Goal: Information Seeking & Learning: Learn about a topic

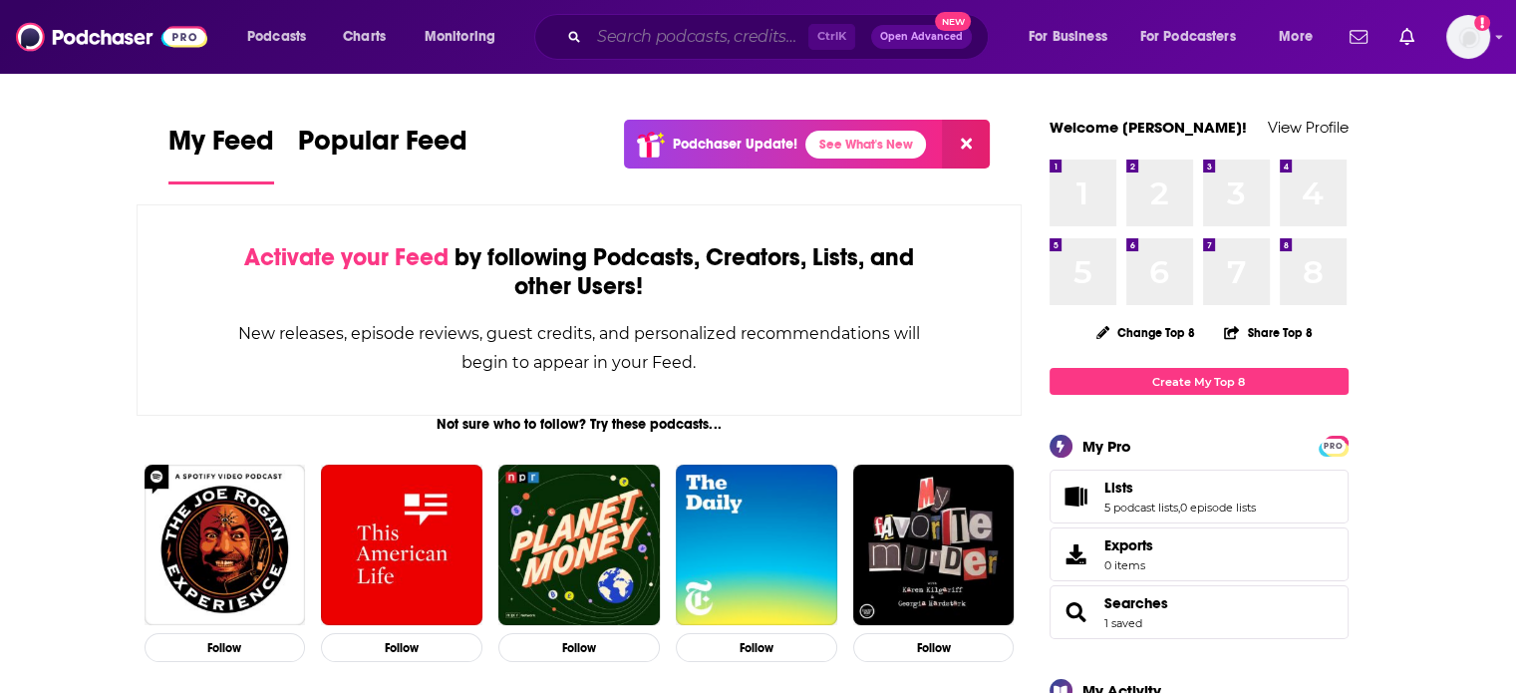
click at [737, 35] on input "Search podcasts, credits, & more..." at bounding box center [698, 37] width 219 height 32
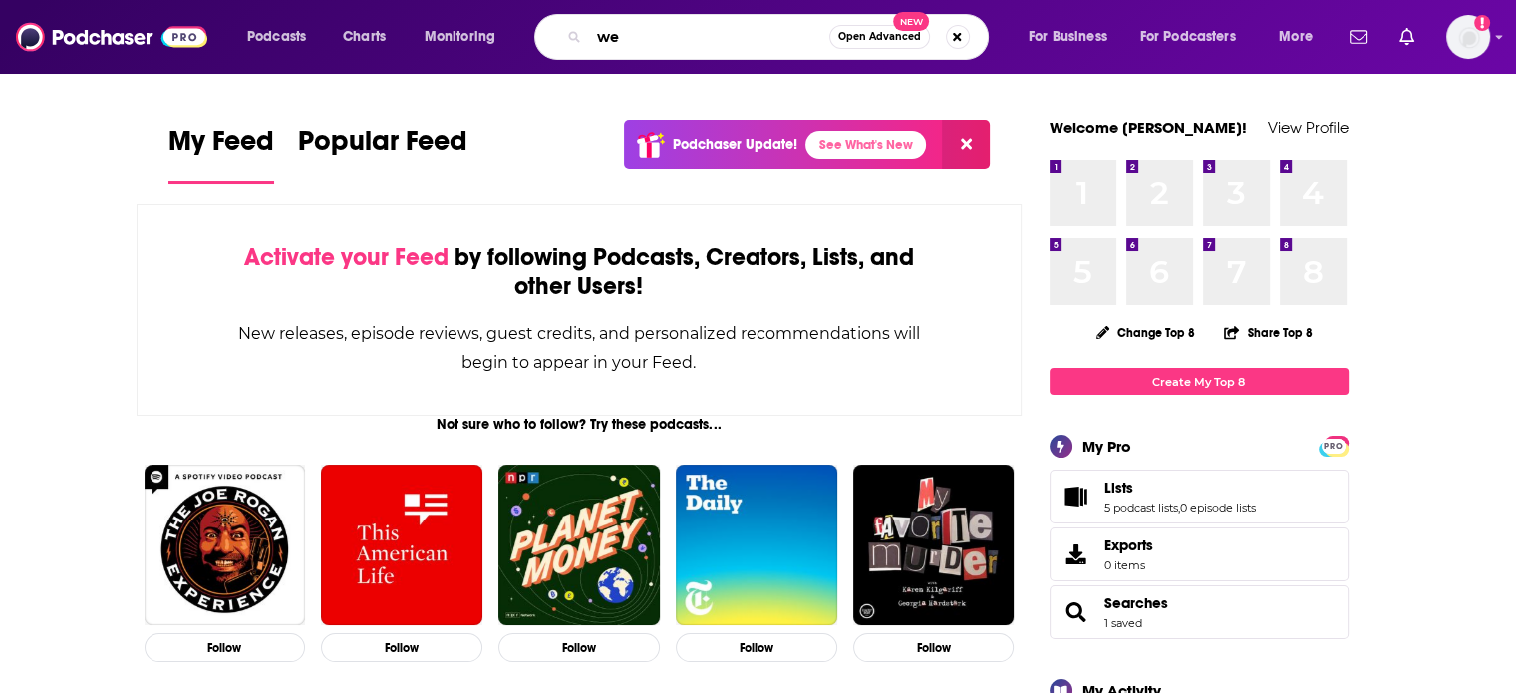
type input "w"
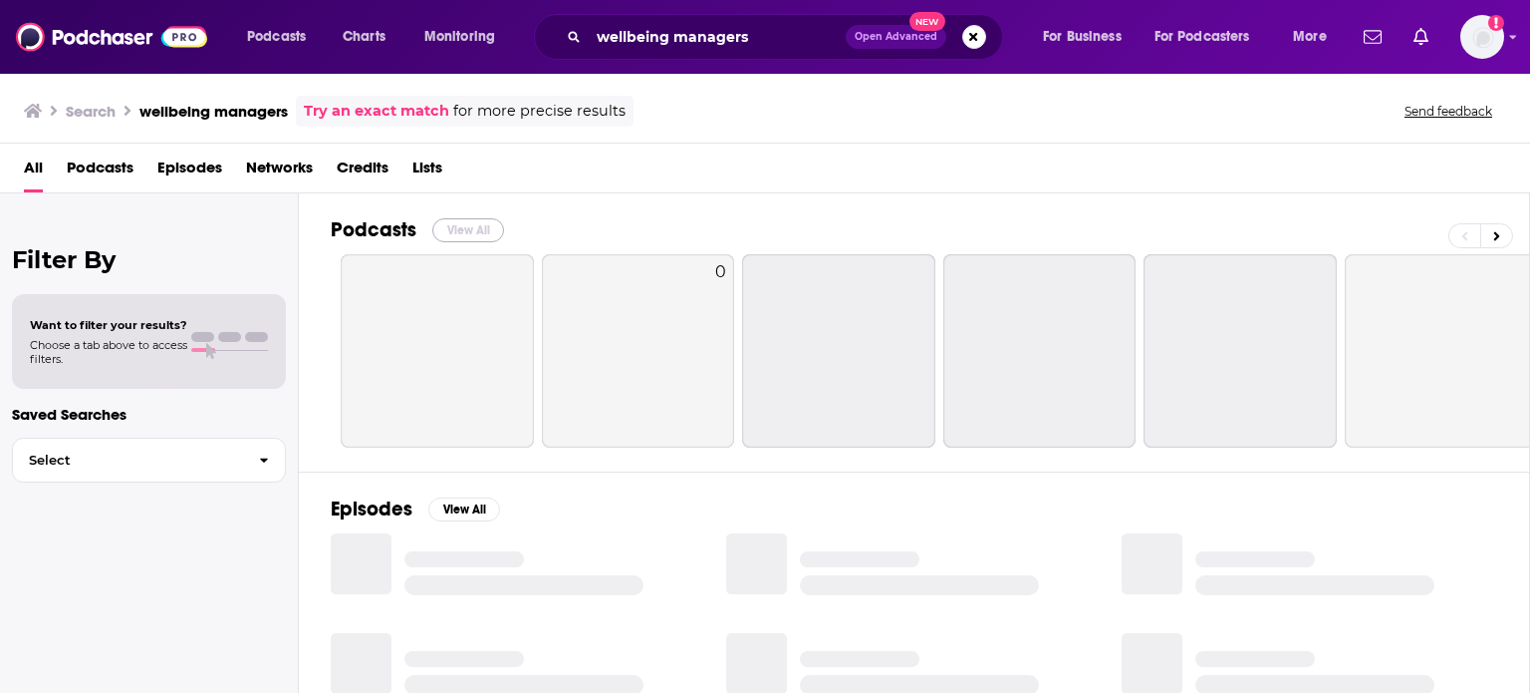
click at [481, 227] on button "View All" at bounding box center [468, 230] width 72 height 24
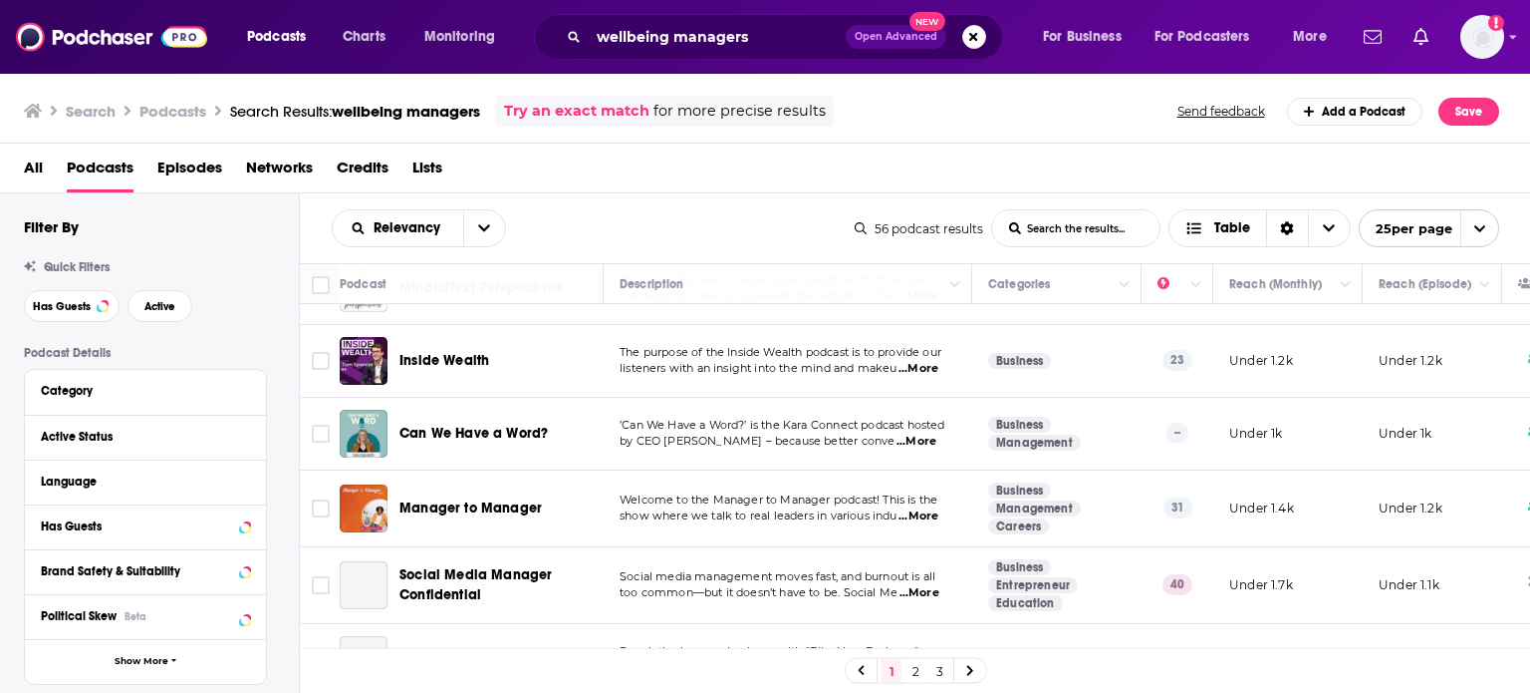
scroll to position [1538, 0]
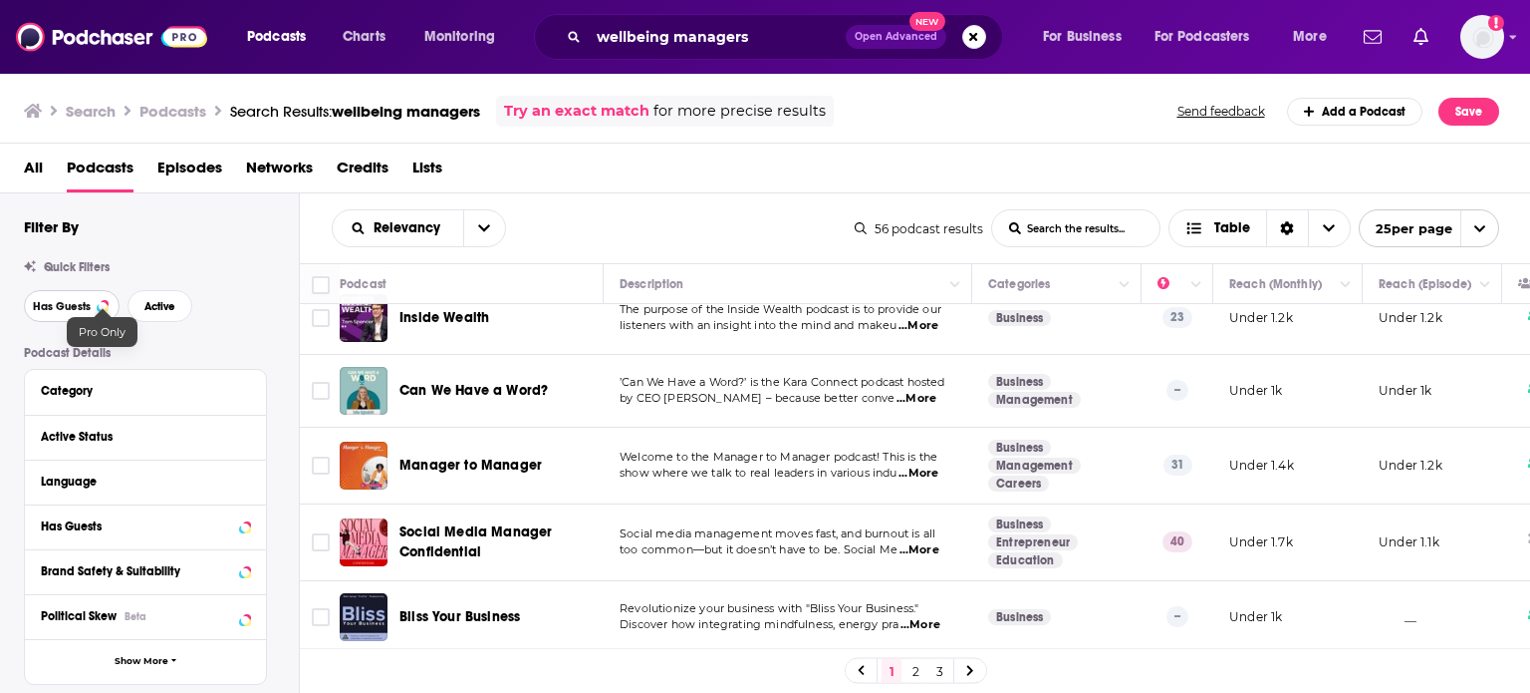
click at [92, 302] on button "Has Guests" at bounding box center [72, 306] width 96 height 32
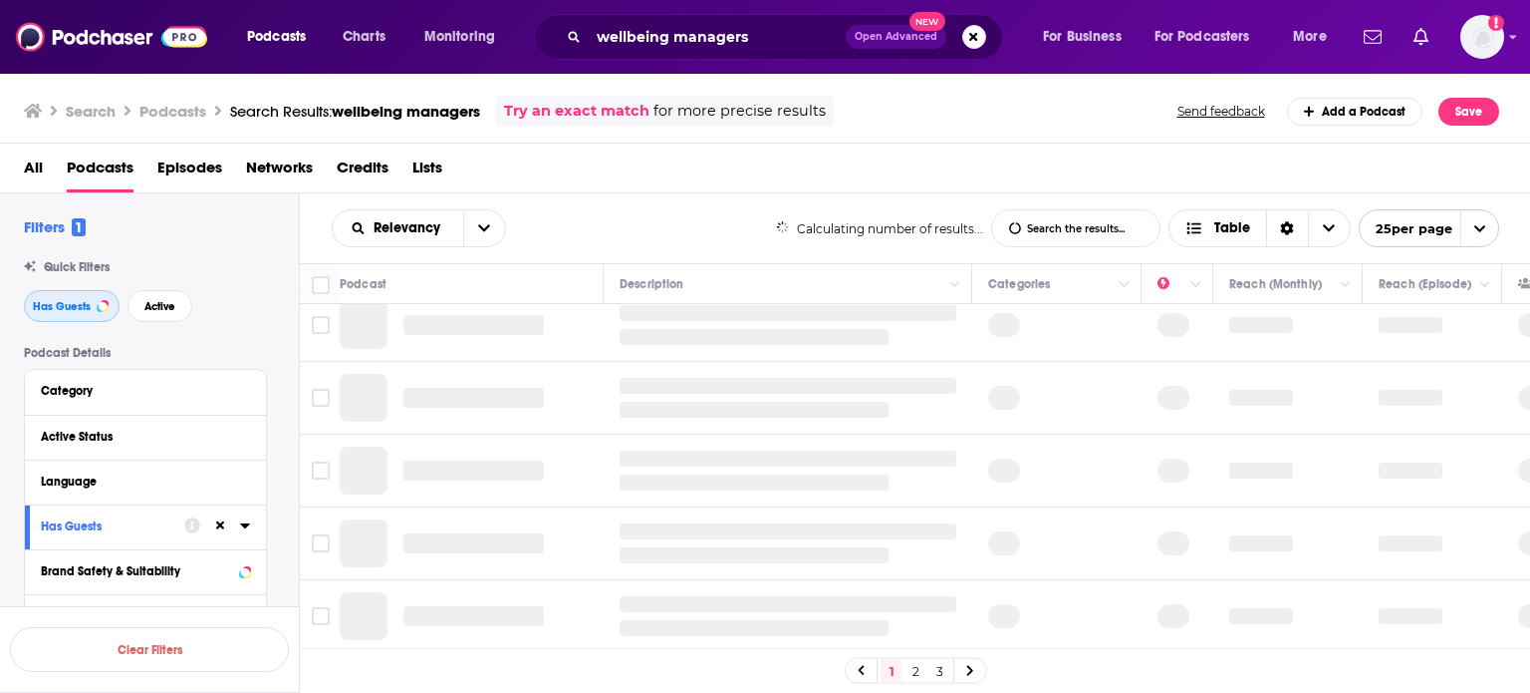
scroll to position [1479, 0]
click at [158, 302] on span "Active" at bounding box center [159, 306] width 31 height 11
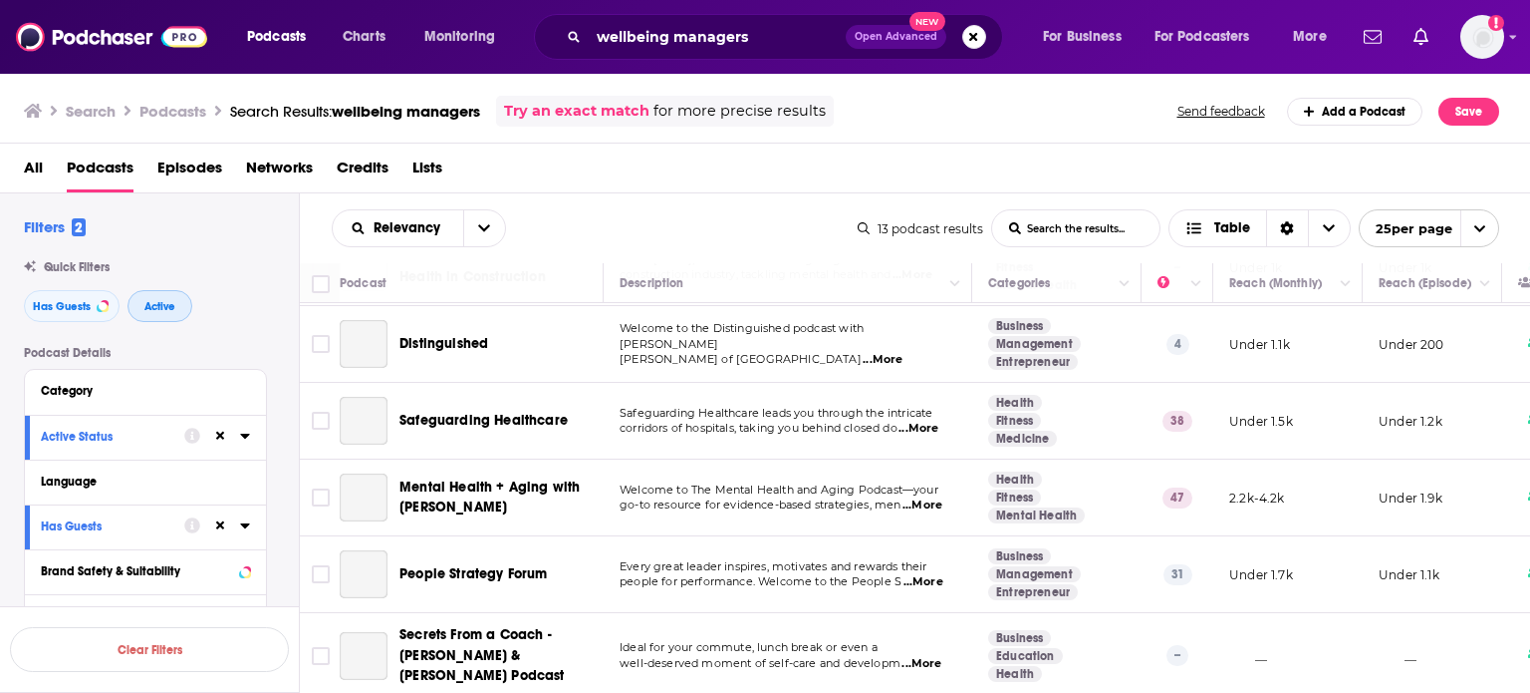
scroll to position [612, 0]
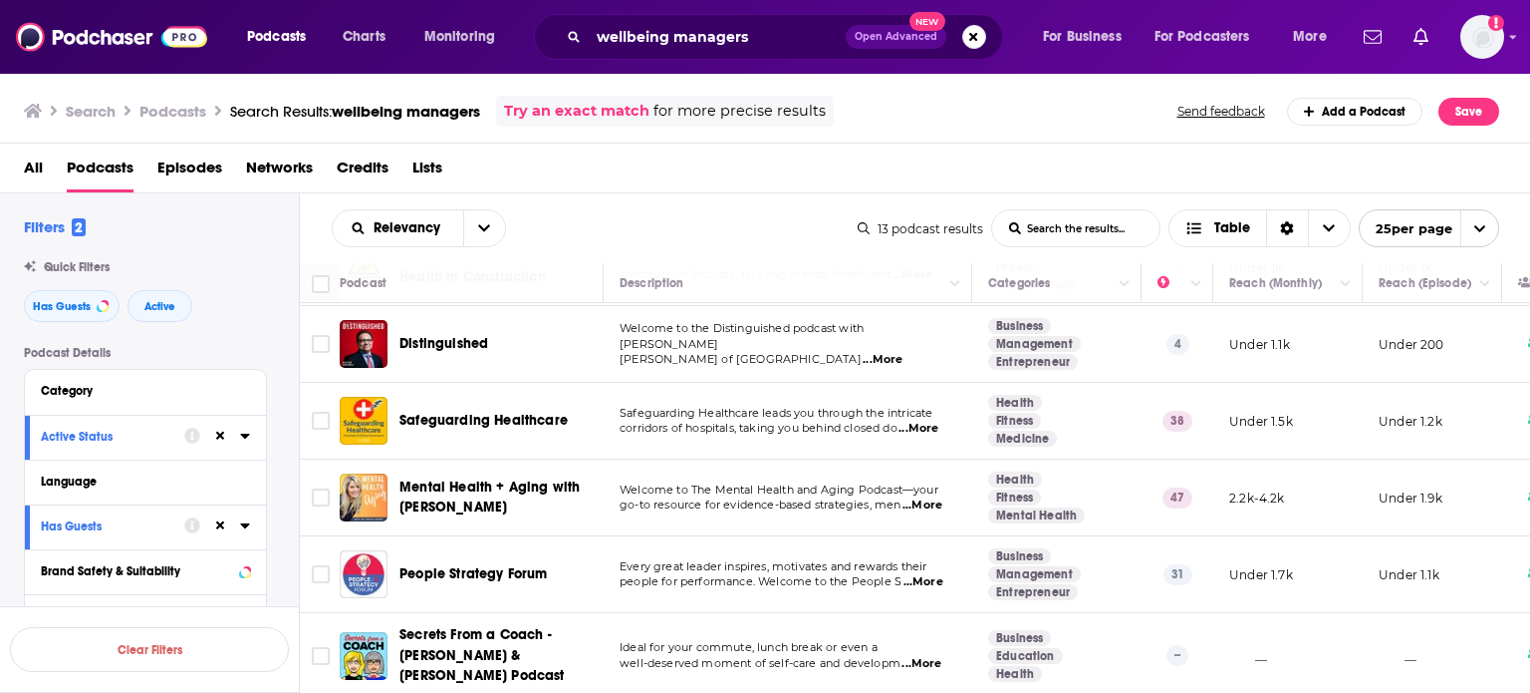
click at [939, 497] on span "...More" at bounding box center [923, 505] width 40 height 16
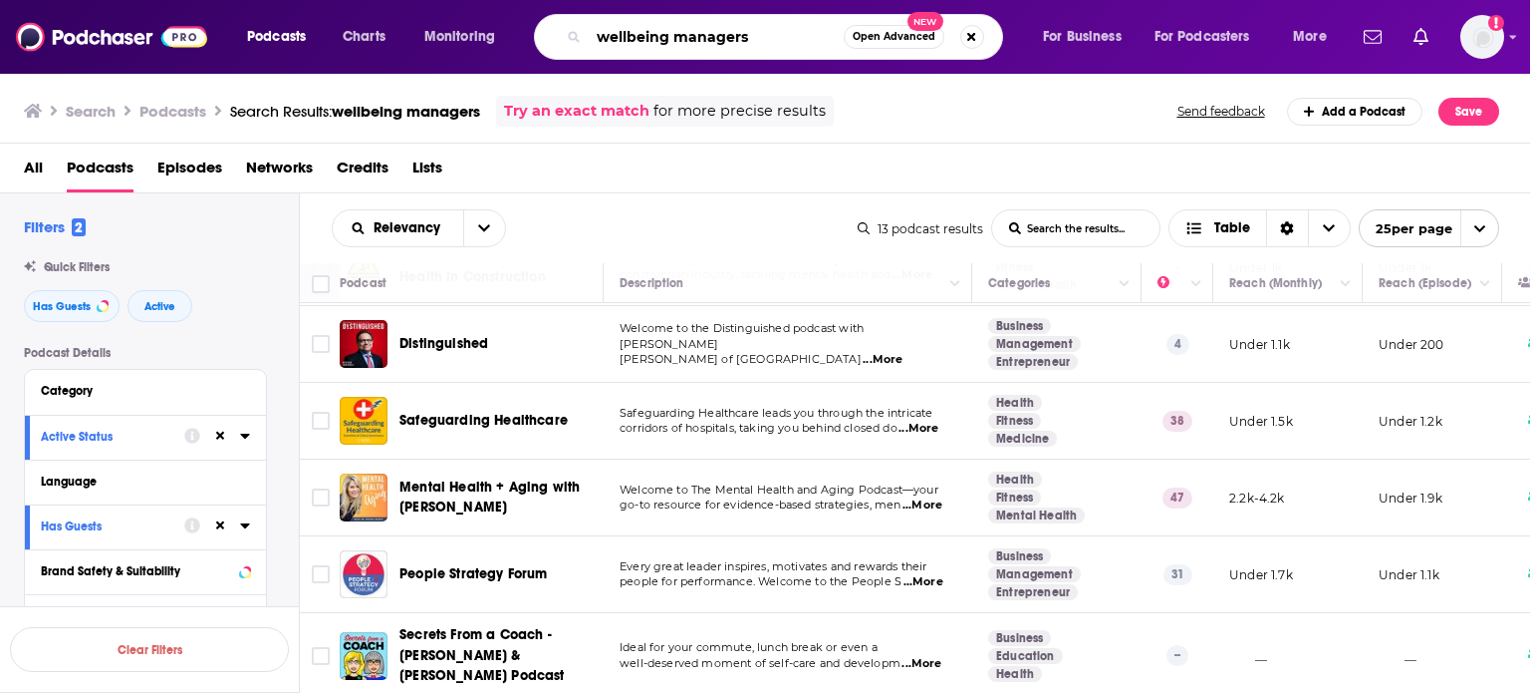
click at [650, 39] on input "wellbeing managers" at bounding box center [716, 37] width 255 height 32
click at [620, 39] on input "wellbeing managers" at bounding box center [716, 37] width 255 height 32
drag, startPoint x: 799, startPoint y: 41, endPoint x: 658, endPoint y: 33, distance: 141.7
click at [662, 39] on input "working aprentsmanagers" at bounding box center [716, 37] width 255 height 32
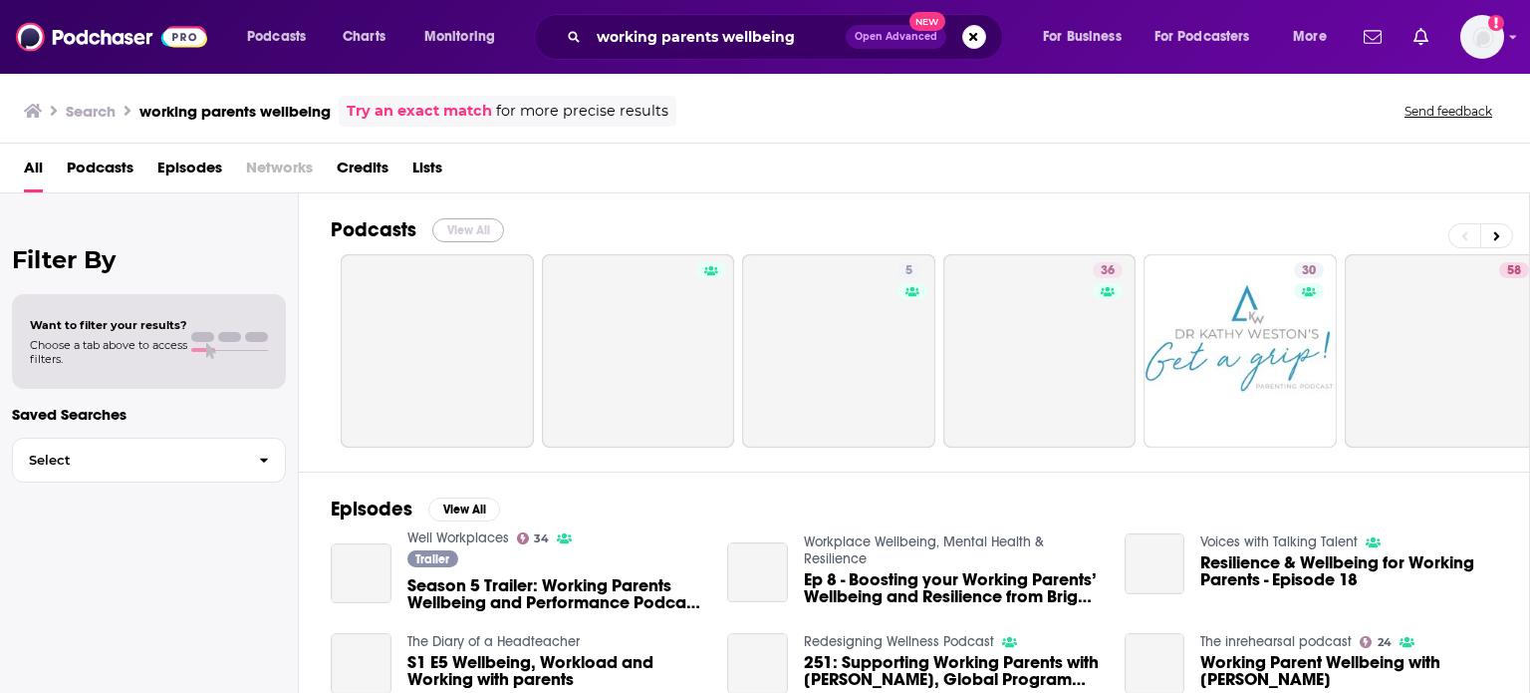
click at [479, 220] on button "View All" at bounding box center [468, 230] width 72 height 24
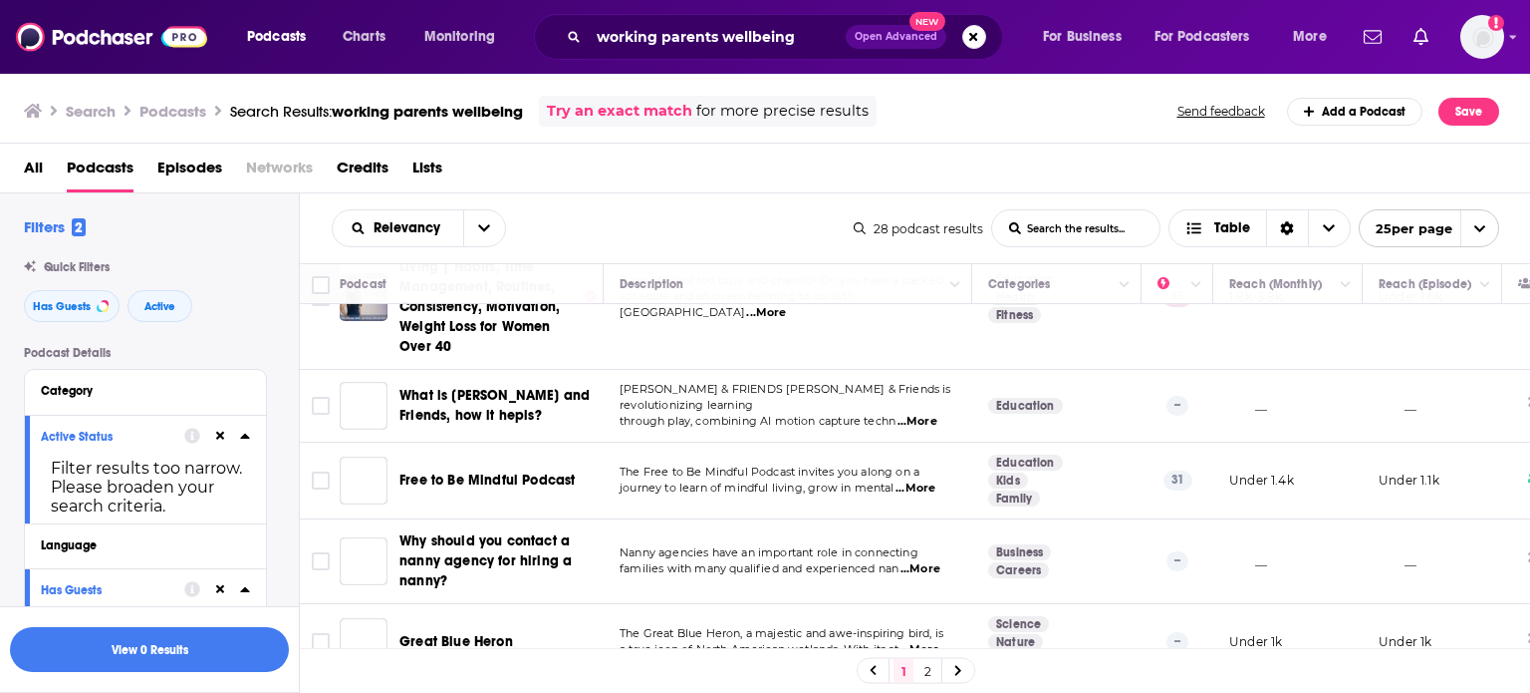
scroll to position [1730, 0]
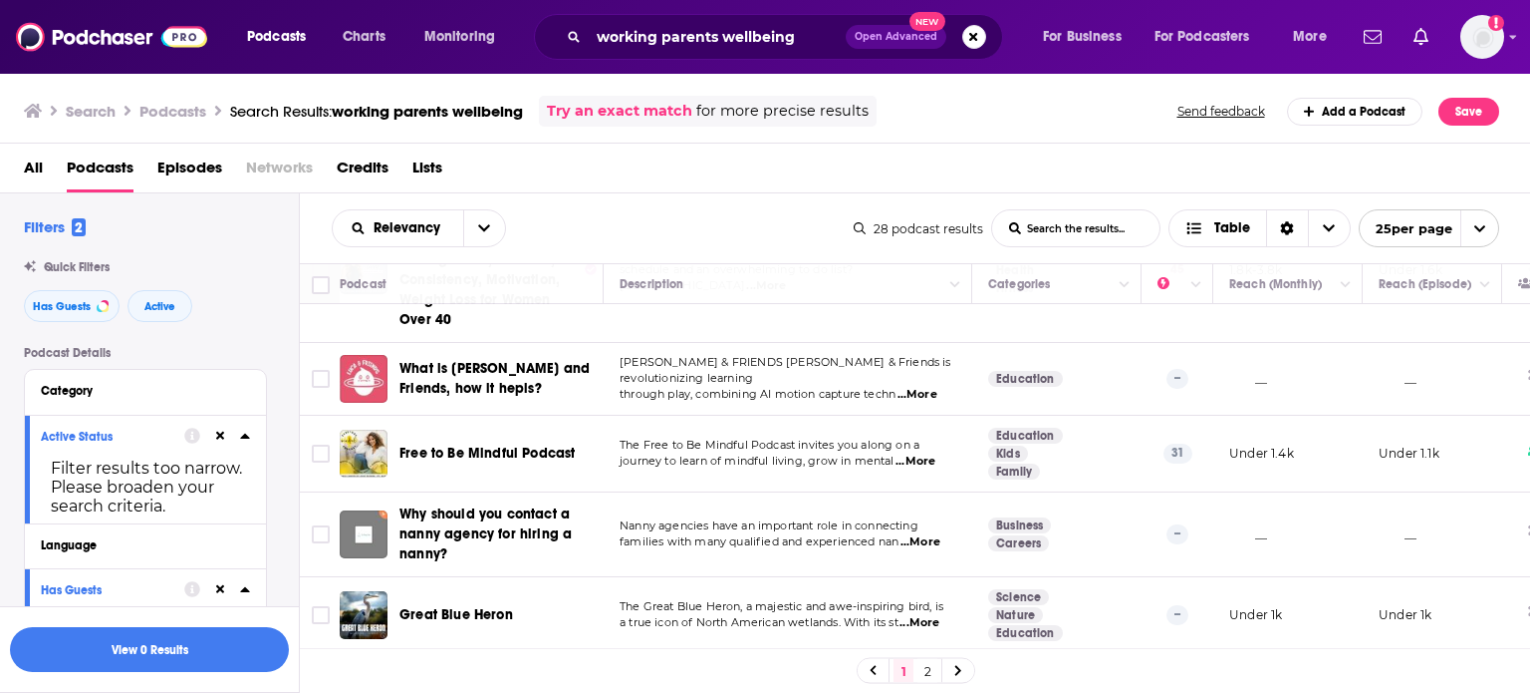
click at [681, 111] on link "Try an exact match" at bounding box center [619, 111] width 145 height 23
click at [661, 41] on input "working parents wellbeing" at bounding box center [717, 37] width 257 height 32
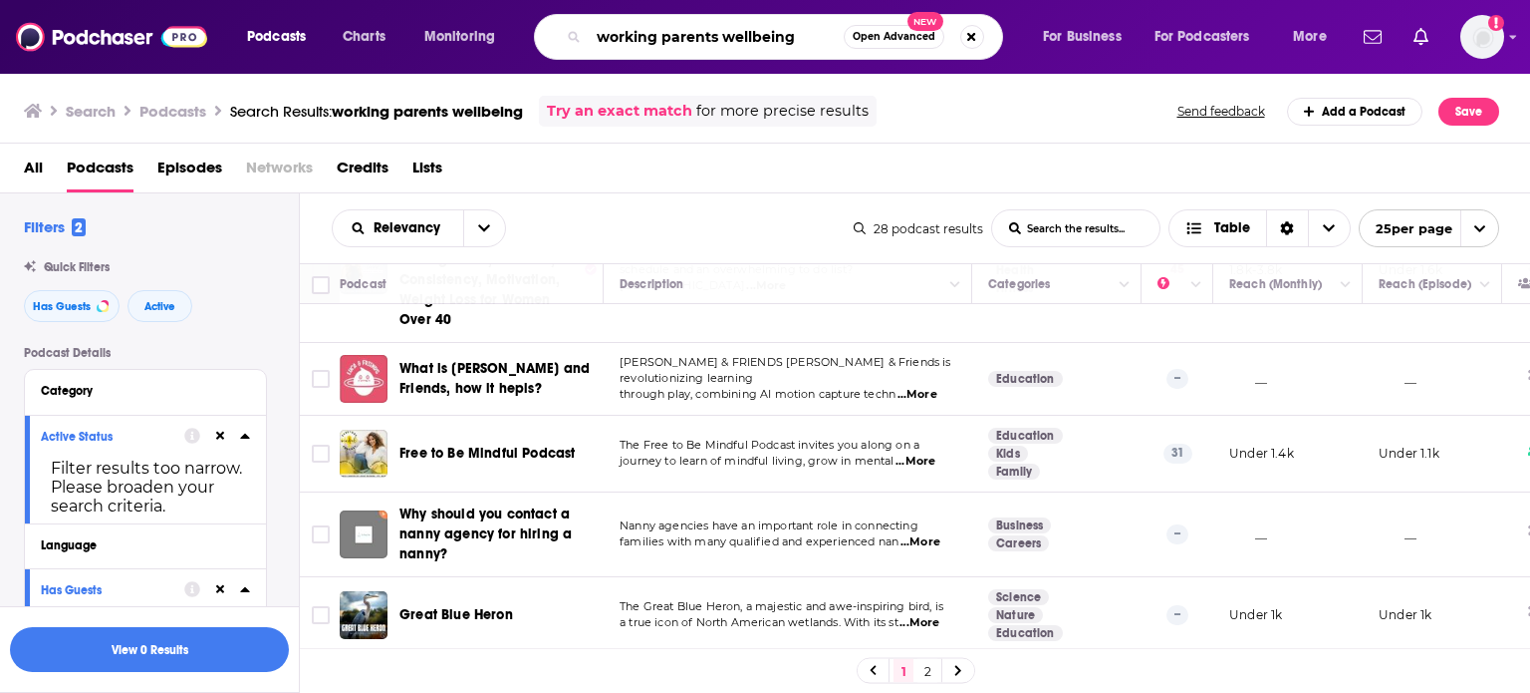
click at [661, 41] on input "working parents wellbeing" at bounding box center [716, 37] width 255 height 32
type input "people leaders"
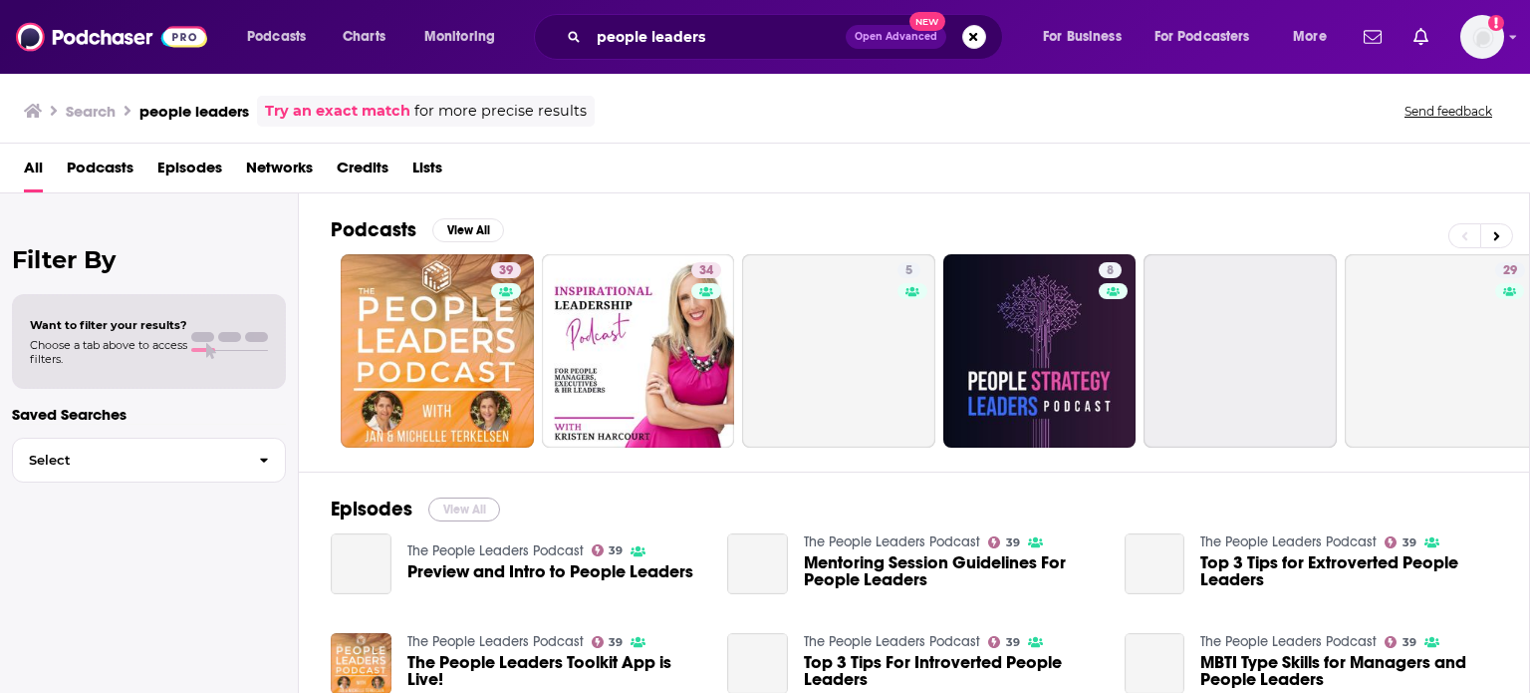
click at [470, 509] on button "View All" at bounding box center [464, 509] width 72 height 24
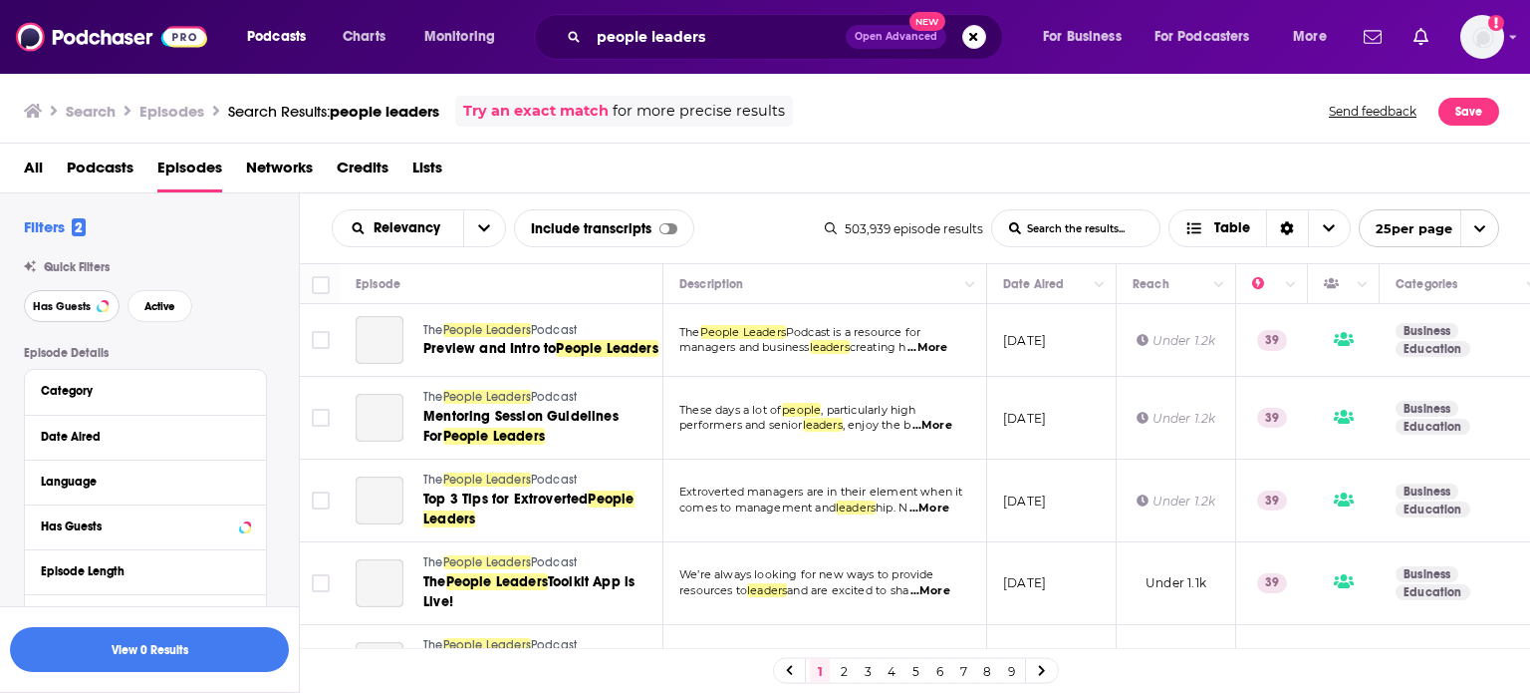
click at [60, 304] on span "Has Guests" at bounding box center [62, 306] width 58 height 11
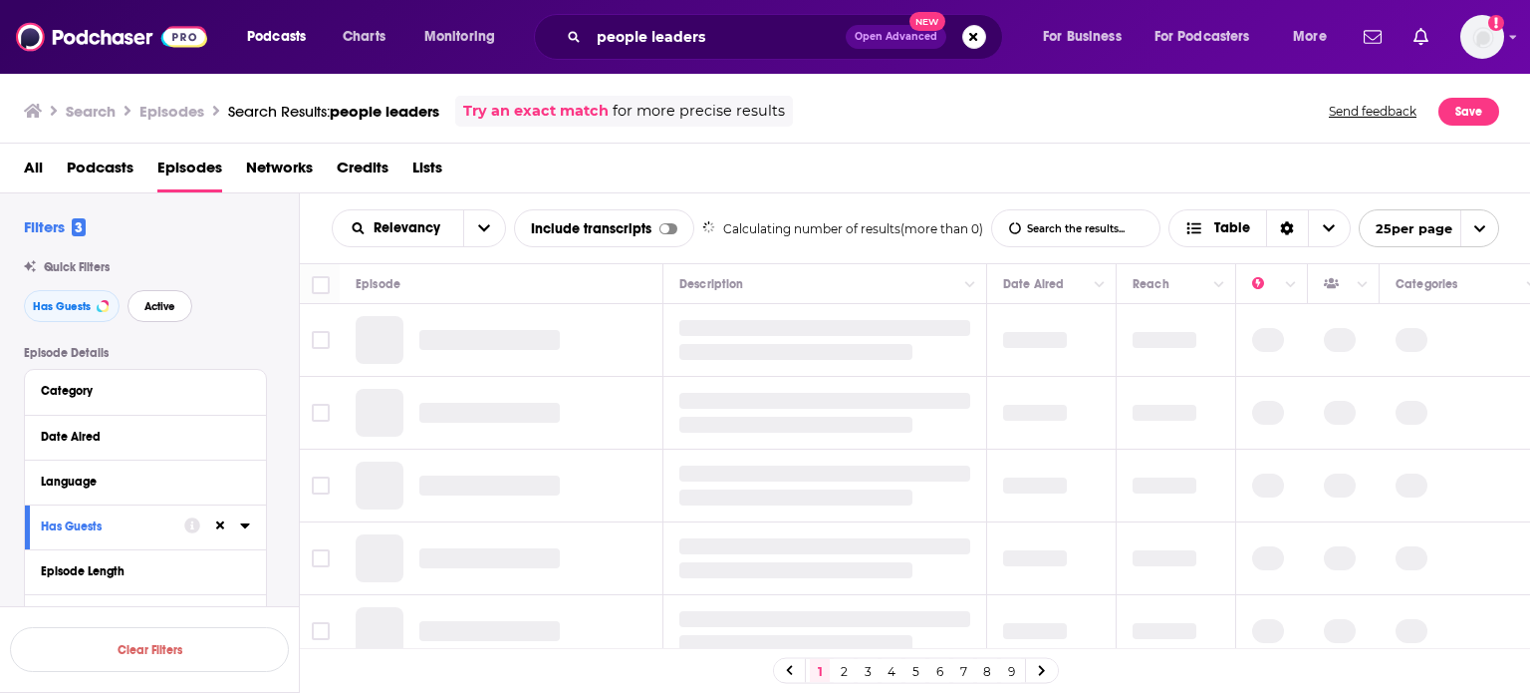
click at [151, 301] on span "Active" at bounding box center [159, 306] width 31 height 11
click at [167, 398] on div "Category" at bounding box center [134, 391] width 186 height 14
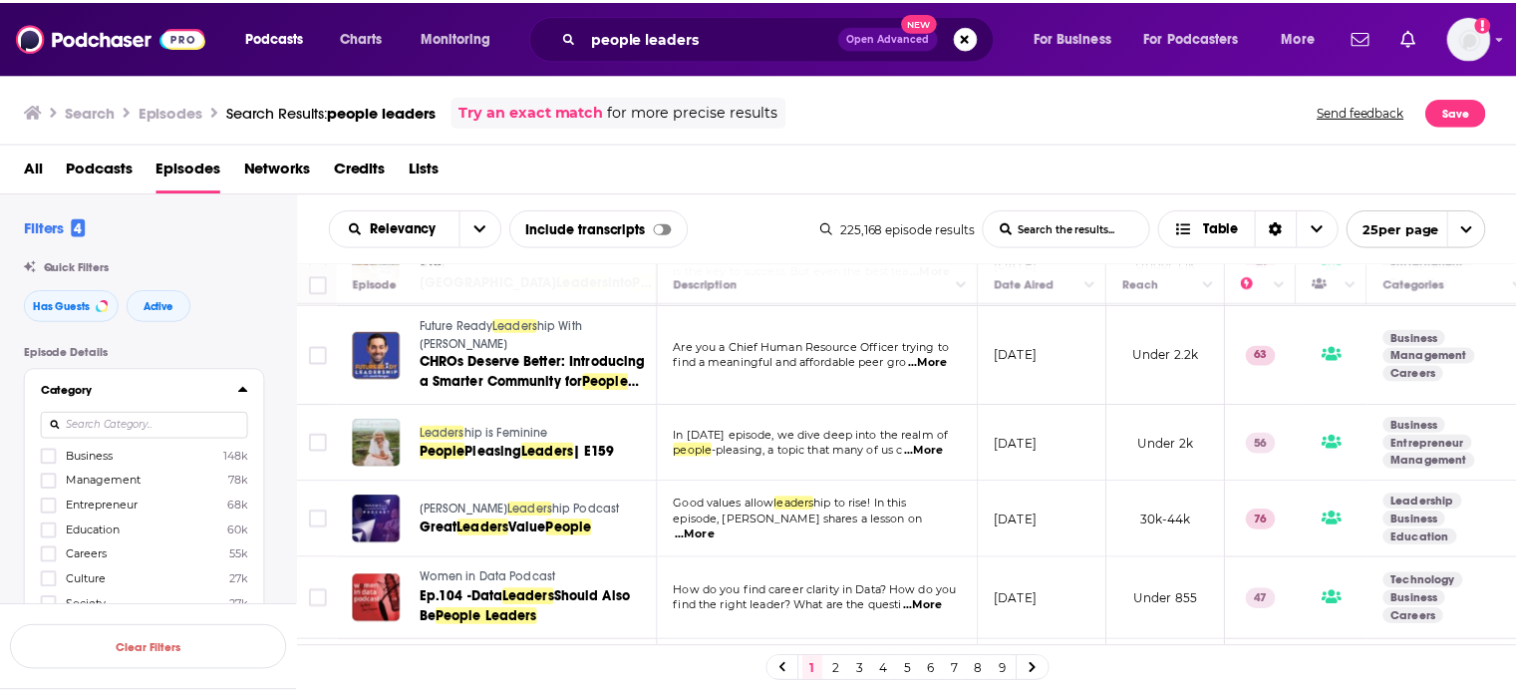
scroll to position [399, 0]
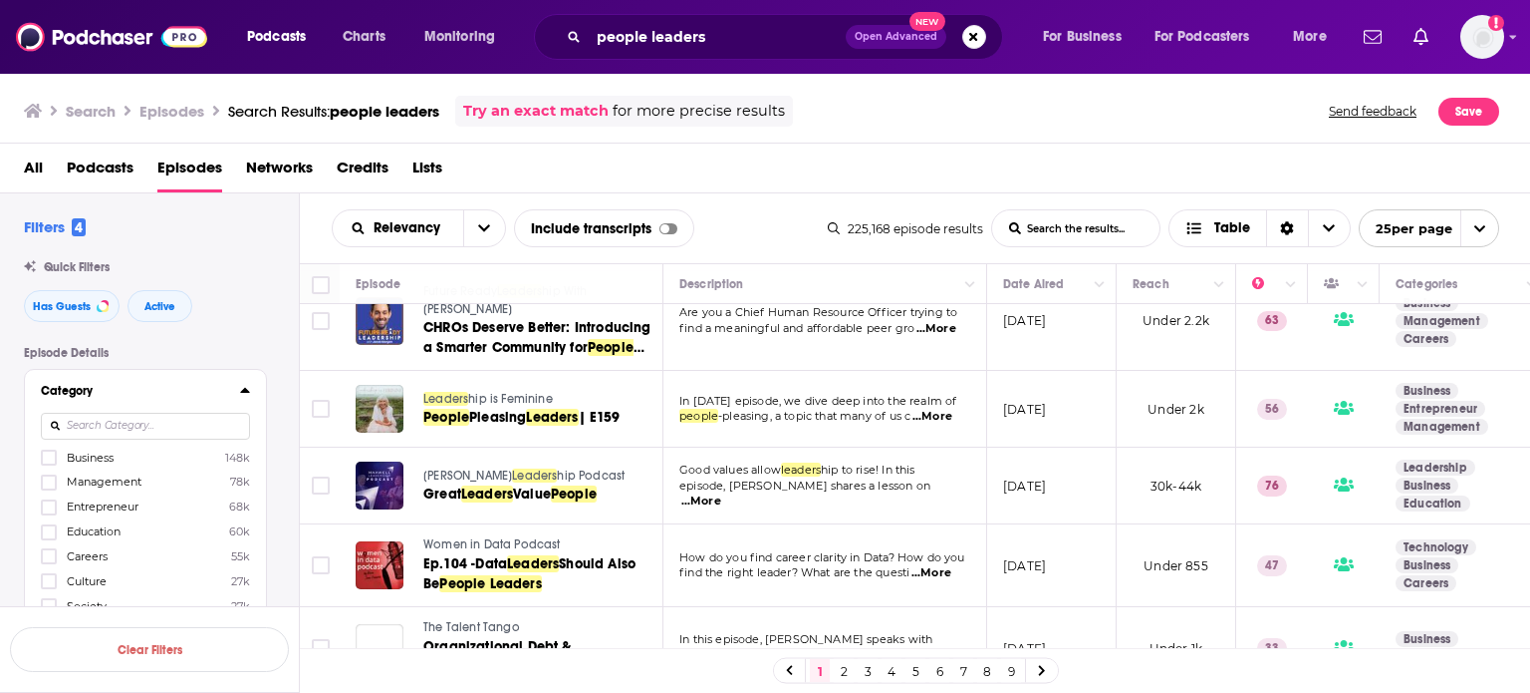
click at [721, 493] on span "...More" at bounding box center [702, 501] width 40 height 16
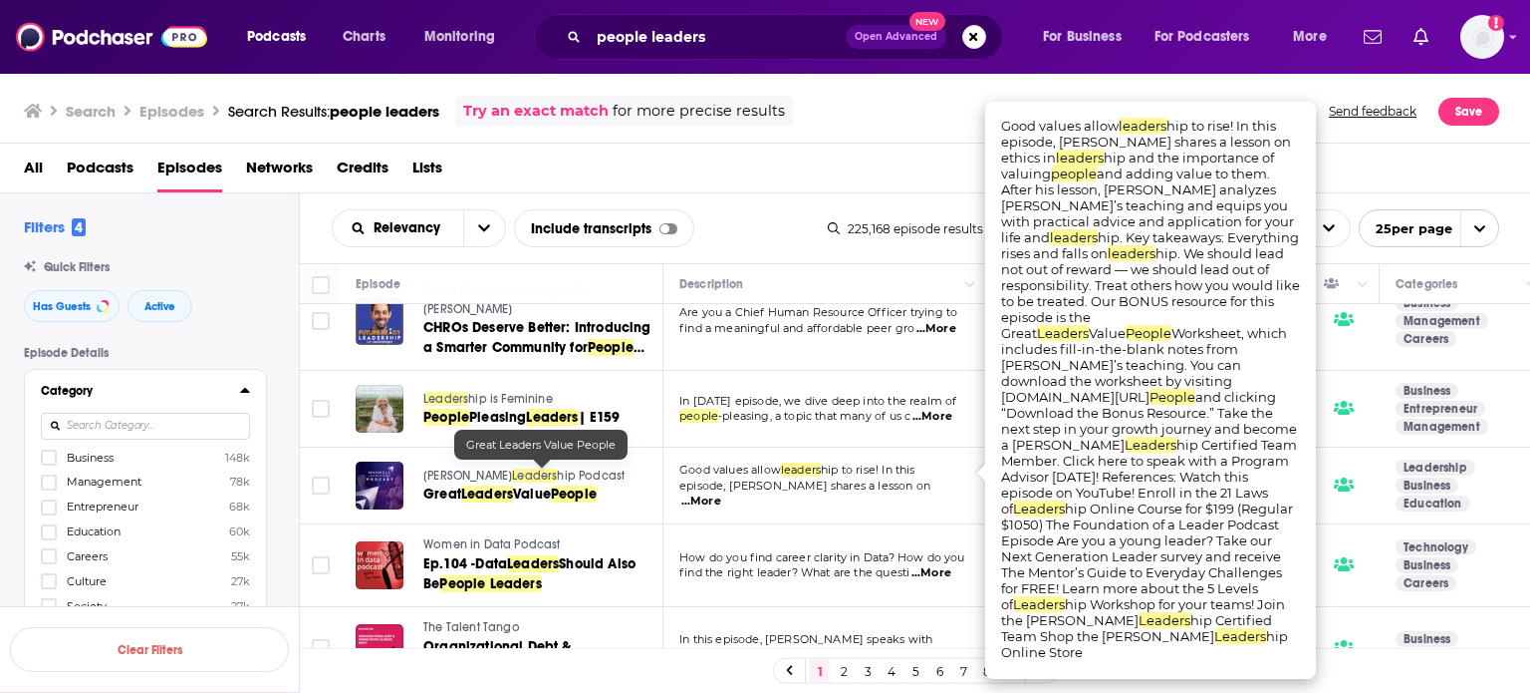
click at [587, 485] on span "People" at bounding box center [574, 493] width 46 height 17
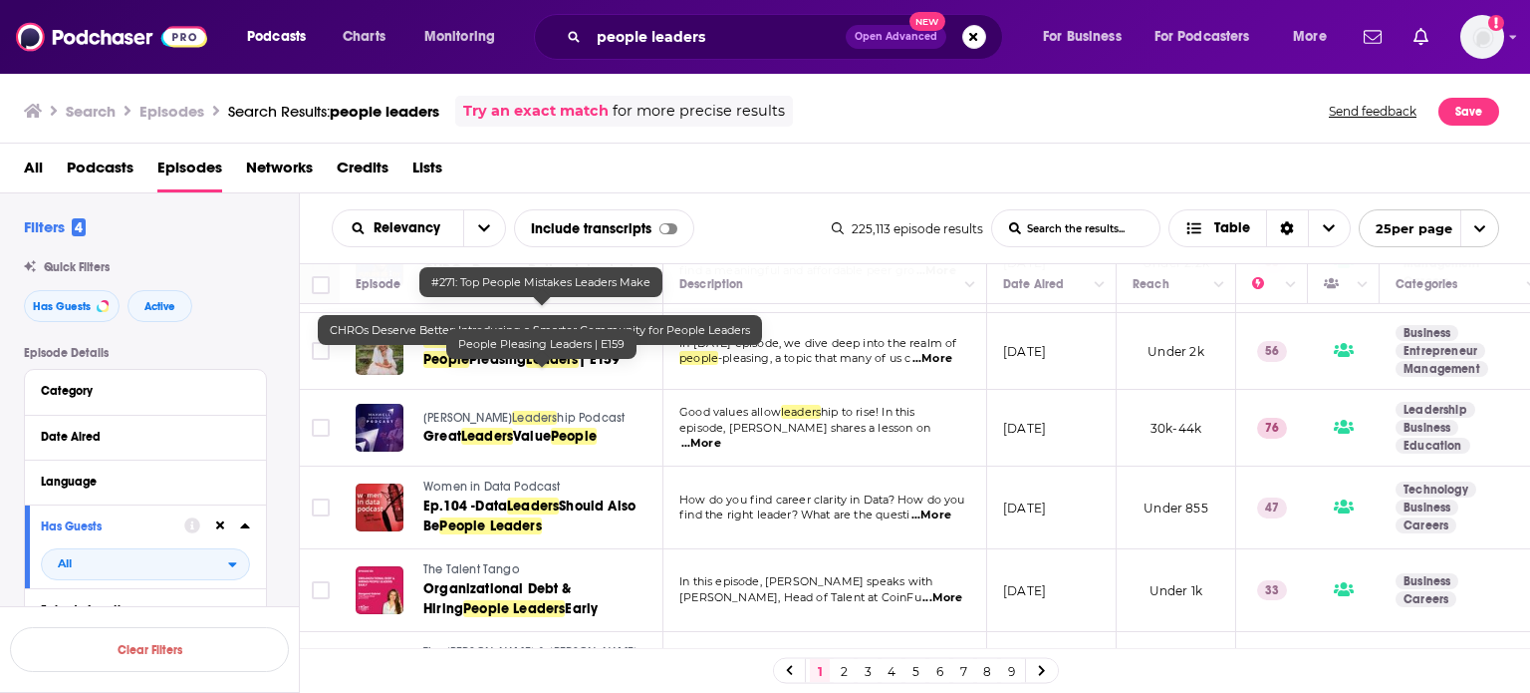
scroll to position [498, 0]
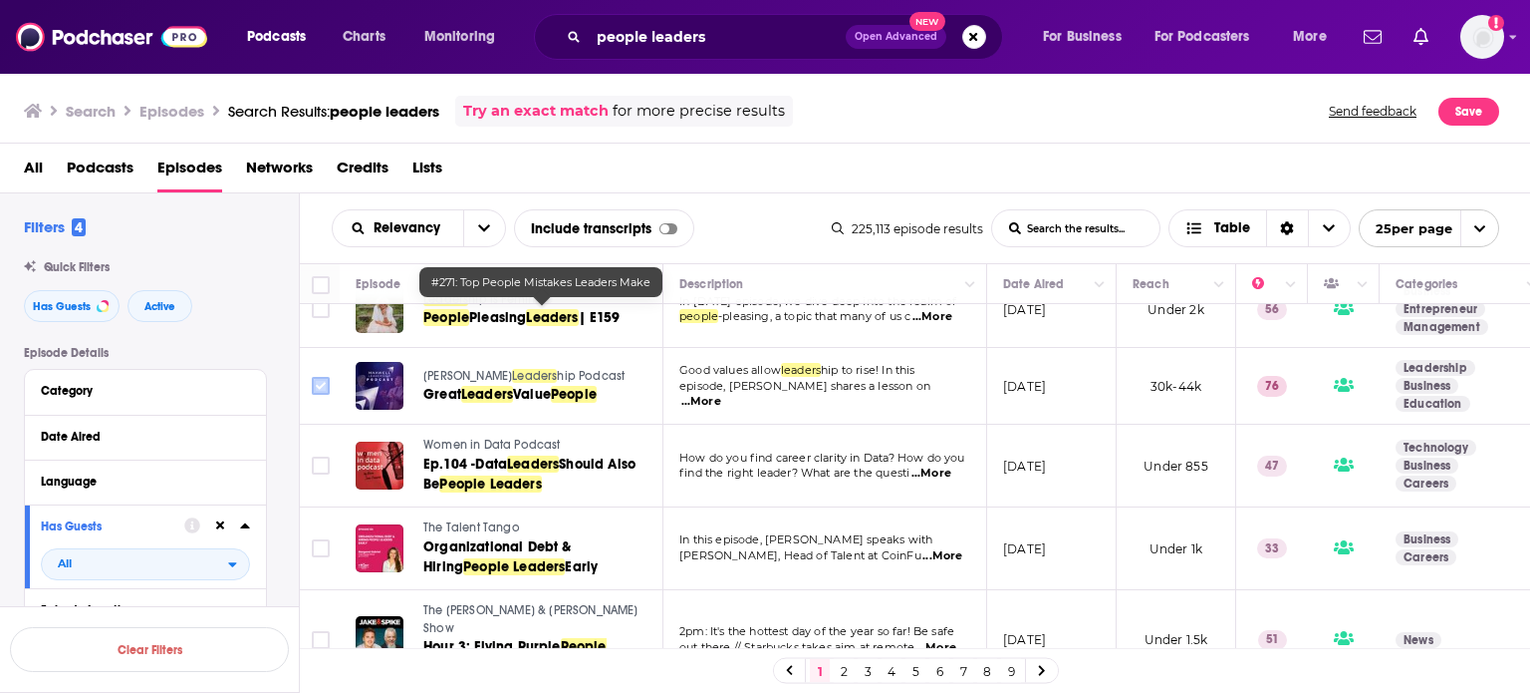
click at [325, 377] on input "Toggle select row" at bounding box center [321, 386] width 18 height 18
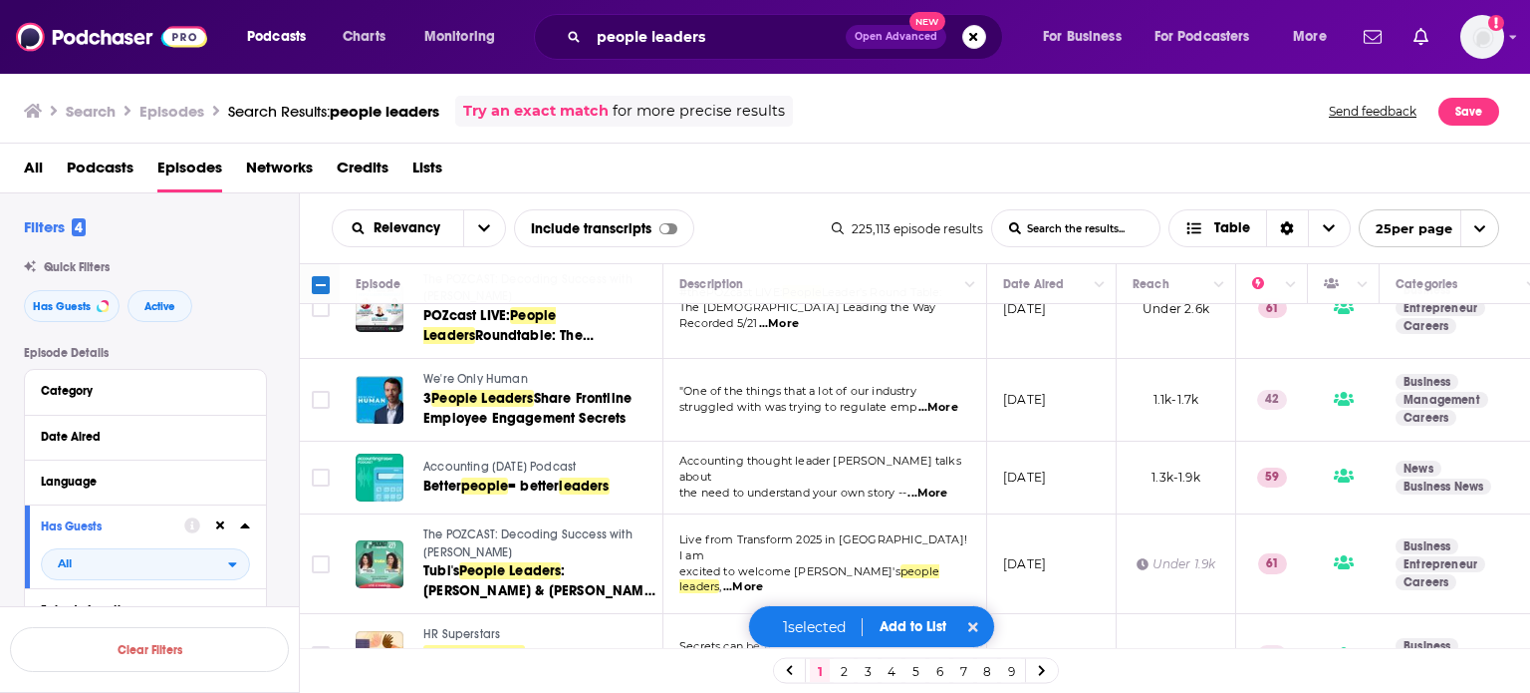
scroll to position [1295, 0]
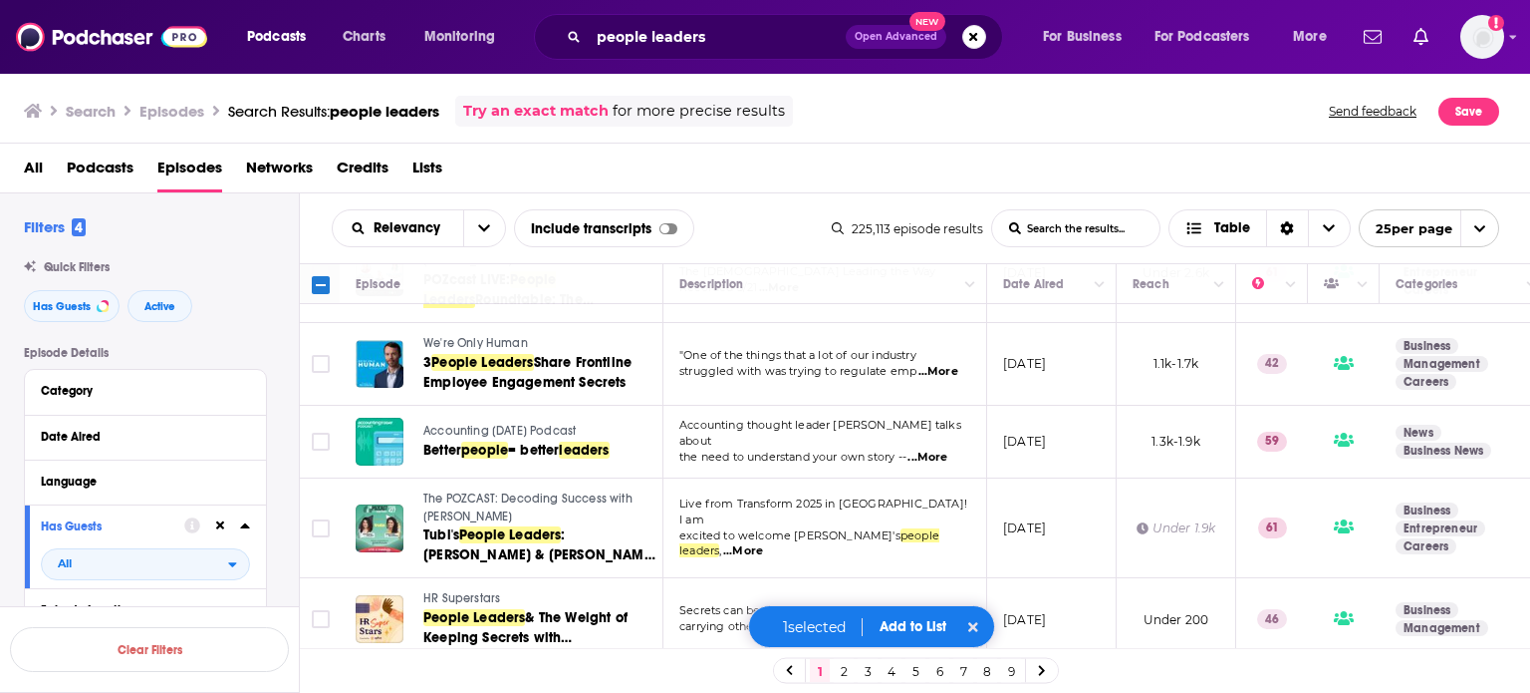
click at [763, 543] on span "...More" at bounding box center [743, 551] width 40 height 16
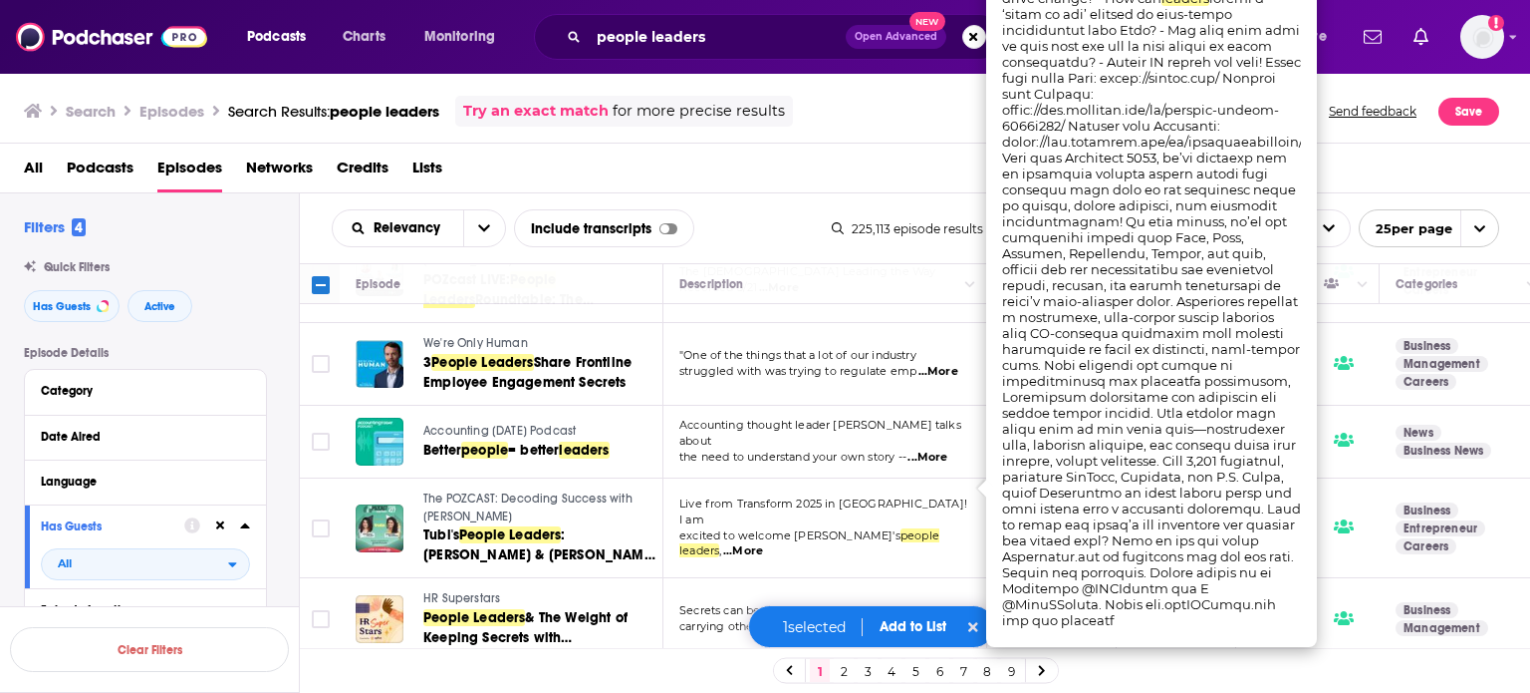
scroll to position [1395, 0]
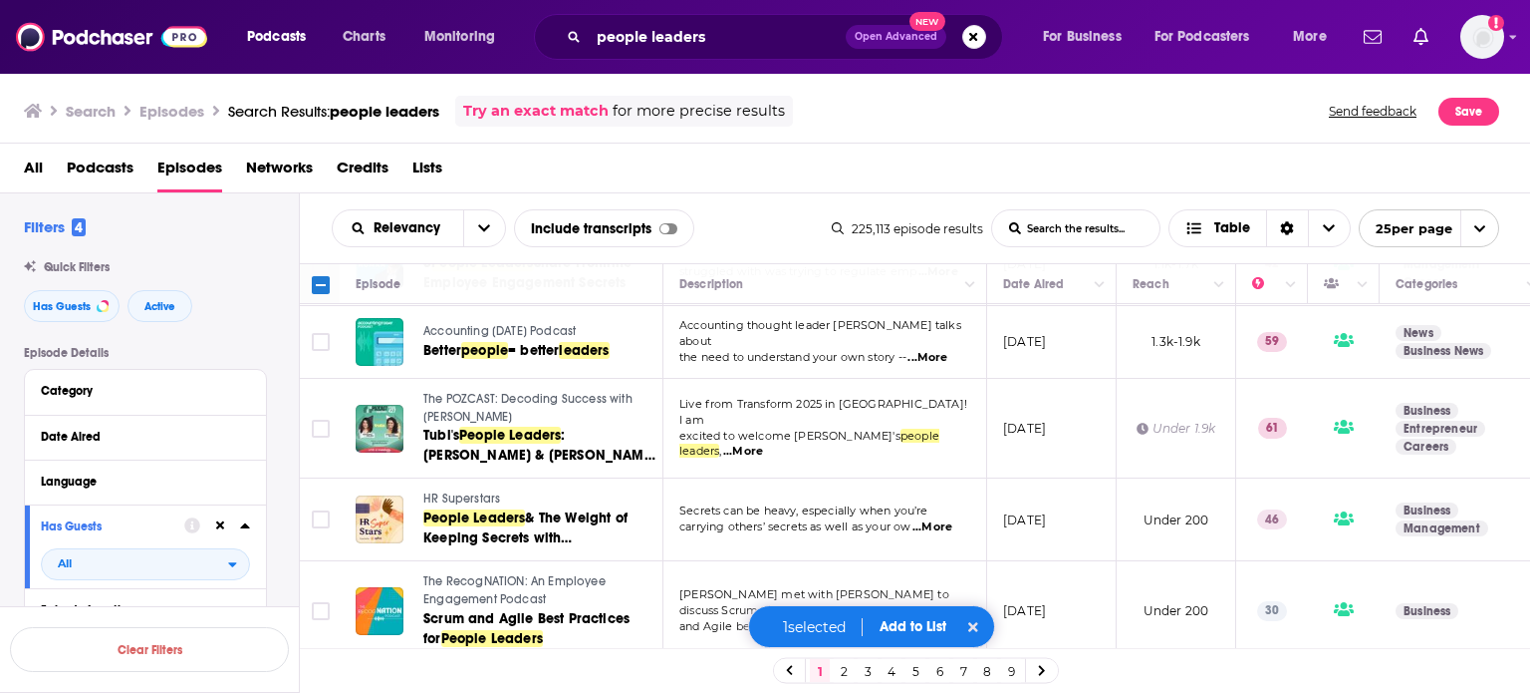
click at [706, 494] on td "Secrets can be heavy, especially when you’re carrying others’ secrets as well a…" at bounding box center [826, 519] width 324 height 83
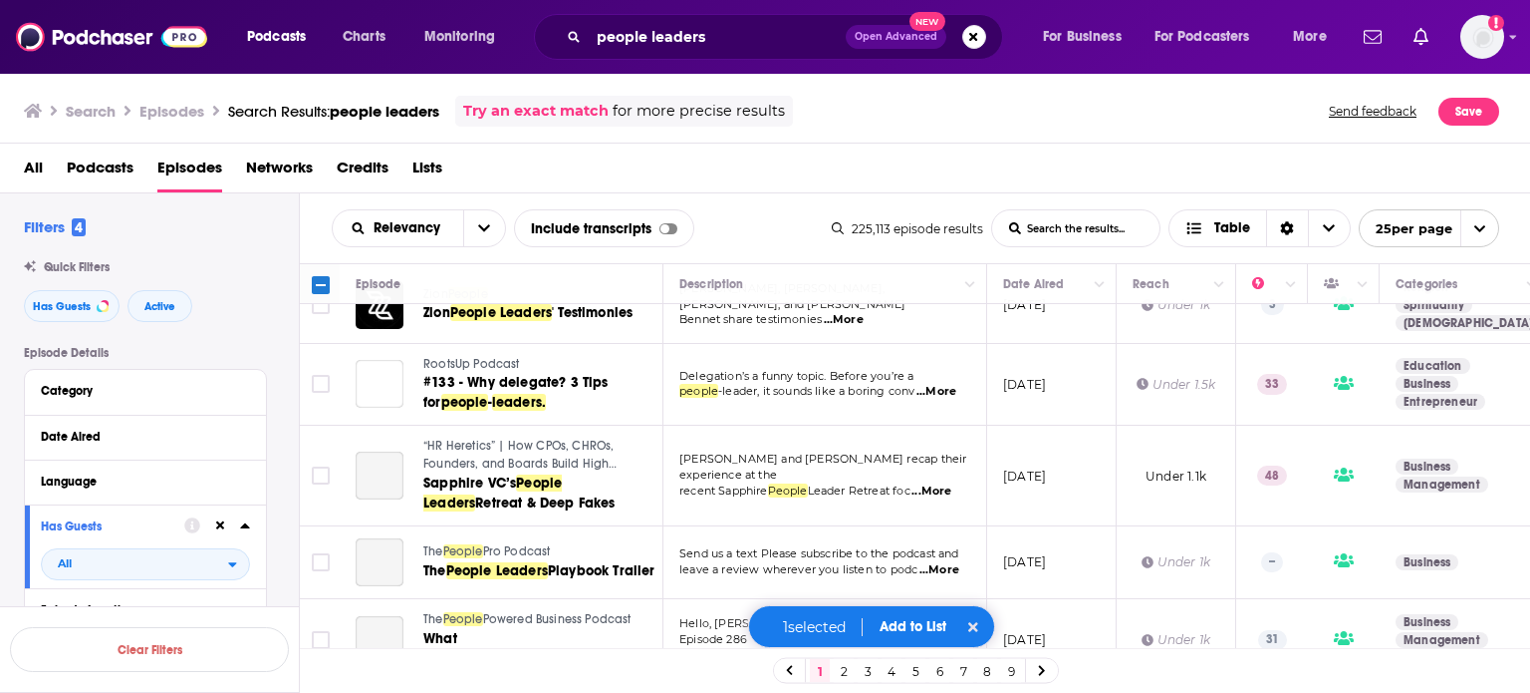
scroll to position [1792, 0]
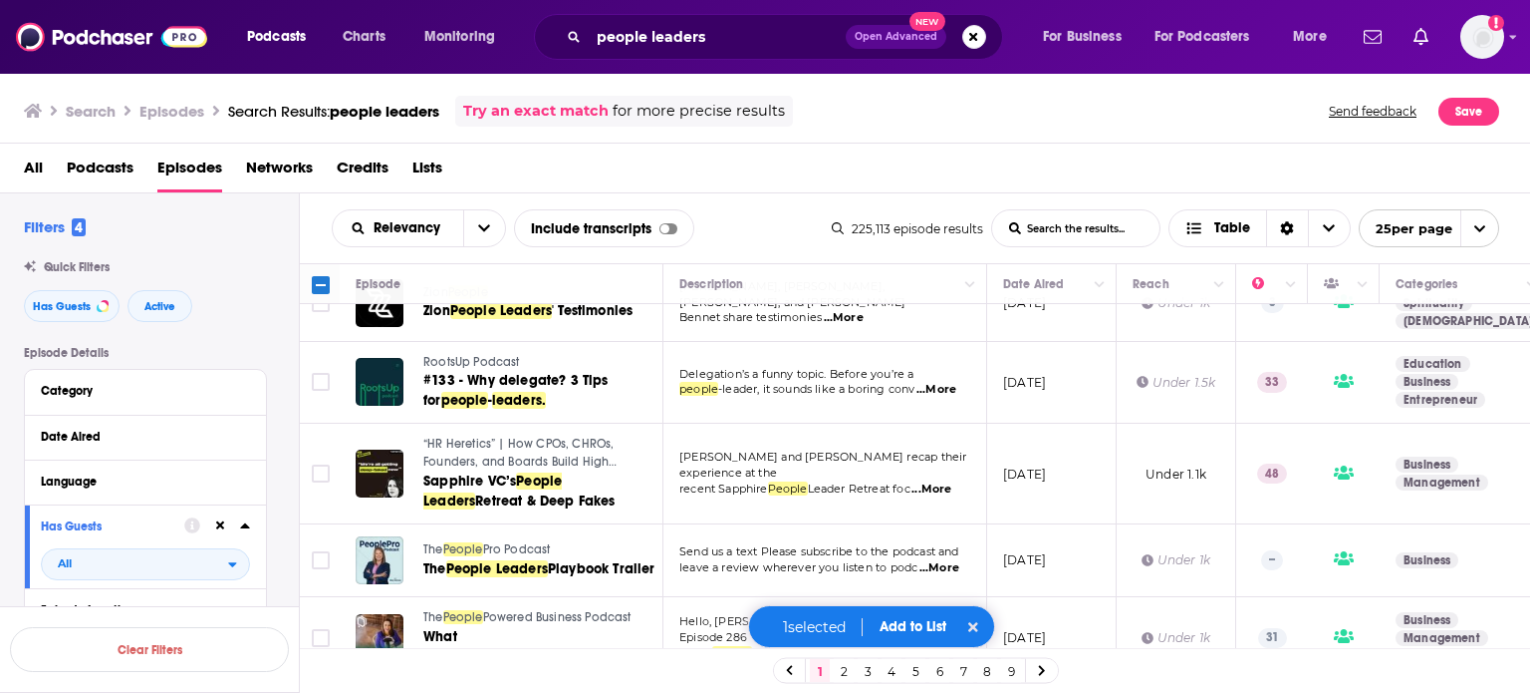
click at [904, 622] on span "Add to List" at bounding box center [913, 626] width 67 height 17
click at [912, 631] on span "Add to List" at bounding box center [913, 626] width 67 height 17
click at [913, 628] on span "Add to List" at bounding box center [913, 626] width 67 height 17
click at [934, 626] on span "Add to List" at bounding box center [913, 626] width 67 height 17
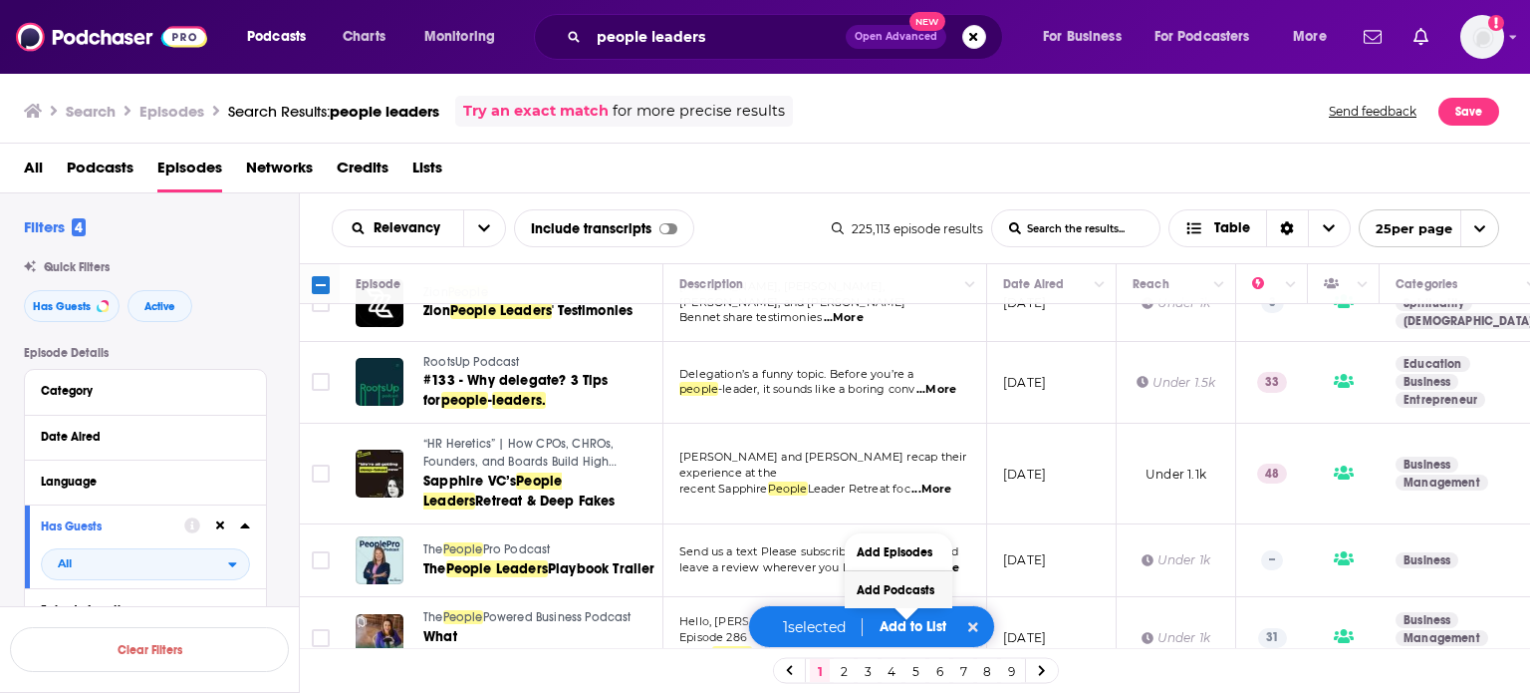
click at [900, 585] on button "Add Podcasts" at bounding box center [899, 589] width 108 height 37
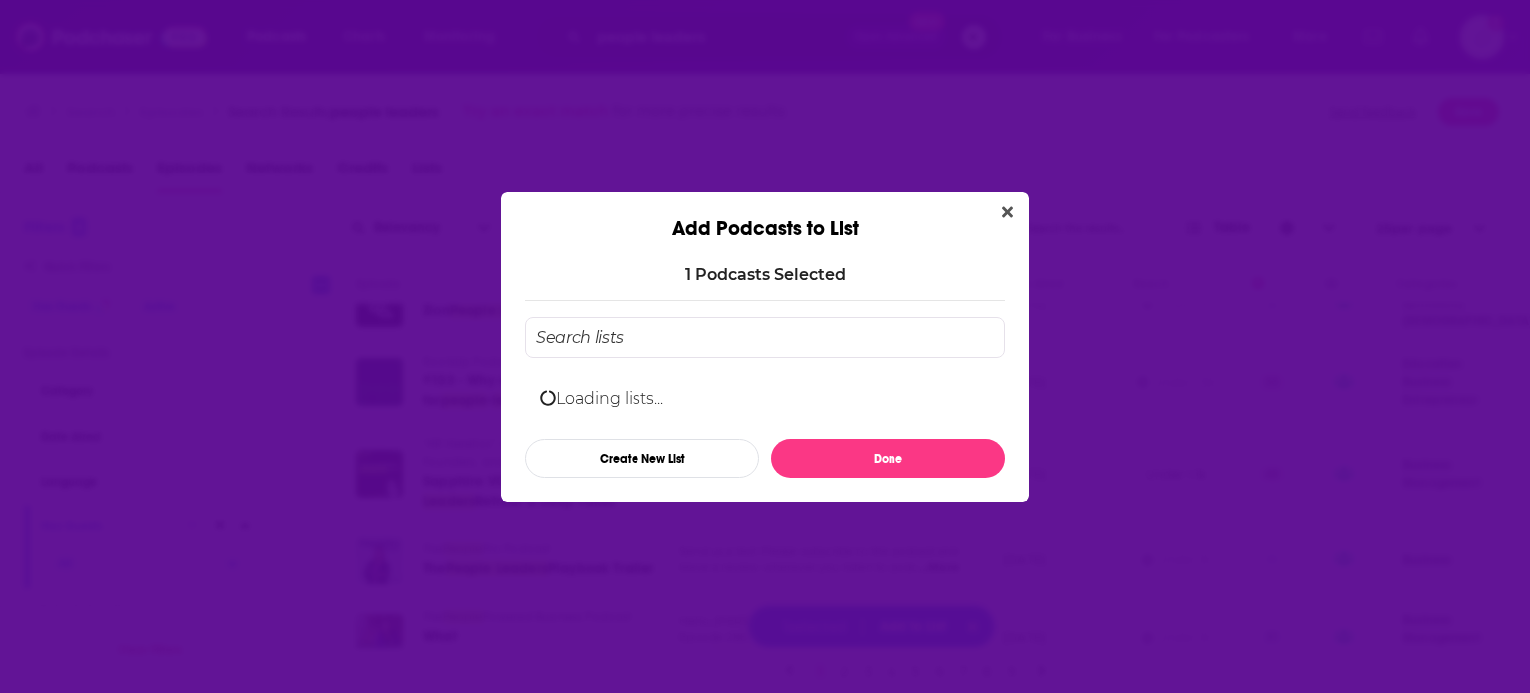
click at [696, 332] on input "Add Podcast To List" at bounding box center [765, 337] width 480 height 41
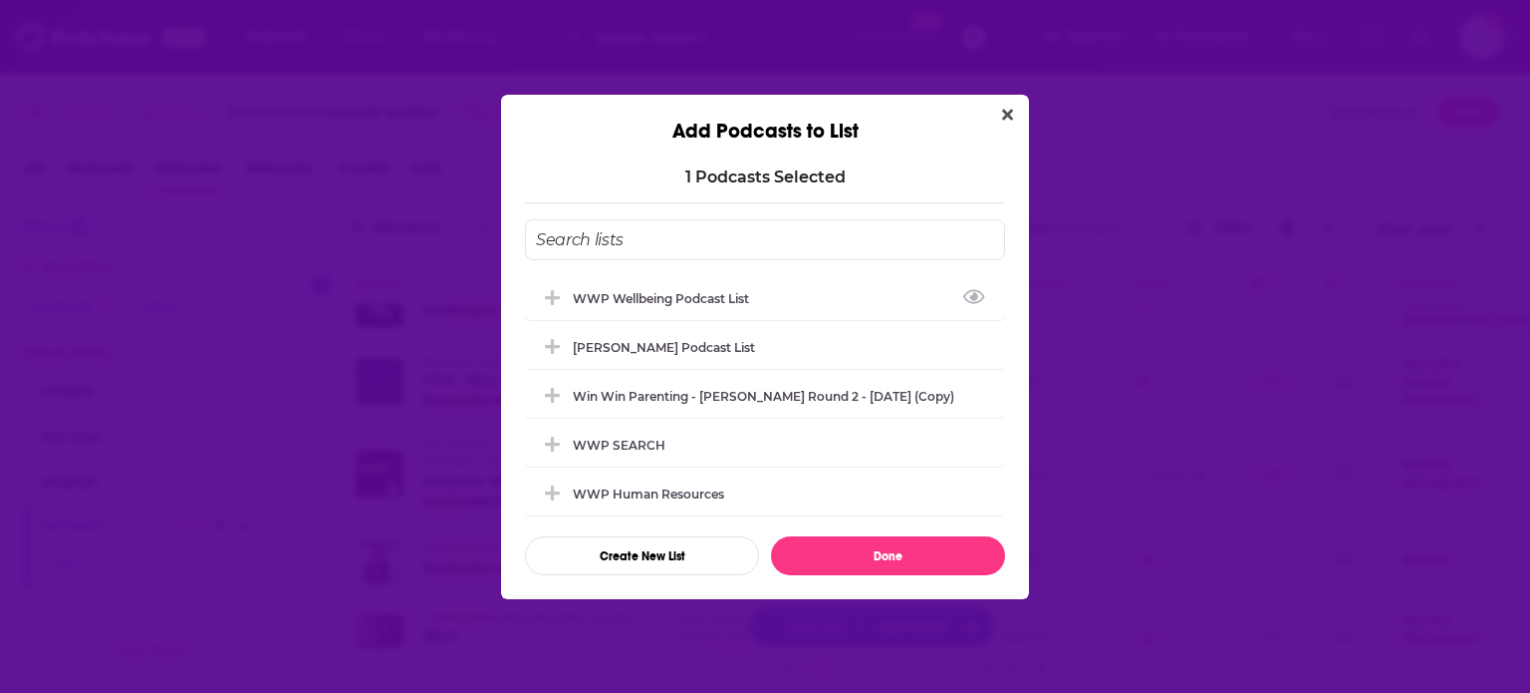
drag, startPoint x: 715, startPoint y: 302, endPoint x: 825, endPoint y: 509, distance: 234.5
click at [715, 302] on div "WWP Wellbeing Podcast List" at bounding box center [765, 298] width 480 height 44
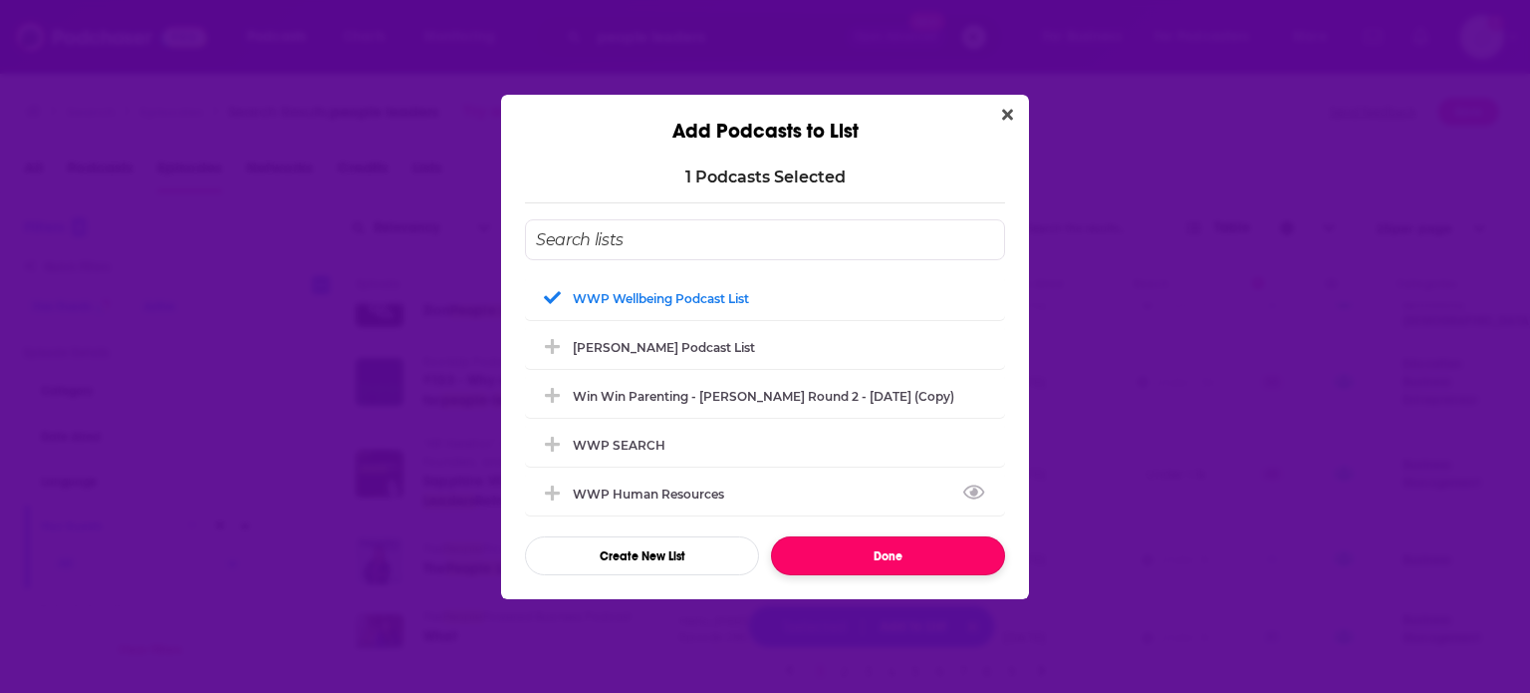
click at [865, 568] on button "Done" at bounding box center [888, 555] width 234 height 39
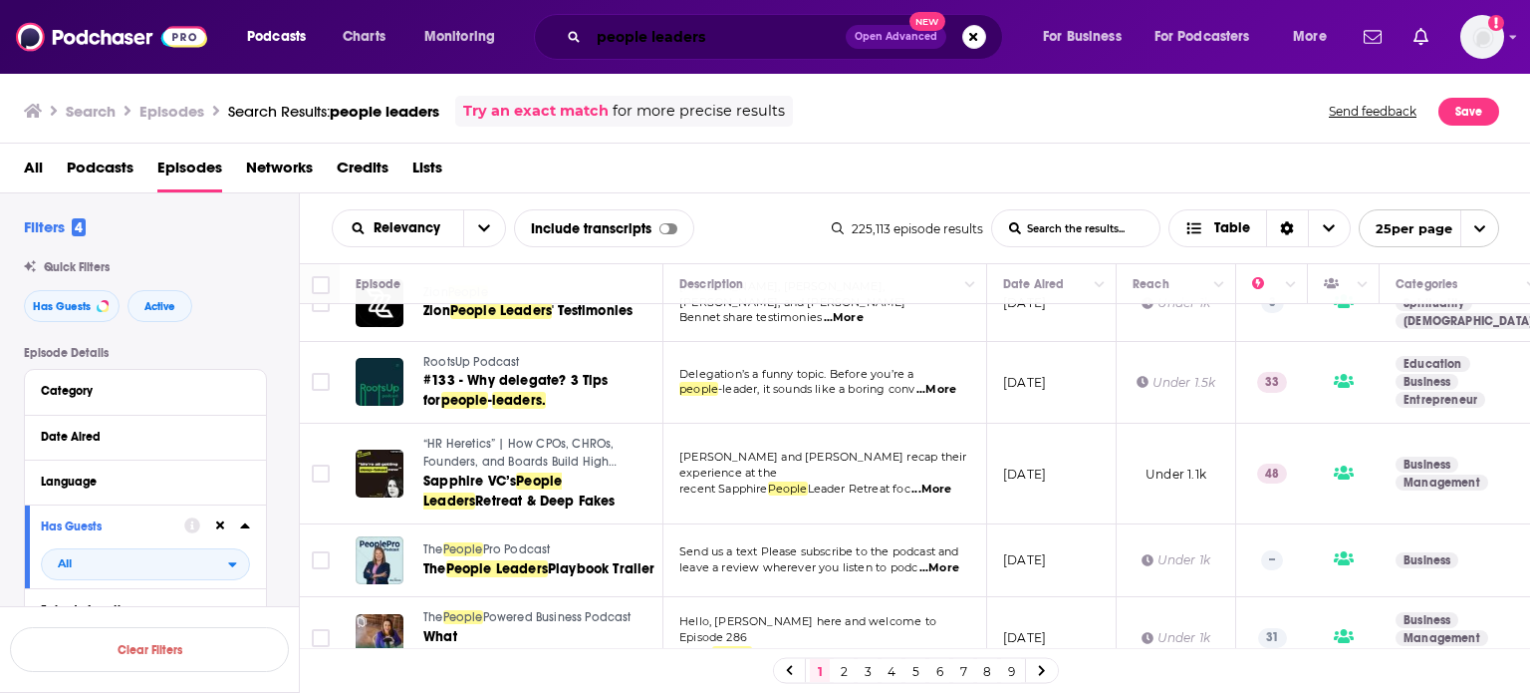
click at [630, 38] on input "people leaders" at bounding box center [717, 37] width 257 height 32
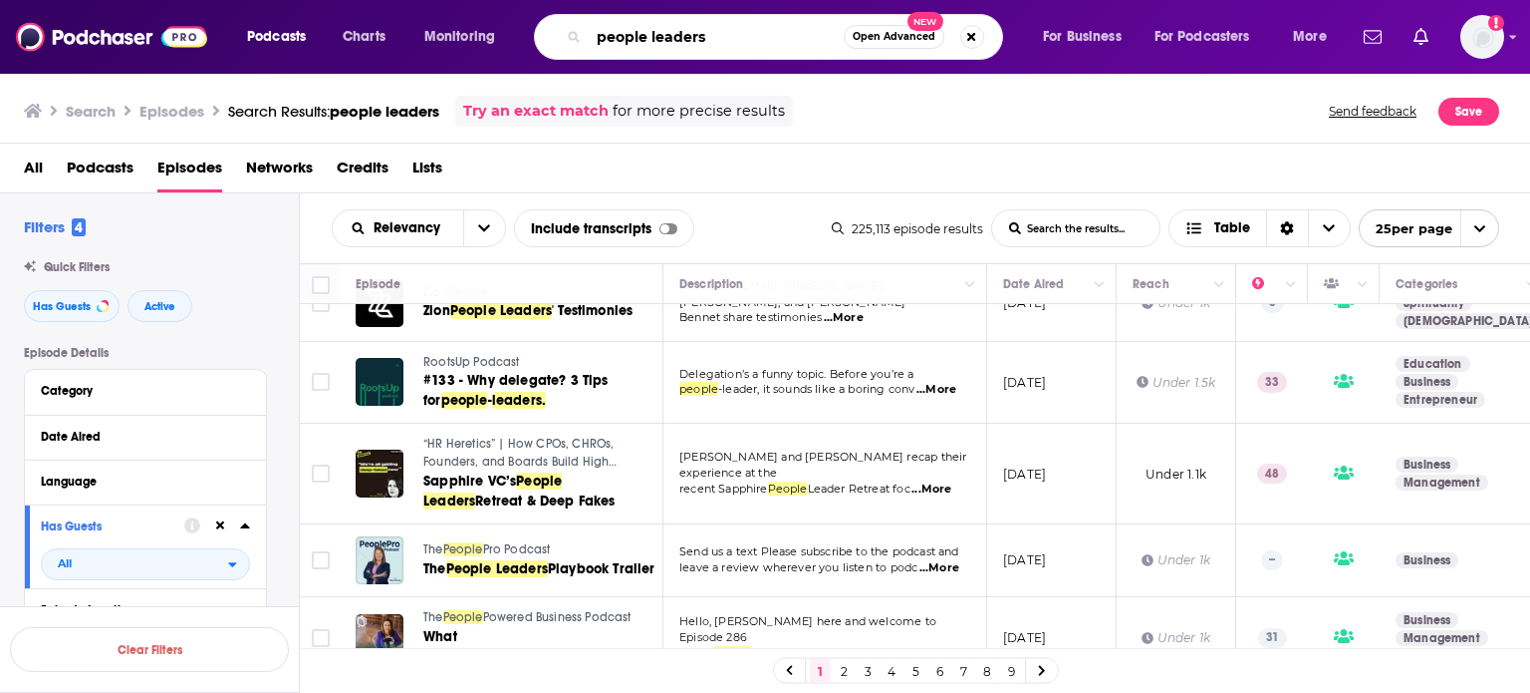
click at [630, 38] on input "people leaders" at bounding box center [716, 37] width 255 height 32
type input ""working pare"
click at [971, 38] on button "Search podcasts, credits, & more..." at bounding box center [973, 37] width 24 height 24
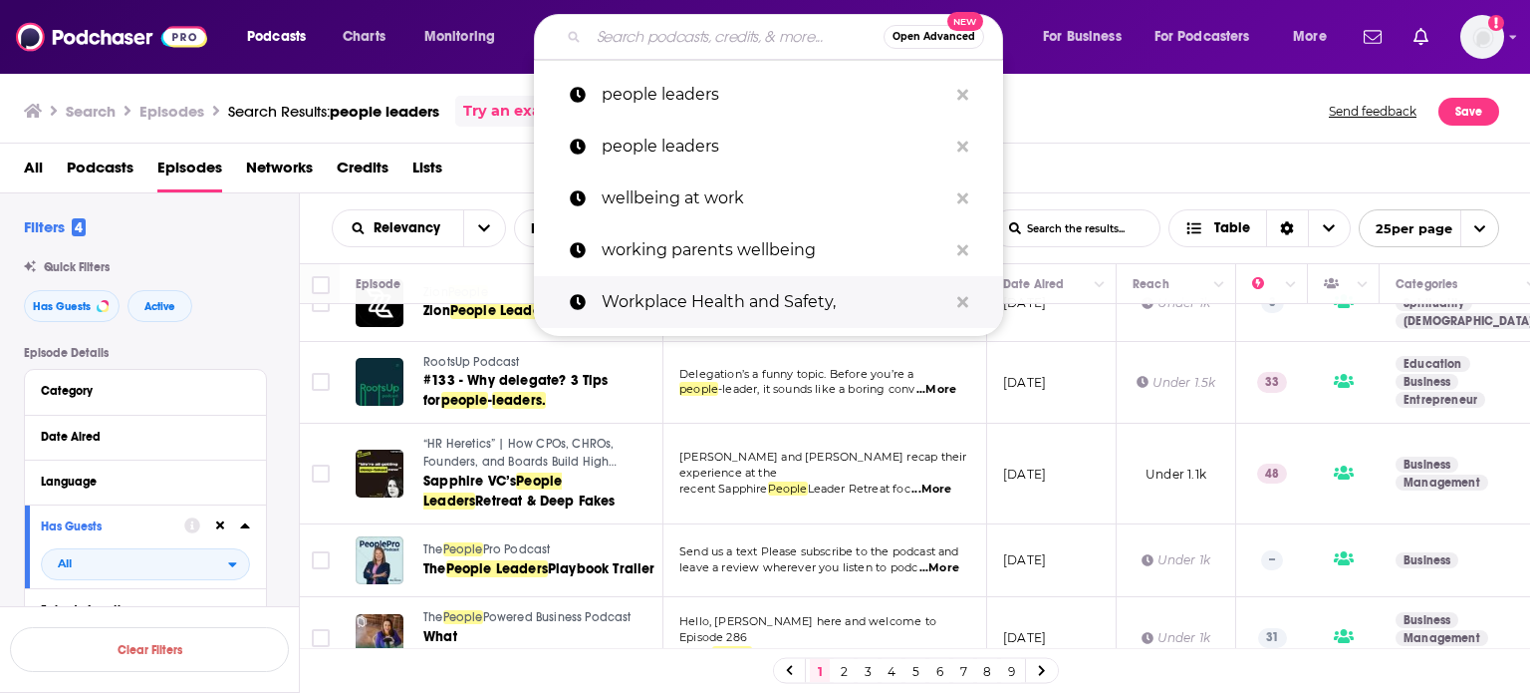
click at [661, 295] on p "Workplace Health and Safety," at bounding box center [775, 302] width 346 height 52
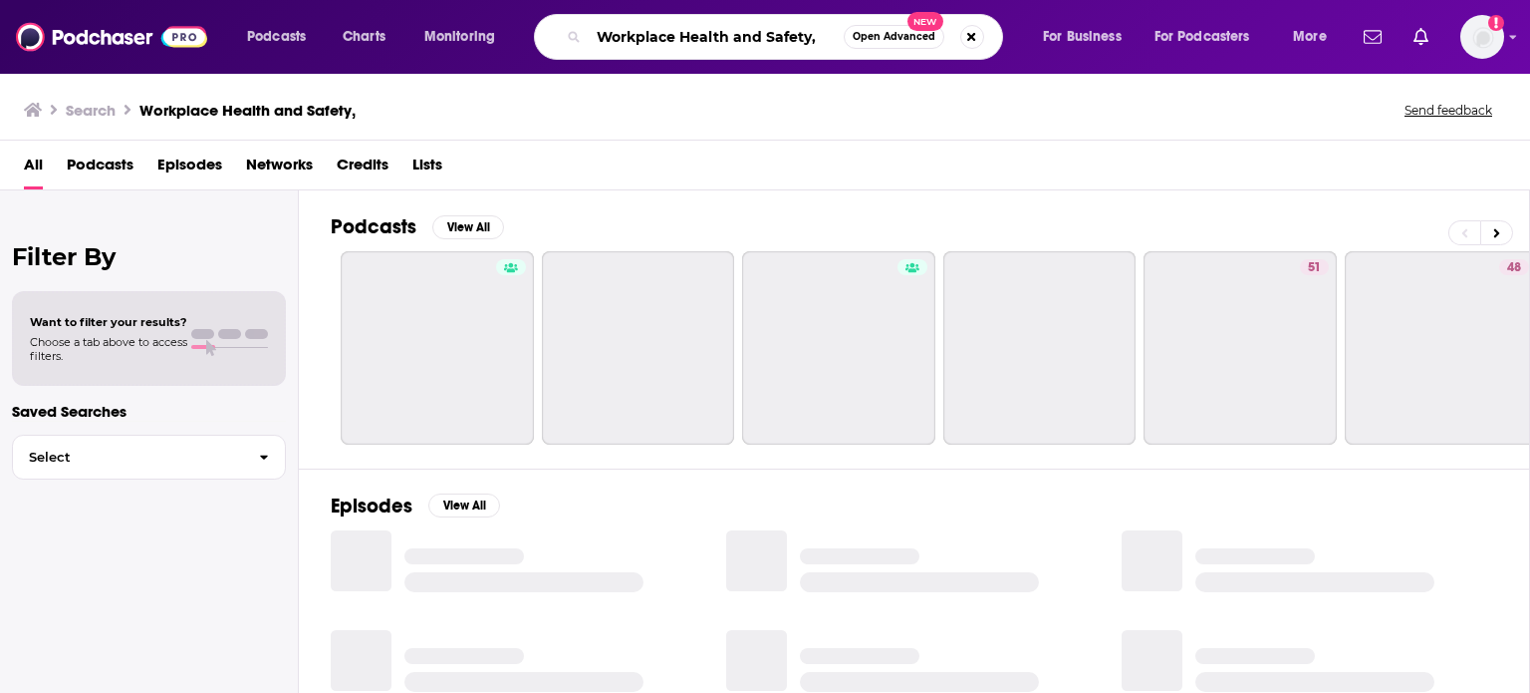
click at [822, 43] on input "Workplace Health and Safety," at bounding box center [716, 37] width 255 height 32
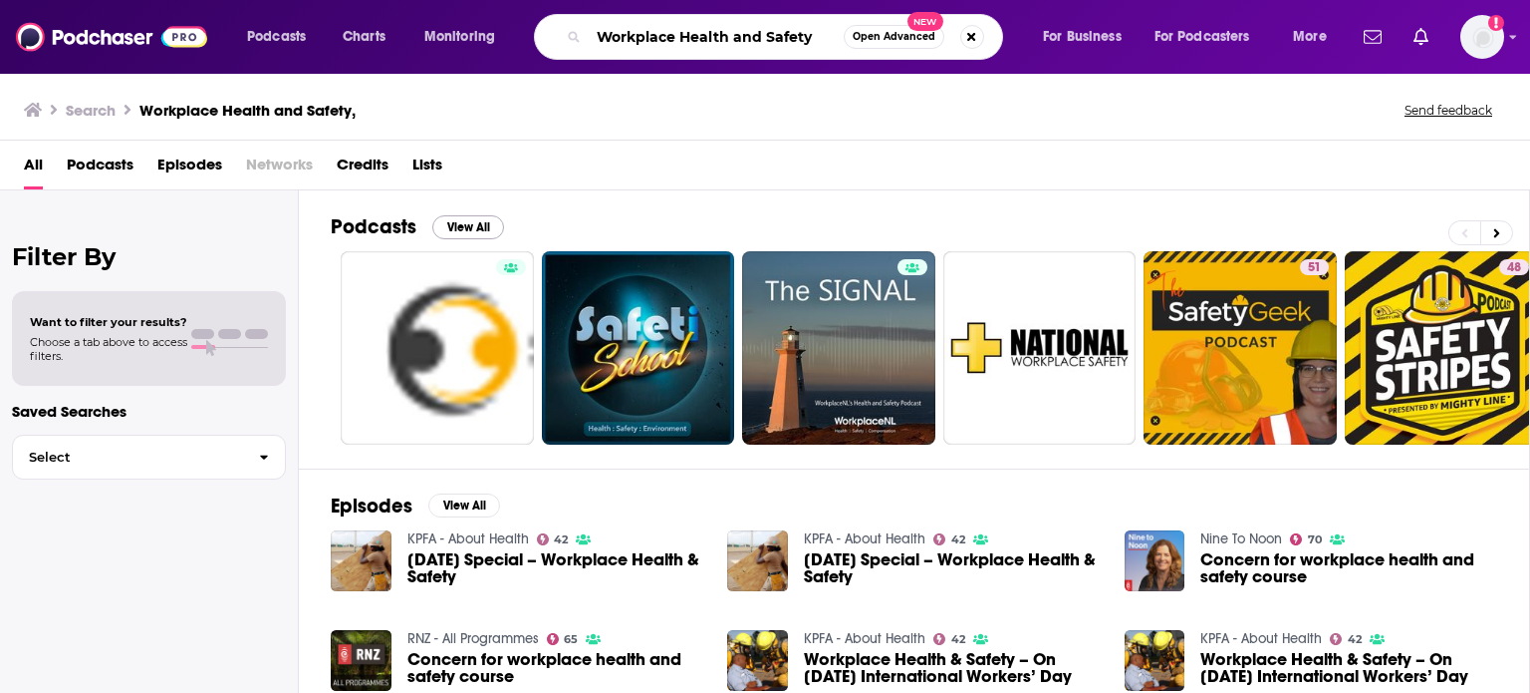
type input "Workplace Health and Safety"
click at [456, 219] on button "View All" at bounding box center [468, 227] width 72 height 24
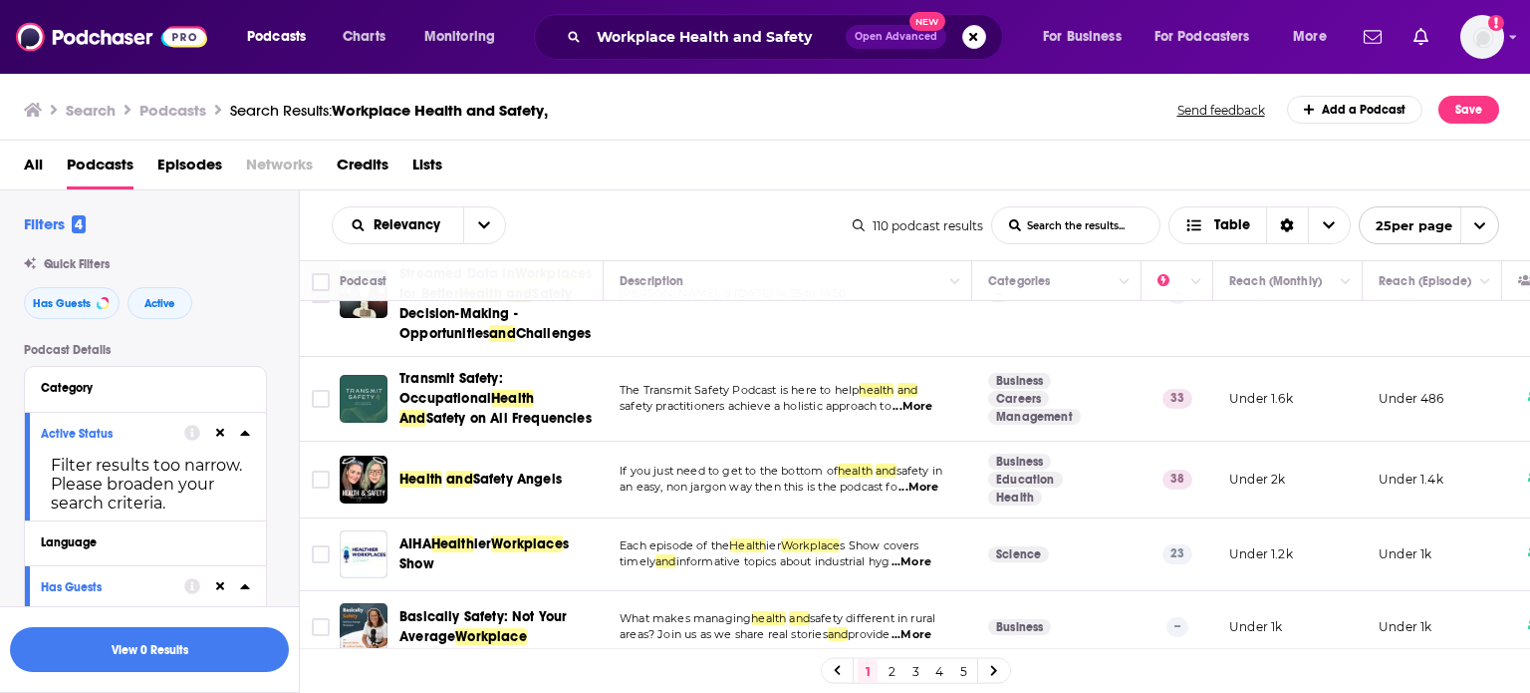
scroll to position [697, 0]
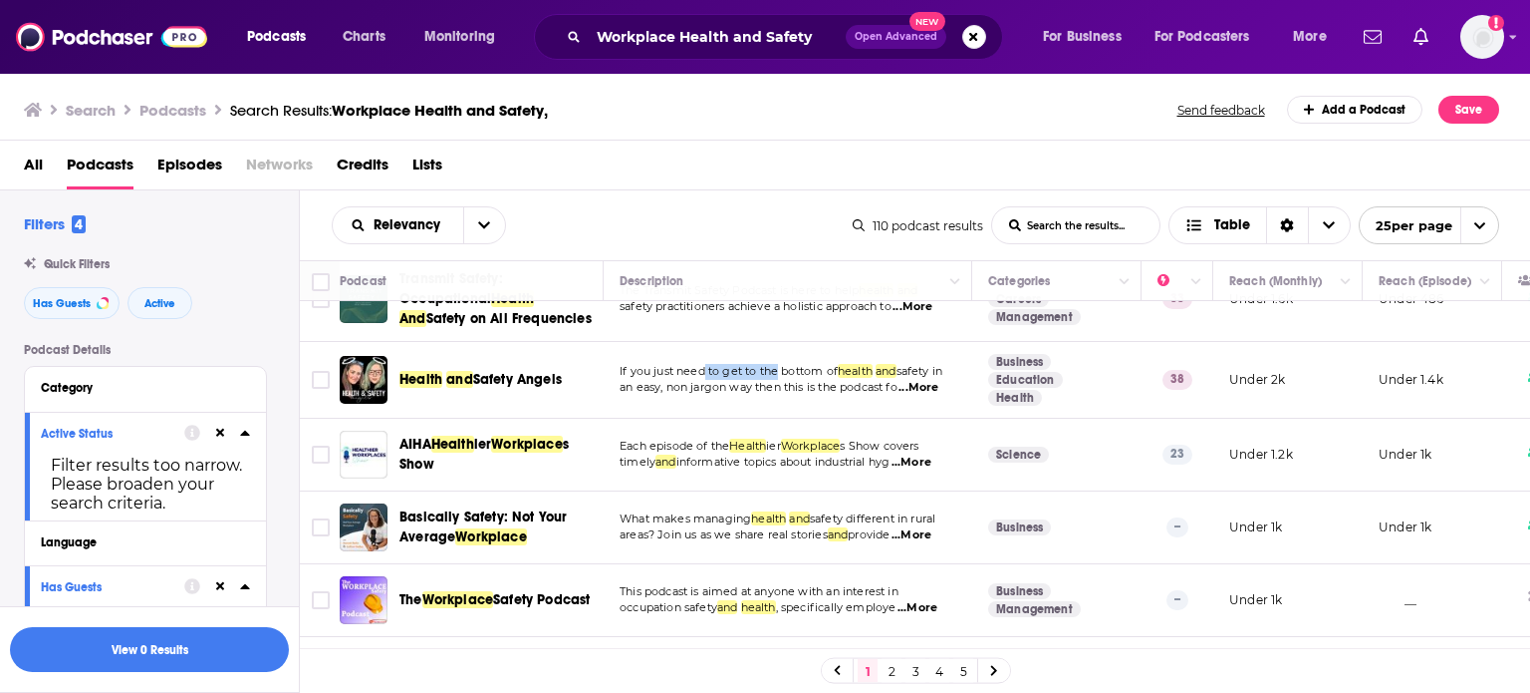
drag, startPoint x: 704, startPoint y: 358, endPoint x: 792, endPoint y: 364, distance: 87.9
click at [785, 364] on span "If you just need to get to the bottom of" at bounding box center [729, 371] width 218 height 14
drag, startPoint x: 689, startPoint y: 381, endPoint x: 717, endPoint y: 380, distance: 28.9
click at [717, 380] on span "an easy, non jargon way then this is the podcast fo" at bounding box center [759, 387] width 278 height 14
drag, startPoint x: 739, startPoint y: 380, endPoint x: 815, endPoint y: 380, distance: 75.7
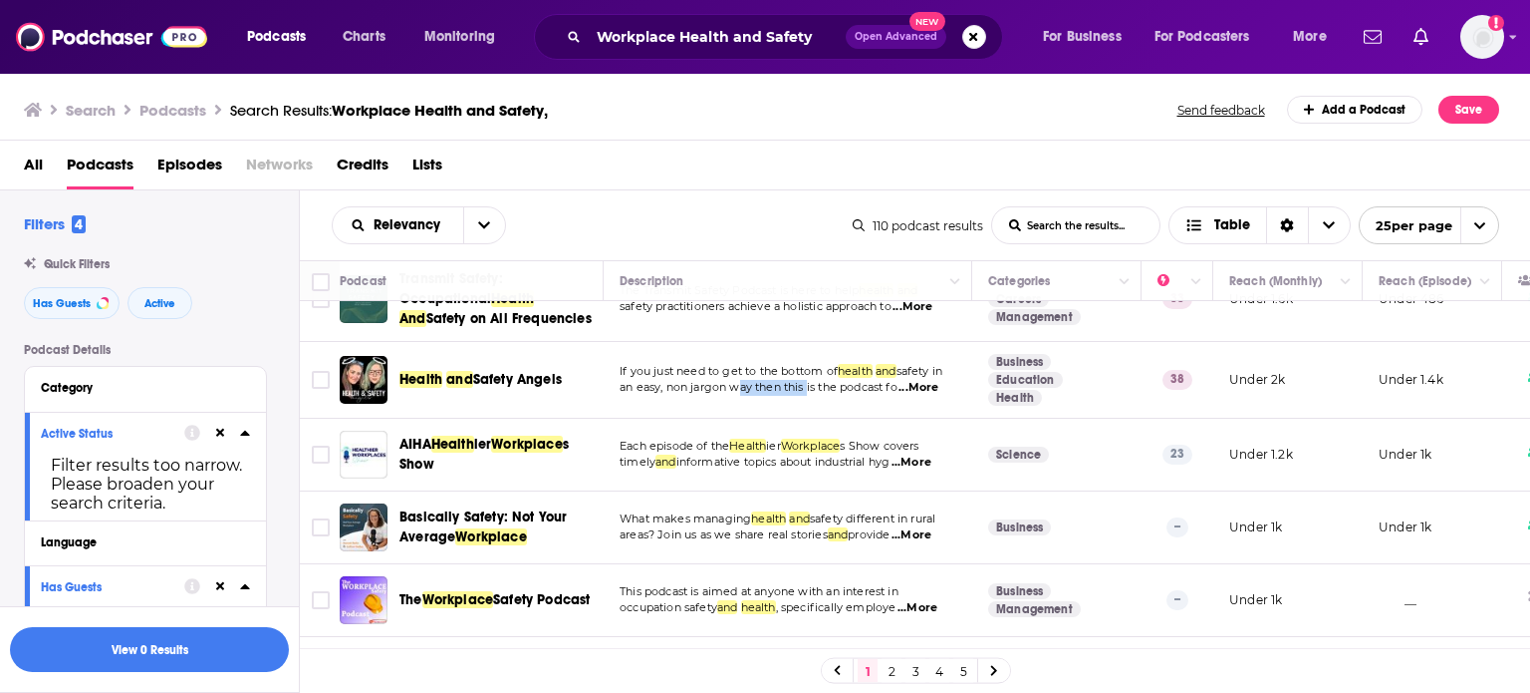
click at [811, 380] on span "an easy, non jargon way then this is the podcast fo" at bounding box center [759, 387] width 278 height 14
click at [929, 381] on span "...More" at bounding box center [919, 388] width 40 height 16
click at [1475, 39] on img "Logged in as ColinMcA" at bounding box center [1483, 37] width 44 height 44
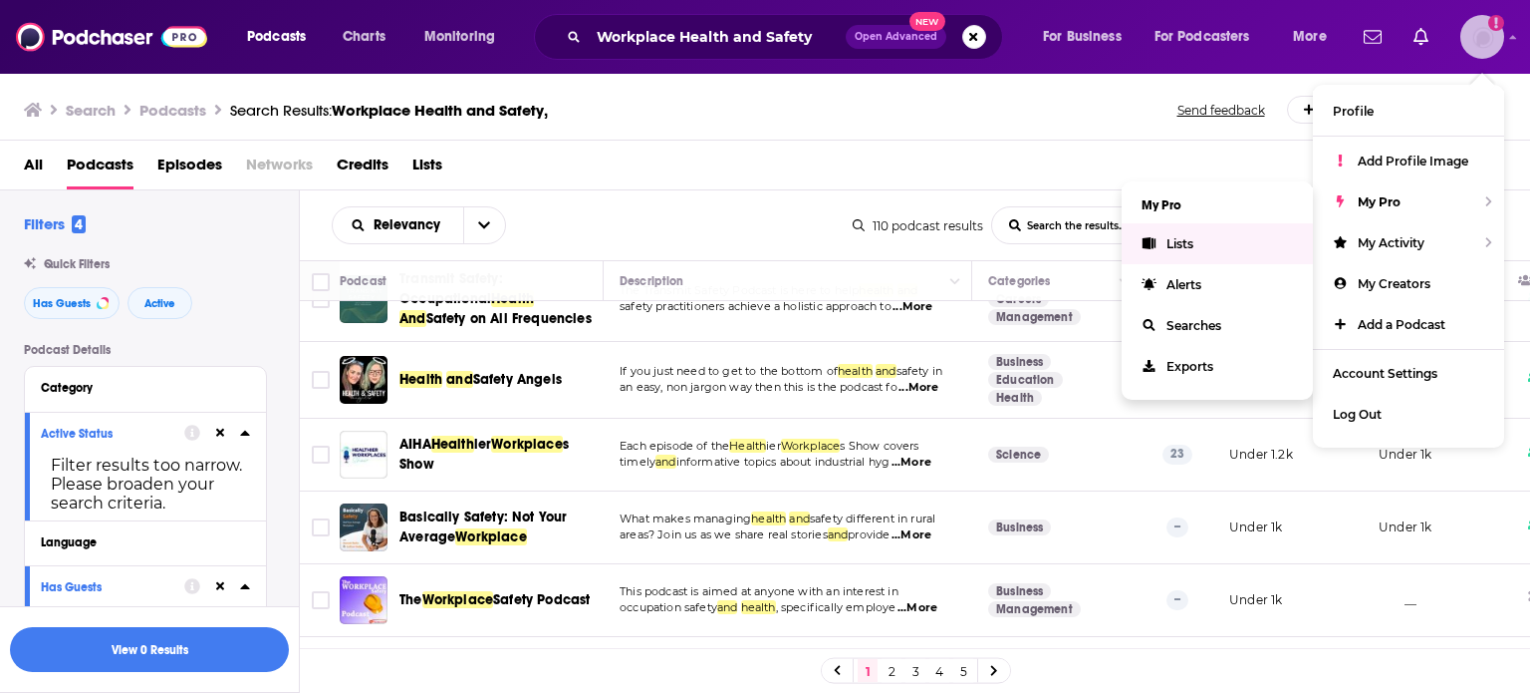
click at [1186, 237] on span "Lists" at bounding box center [1180, 243] width 27 height 15
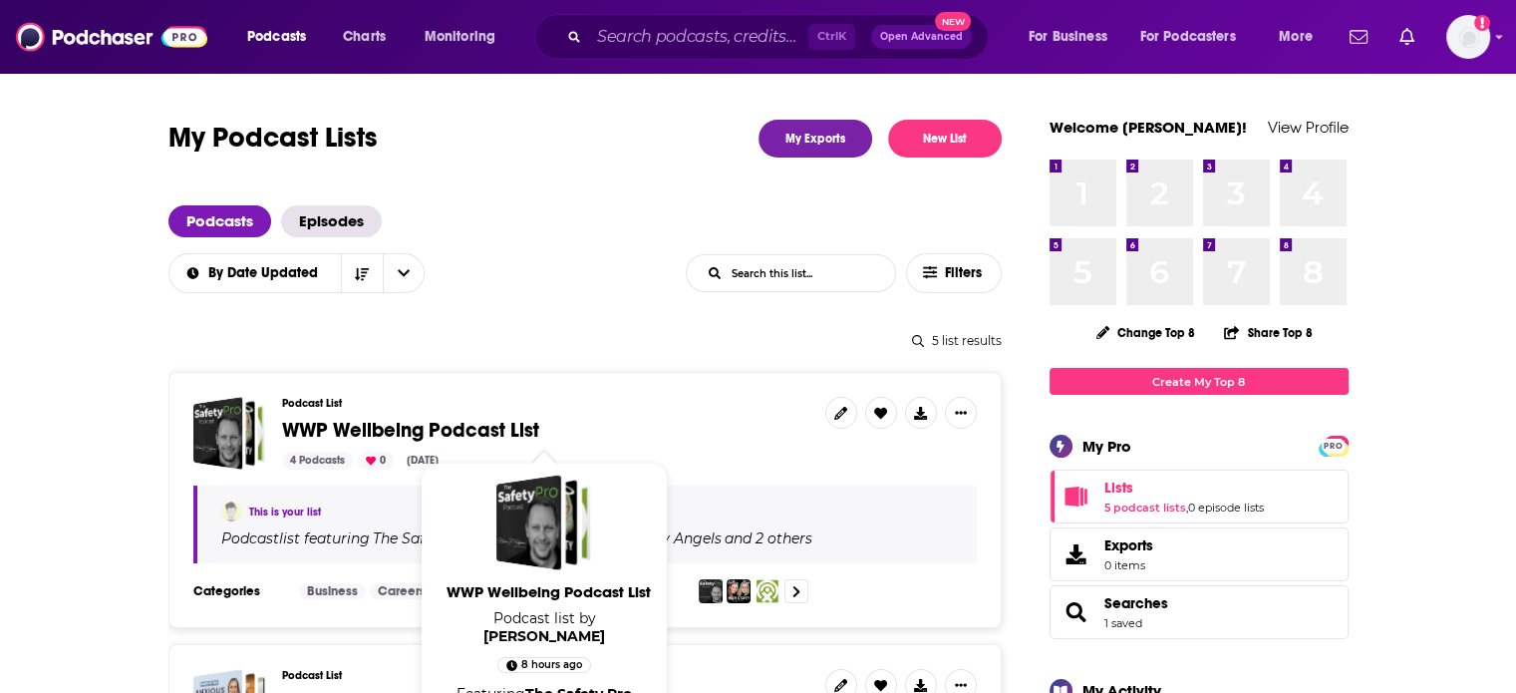
click at [445, 430] on span "WWP Wellbeing Podcast List" at bounding box center [410, 429] width 257 height 25
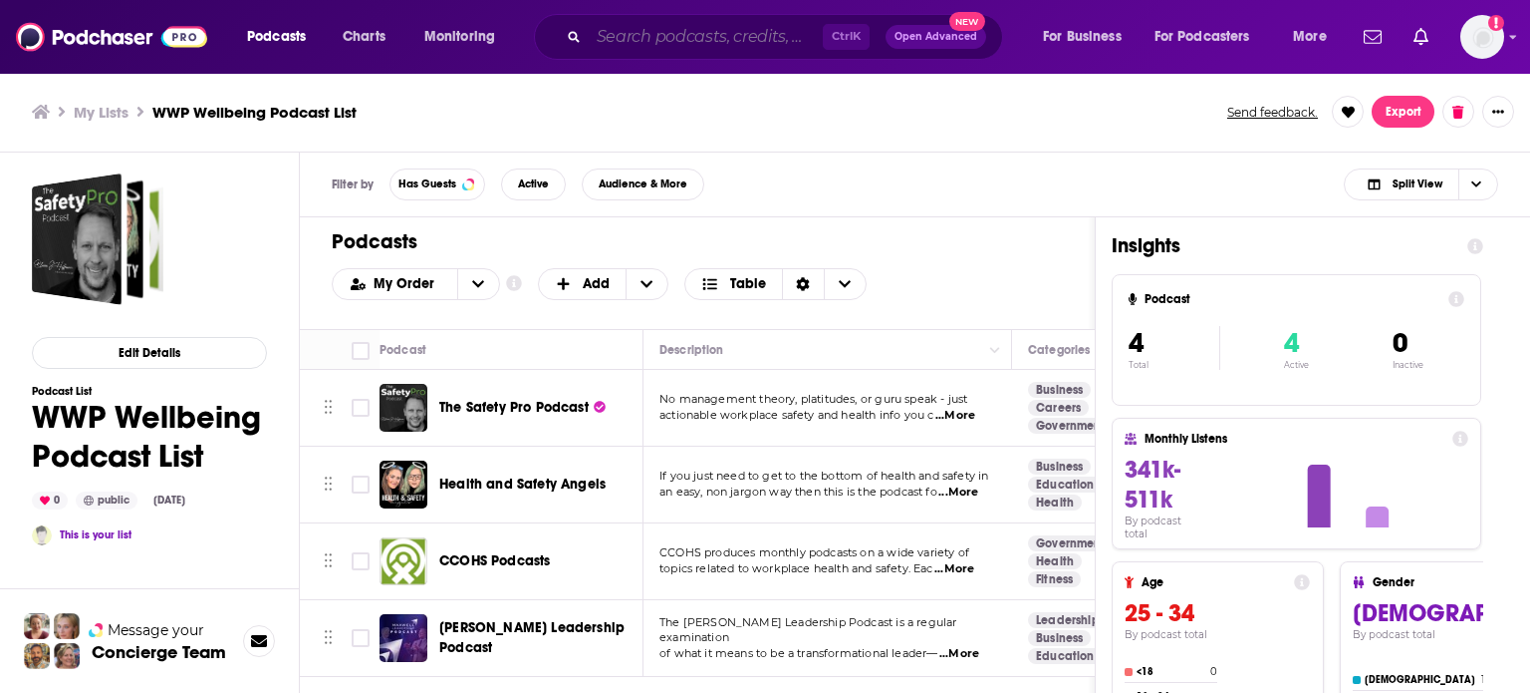
click at [667, 39] on input "Search podcasts, credits, & more..." at bounding box center [706, 37] width 234 height 32
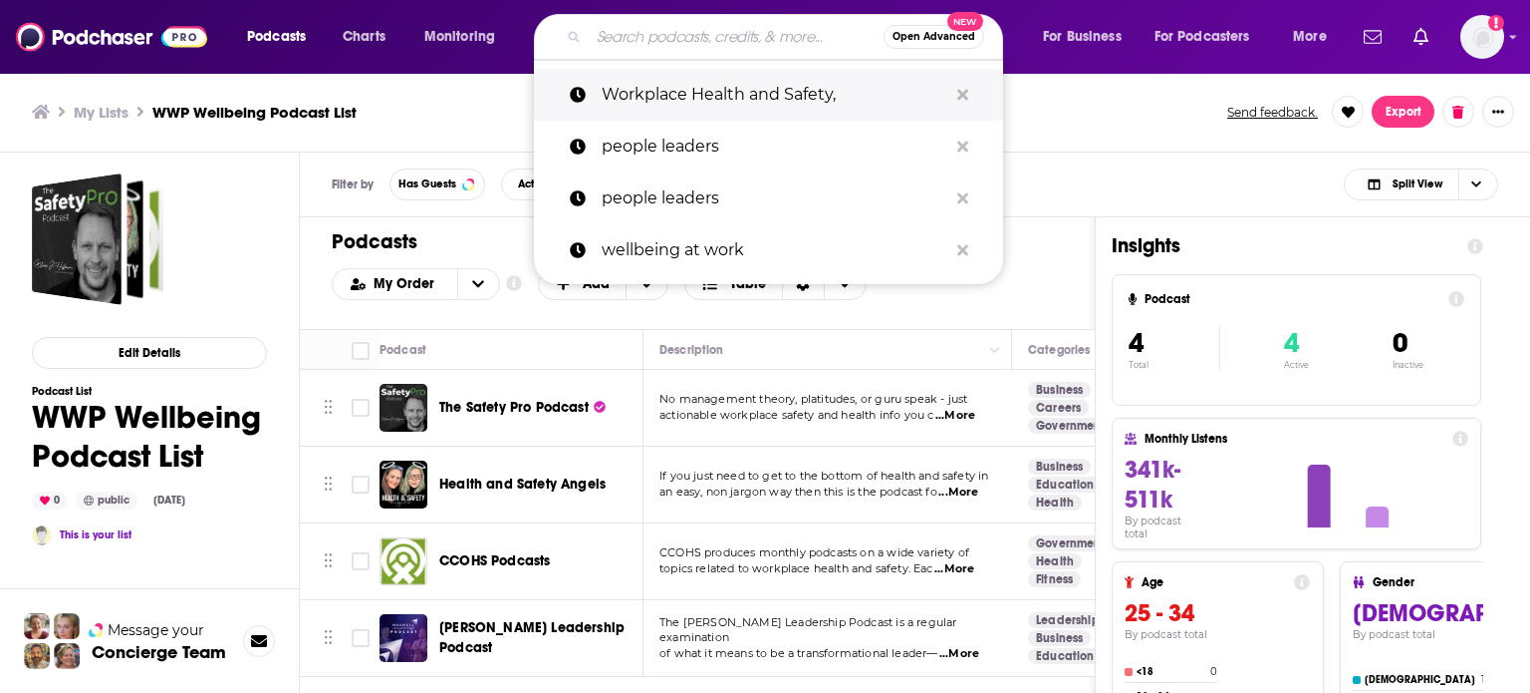
click at [682, 99] on p "Workplace Health and Safety," at bounding box center [775, 95] width 346 height 52
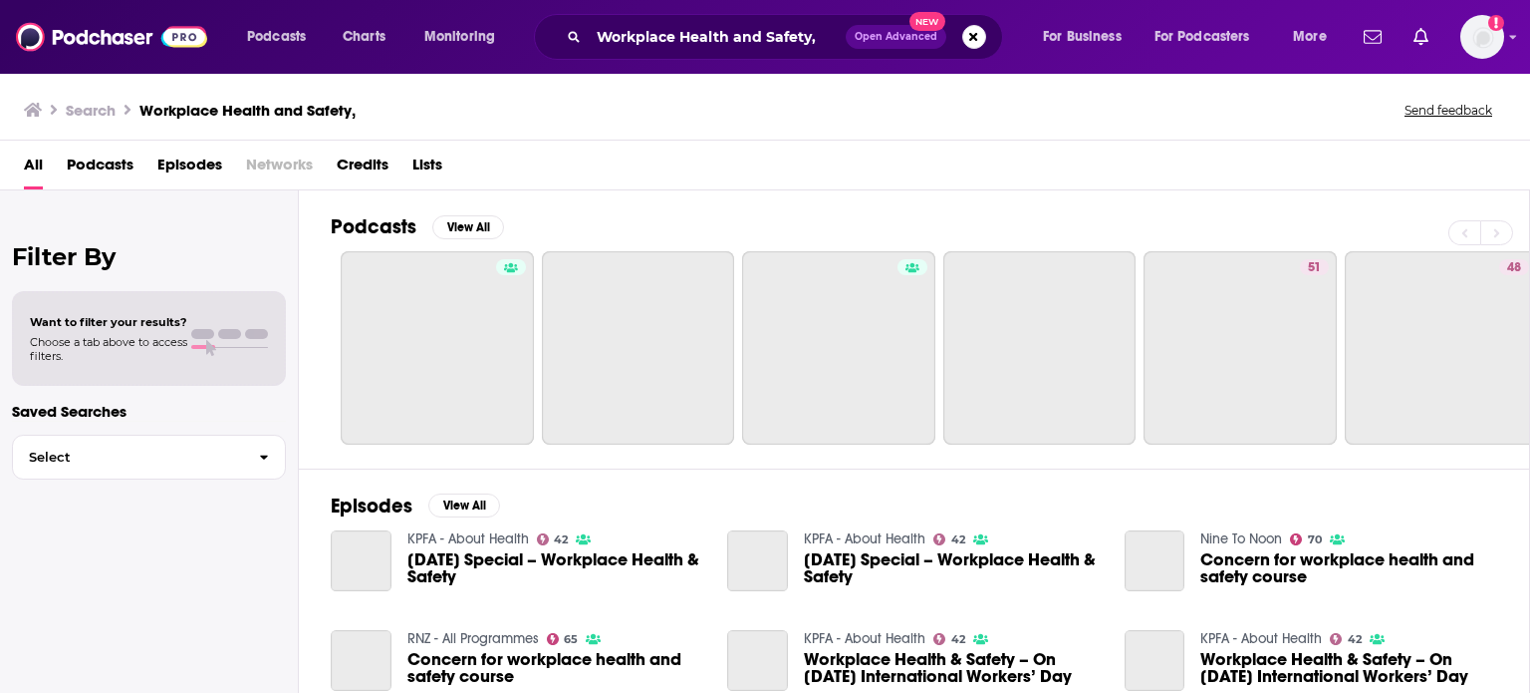
type input "Workplace Health and Safety,"
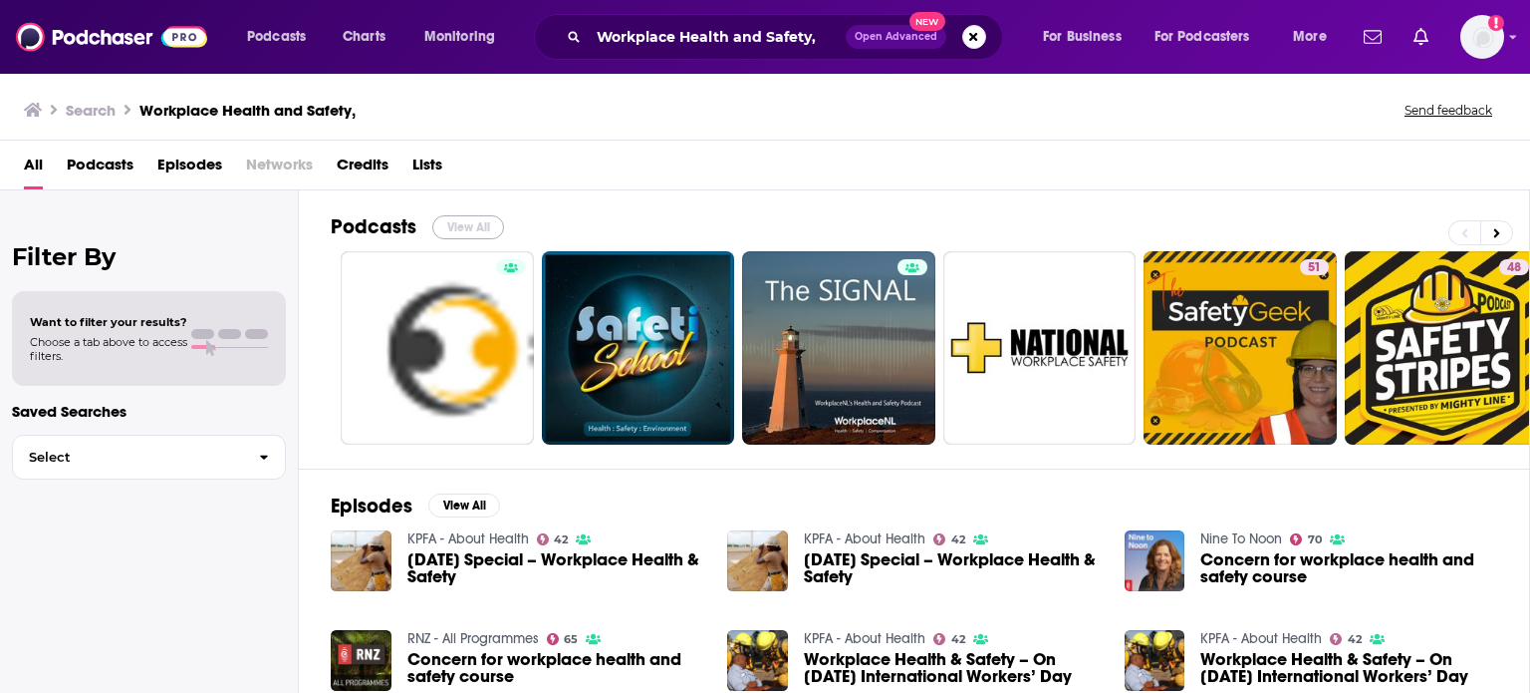
click at [448, 224] on button "View All" at bounding box center [468, 227] width 72 height 24
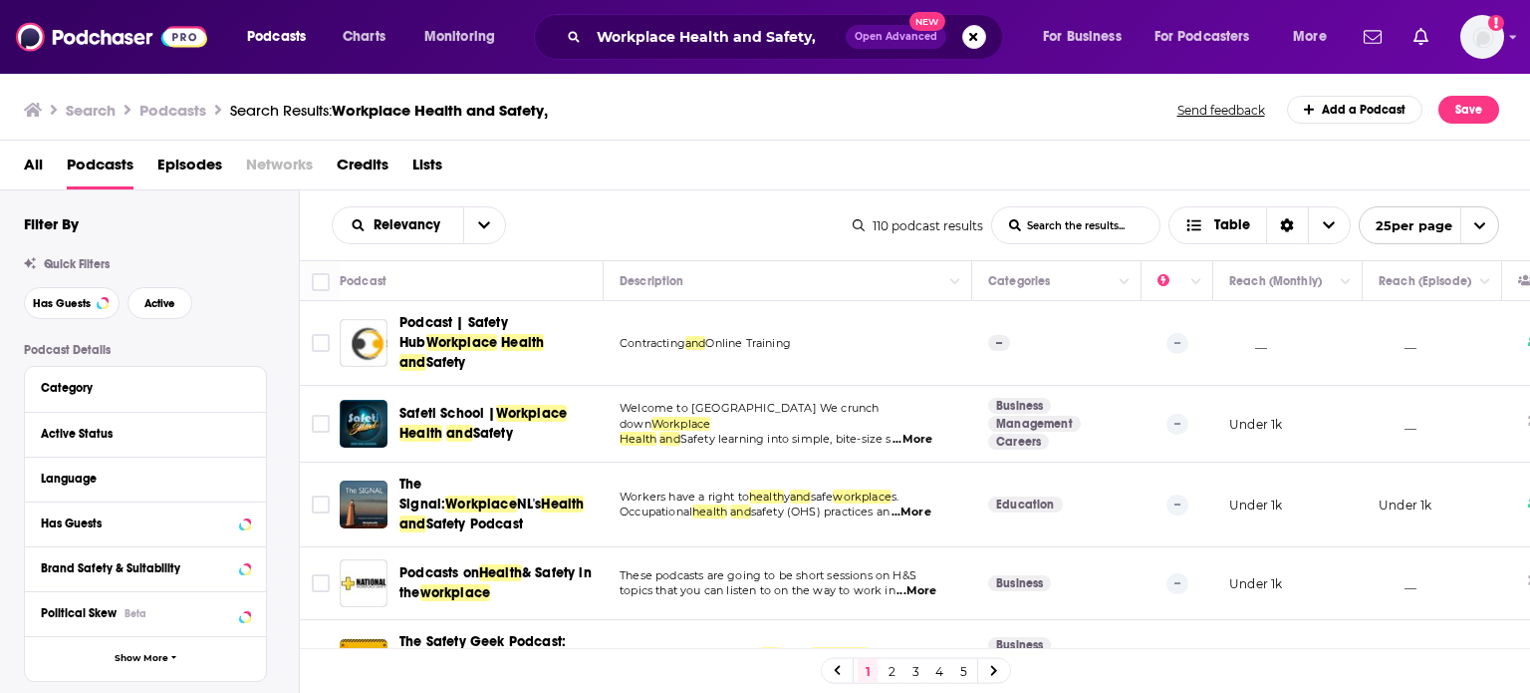
click at [718, 214] on div "Relevancy List Search Input Search the results... Table" at bounding box center [592, 225] width 521 height 38
click at [928, 431] on span "...More" at bounding box center [913, 439] width 40 height 16
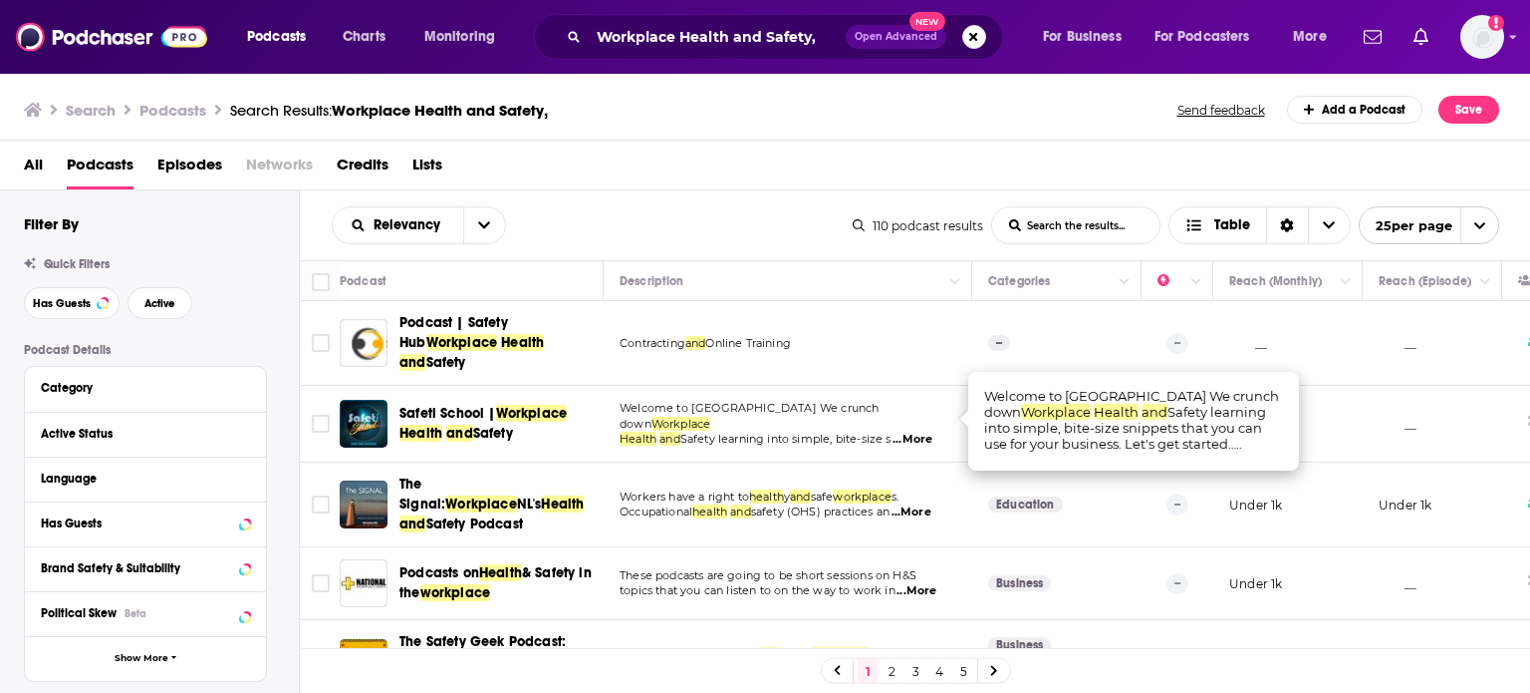
scroll to position [100, 0]
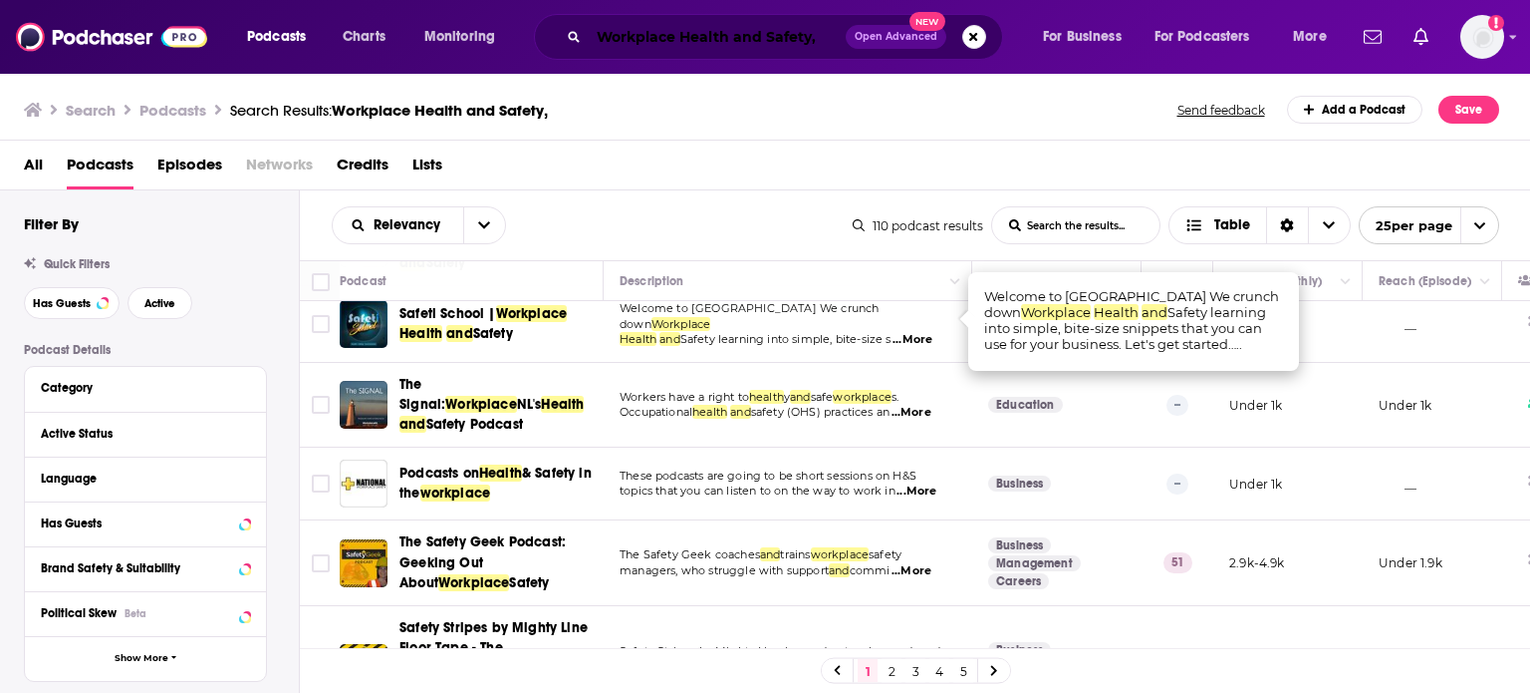
click at [629, 39] on input "Workplace Health and Safety," at bounding box center [717, 37] width 257 height 32
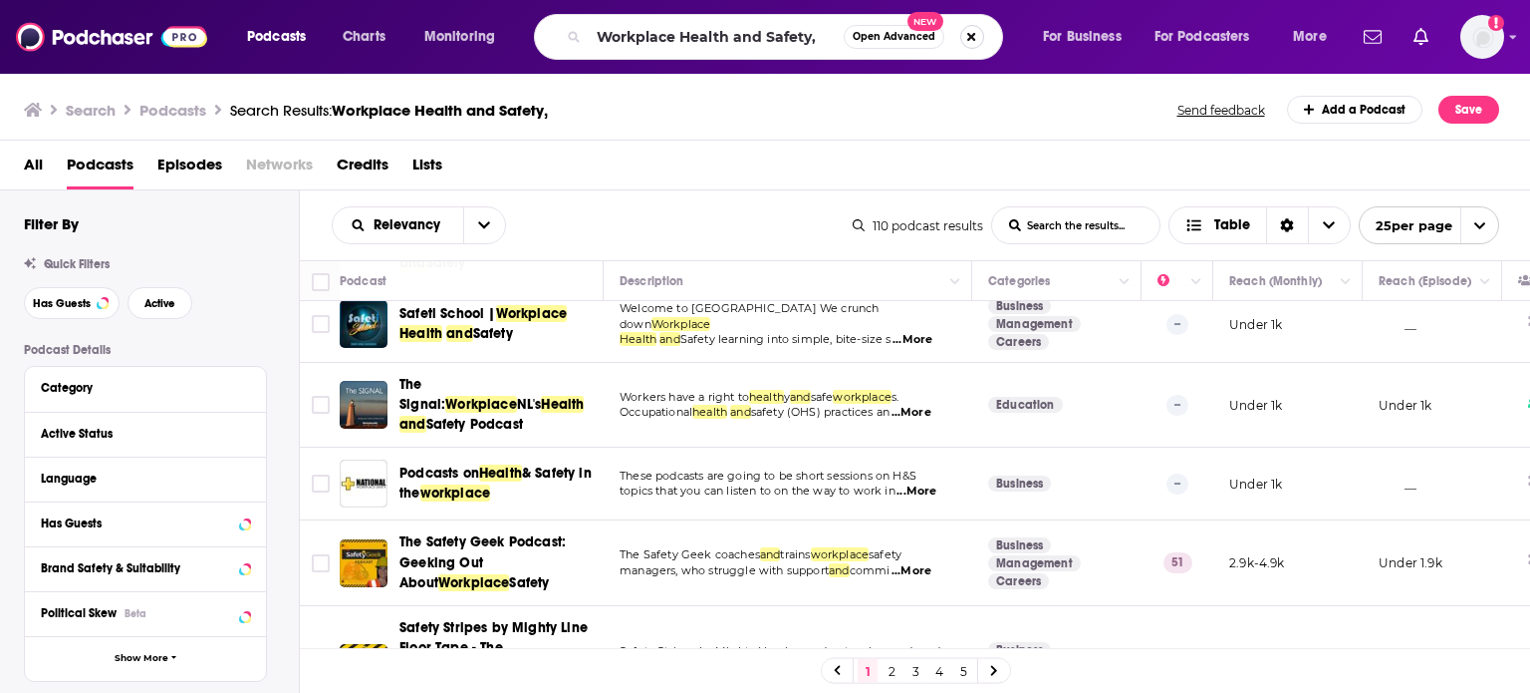
click at [968, 31] on button "Search podcasts, credits, & more..." at bounding box center [973, 37] width 24 height 24
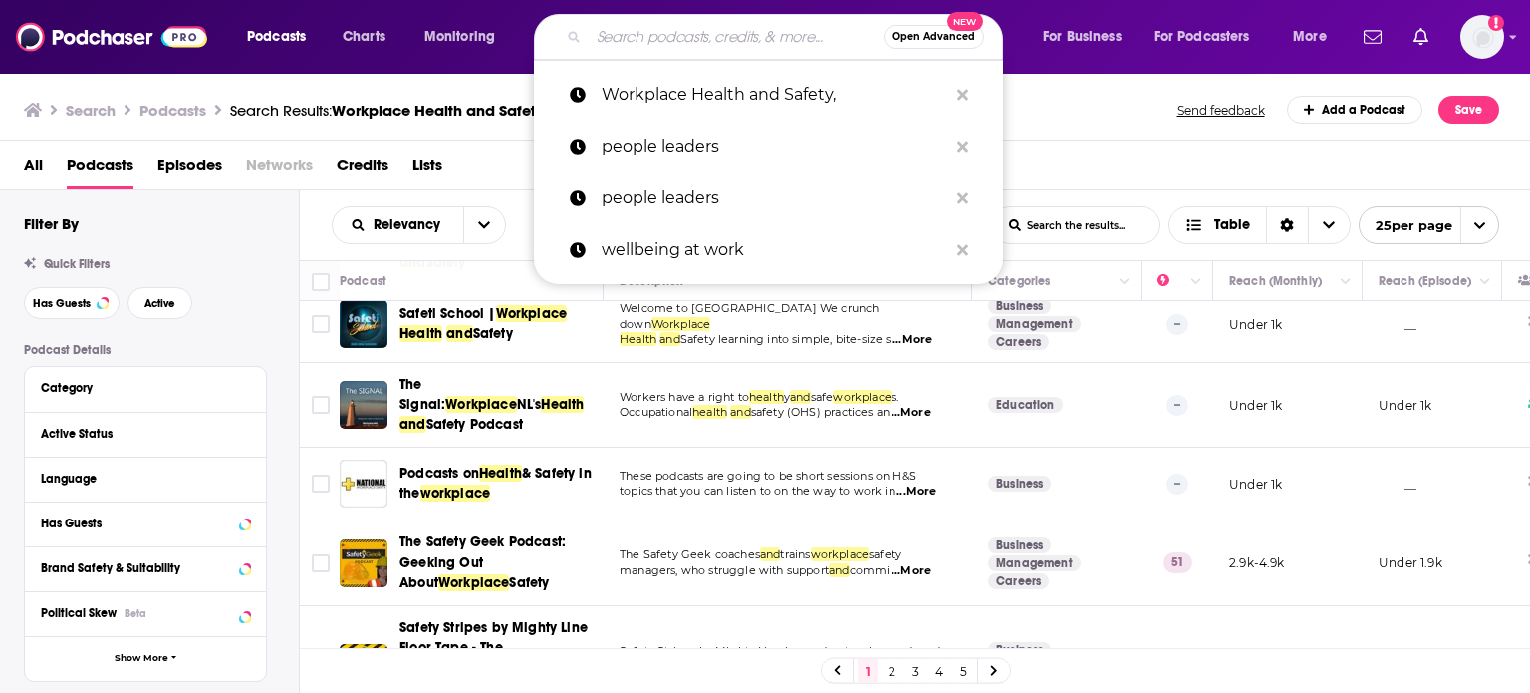
paste input "corporate wellness"
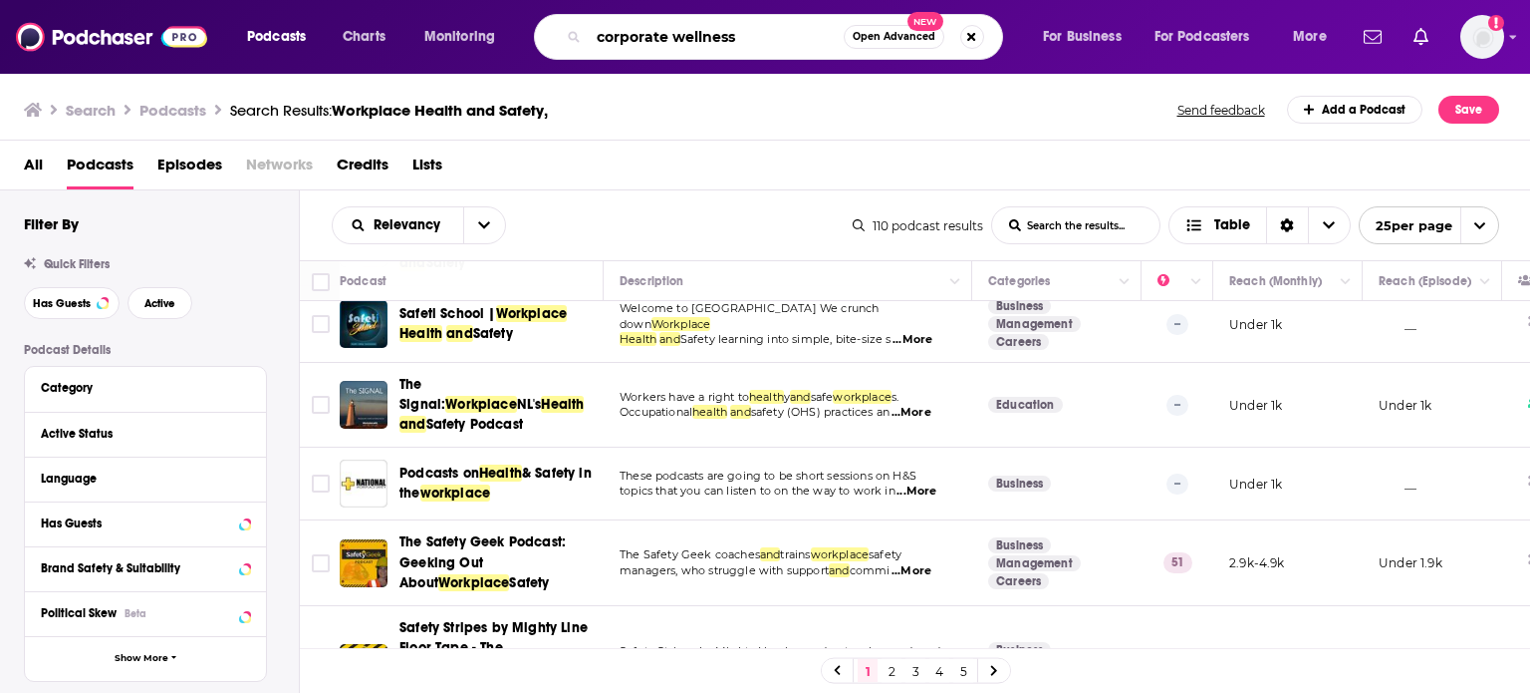
type input "corporate wellness"
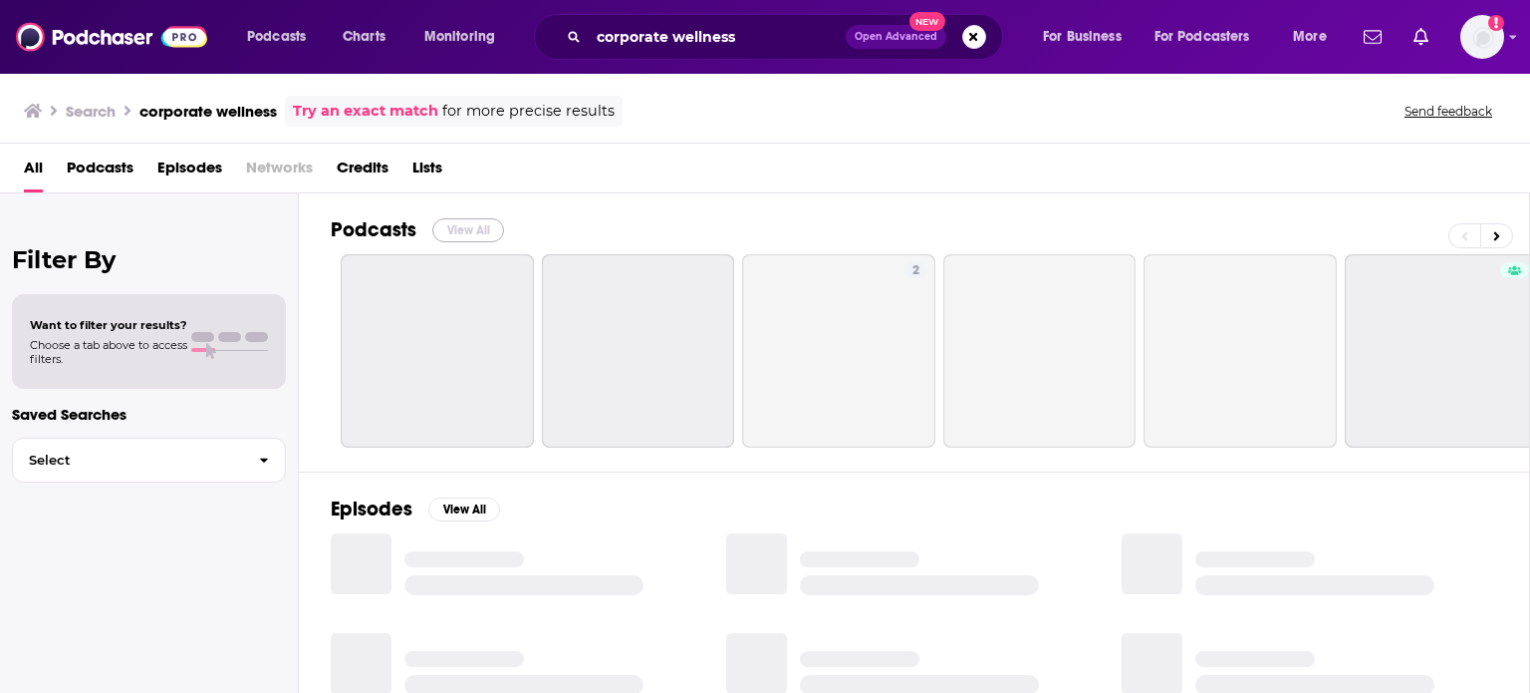
click at [480, 232] on button "View All" at bounding box center [468, 230] width 72 height 24
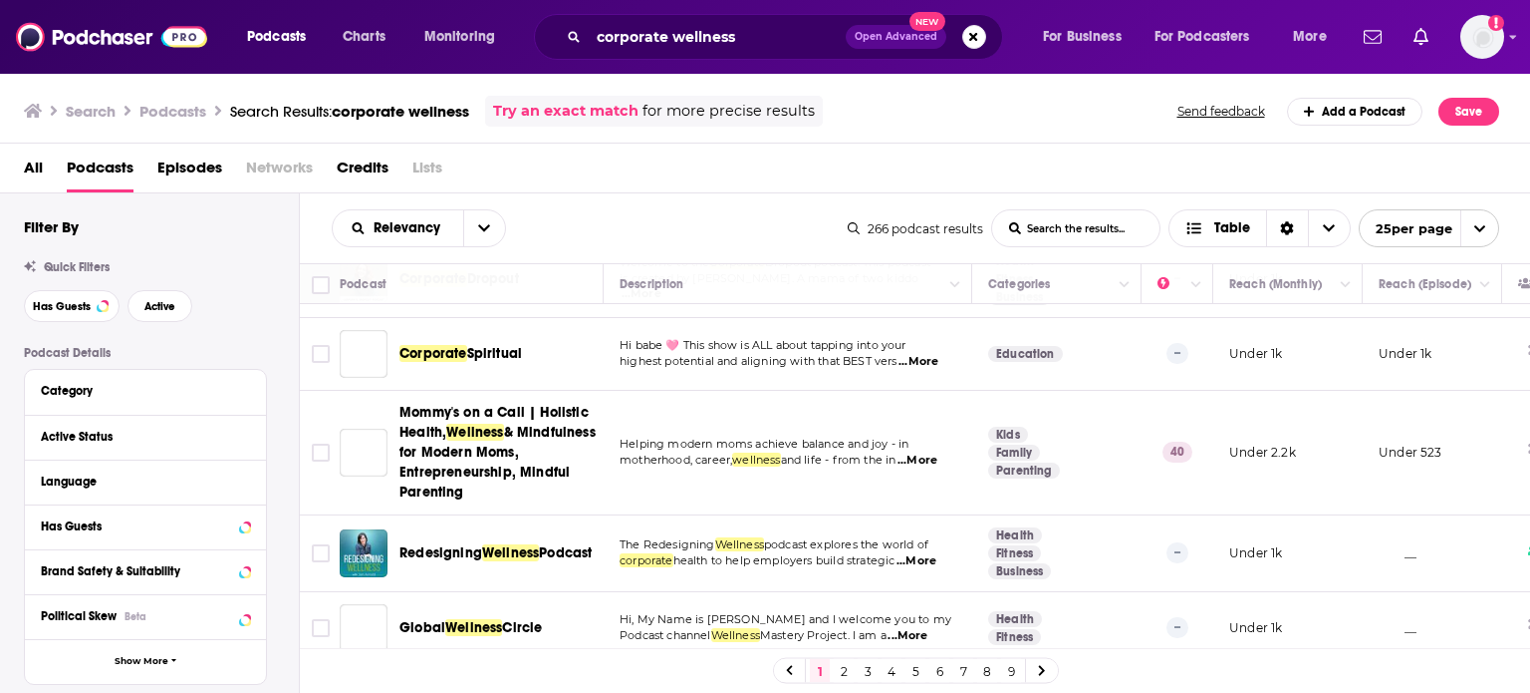
scroll to position [1355, 0]
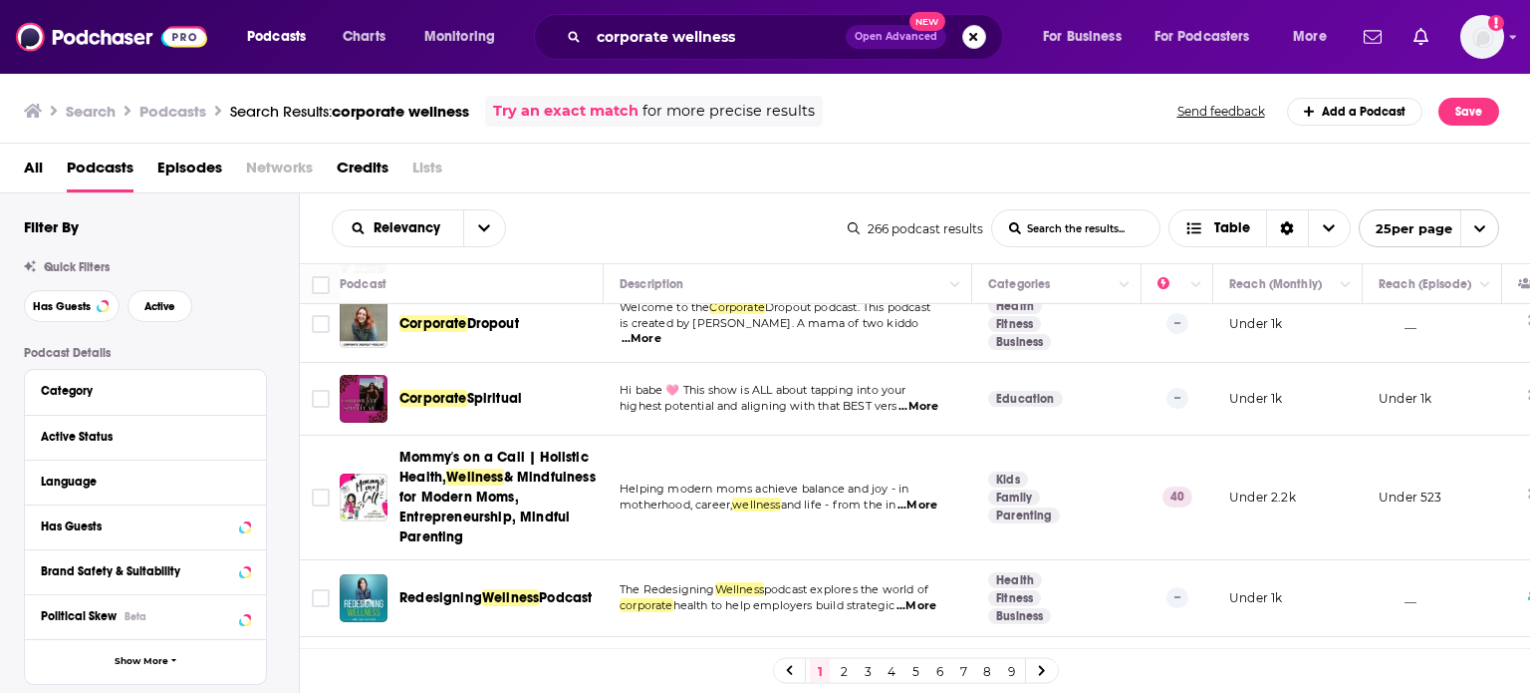
click at [974, 40] on button "Search podcasts, credits, & more..." at bounding box center [975, 37] width 24 height 24
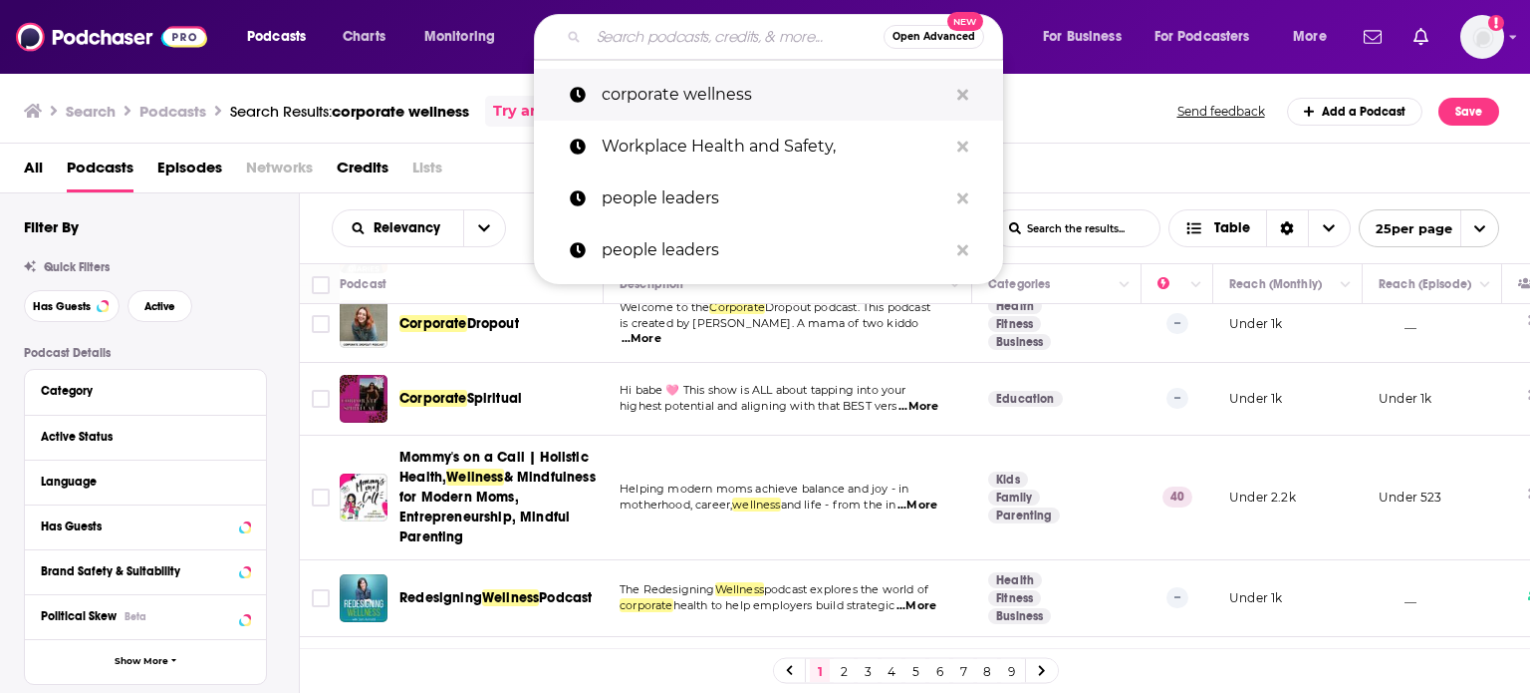
paste input "employee well-being"
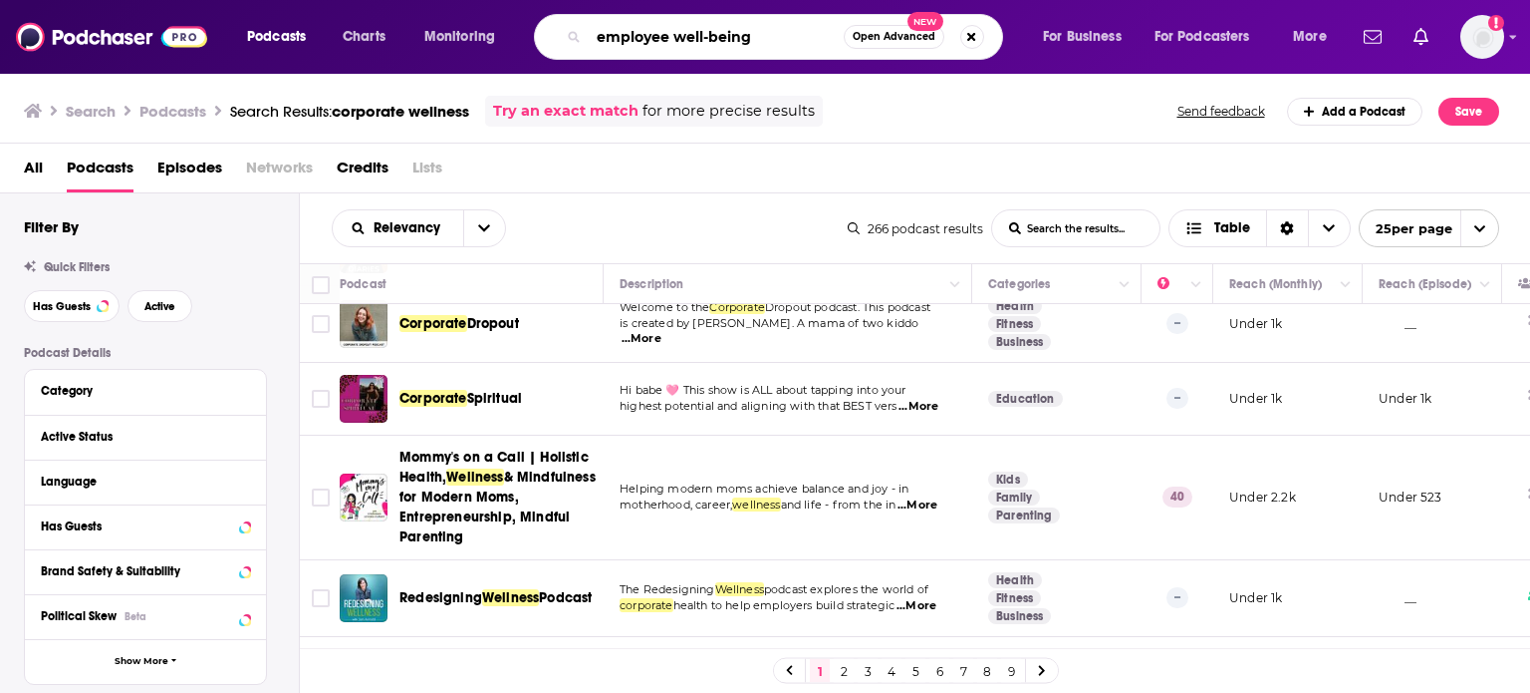
type input "employee well-being"
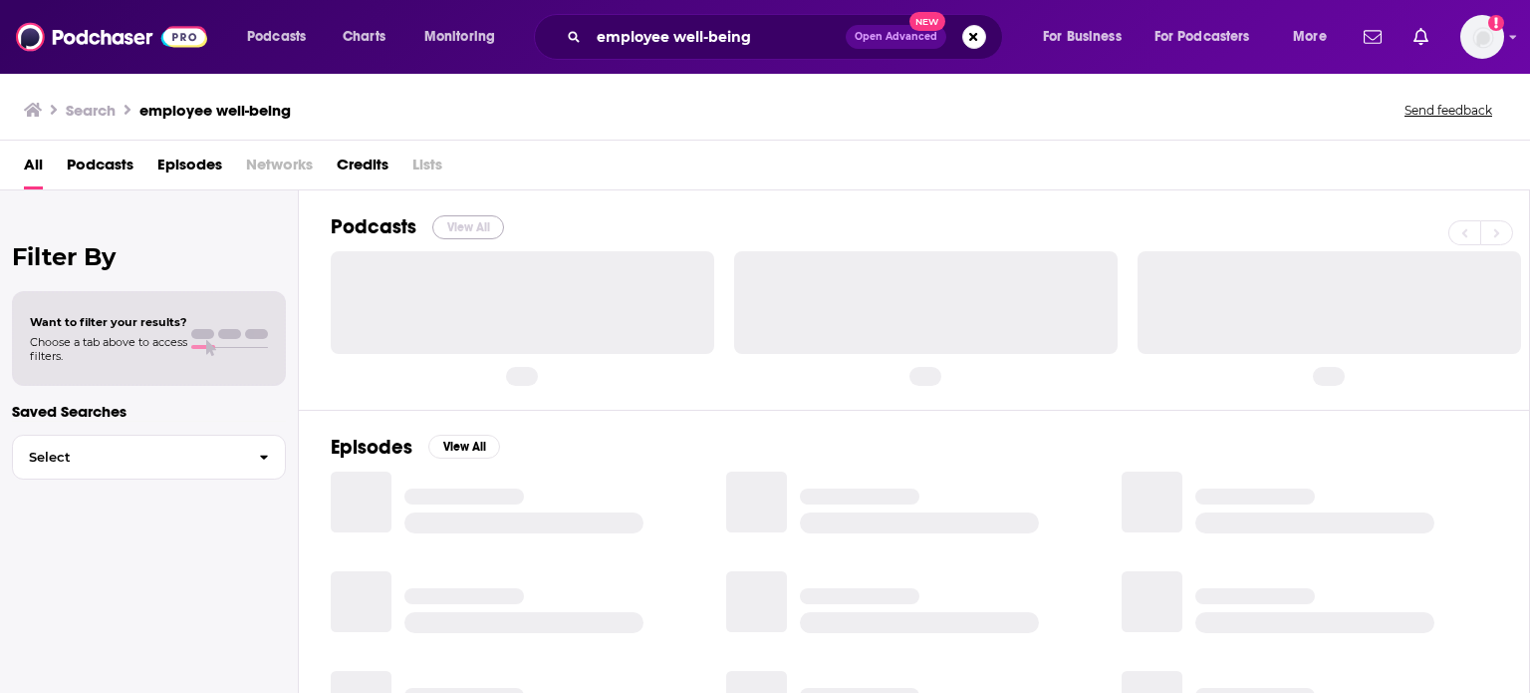
click at [468, 222] on button "View All" at bounding box center [468, 227] width 72 height 24
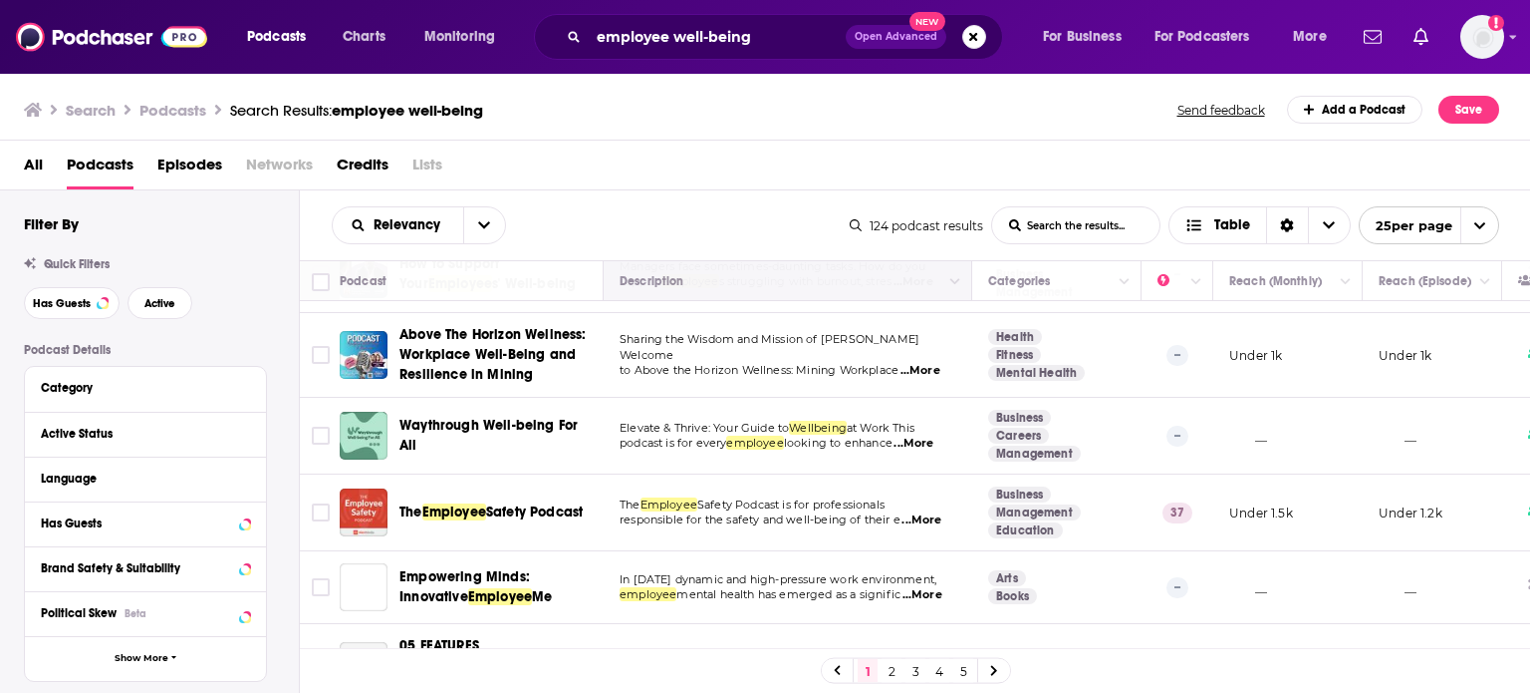
scroll to position [100, 0]
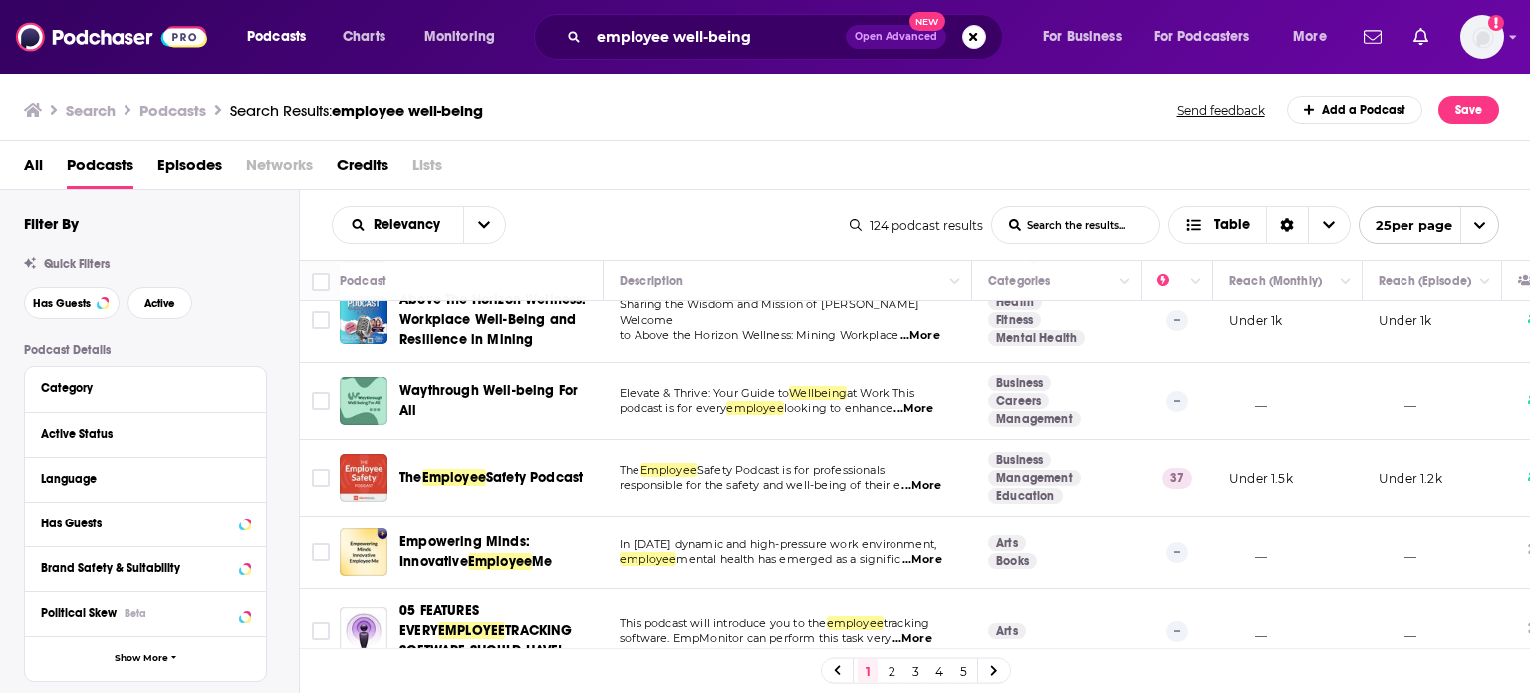
click at [924, 481] on span "...More" at bounding box center [922, 485] width 40 height 16
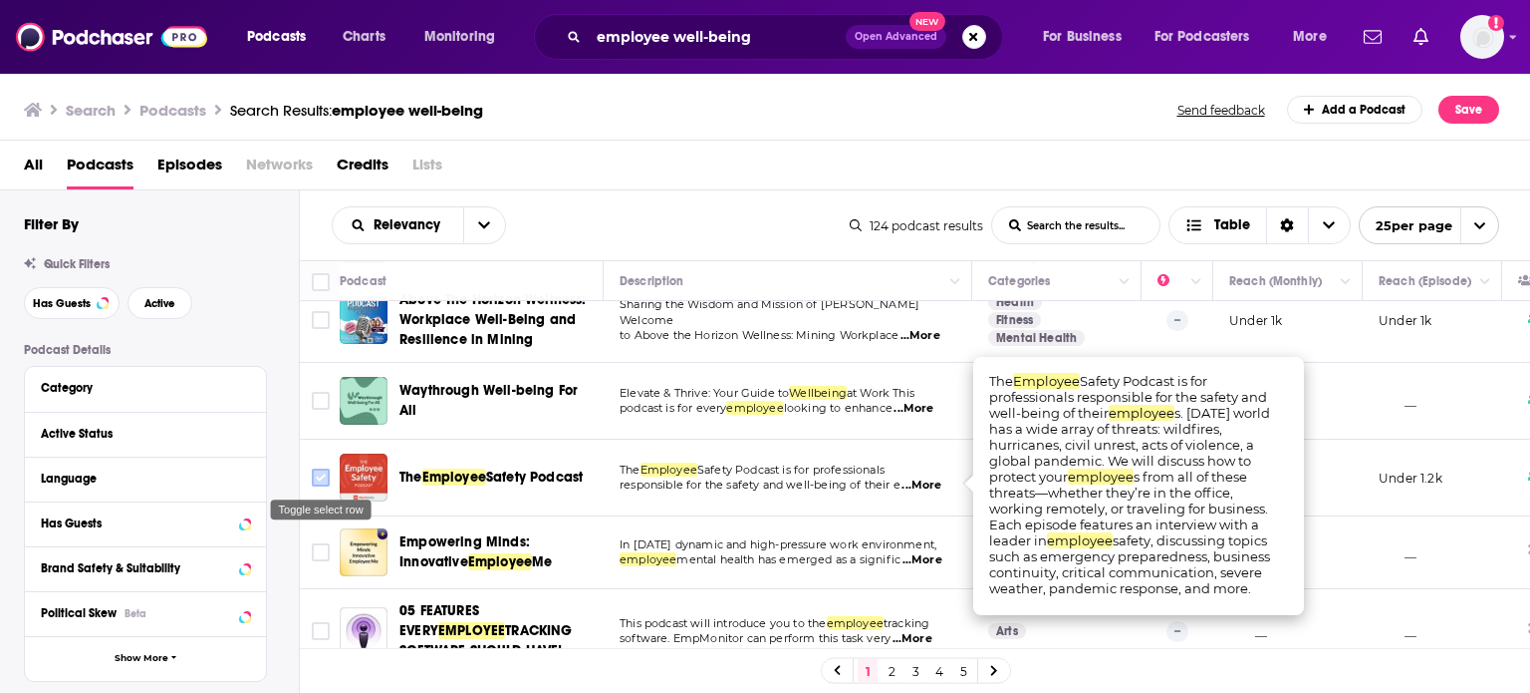
click at [321, 477] on input "Toggle select row" at bounding box center [321, 477] width 18 height 18
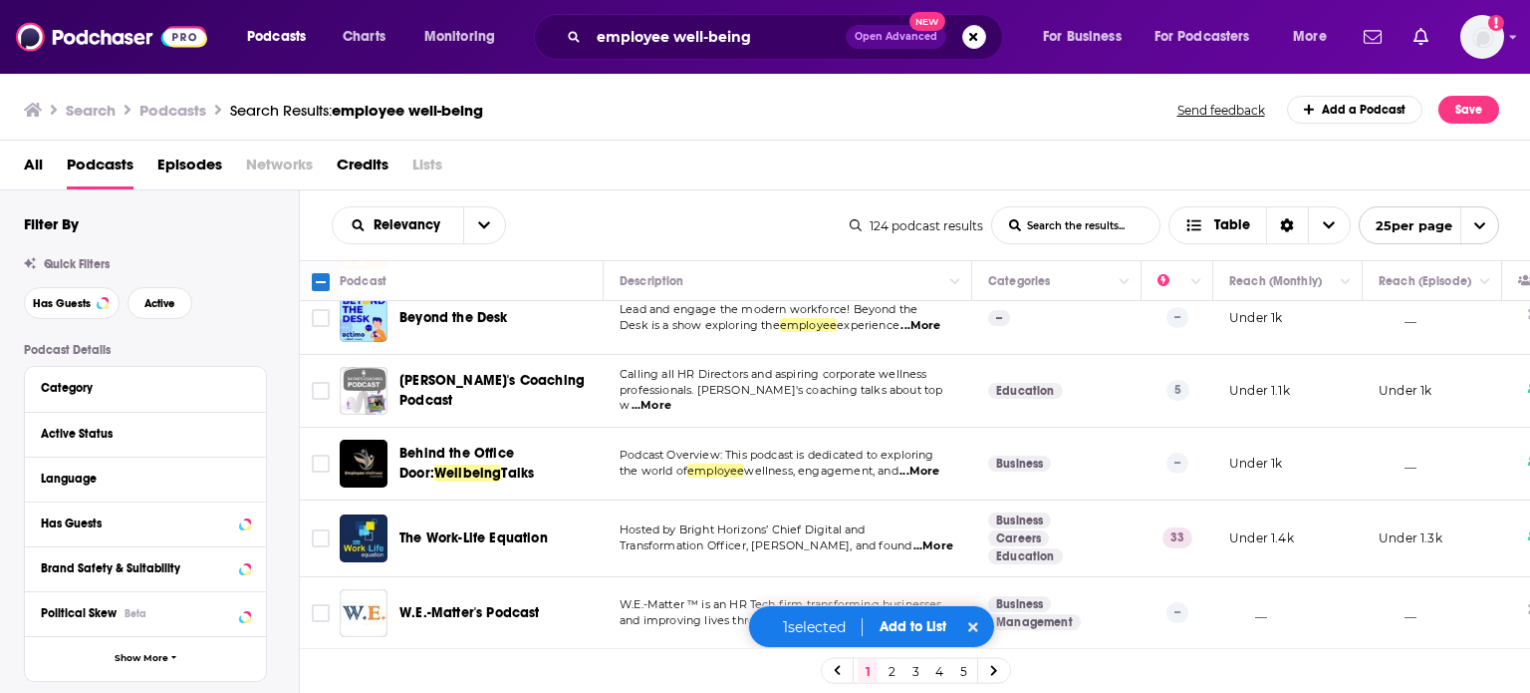
scroll to position [853, 0]
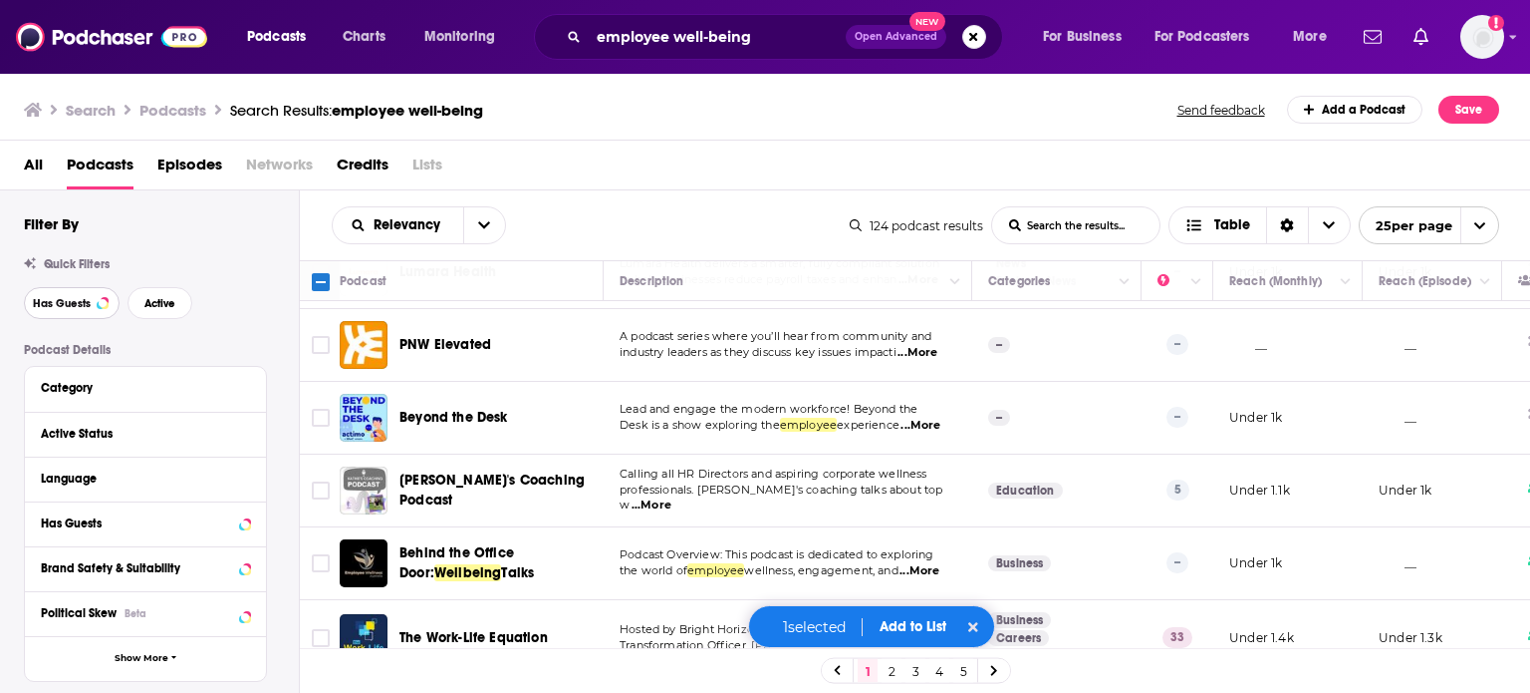
click at [80, 306] on span "Has Guests" at bounding box center [62, 303] width 58 height 11
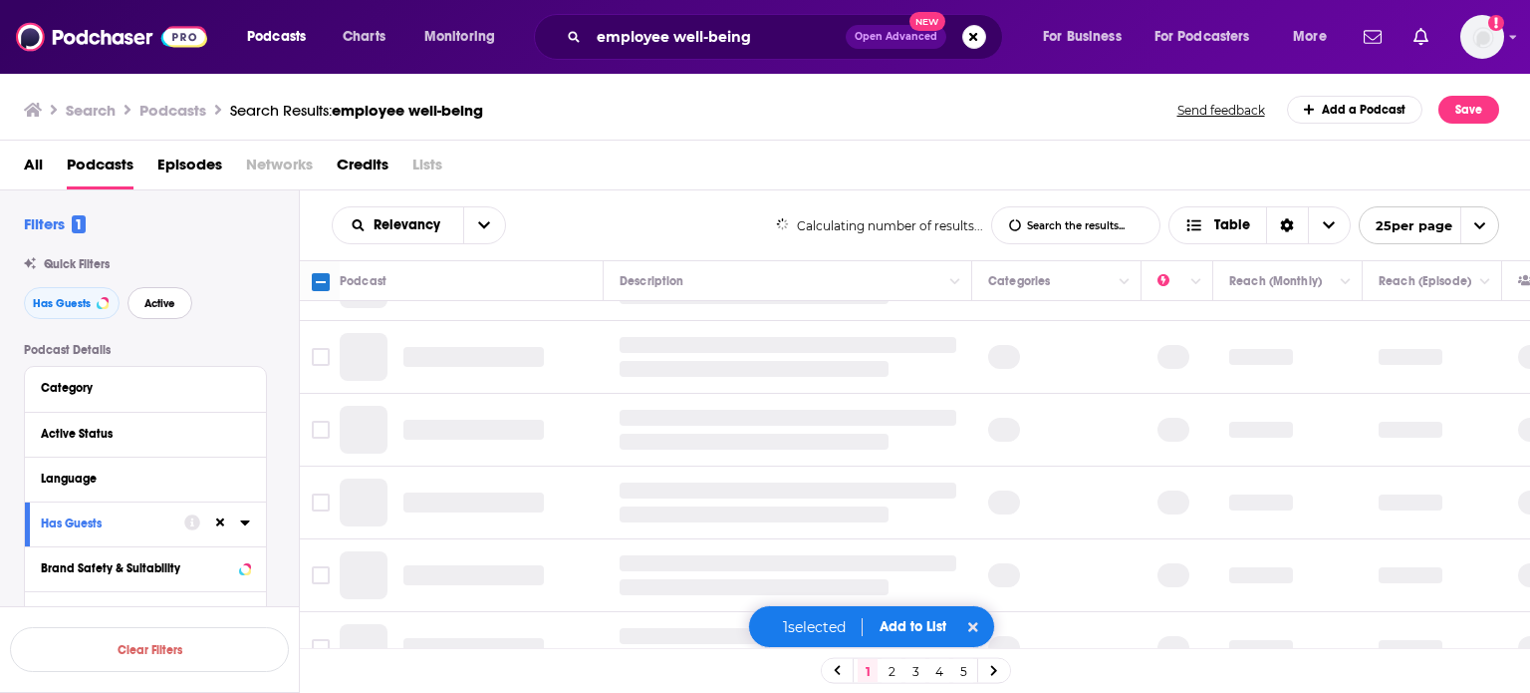
click at [160, 299] on span "Active" at bounding box center [159, 303] width 31 height 11
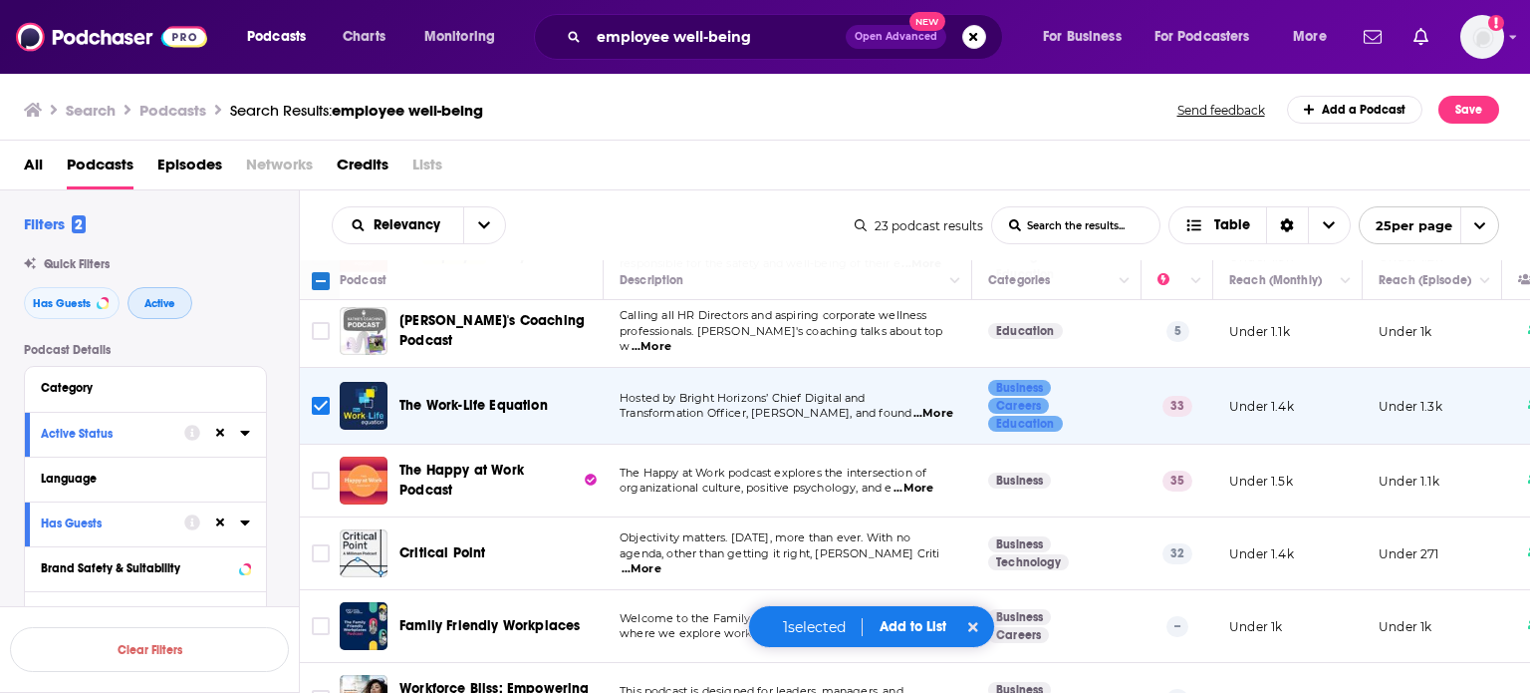
scroll to position [199, 0]
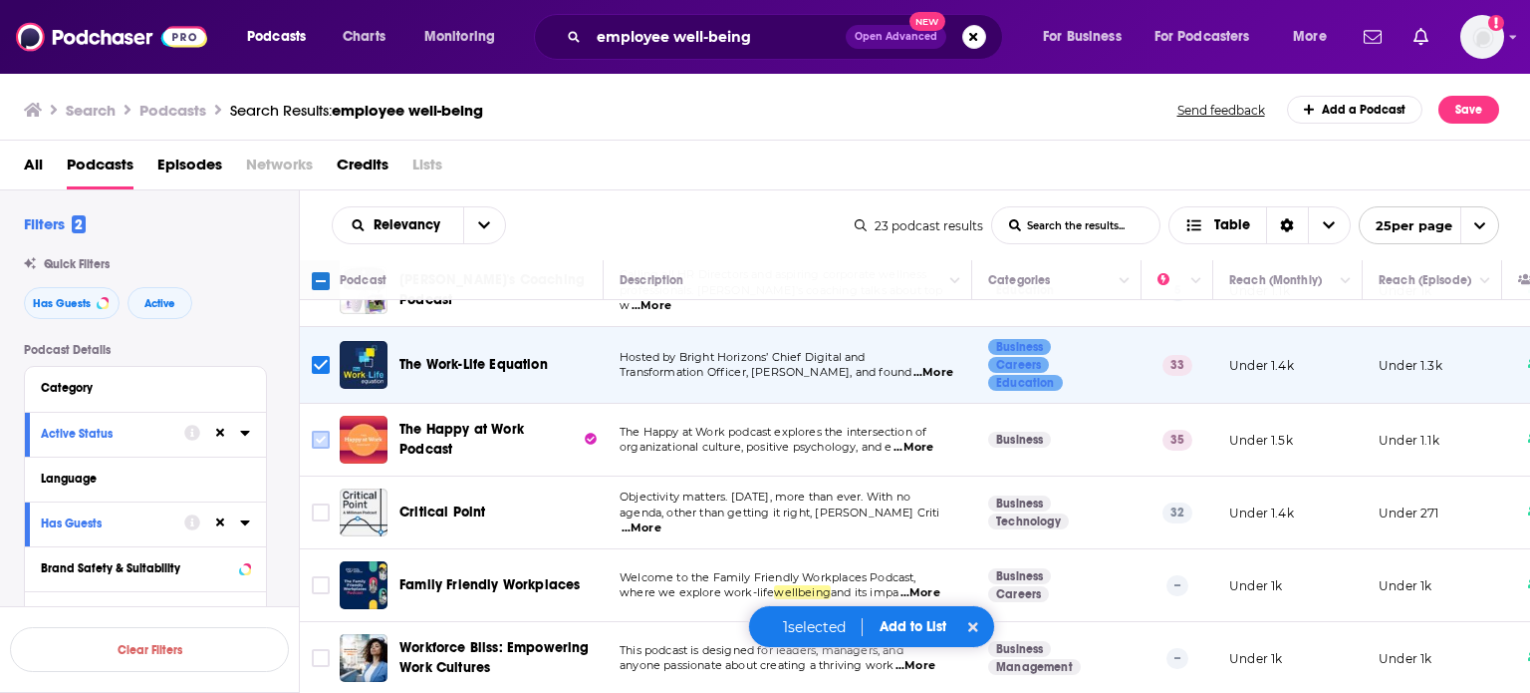
click at [319, 433] on input "Toggle select row" at bounding box center [321, 439] width 18 height 18
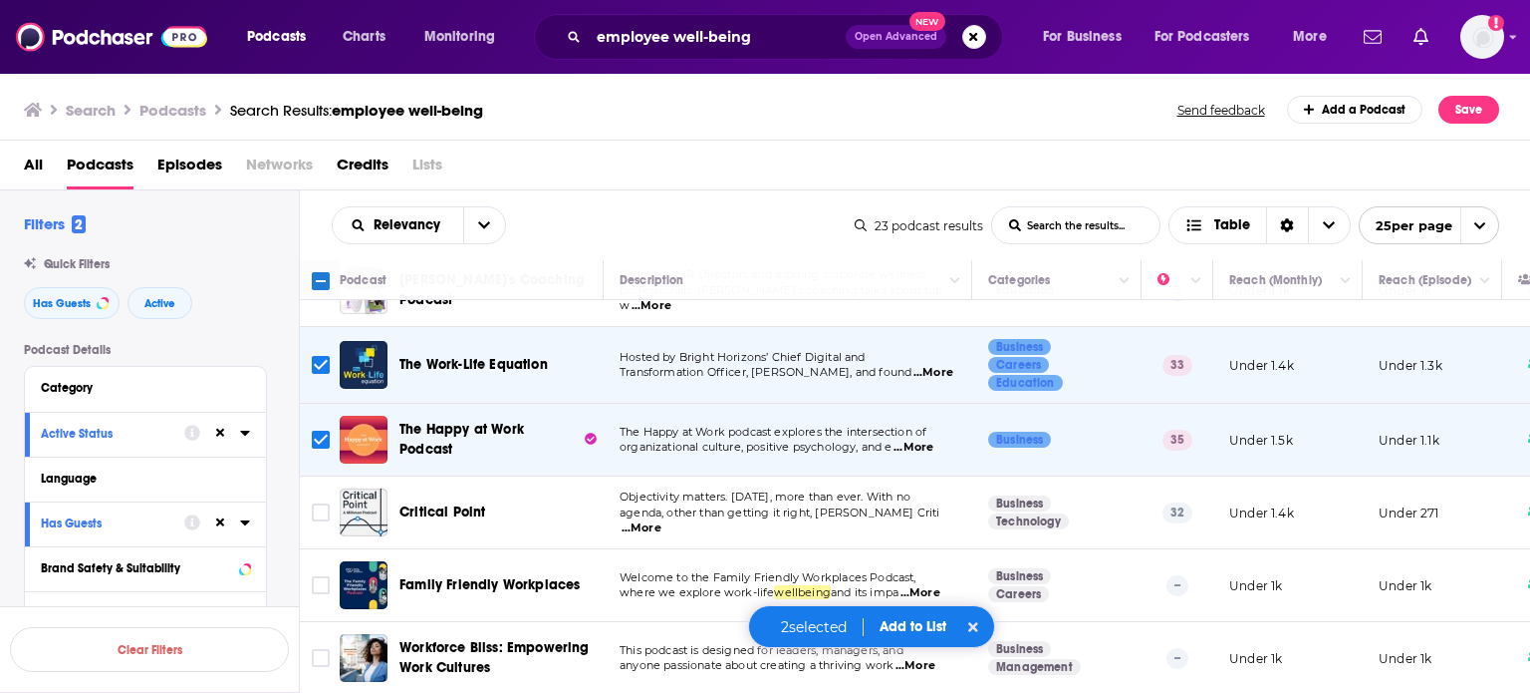
click at [921, 445] on span "...More" at bounding box center [914, 447] width 40 height 16
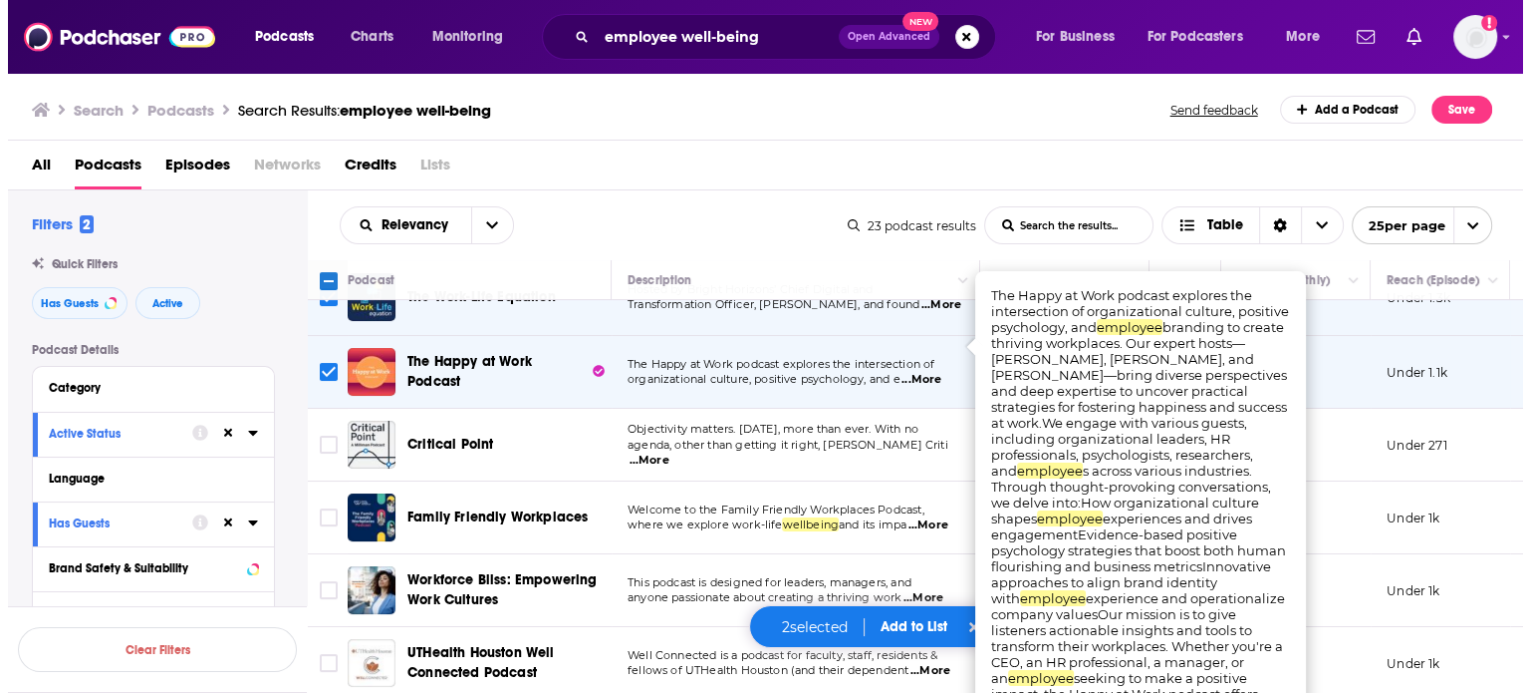
scroll to position [299, 0]
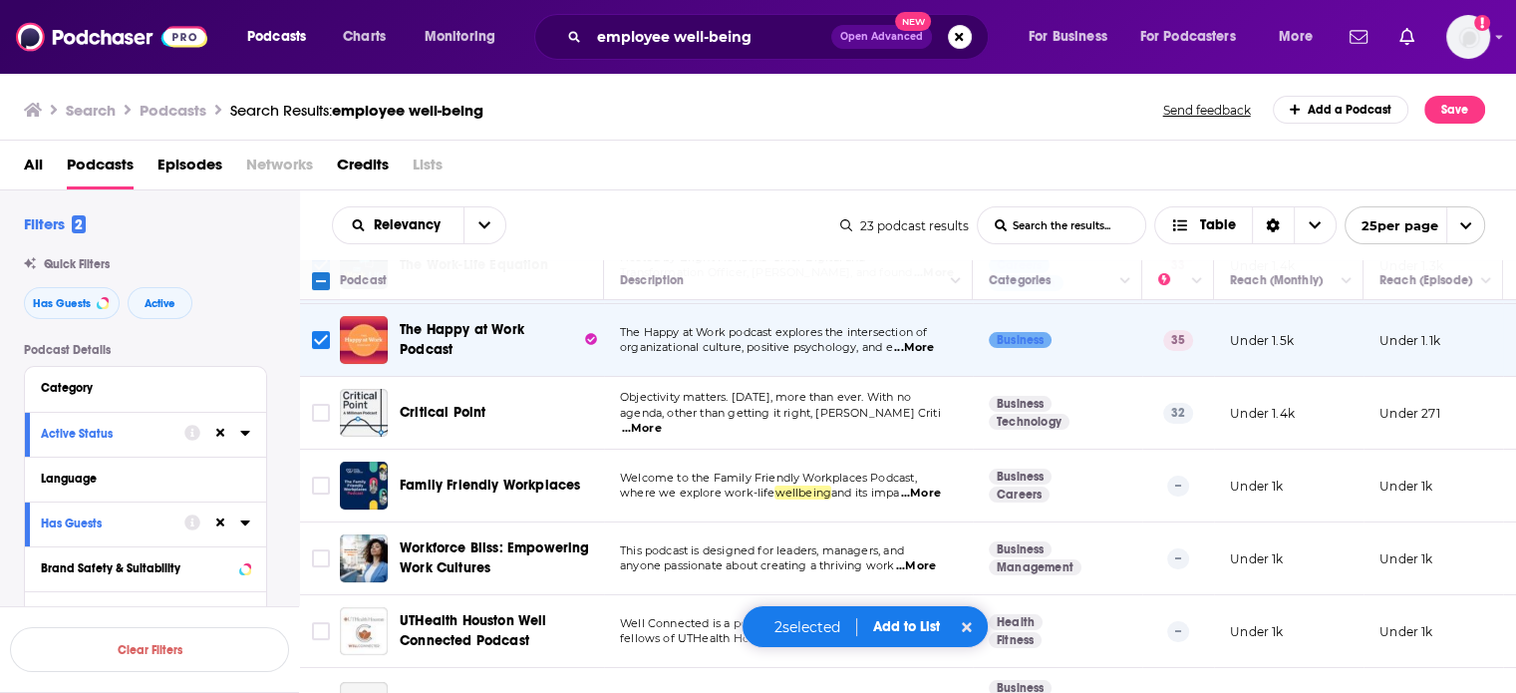
click at [743, 238] on div "Relevancy List Search Input Search the results... Table" at bounding box center [586, 225] width 508 height 38
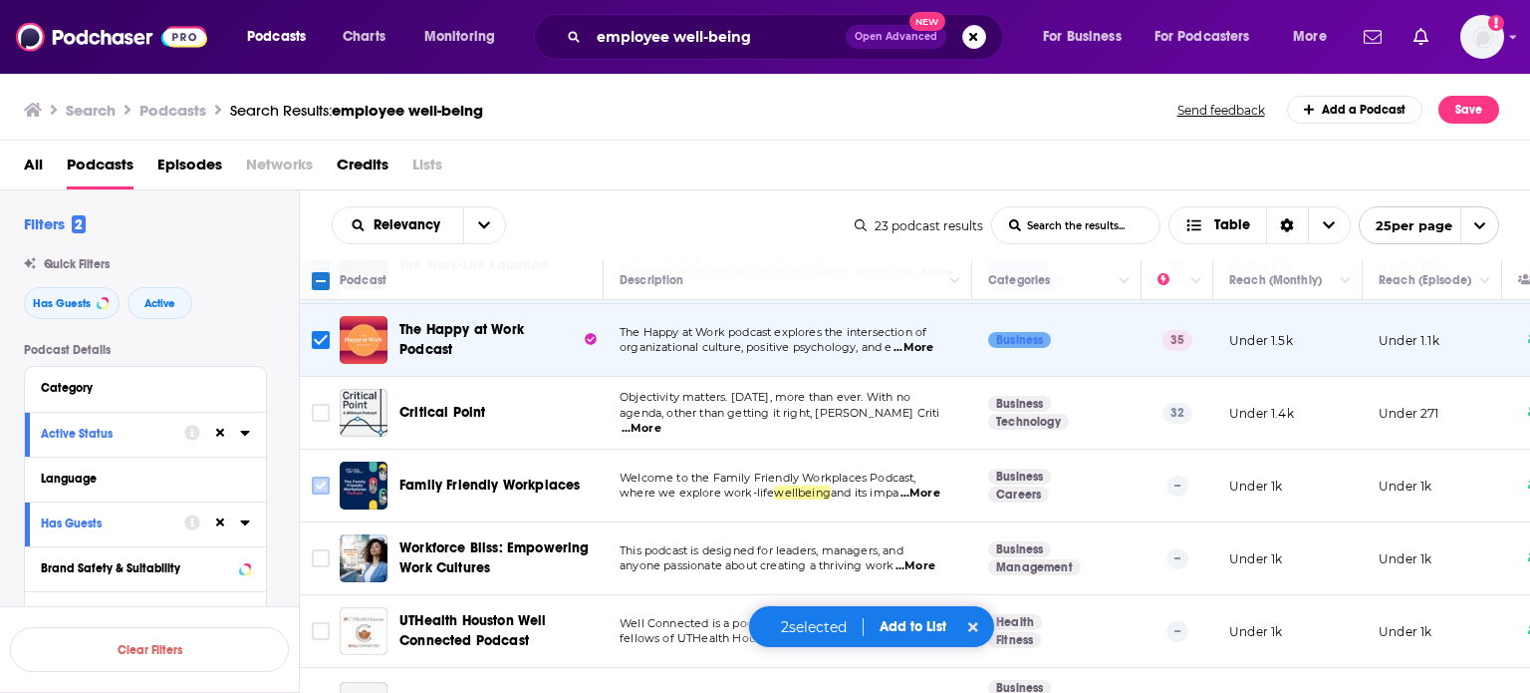
click at [322, 483] on input "Toggle select row" at bounding box center [321, 485] width 18 height 18
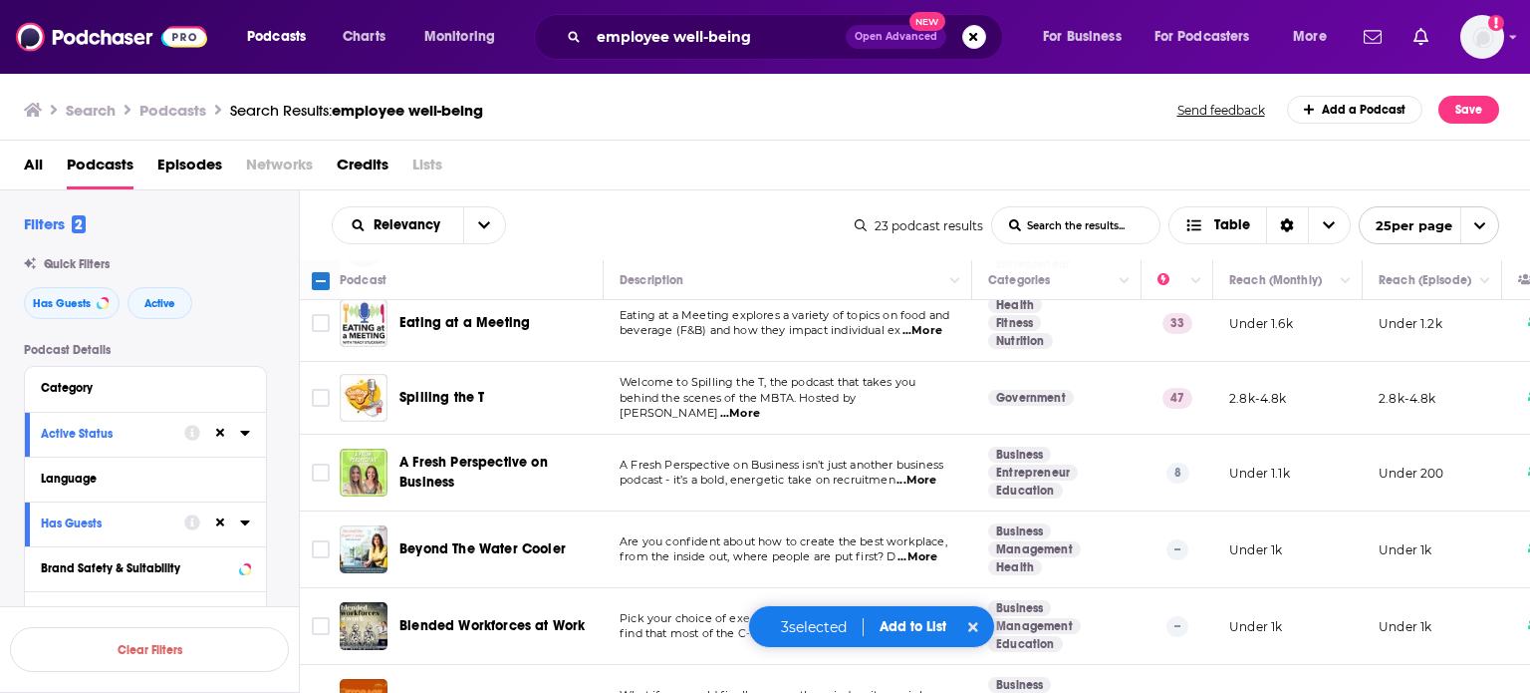
scroll to position [1353, 0]
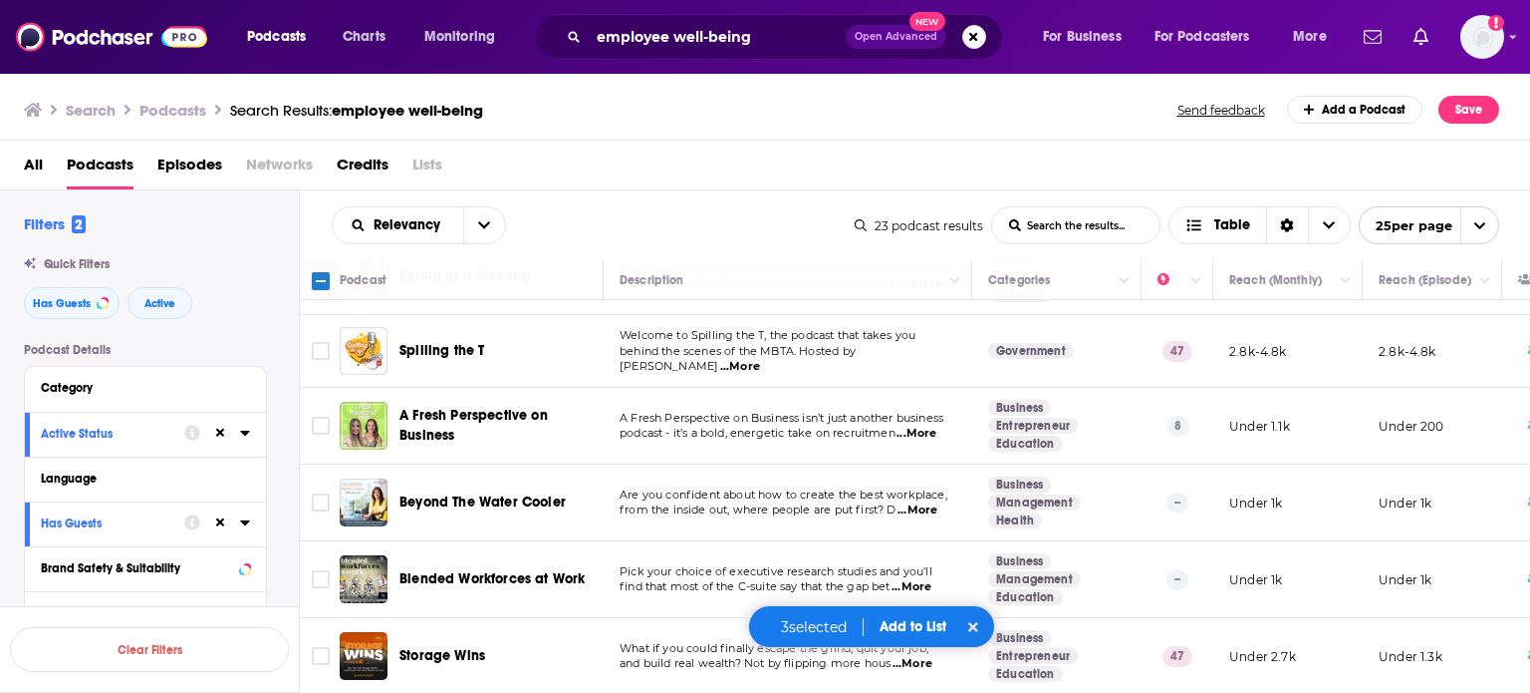
click at [917, 630] on button "Add to List" at bounding box center [913, 626] width 99 height 17
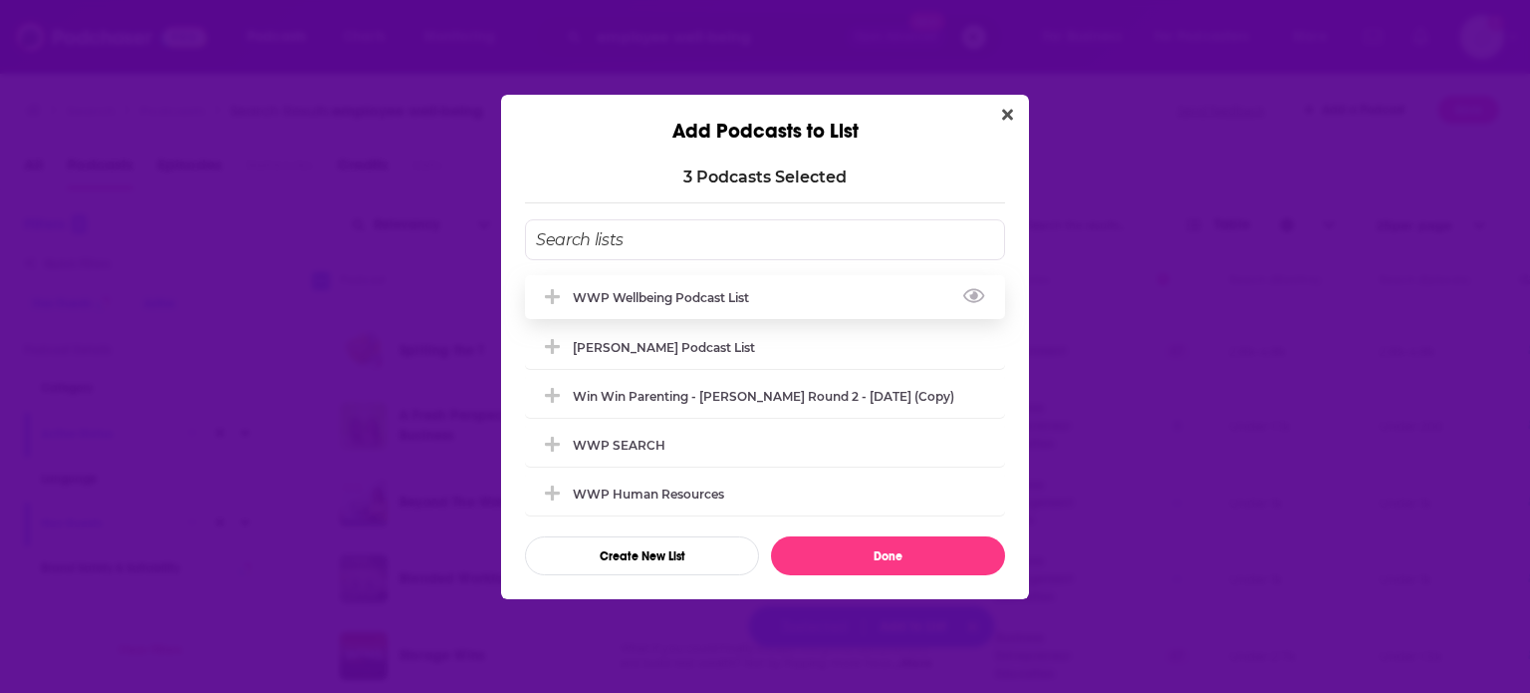
click at [744, 290] on div "WWP Wellbeing Podcast List" at bounding box center [667, 297] width 188 height 15
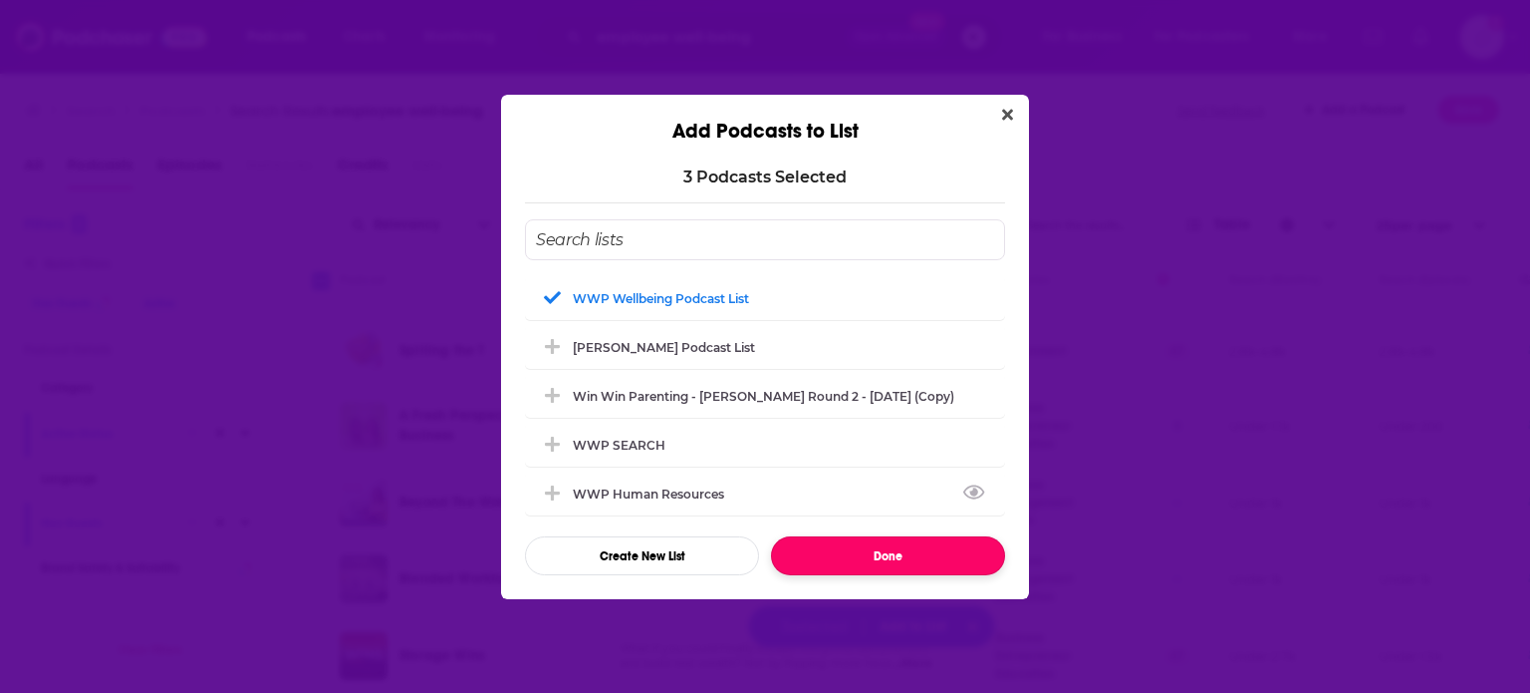
click at [919, 559] on button "Done" at bounding box center [888, 555] width 234 height 39
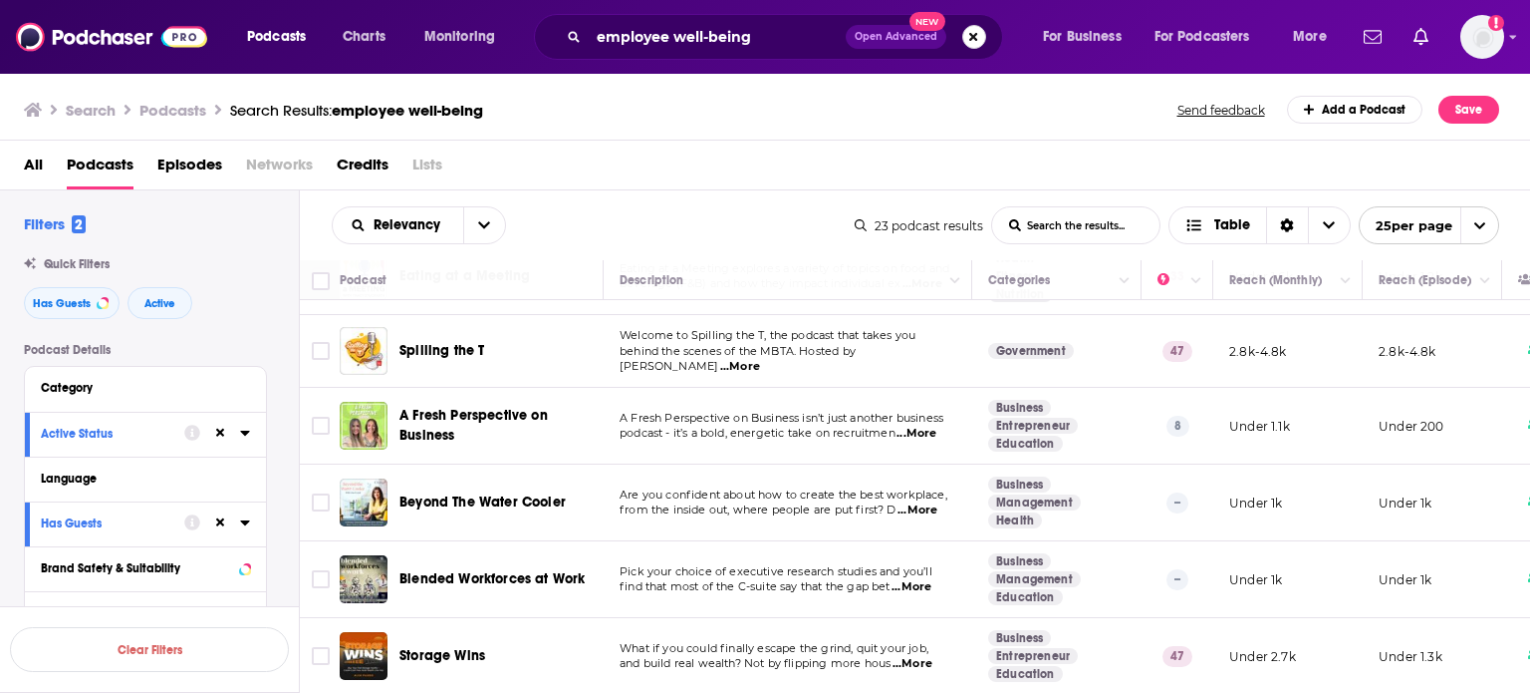
click at [969, 35] on button "Search podcasts, credits, & more..." at bounding box center [975, 37] width 24 height 24
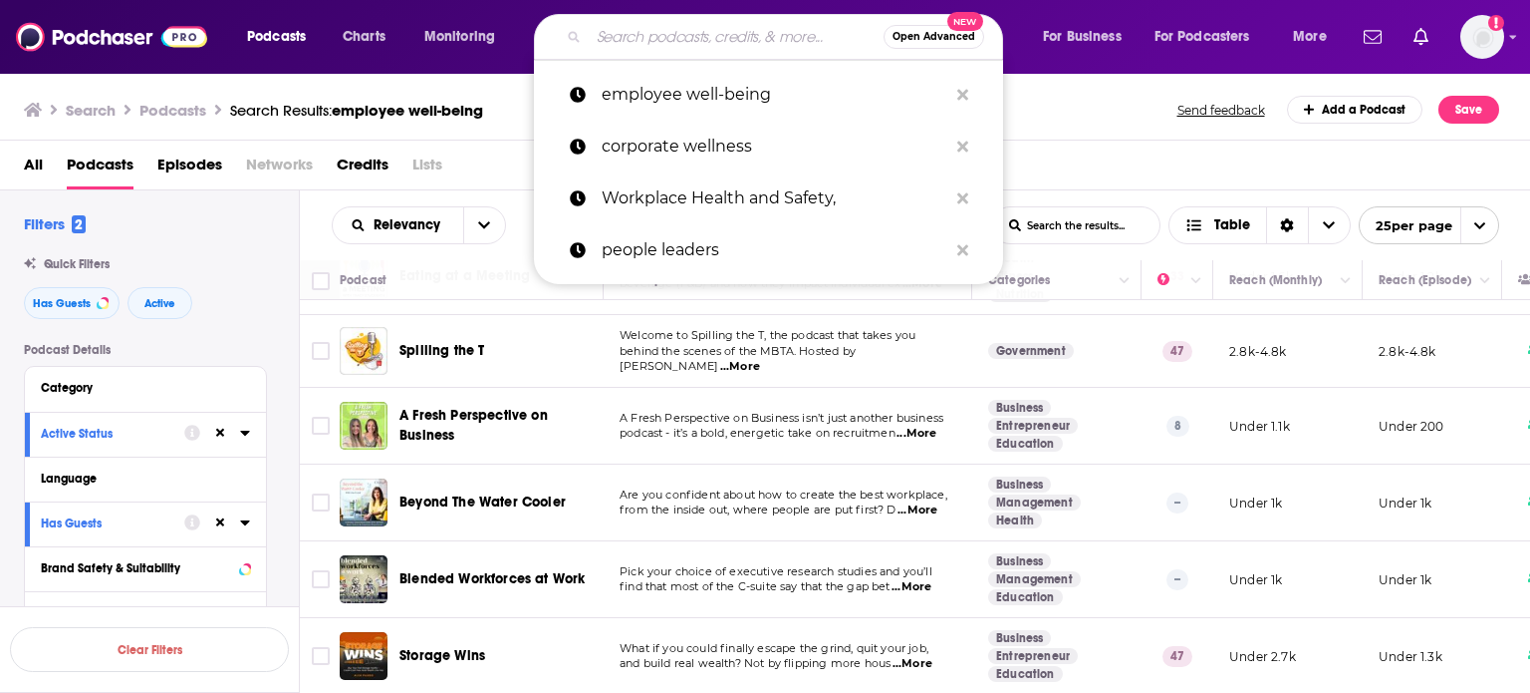
click at [1064, 106] on div "Search Podcasts Search Results: employee well-being Send feedback Add a Podcast…" at bounding box center [762, 110] width 1476 height 28
click at [707, 49] on input "Search podcasts, credits, & more..." at bounding box center [736, 37] width 295 height 32
paste input "workplace mental health"
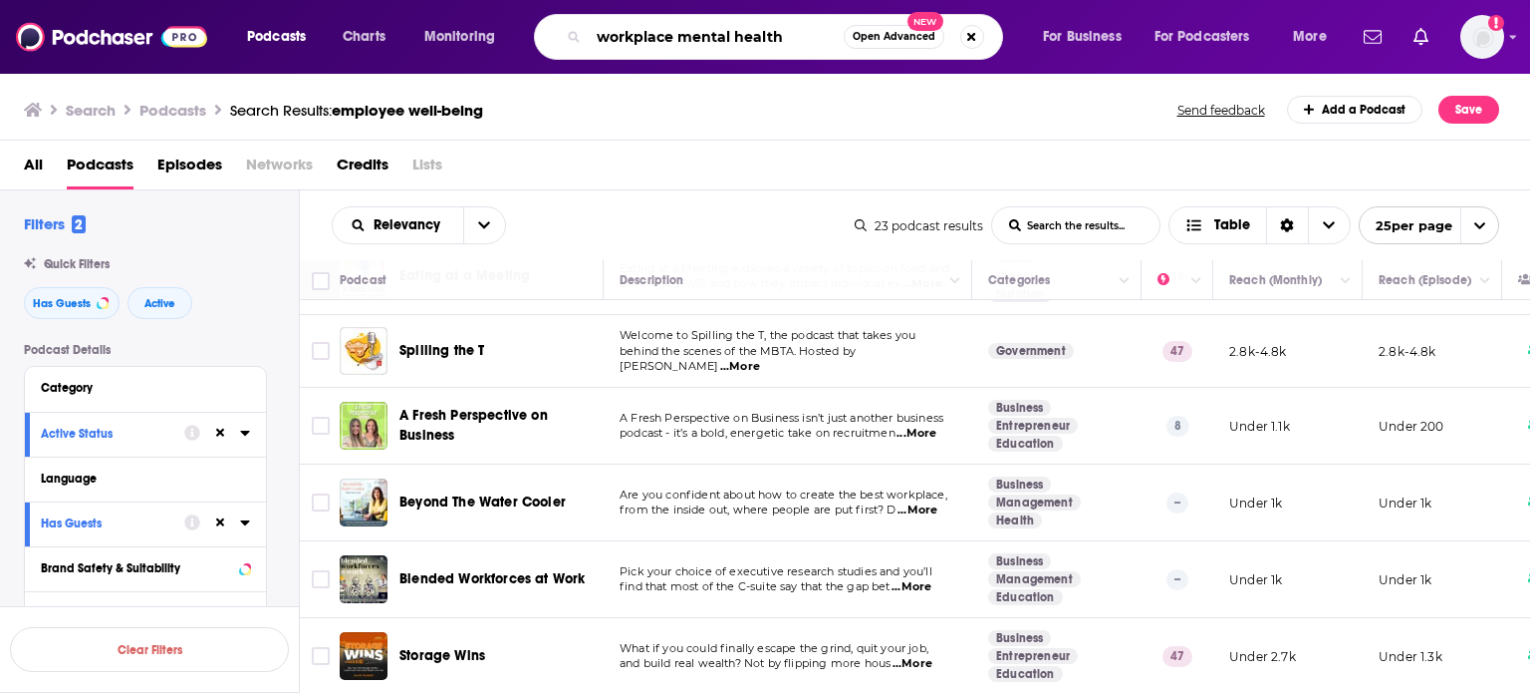
type input "workplace mental health"
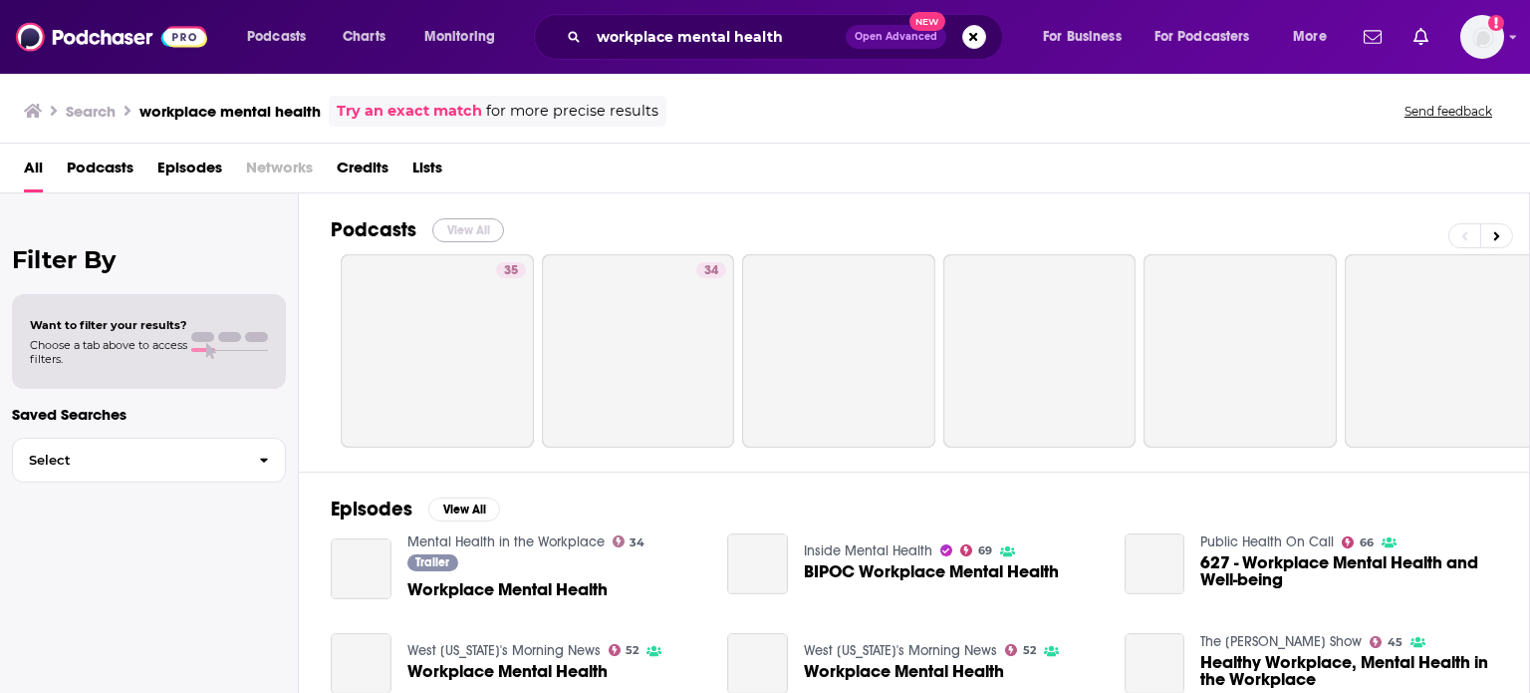
click at [471, 224] on button "View All" at bounding box center [468, 230] width 72 height 24
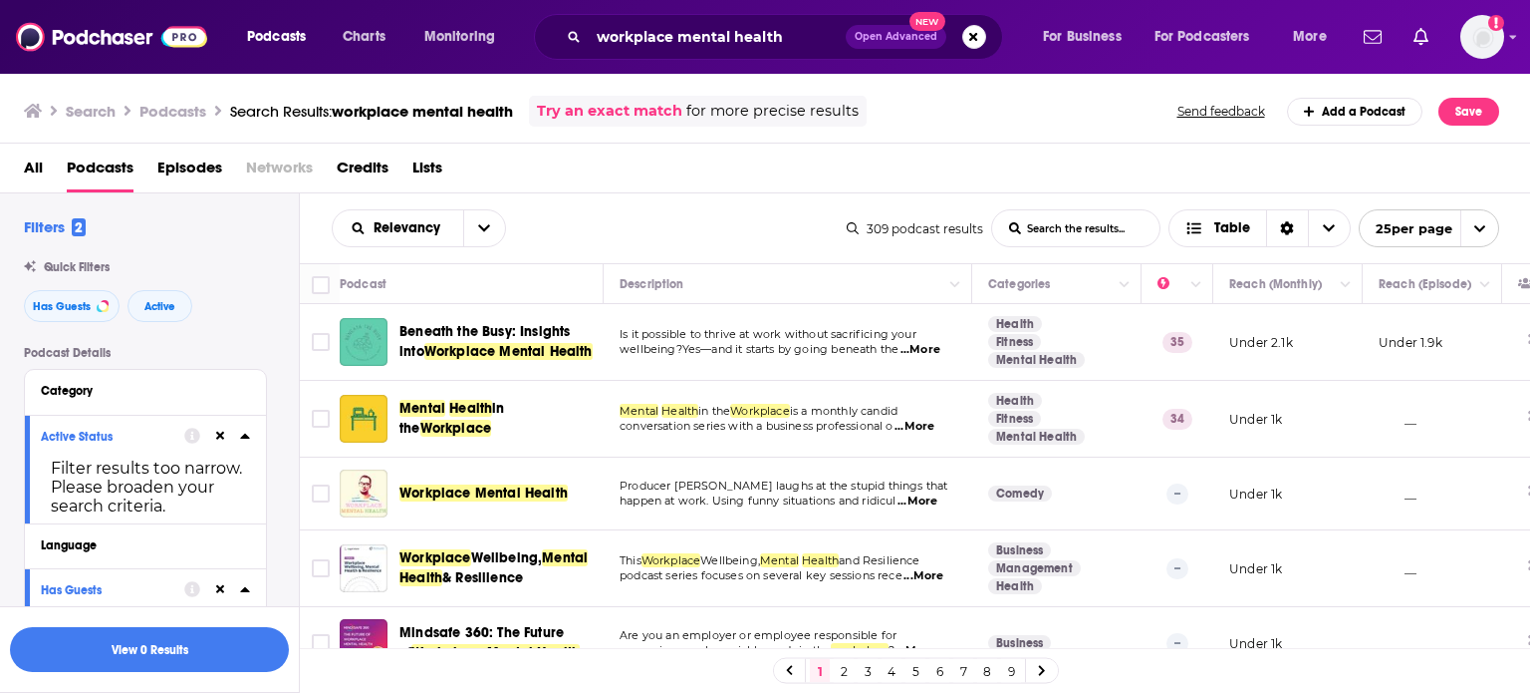
click at [933, 346] on span "...More" at bounding box center [921, 350] width 40 height 16
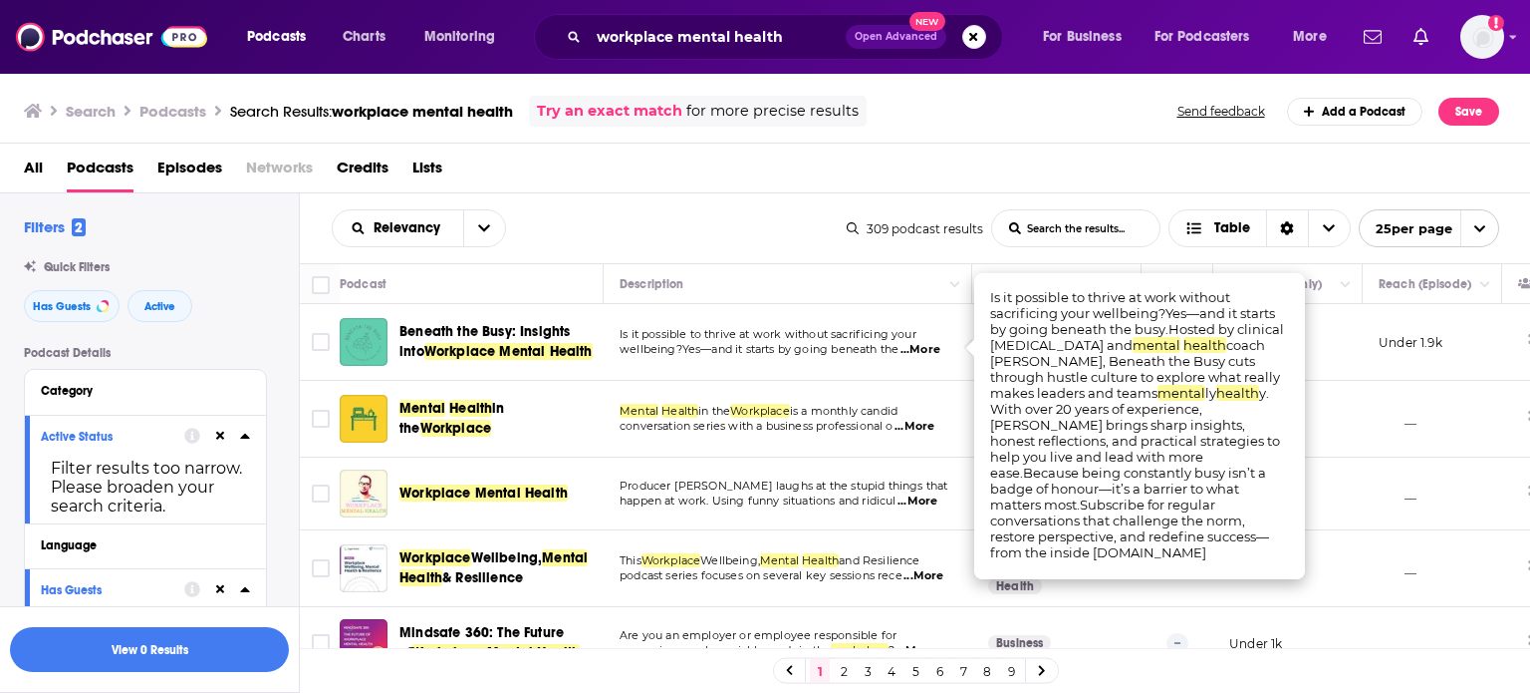
click at [933, 346] on span "...More" at bounding box center [921, 350] width 40 height 16
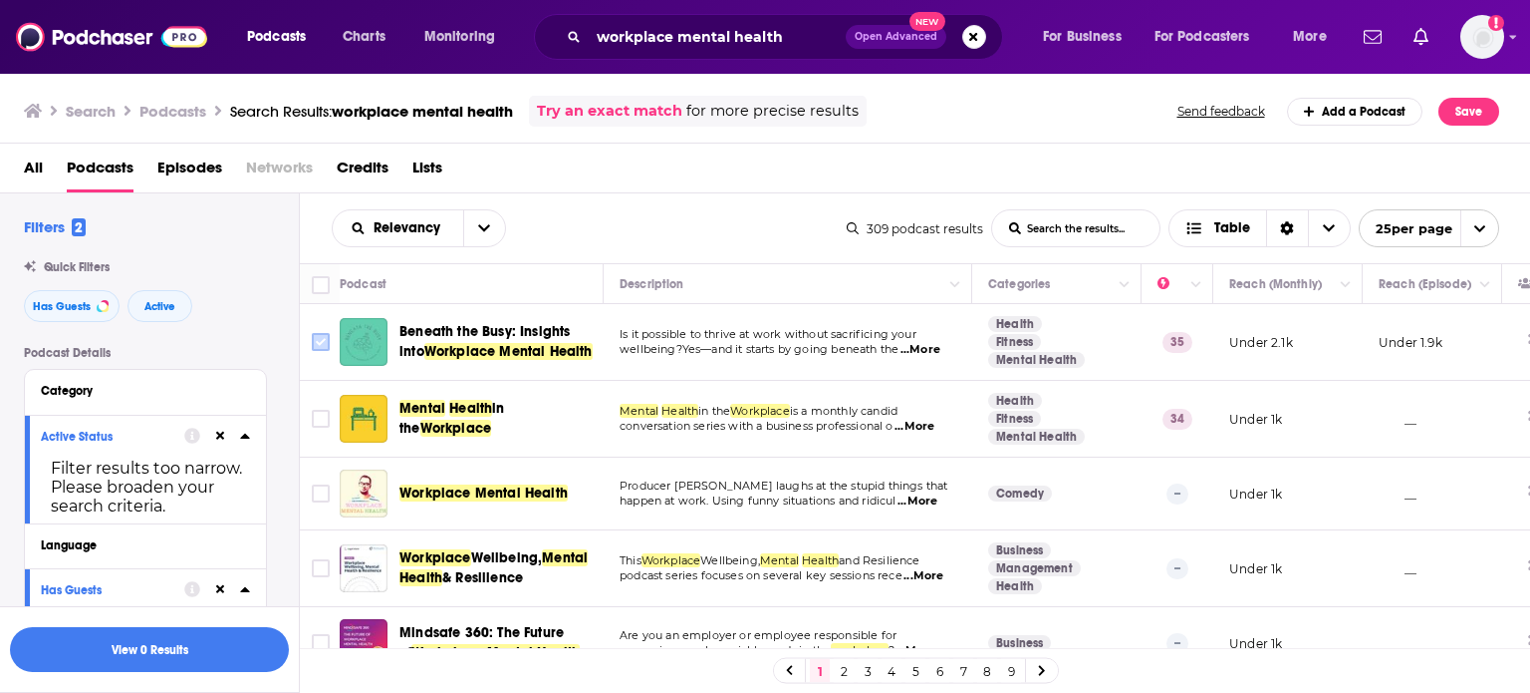
click at [319, 338] on input "Toggle select row" at bounding box center [321, 342] width 18 height 18
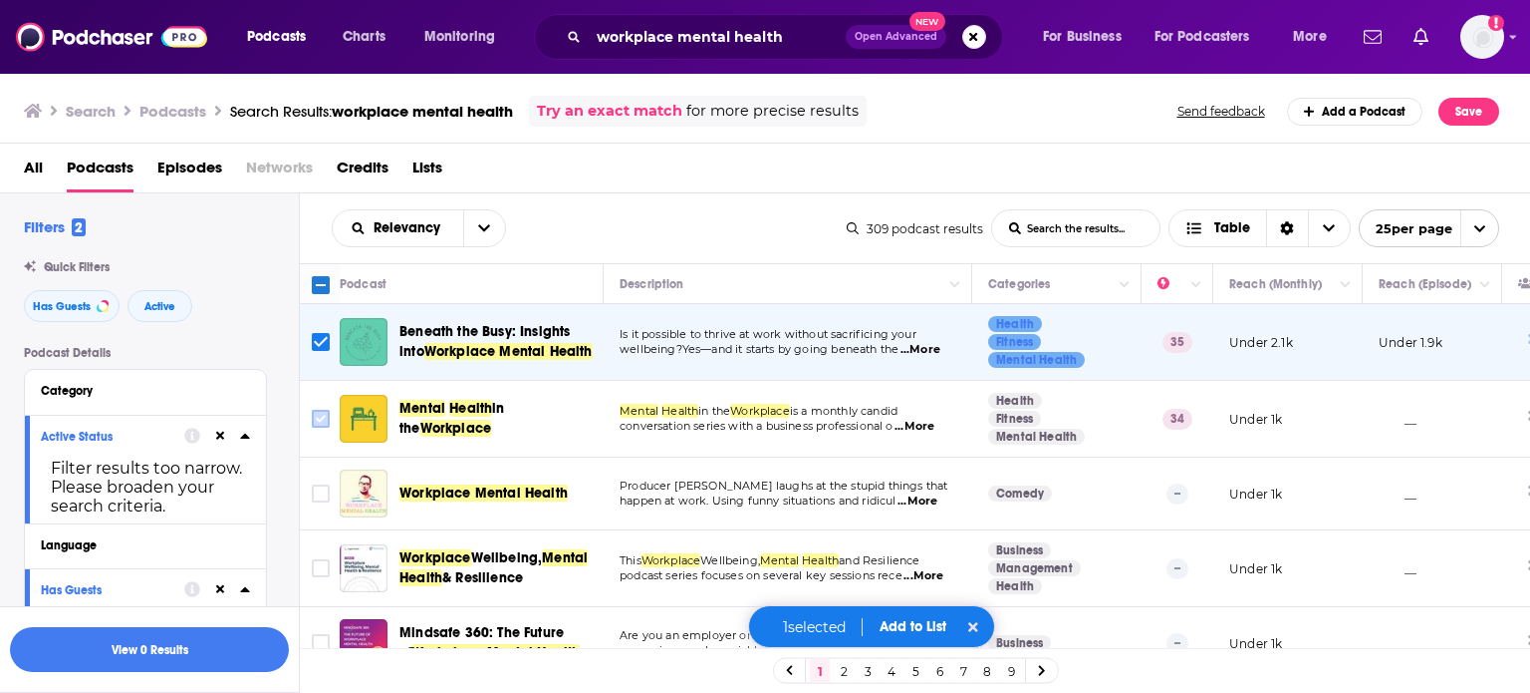
click at [323, 417] on input "Toggle select row" at bounding box center [321, 419] width 18 height 18
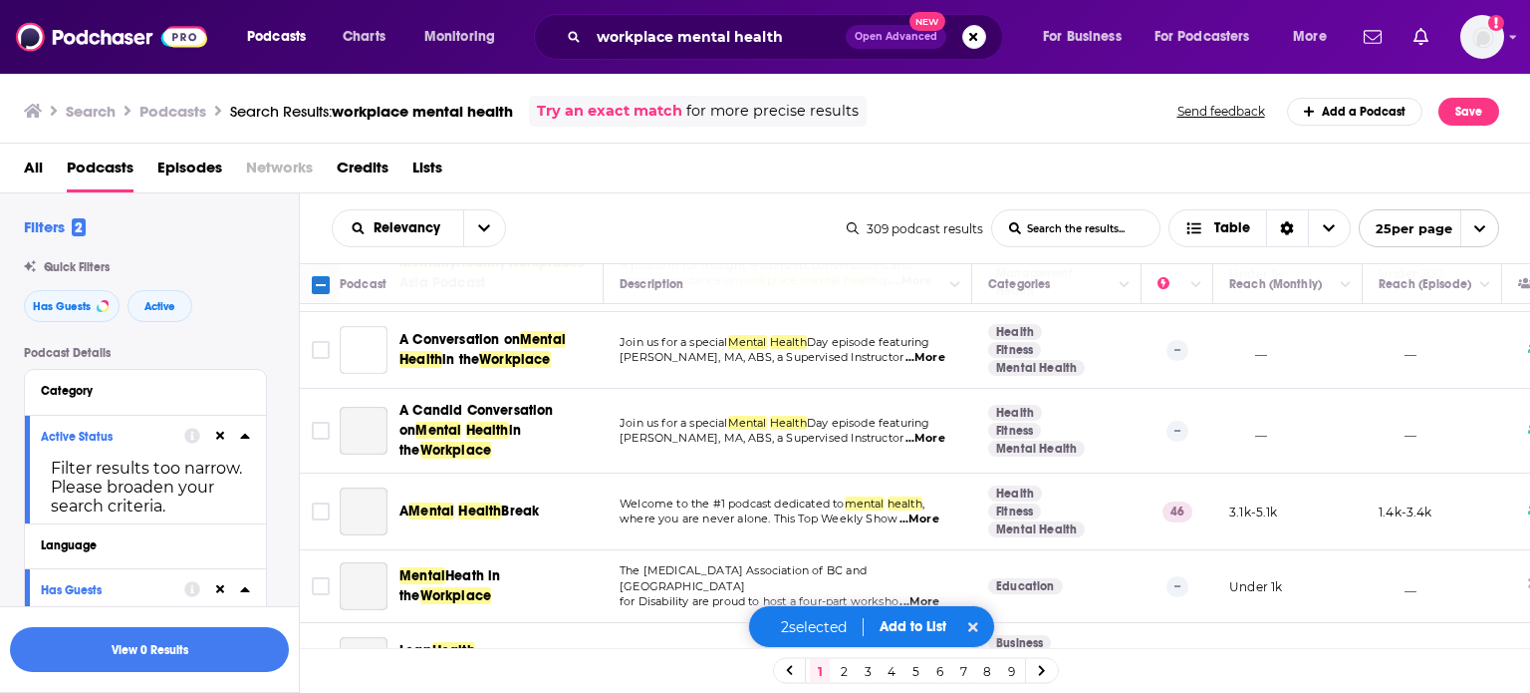
scroll to position [897, 0]
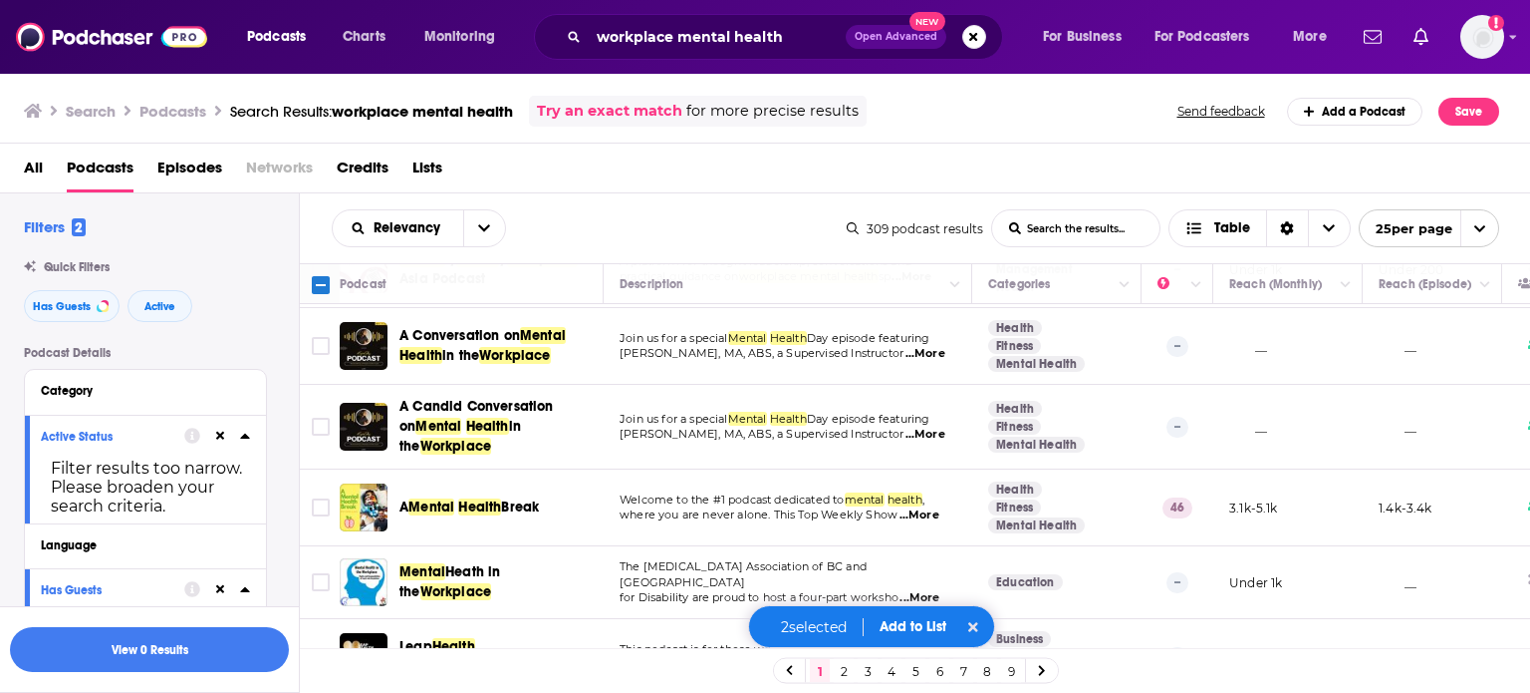
click at [924, 507] on span "...More" at bounding box center [920, 515] width 40 height 16
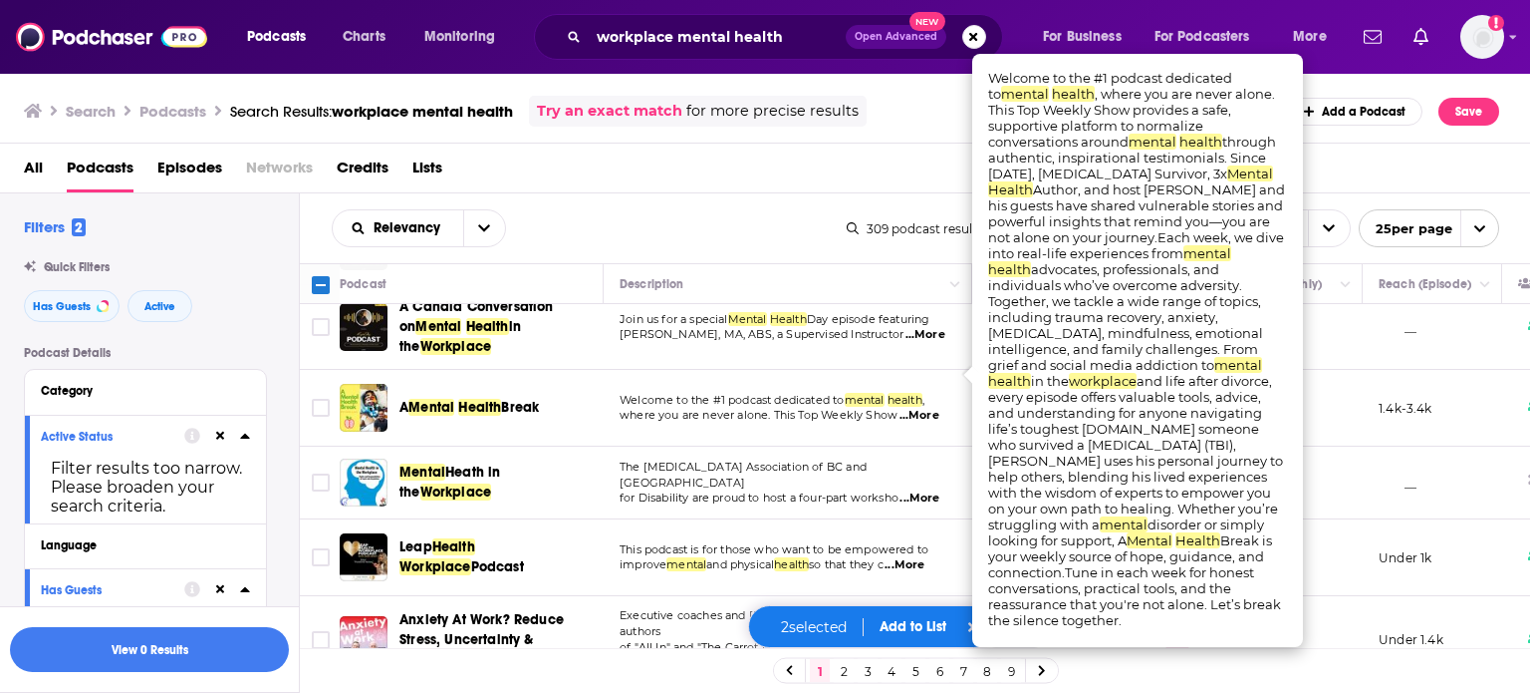
scroll to position [1096, 0]
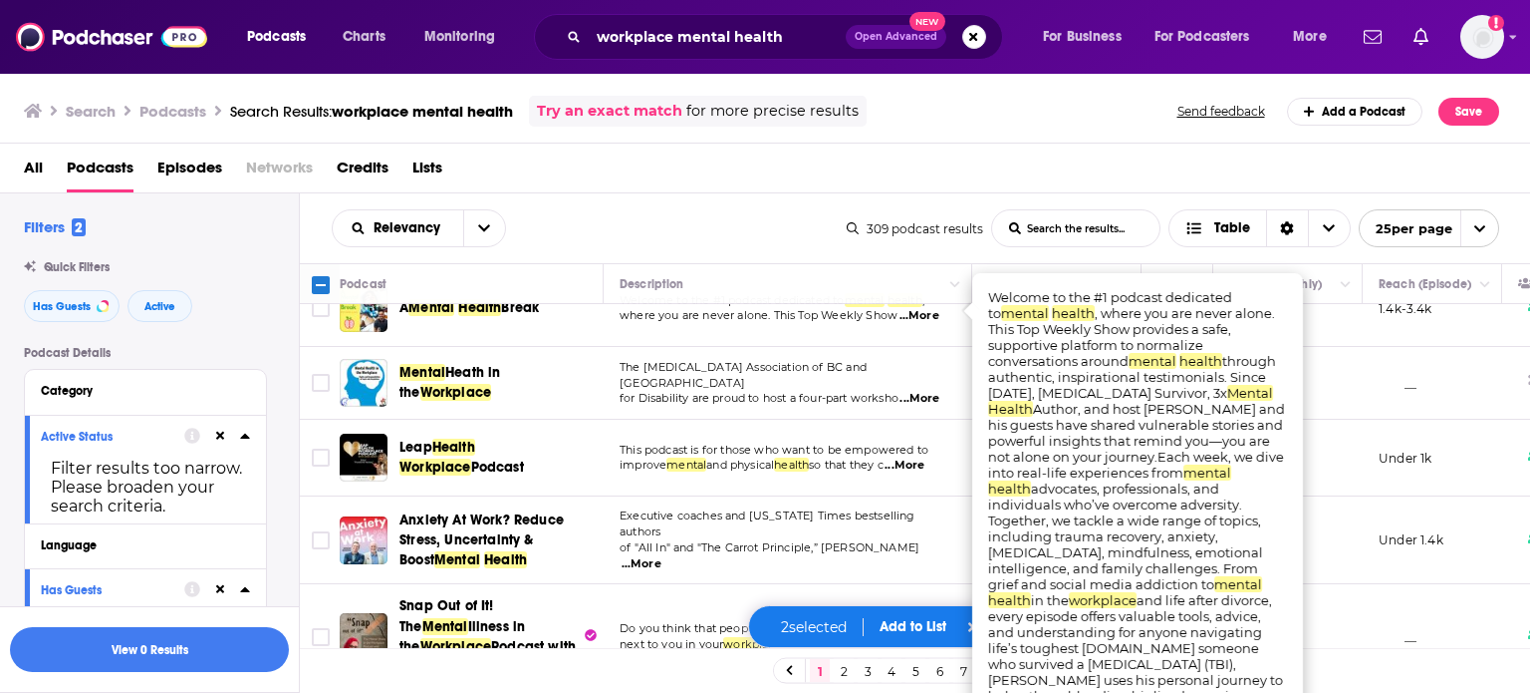
click at [793, 232] on div "Relevancy List Search Input Search the results... Table" at bounding box center [589, 228] width 515 height 38
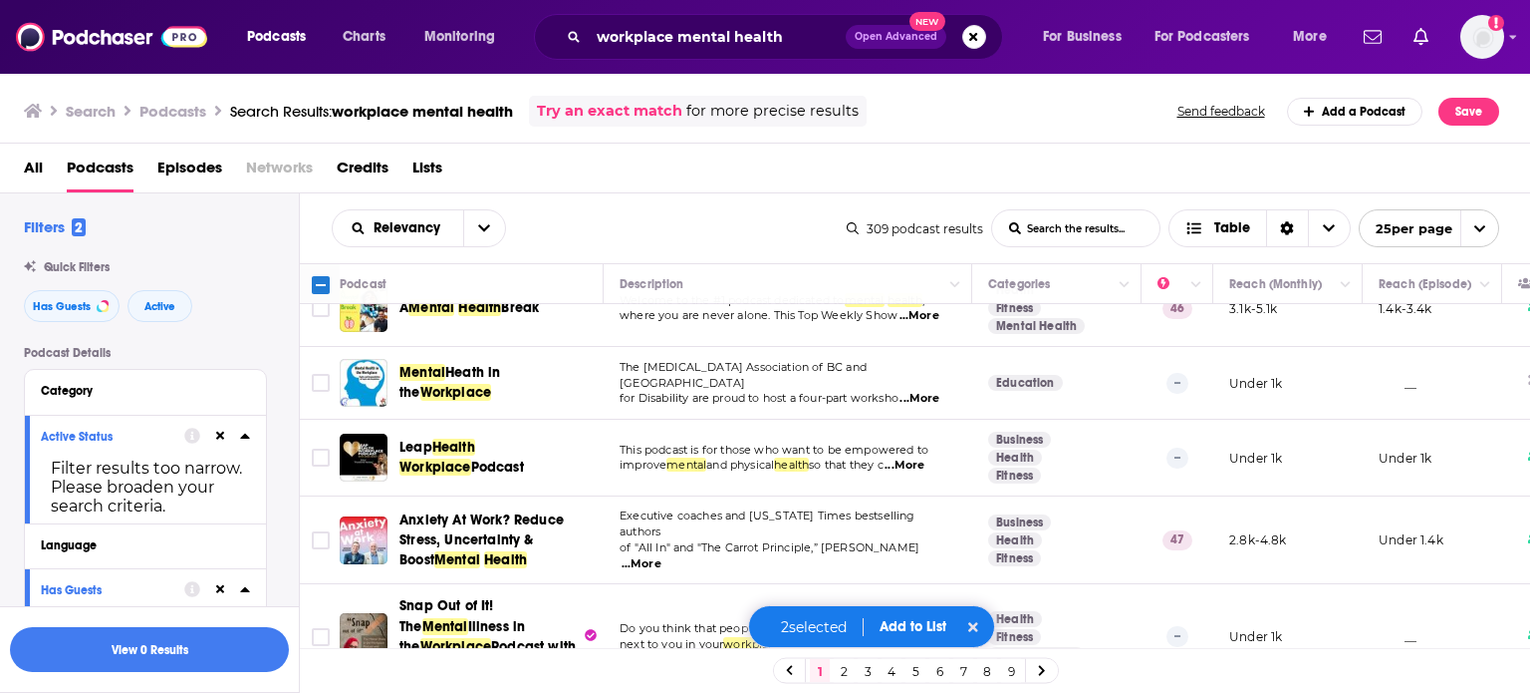
scroll to position [996, 0]
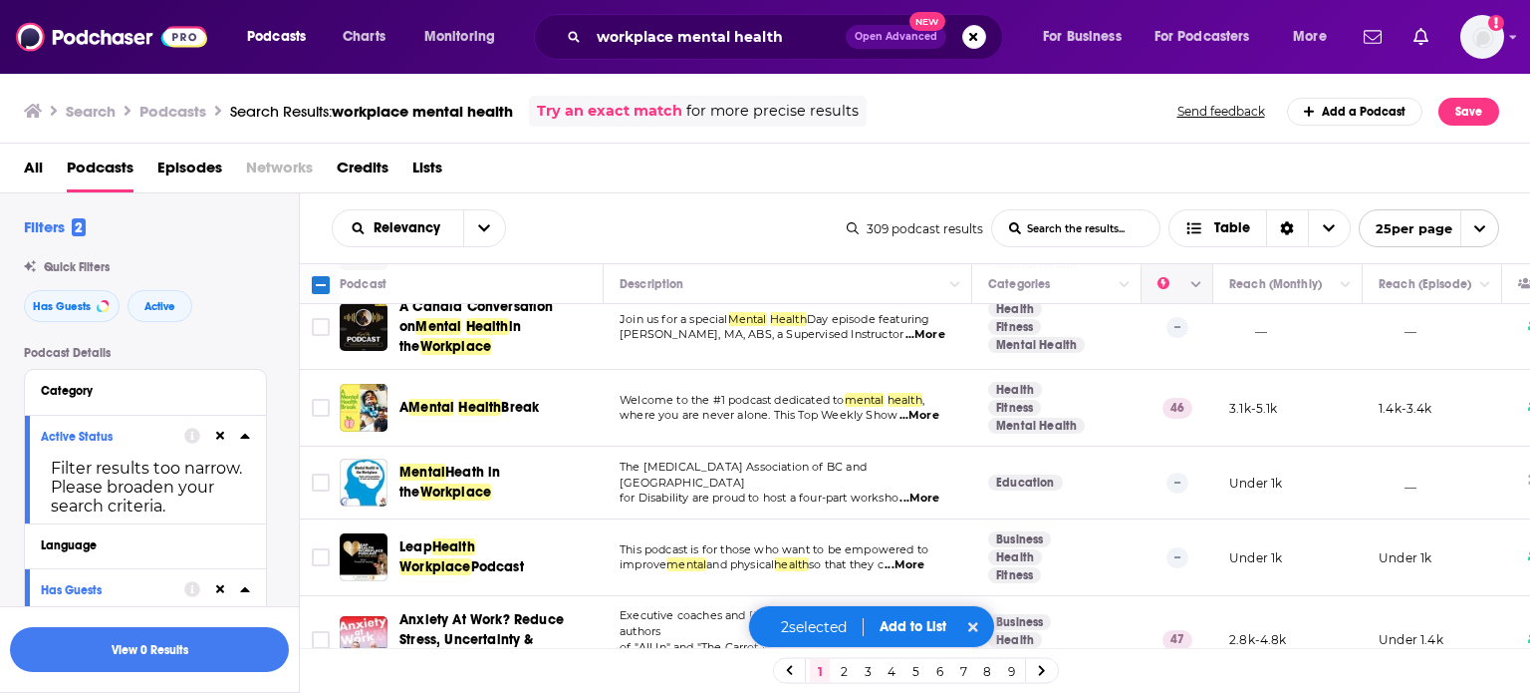
click at [1197, 282] on icon "Column Actions" at bounding box center [1197, 285] width 10 height 12
click at [1215, 354] on icon at bounding box center [1211, 352] width 15 height 12
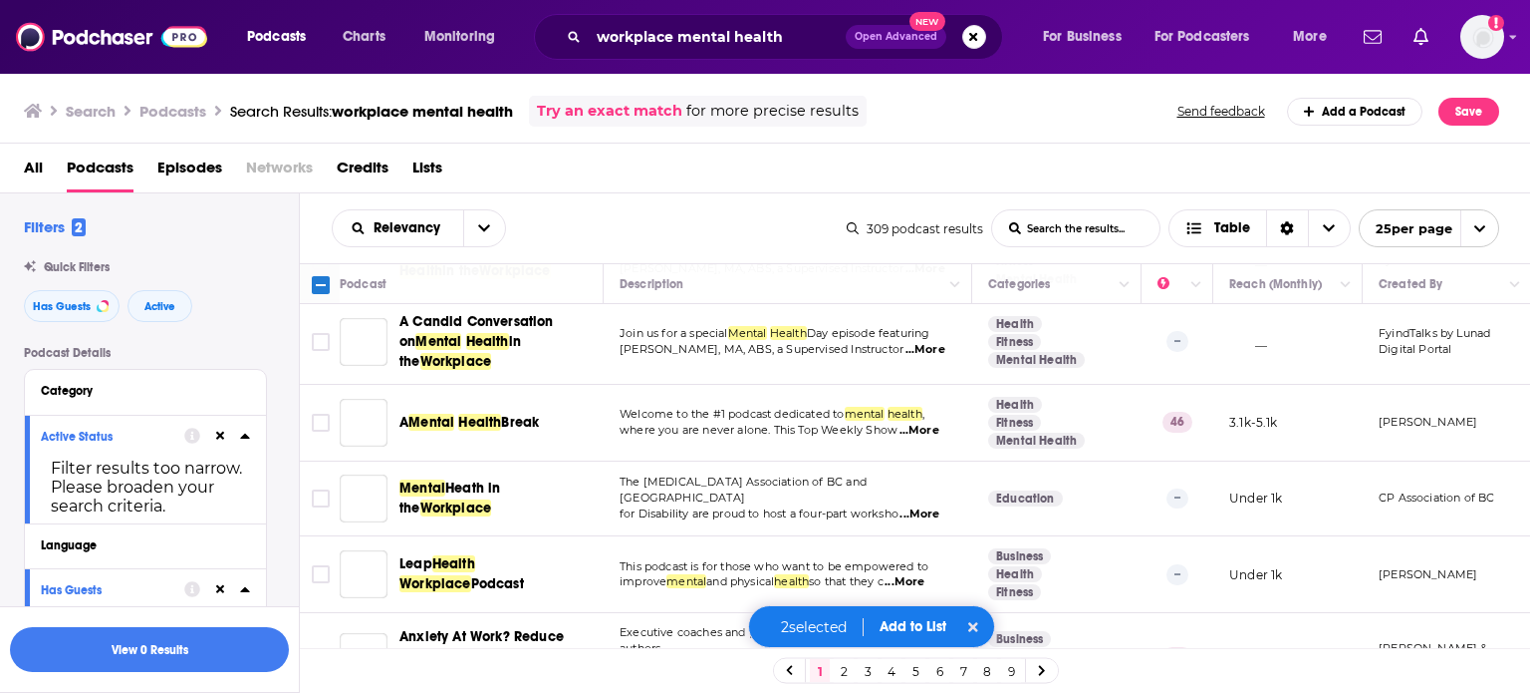
scroll to position [993, 0]
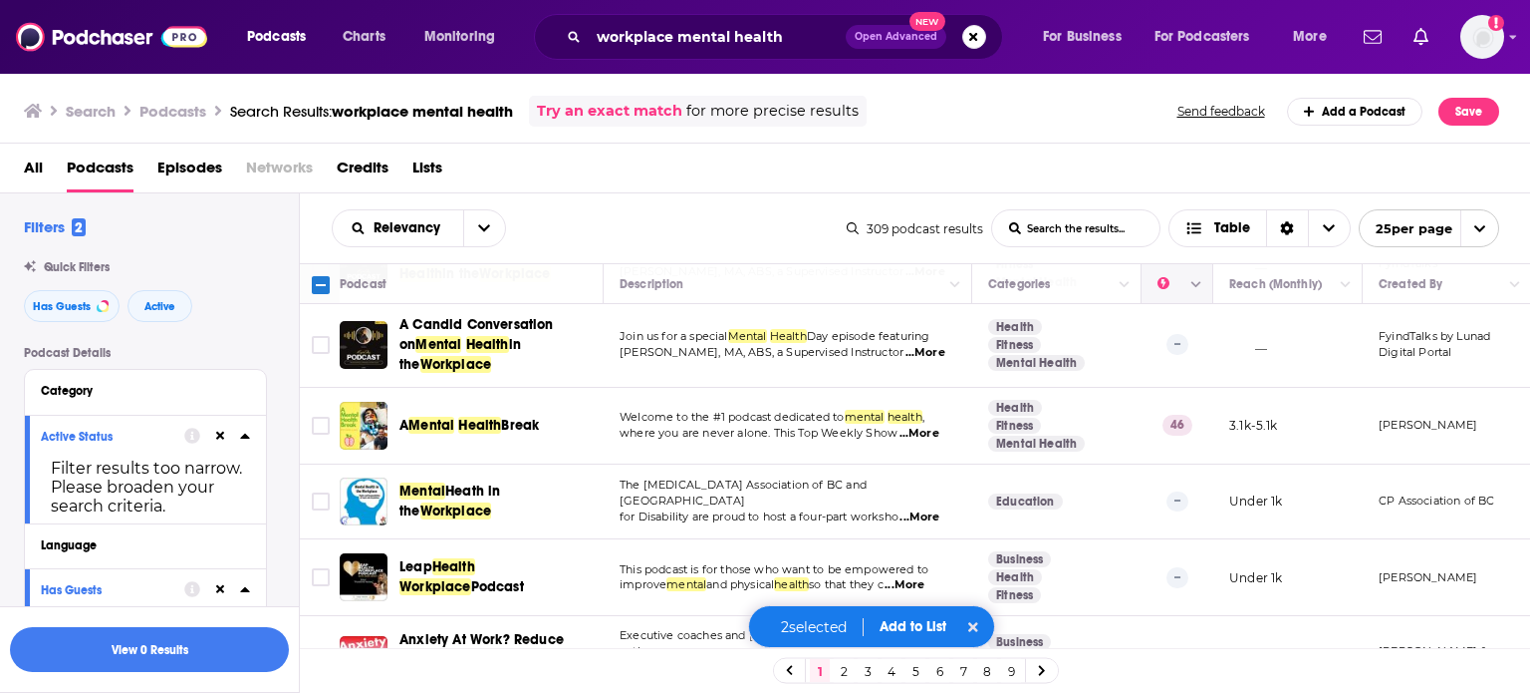
click at [1200, 287] on icon "Column Actions" at bounding box center [1197, 285] width 10 height 12
click at [1078, 166] on div at bounding box center [765, 346] width 1530 height 693
click at [1203, 280] on button "Column Actions" at bounding box center [1197, 285] width 24 height 24
click at [1248, 350] on div "Hide Power Score column Show all columns" at bounding box center [1290, 336] width 211 height 64
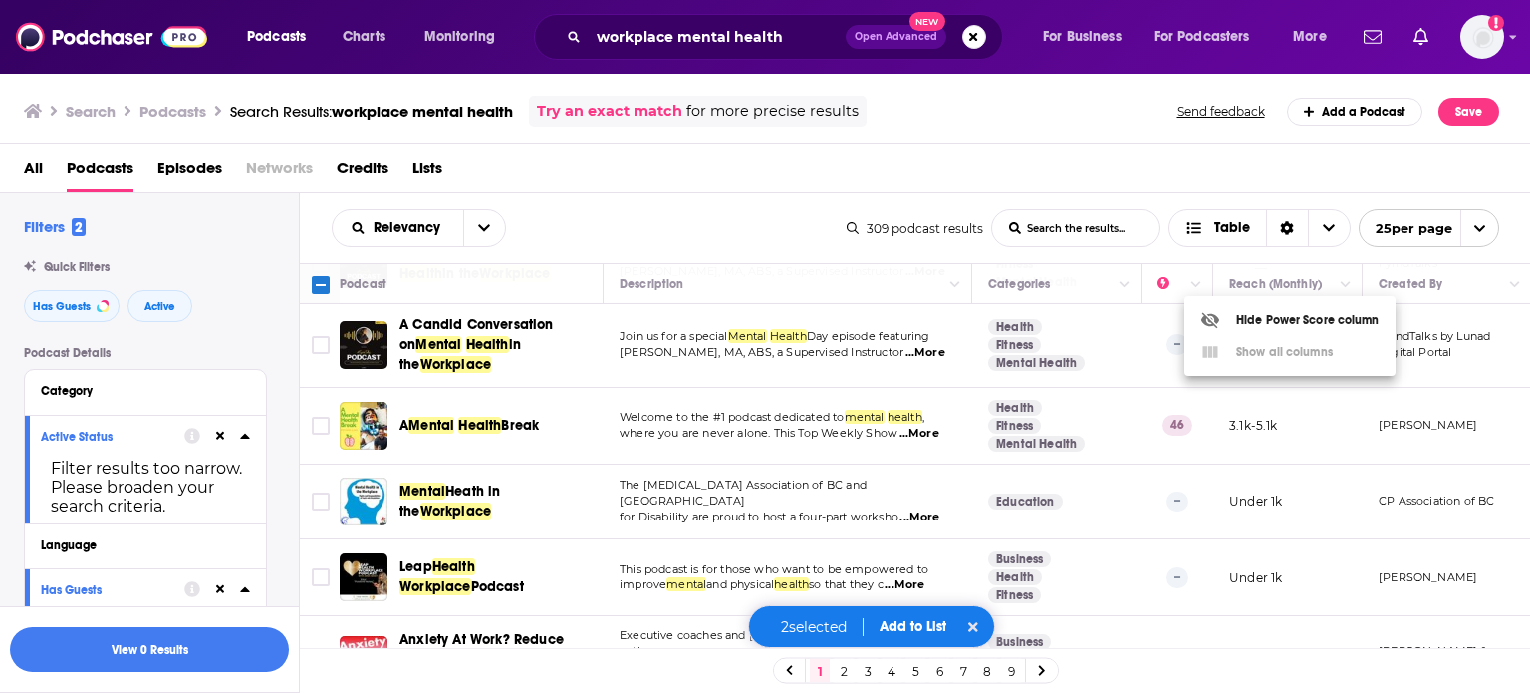
click at [924, 179] on div at bounding box center [765, 346] width 1530 height 693
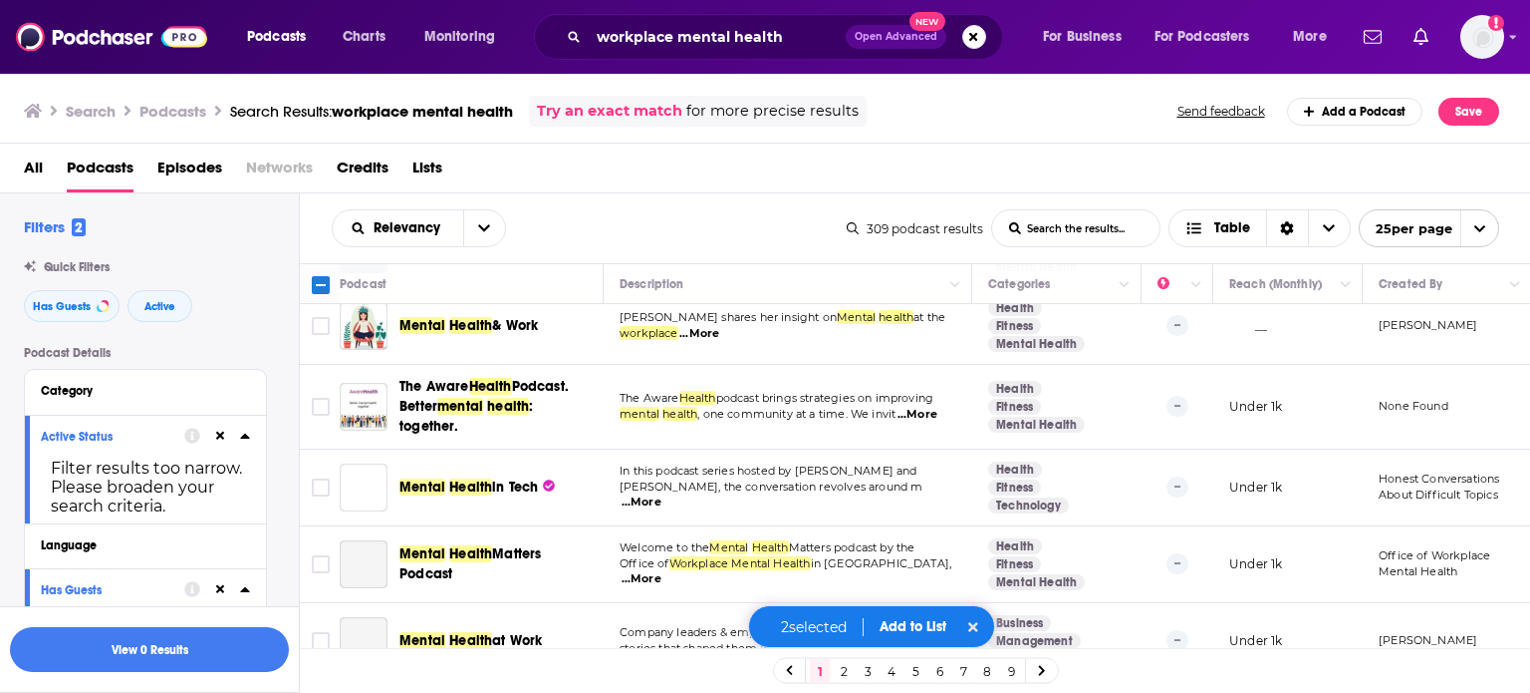
scroll to position [1623, 0]
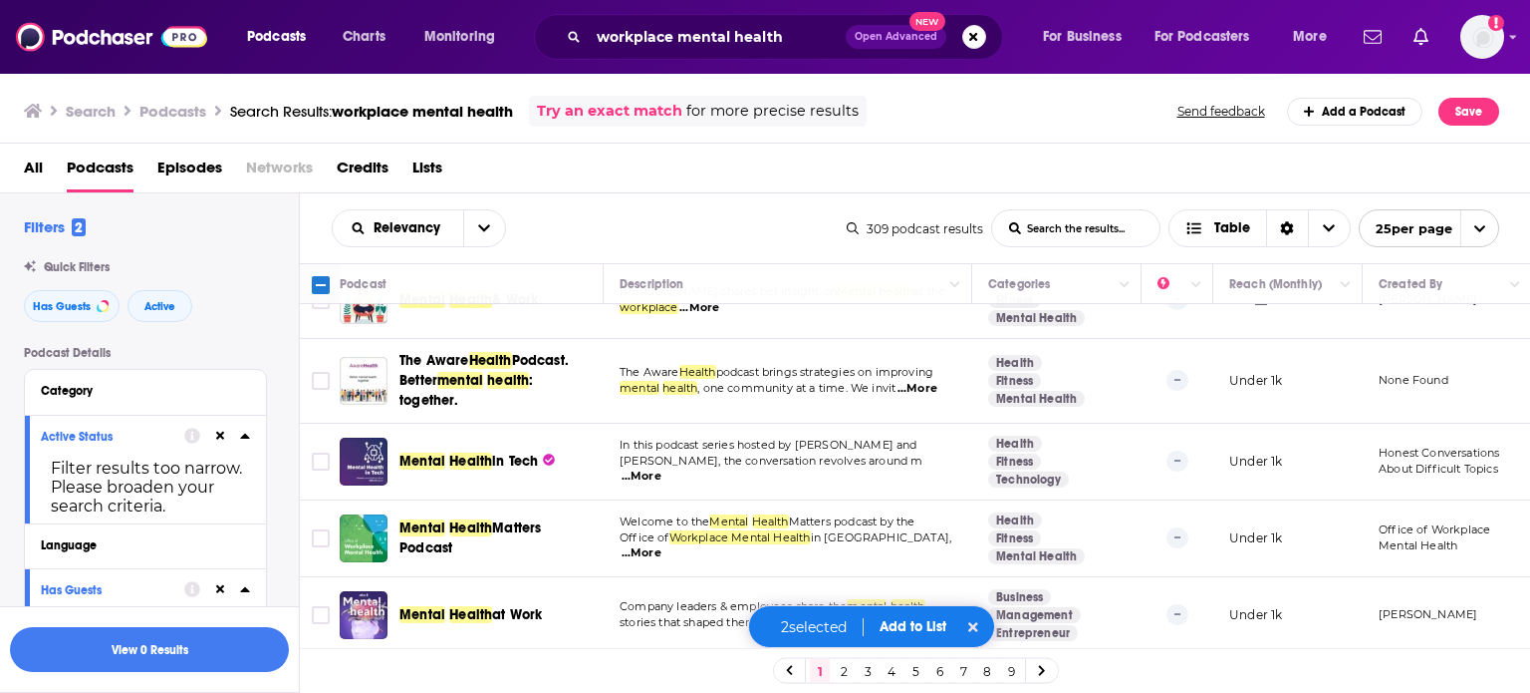
click at [845, 669] on link "2" at bounding box center [844, 671] width 20 height 24
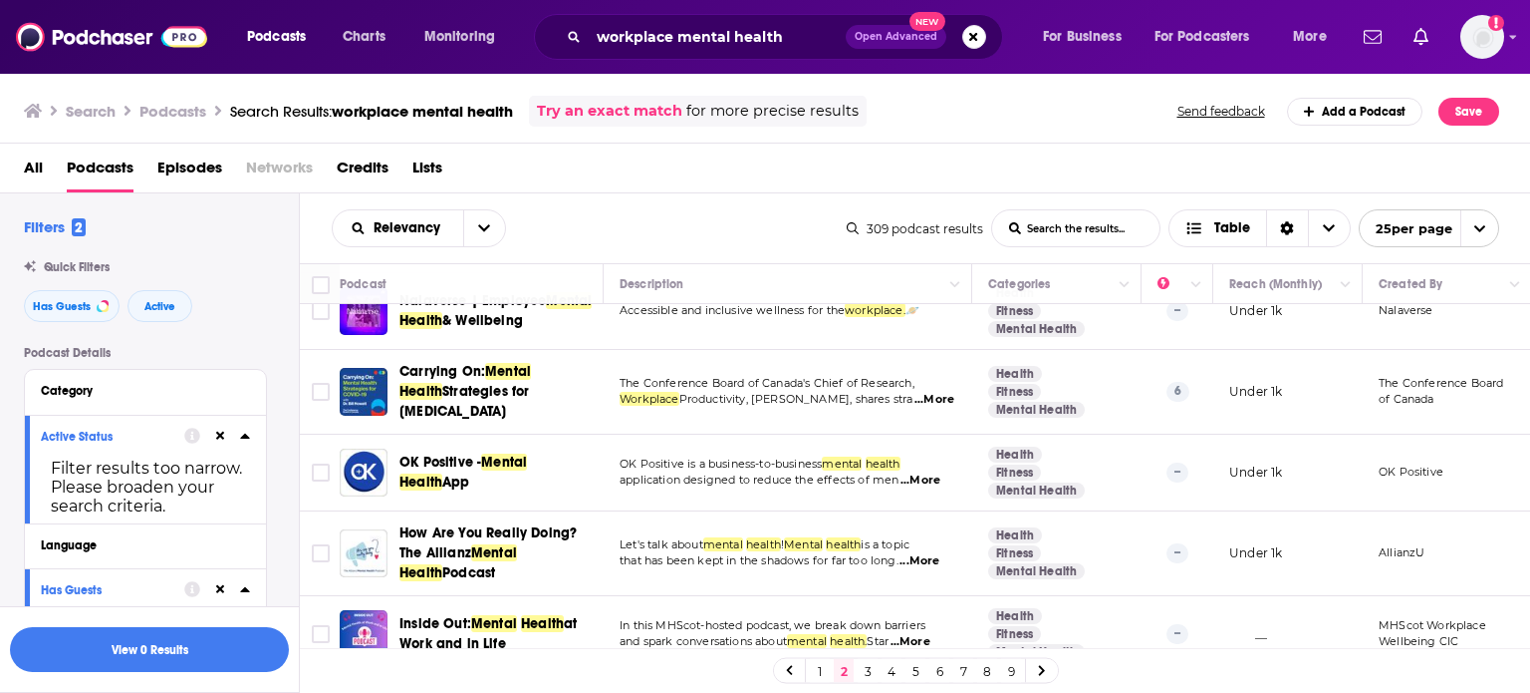
scroll to position [555, 0]
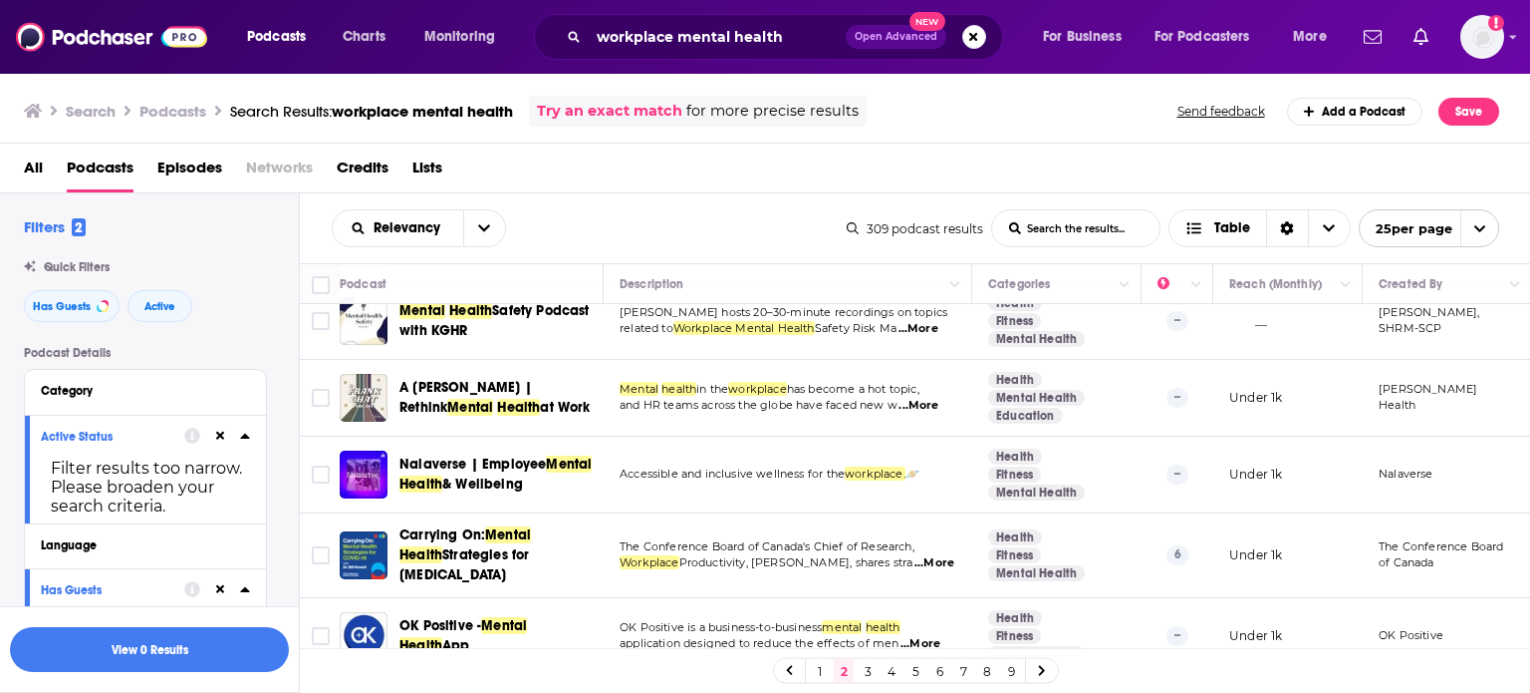
click at [813, 663] on link "1" at bounding box center [820, 671] width 20 height 24
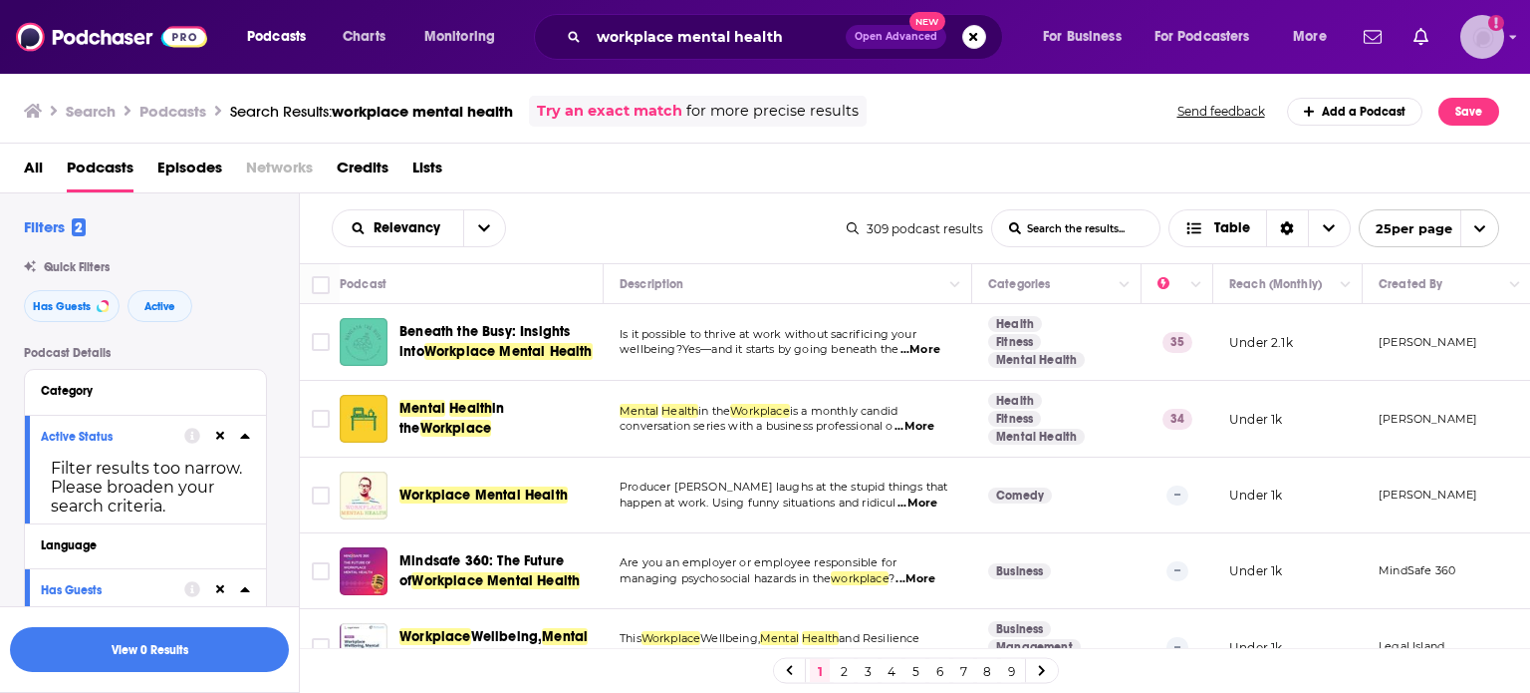
click at [1491, 33] on img "Logged in as ColinMcA" at bounding box center [1483, 37] width 44 height 44
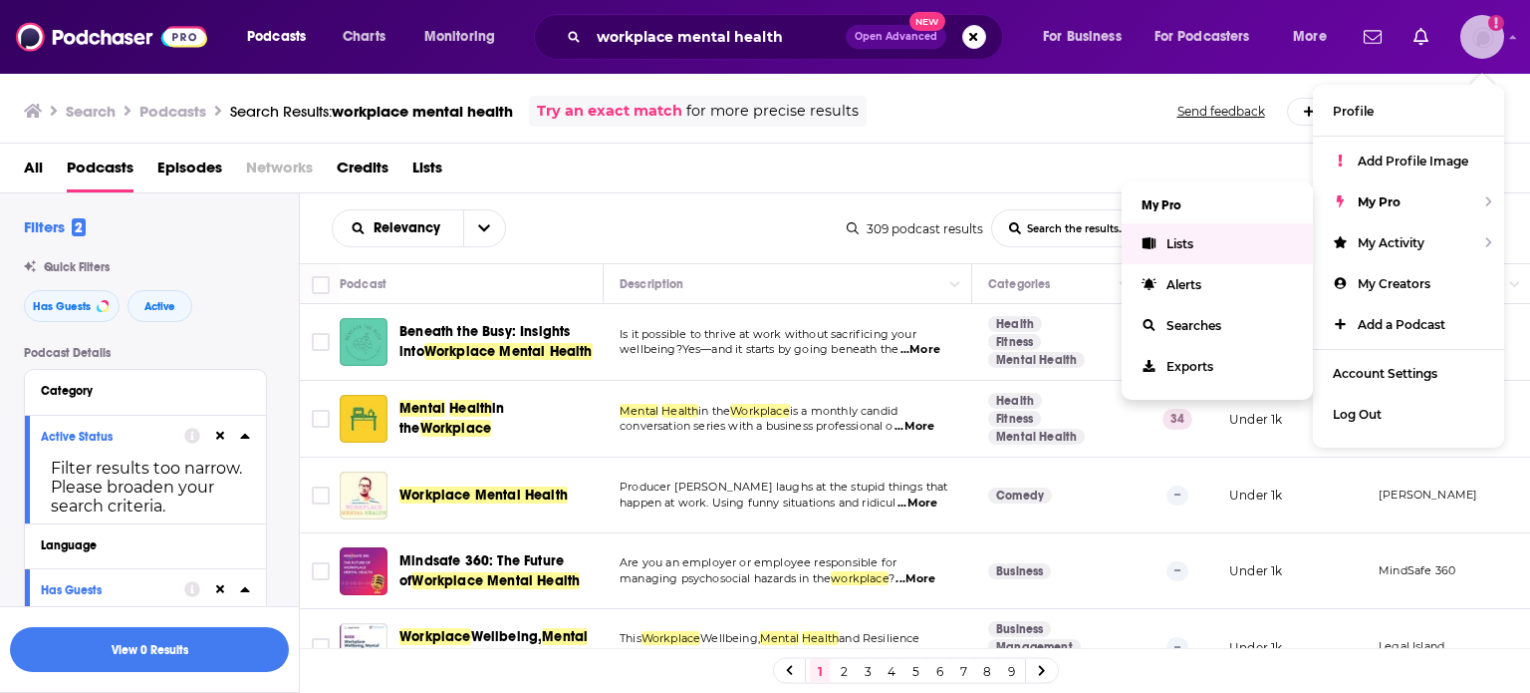
click at [1219, 244] on link "Lists" at bounding box center [1217, 243] width 191 height 41
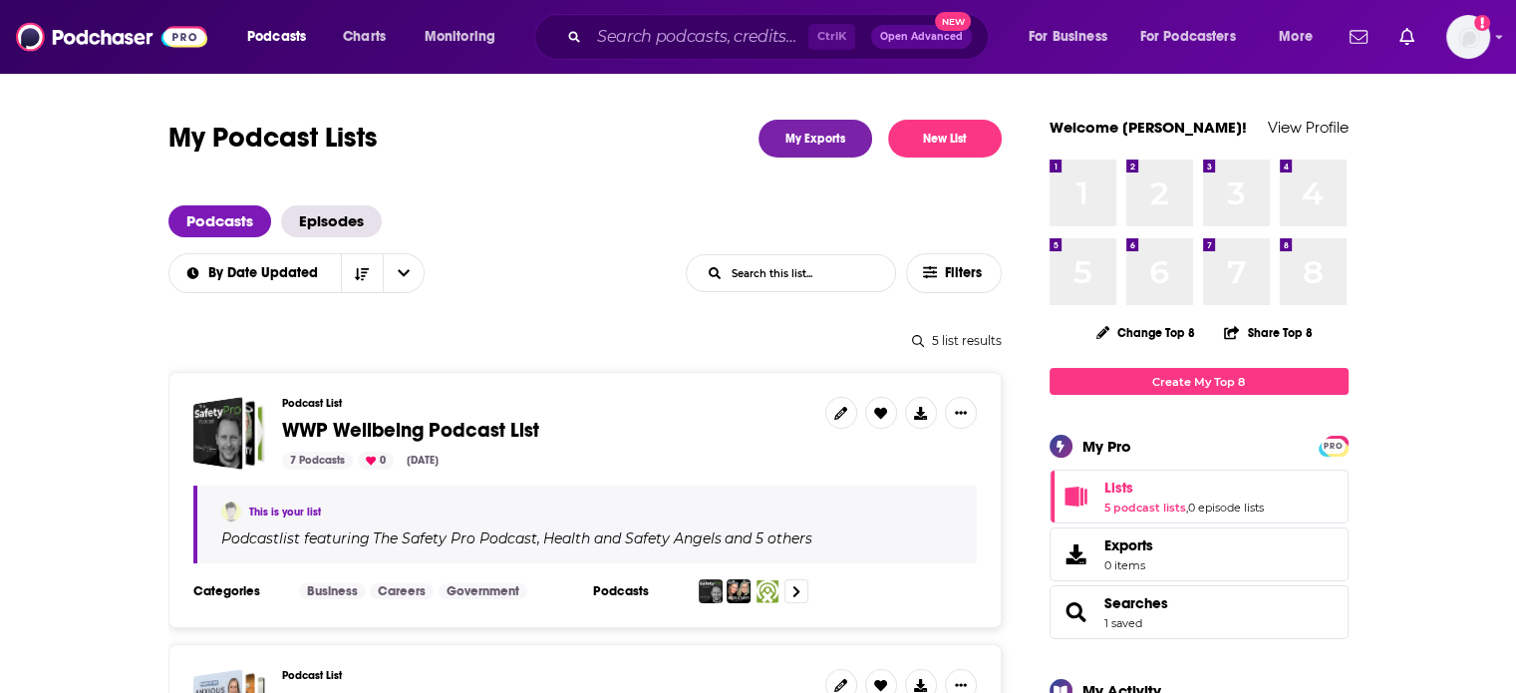
click at [323, 427] on span "WWP Wellbeing Podcast List" at bounding box center [410, 429] width 257 height 25
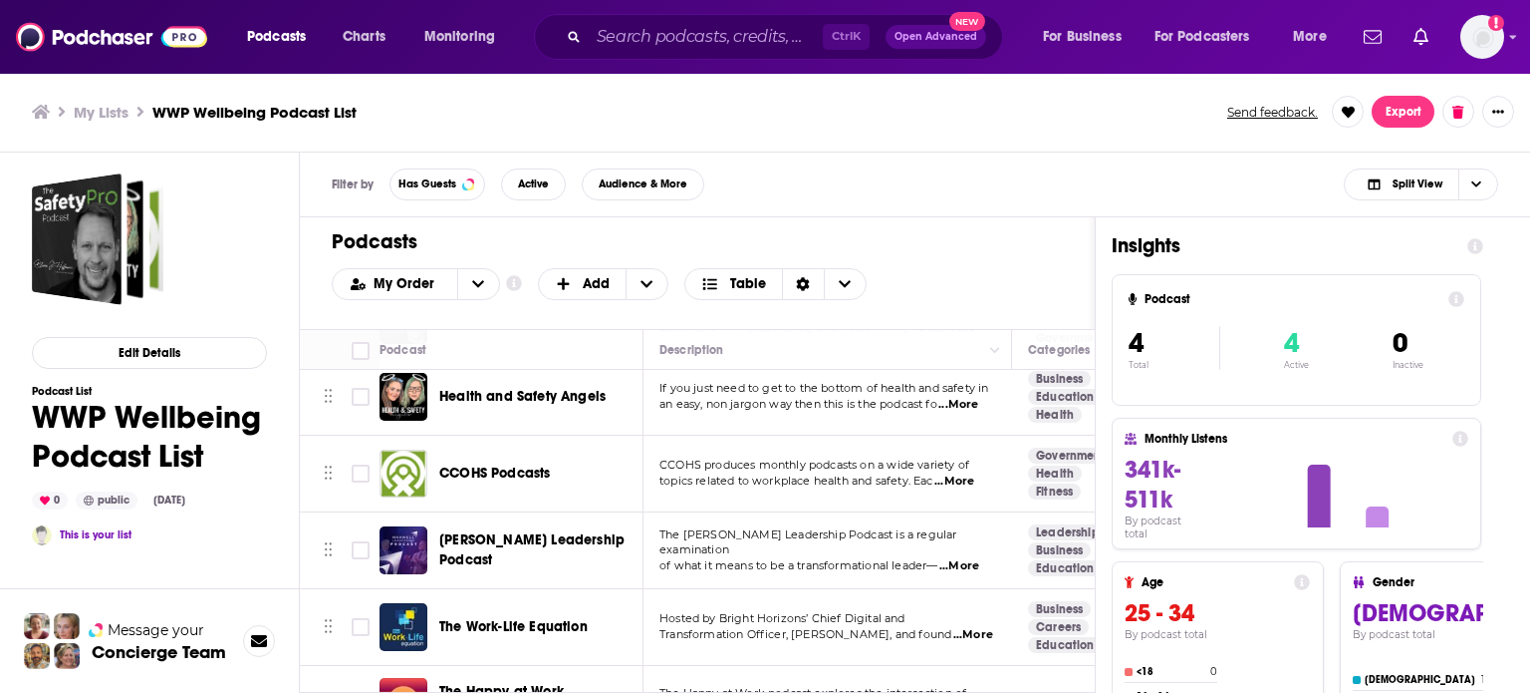
scroll to position [219, 0]
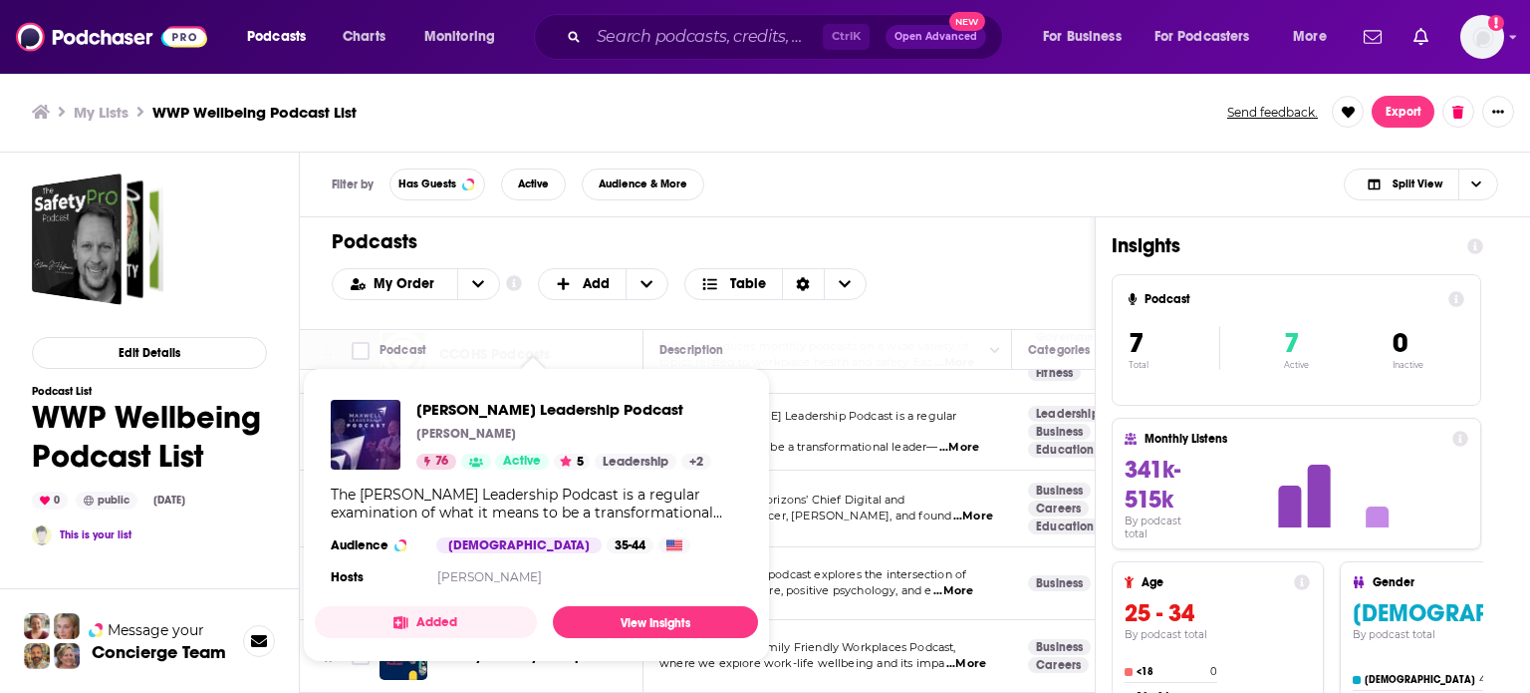
click at [889, 282] on div "My Order Customize Your List Order Select the “My Order” sort and remove all fi…" at bounding box center [697, 284] width 731 height 32
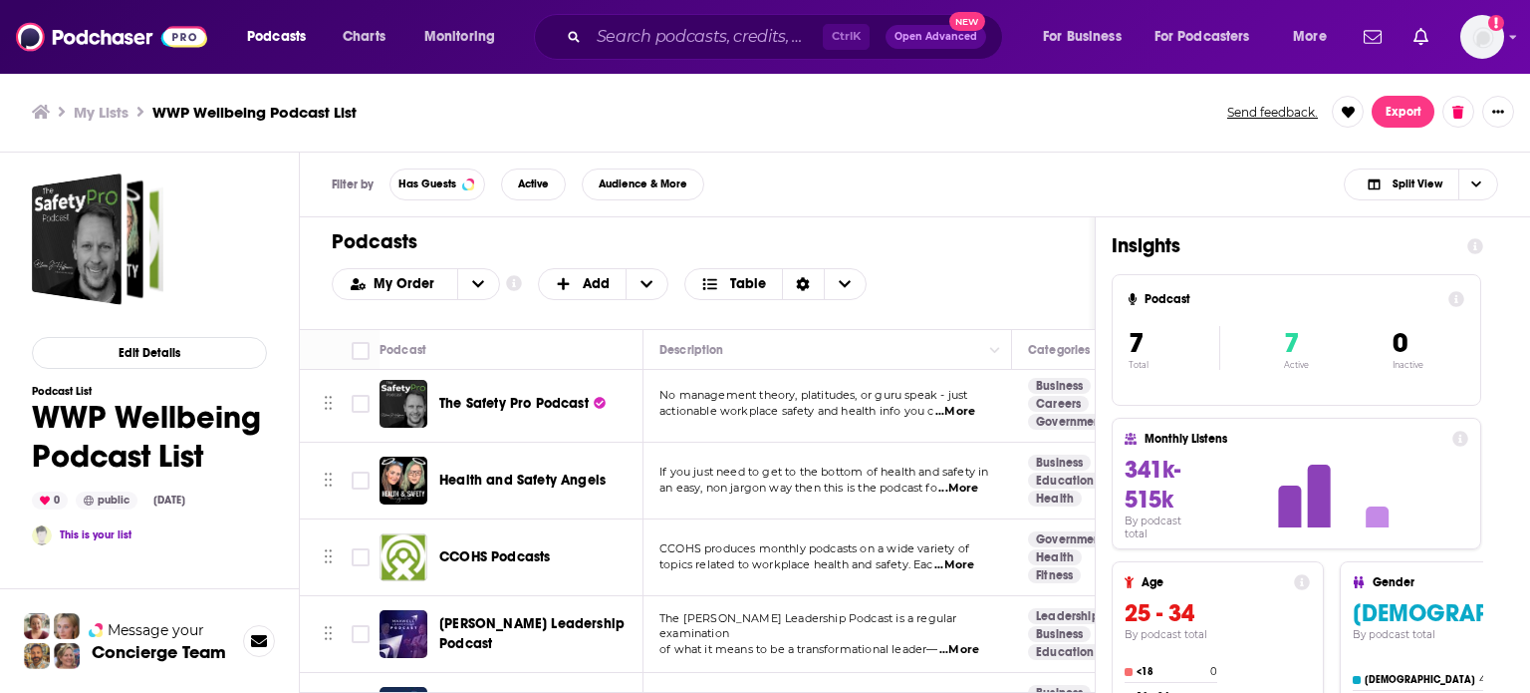
scroll to position [0, 0]
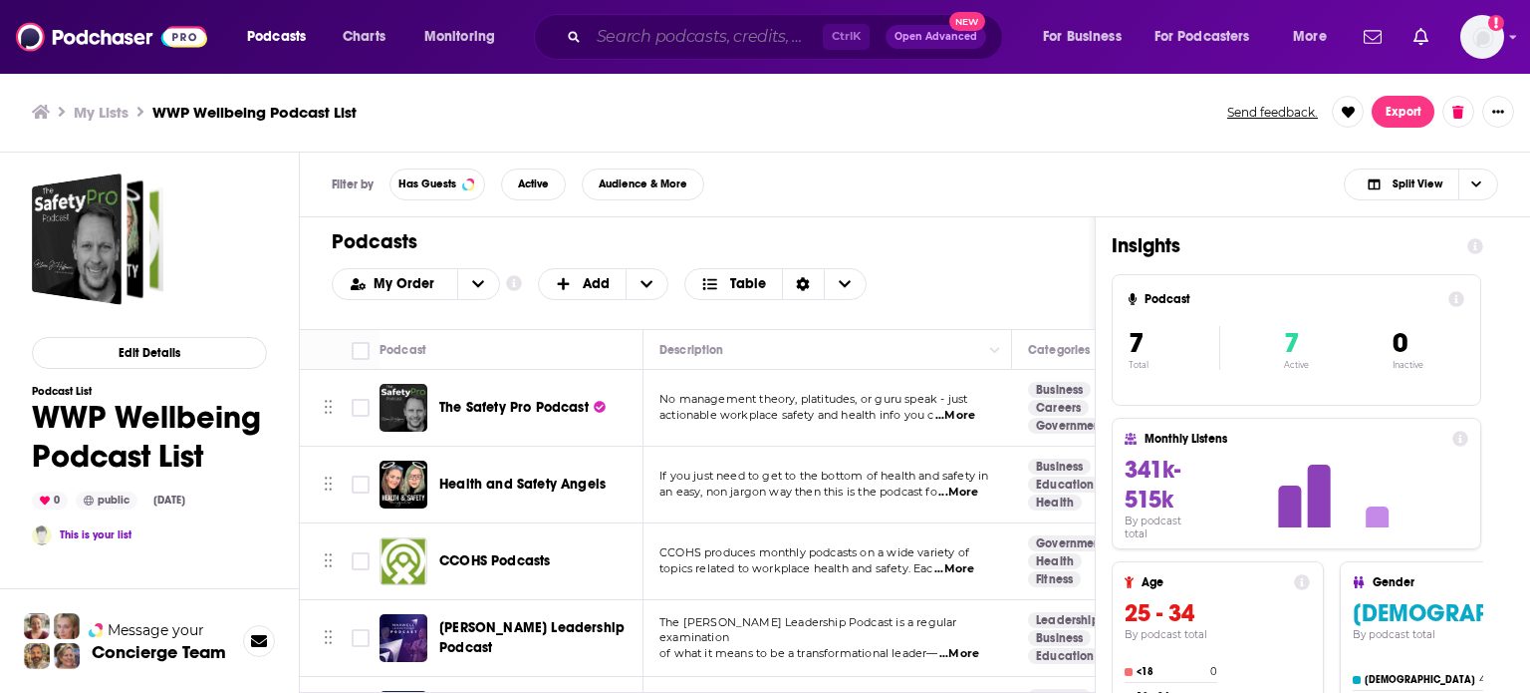
click at [756, 49] on input "Search podcasts, credits, & more..." at bounding box center [706, 37] width 234 height 32
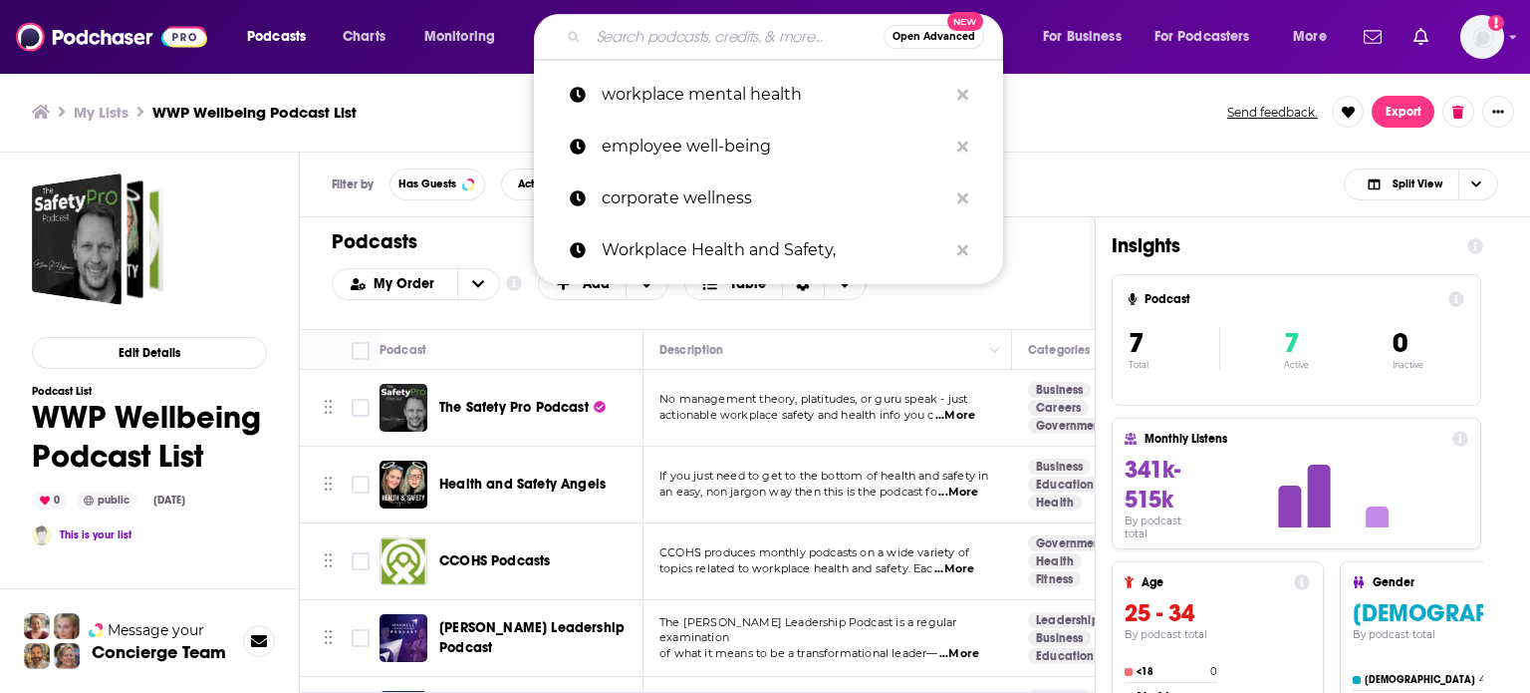
paste input "work-life balance"
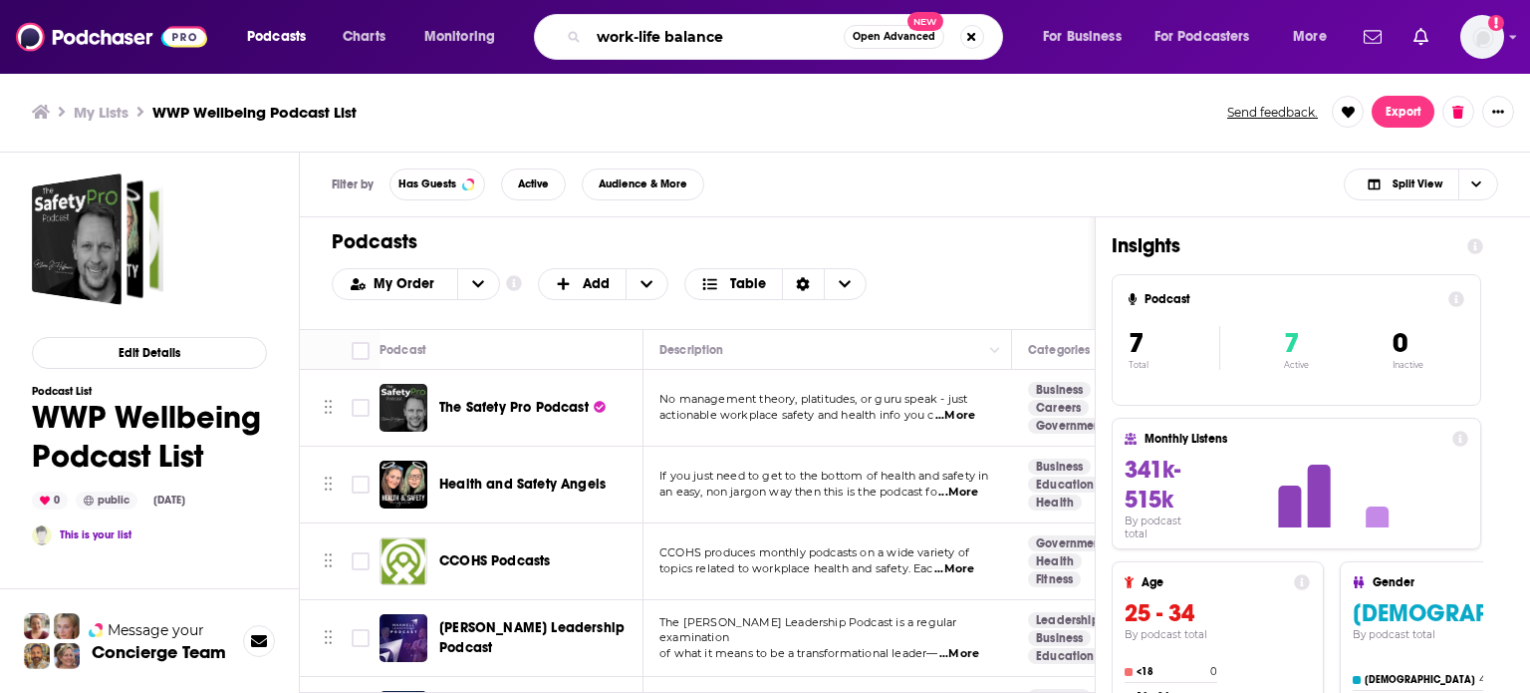
type input "work-life balance"
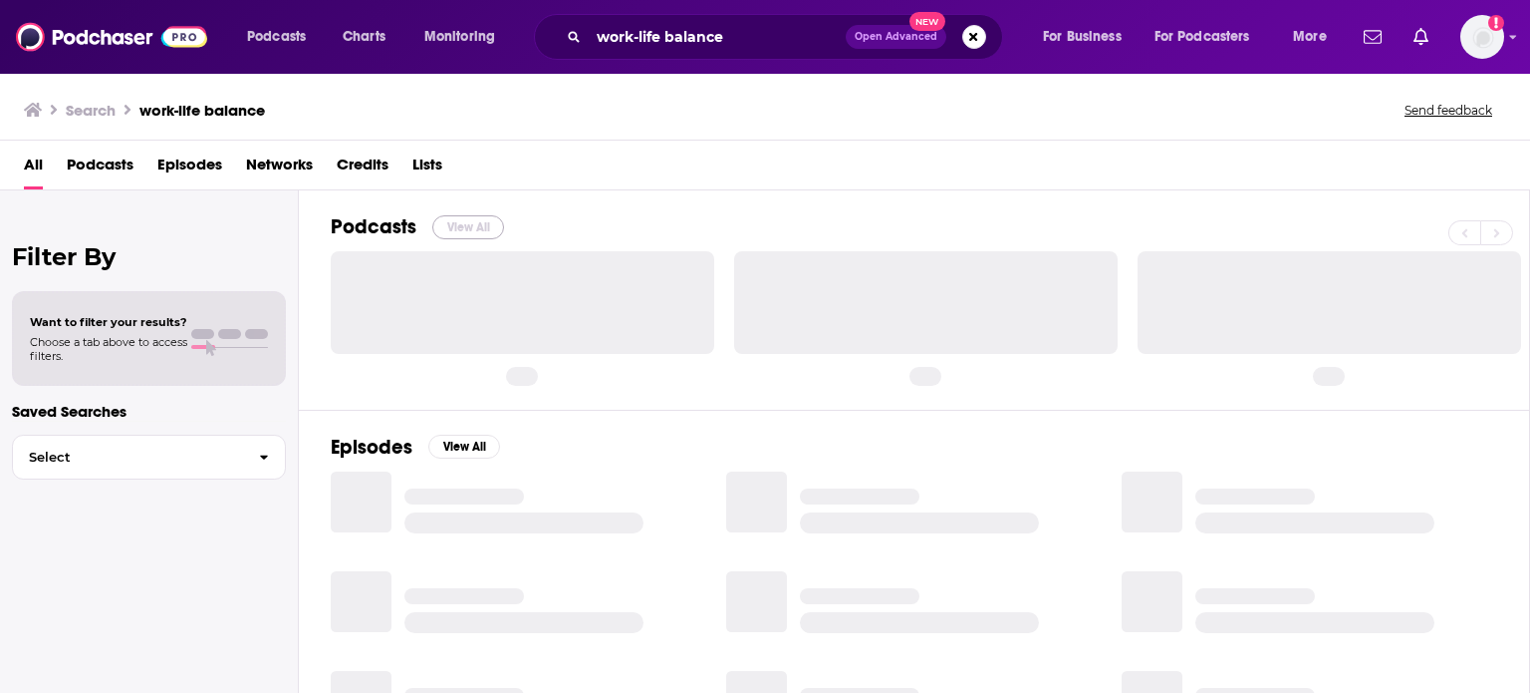
click at [464, 234] on button "View All" at bounding box center [468, 227] width 72 height 24
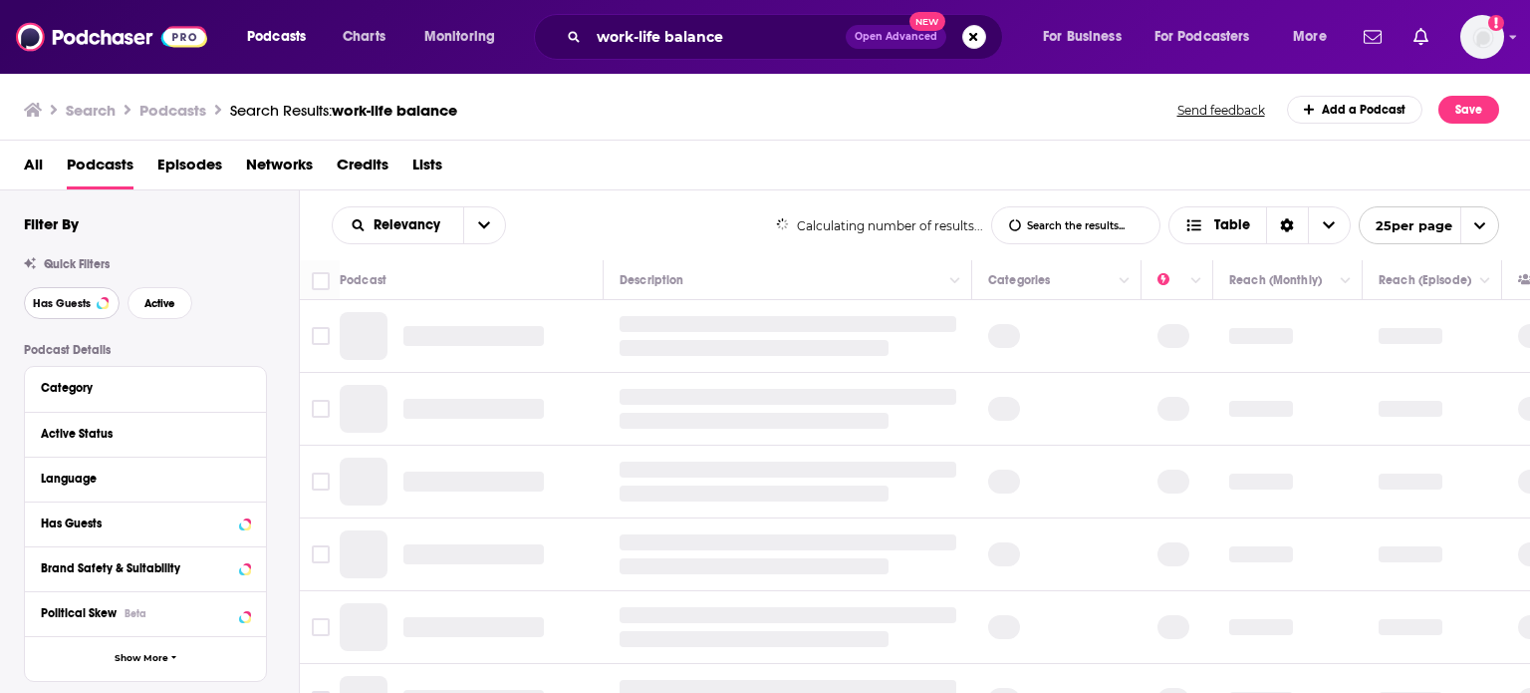
click at [36, 309] on span "Has Guests" at bounding box center [62, 303] width 58 height 11
click at [159, 309] on span "Active" at bounding box center [159, 303] width 31 height 11
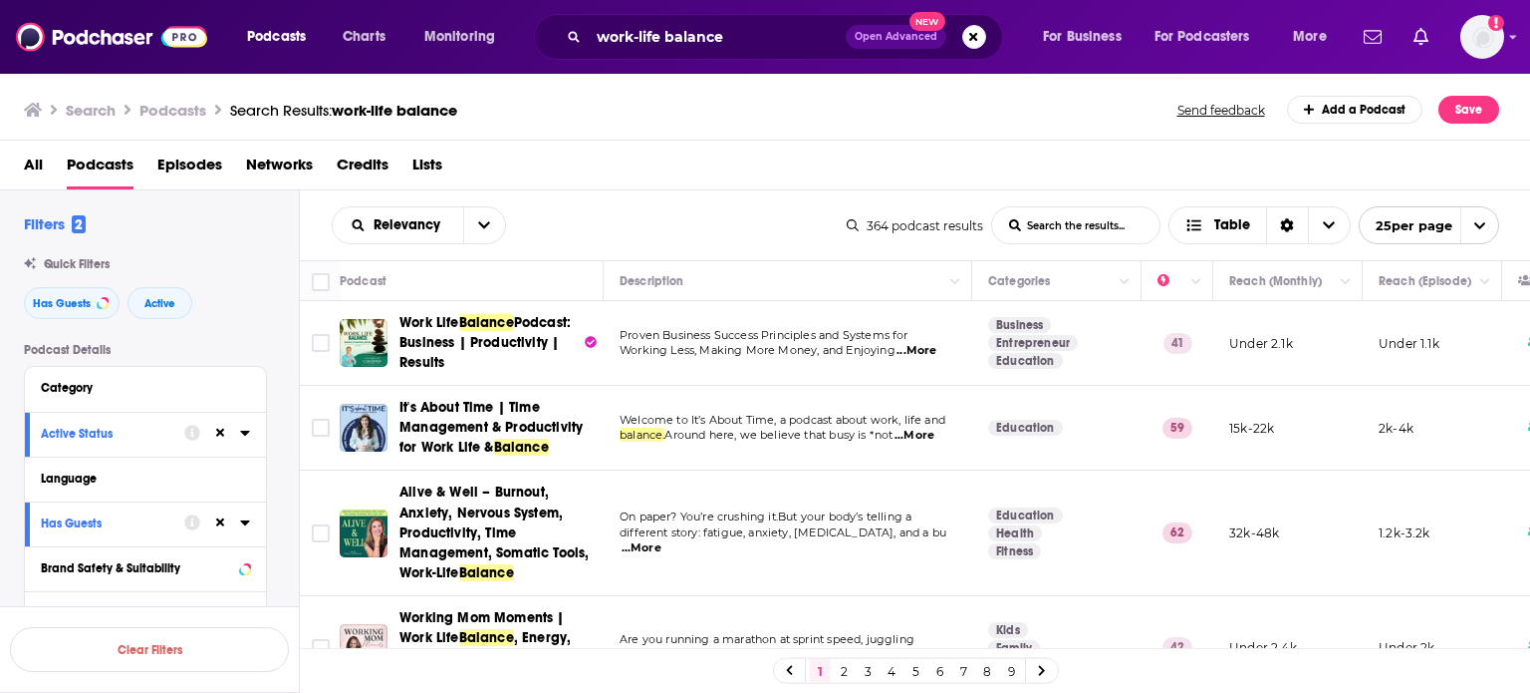
click at [937, 350] on span "...More" at bounding box center [917, 351] width 40 height 16
click at [679, 238] on div "Relevancy List Search Input Search the results... Table" at bounding box center [589, 225] width 515 height 38
click at [918, 433] on span "...More" at bounding box center [915, 435] width 40 height 16
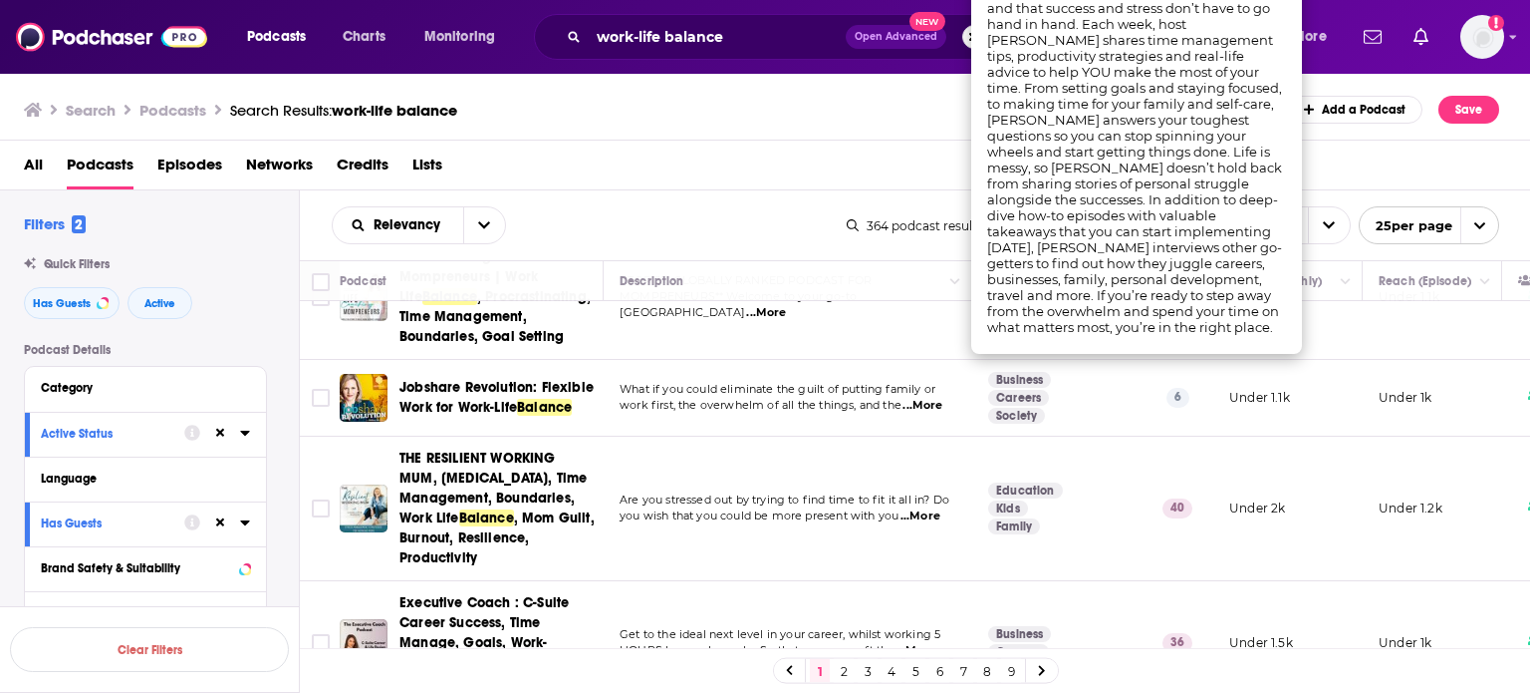
scroll to position [498, 0]
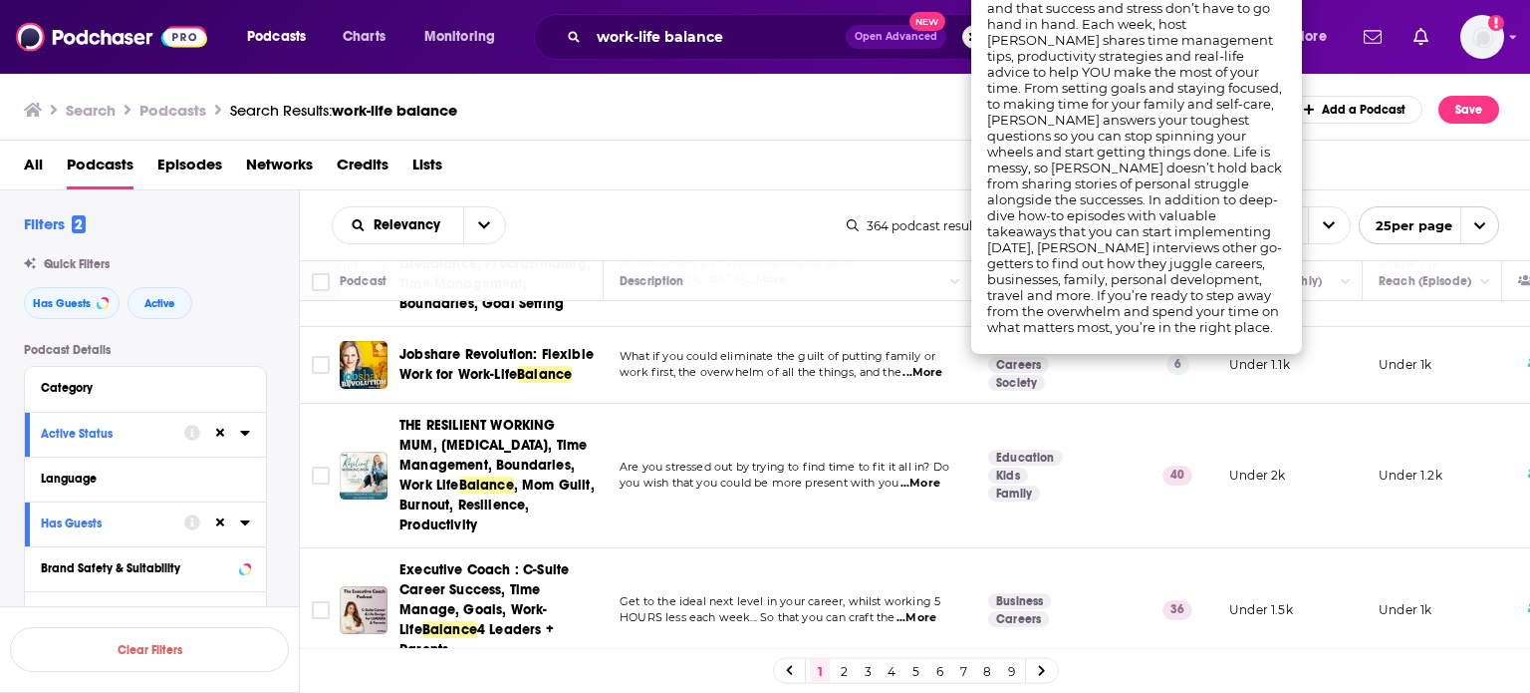
click at [928, 477] on span "...More" at bounding box center [921, 483] width 40 height 16
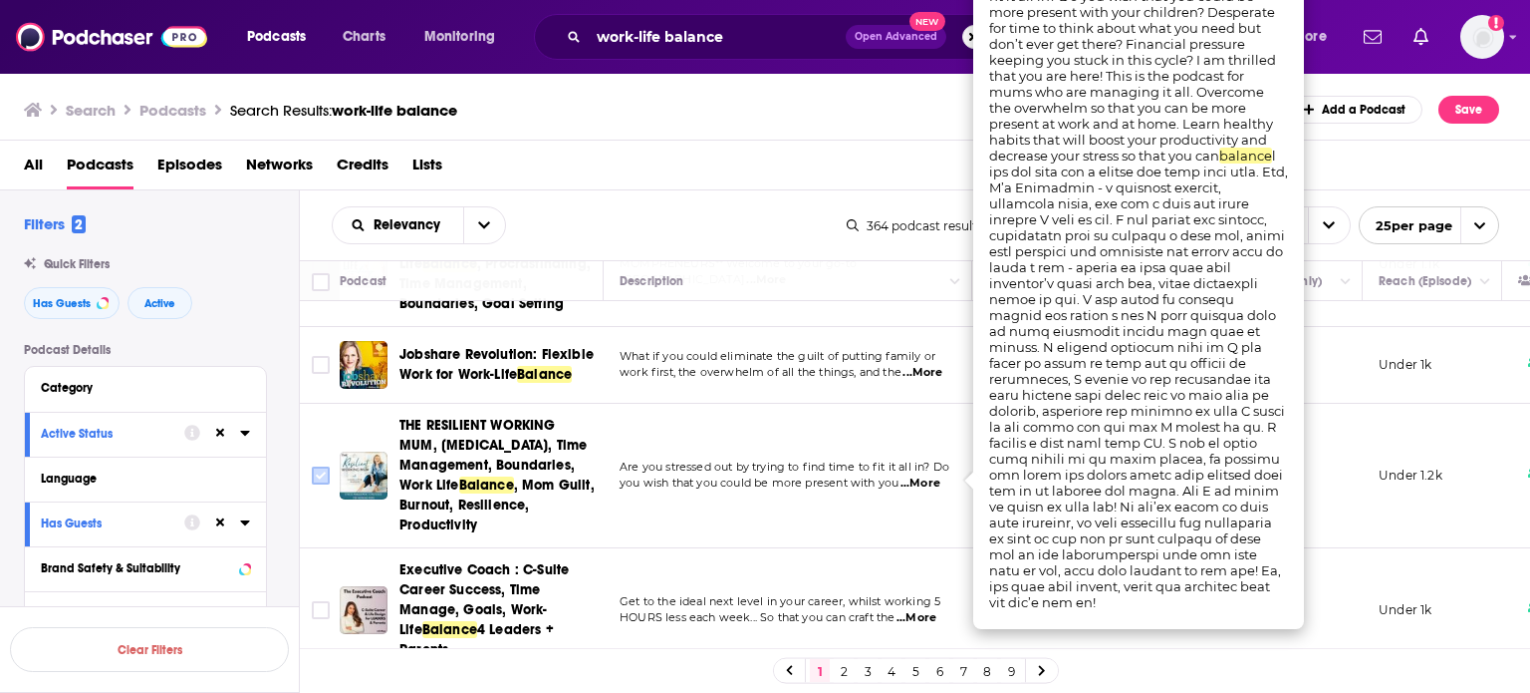
click at [317, 473] on input "Toggle select row" at bounding box center [321, 475] width 18 height 18
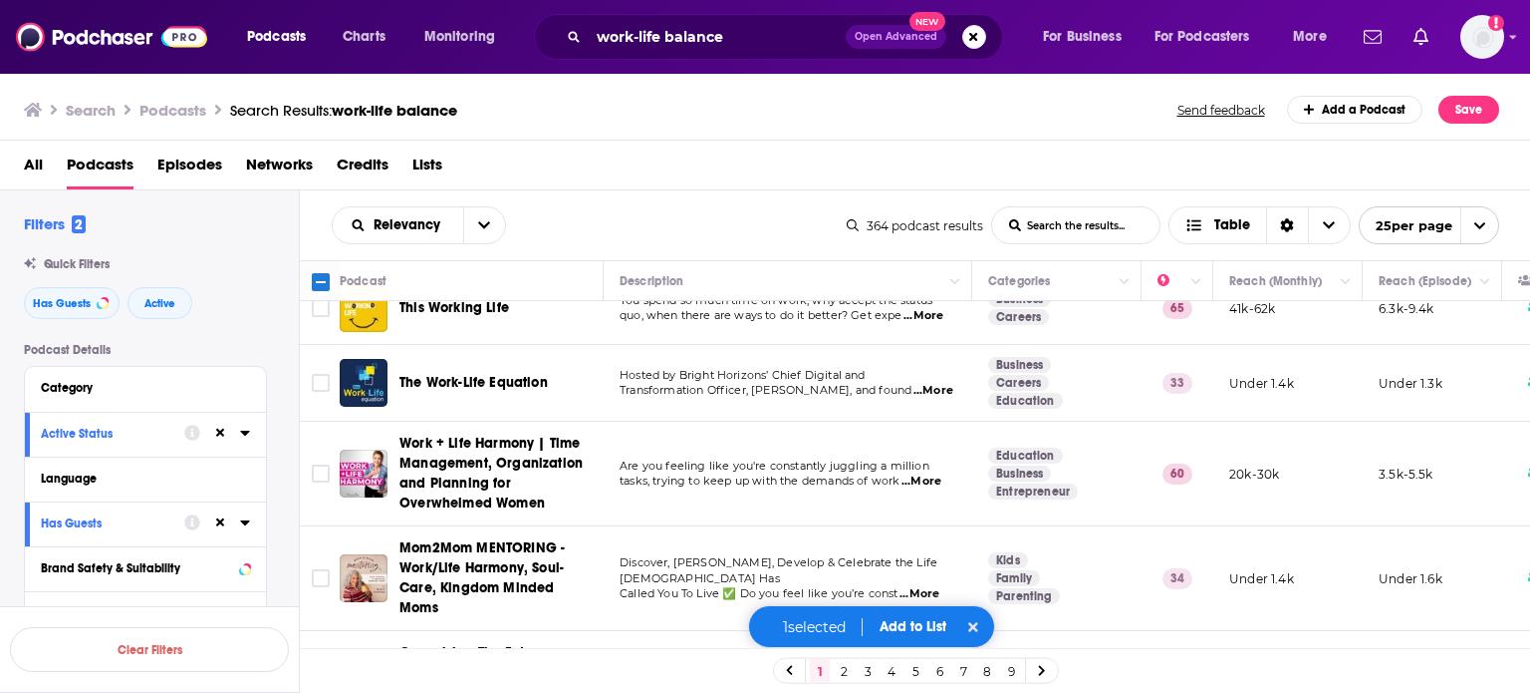
scroll to position [1694, 0]
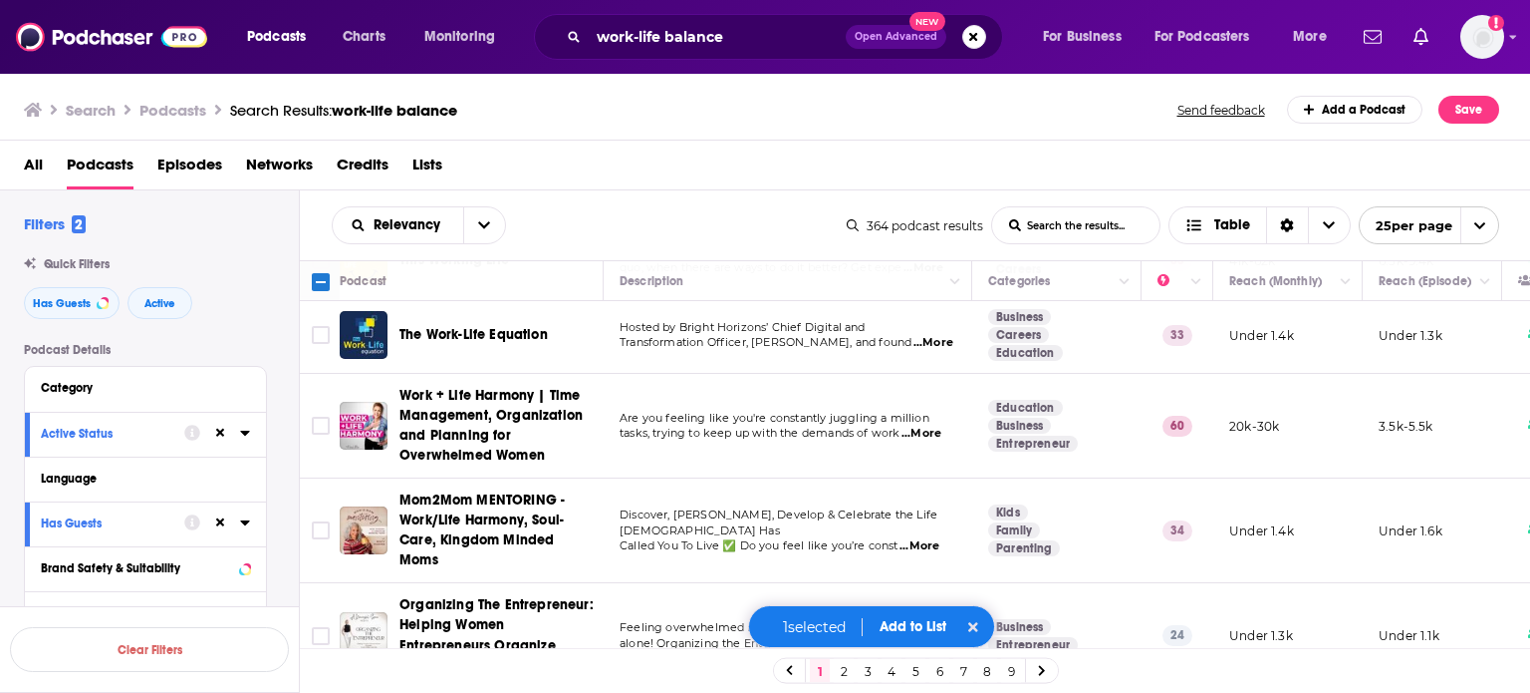
click at [901, 621] on button "Add to List" at bounding box center [913, 626] width 99 height 17
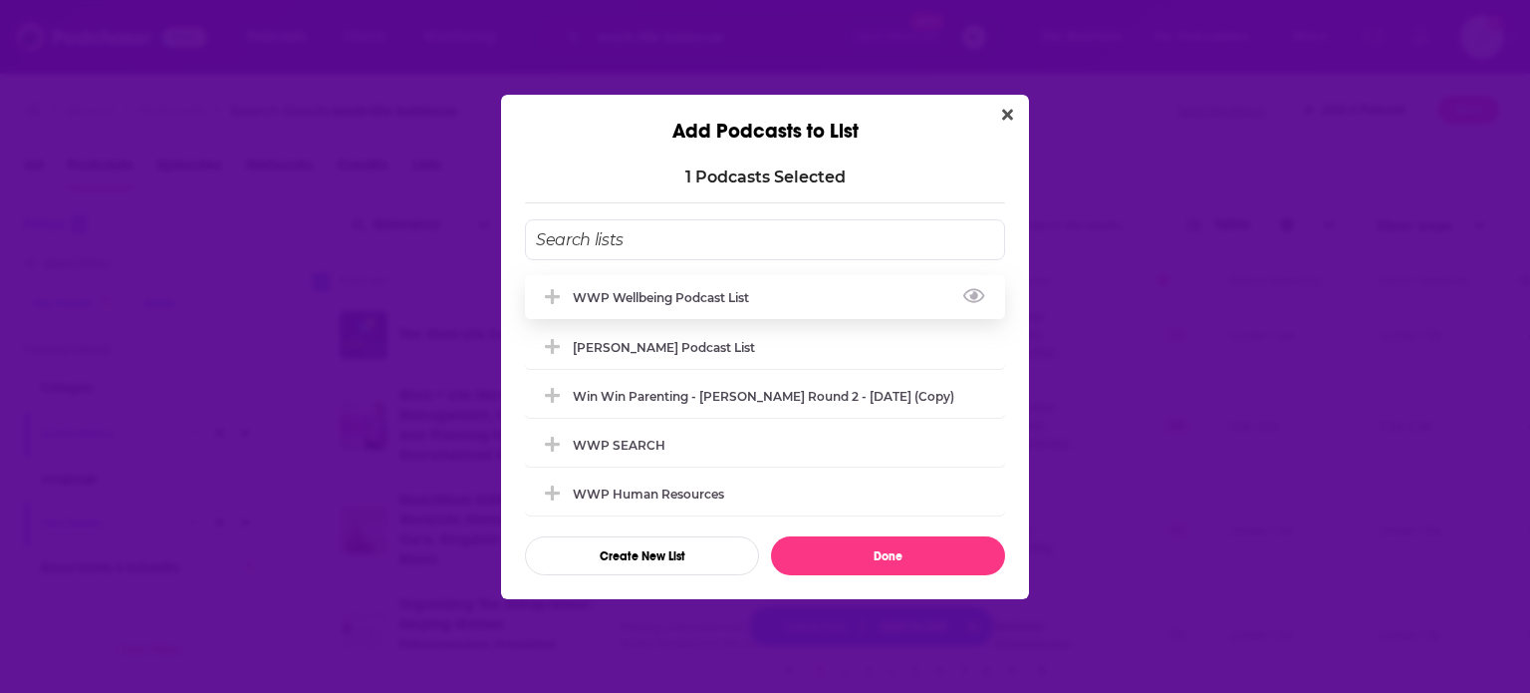
click at [712, 282] on div "WWP Wellbeing Podcast List" at bounding box center [765, 297] width 480 height 44
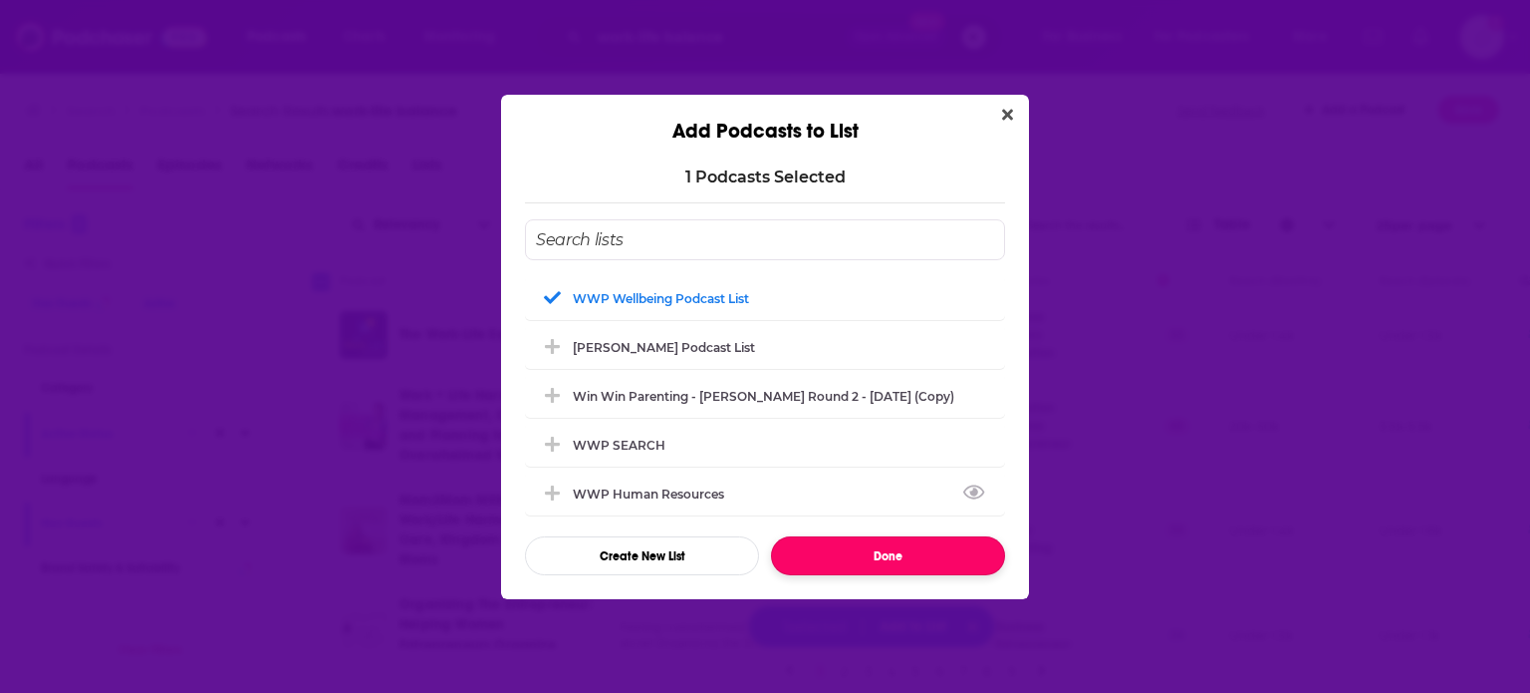
click at [863, 565] on button "Done" at bounding box center [888, 555] width 234 height 39
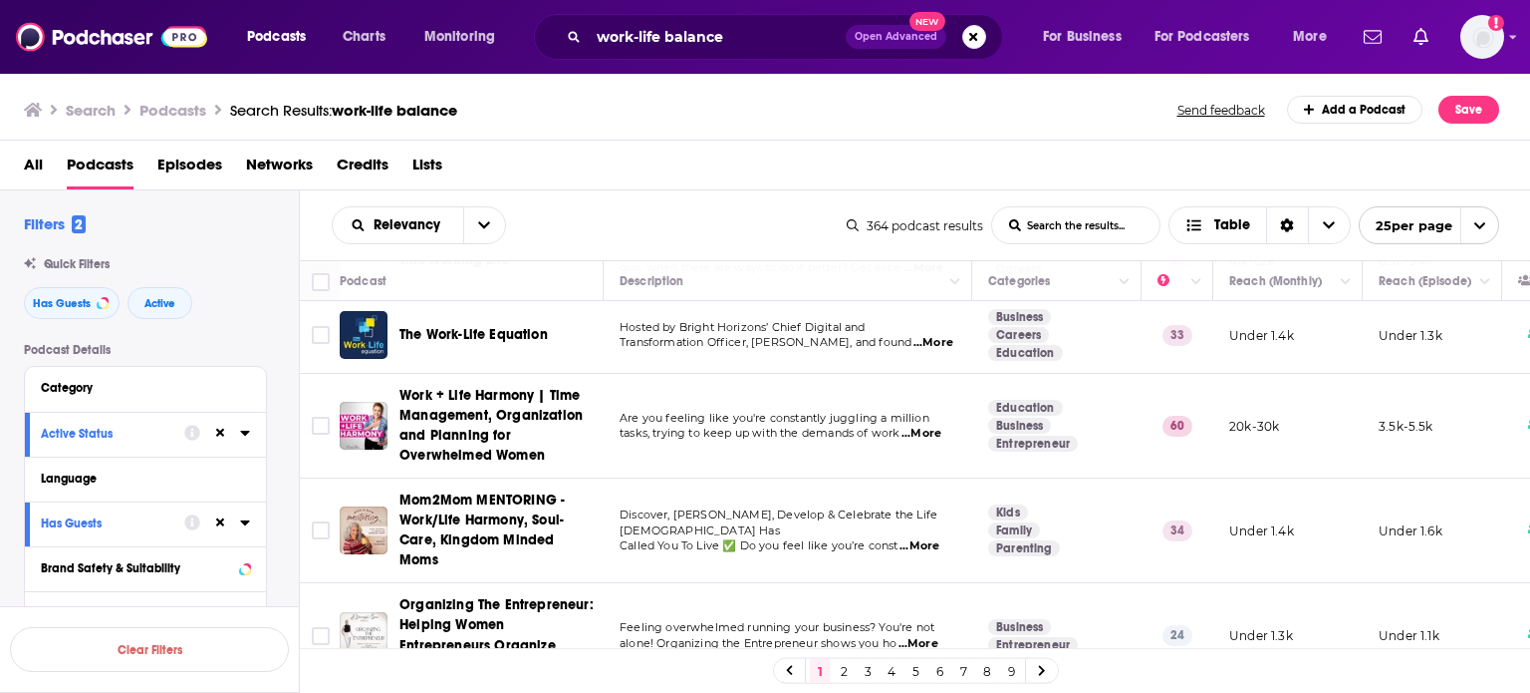
click at [845, 666] on link "2" at bounding box center [844, 671] width 20 height 24
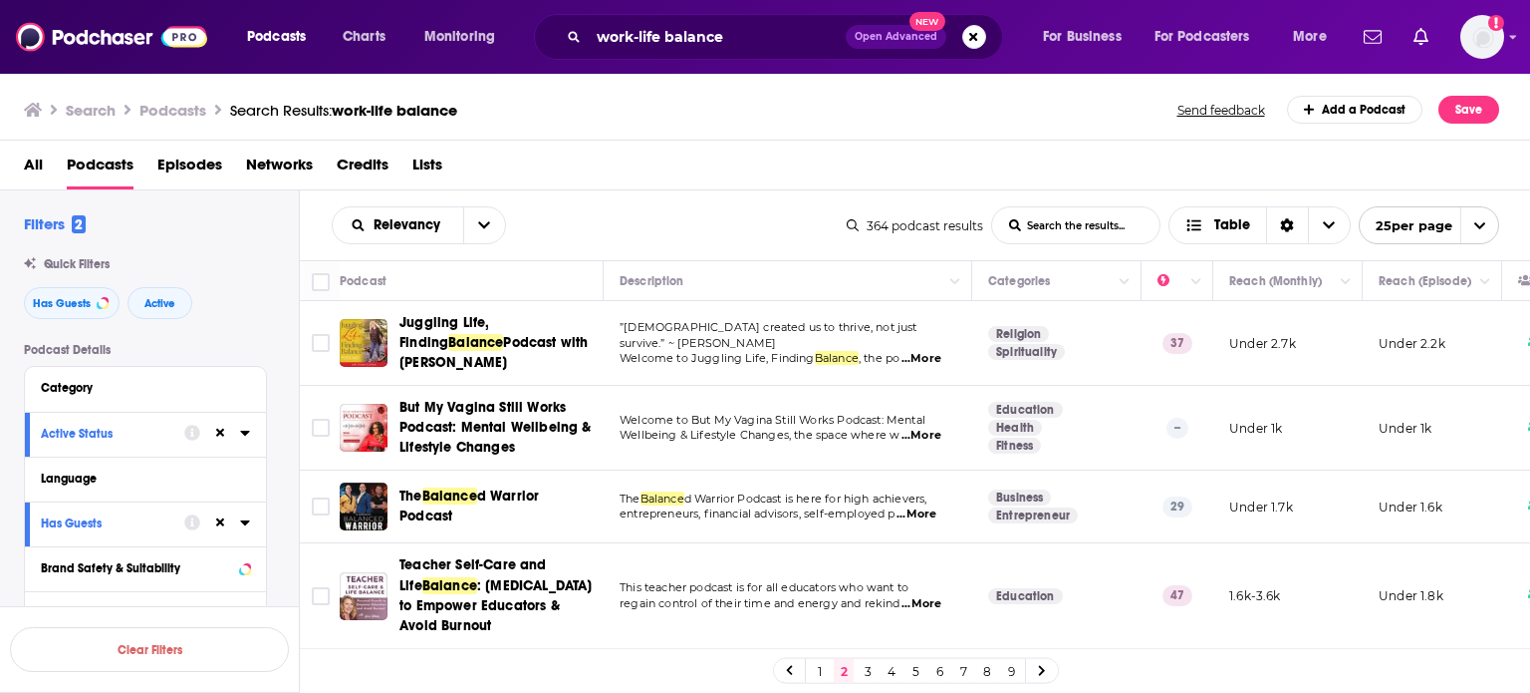
click at [917, 351] on span "...More" at bounding box center [922, 359] width 40 height 16
click at [760, 207] on div "Relevancy List Search Input Search the results... Table" at bounding box center [589, 225] width 515 height 38
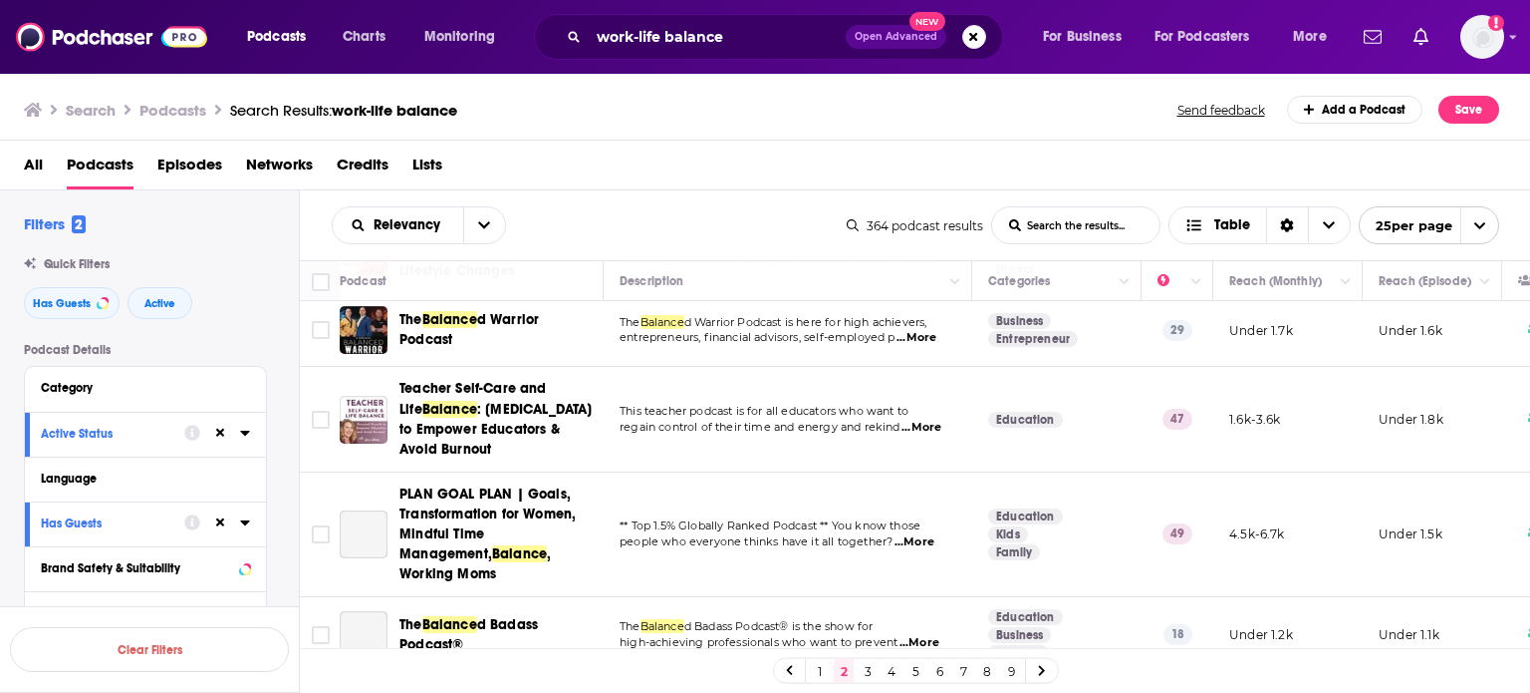
scroll to position [199, 0]
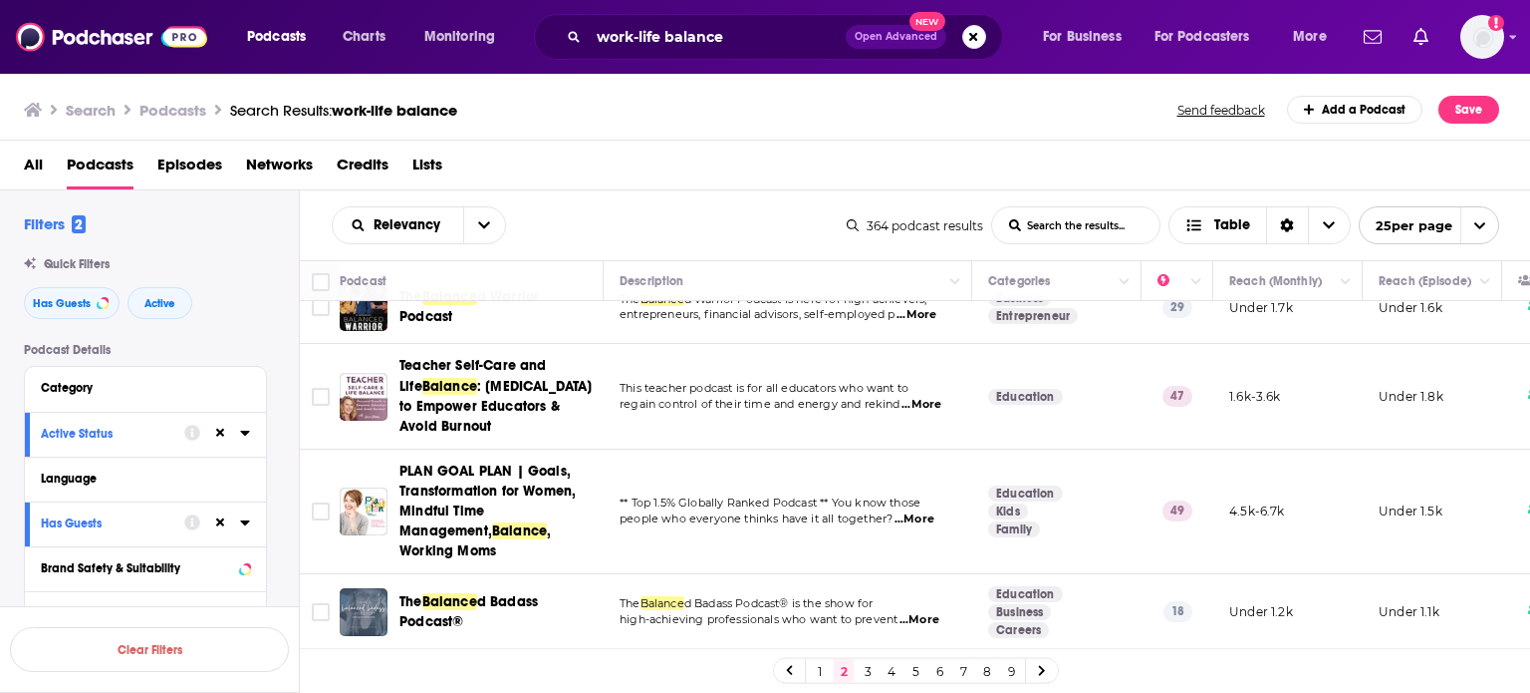
click at [922, 402] on span "...More" at bounding box center [922, 405] width 40 height 16
click at [745, 239] on div "Relevancy List Search Input Search the results... Table" at bounding box center [589, 225] width 515 height 38
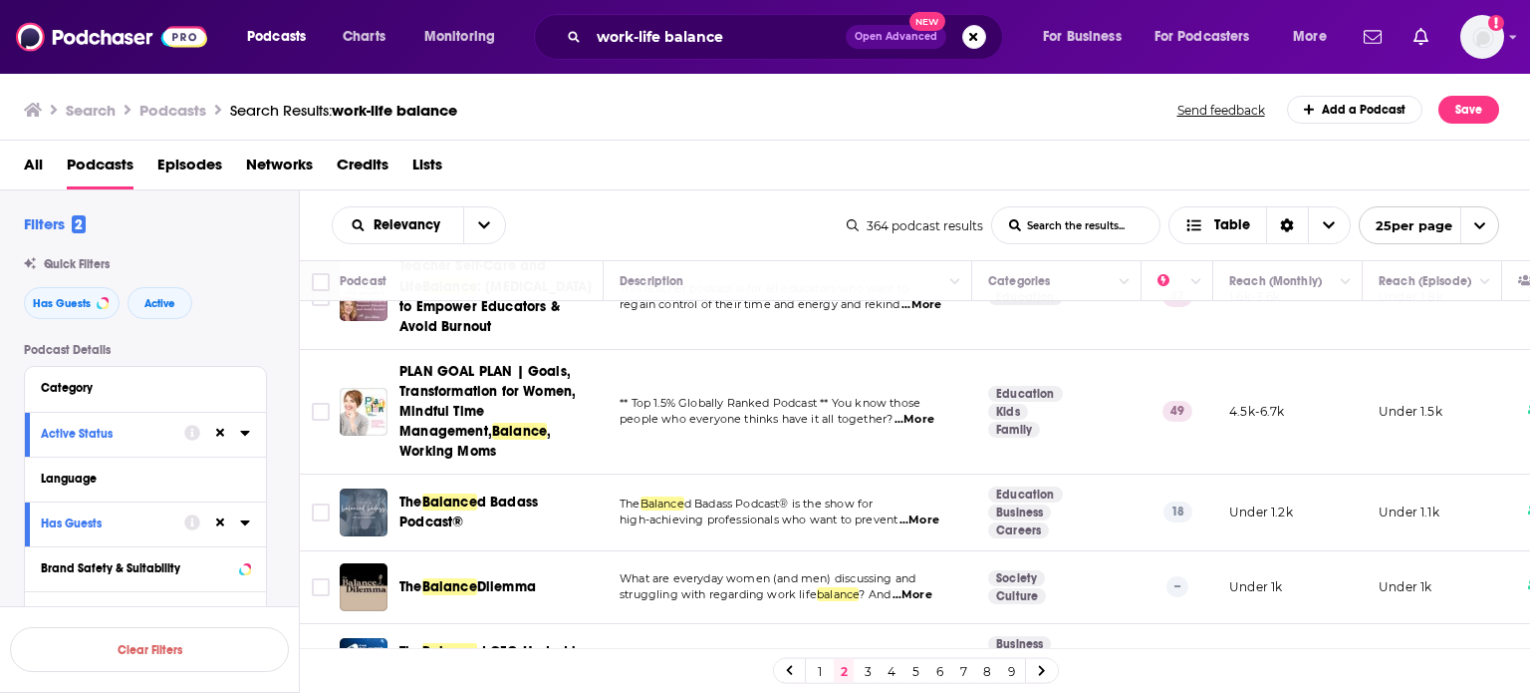
click at [914, 412] on span "...More" at bounding box center [915, 420] width 40 height 16
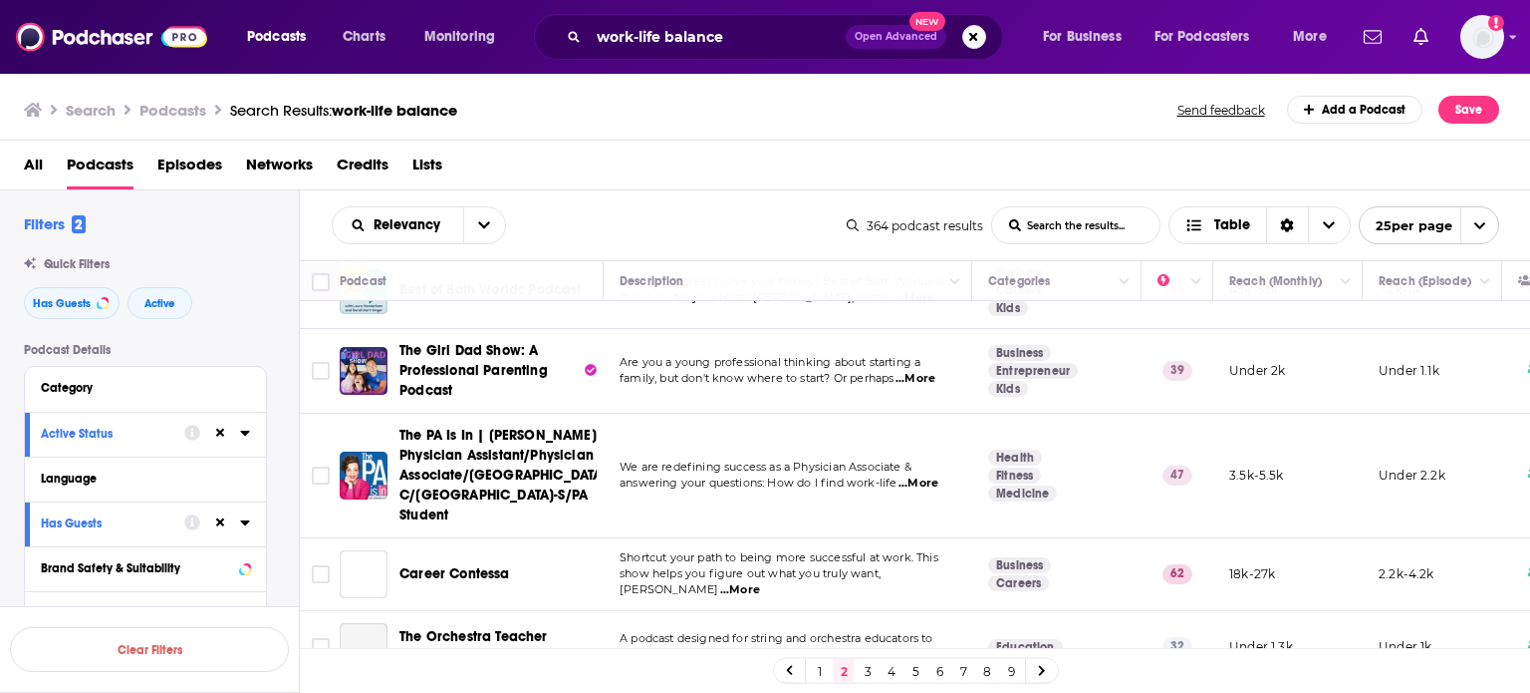
scroll to position [1730, 0]
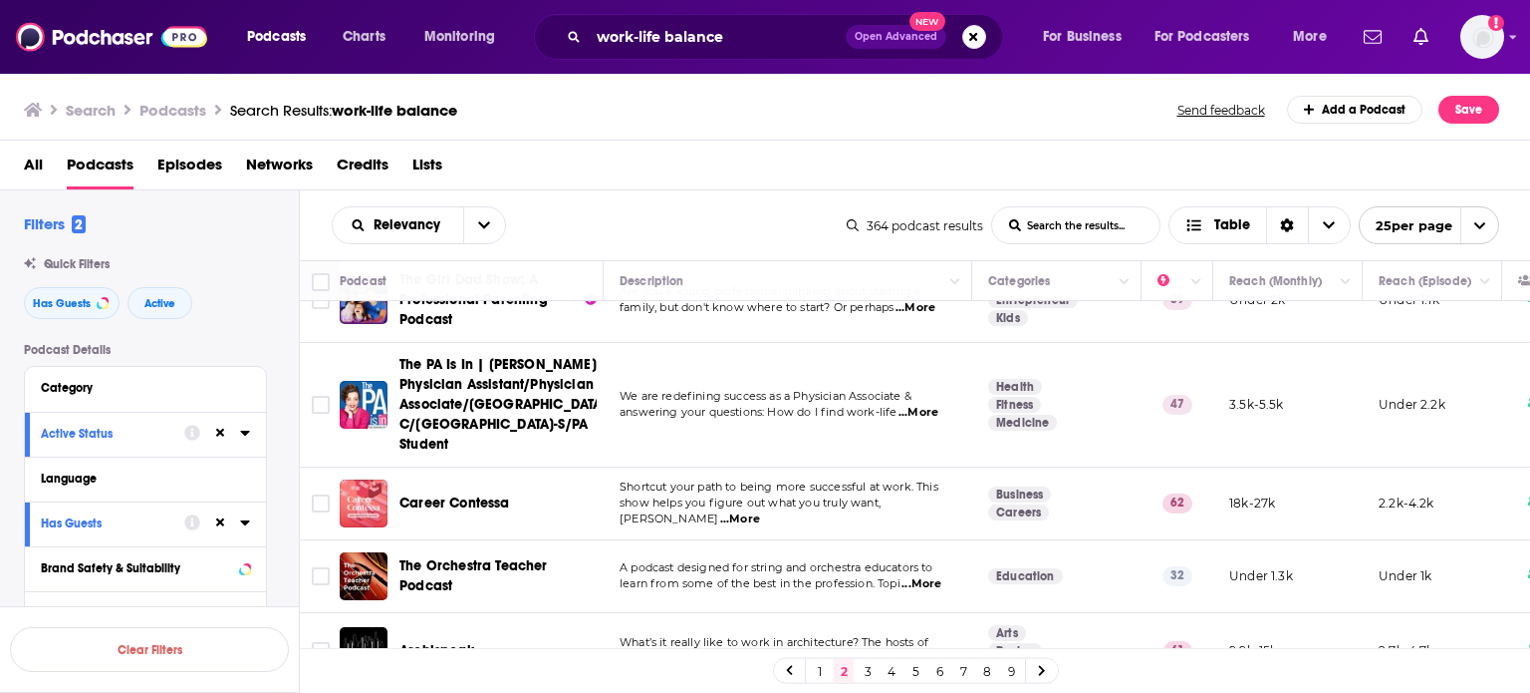
click at [868, 665] on link "3" at bounding box center [868, 671] width 20 height 24
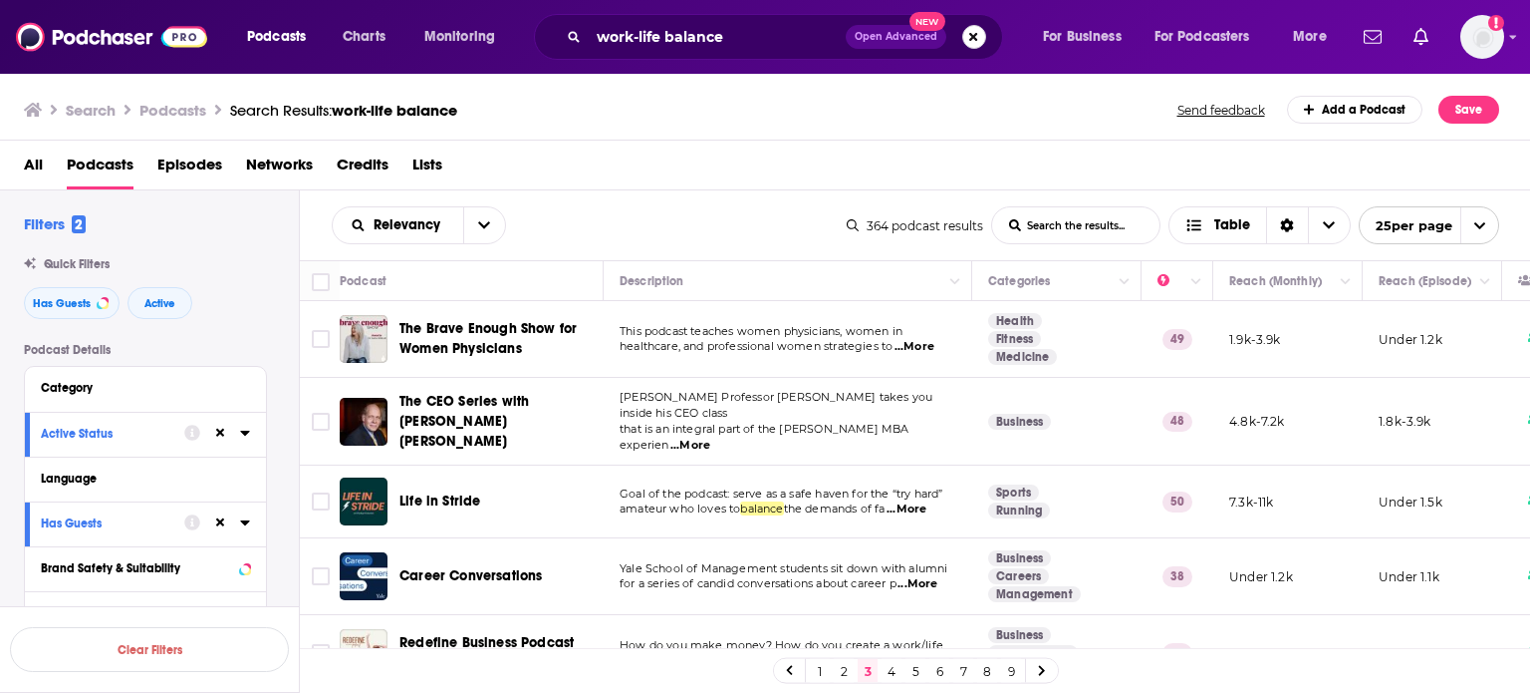
click at [972, 28] on button "Search podcasts, credits, & more..." at bounding box center [975, 37] width 24 height 24
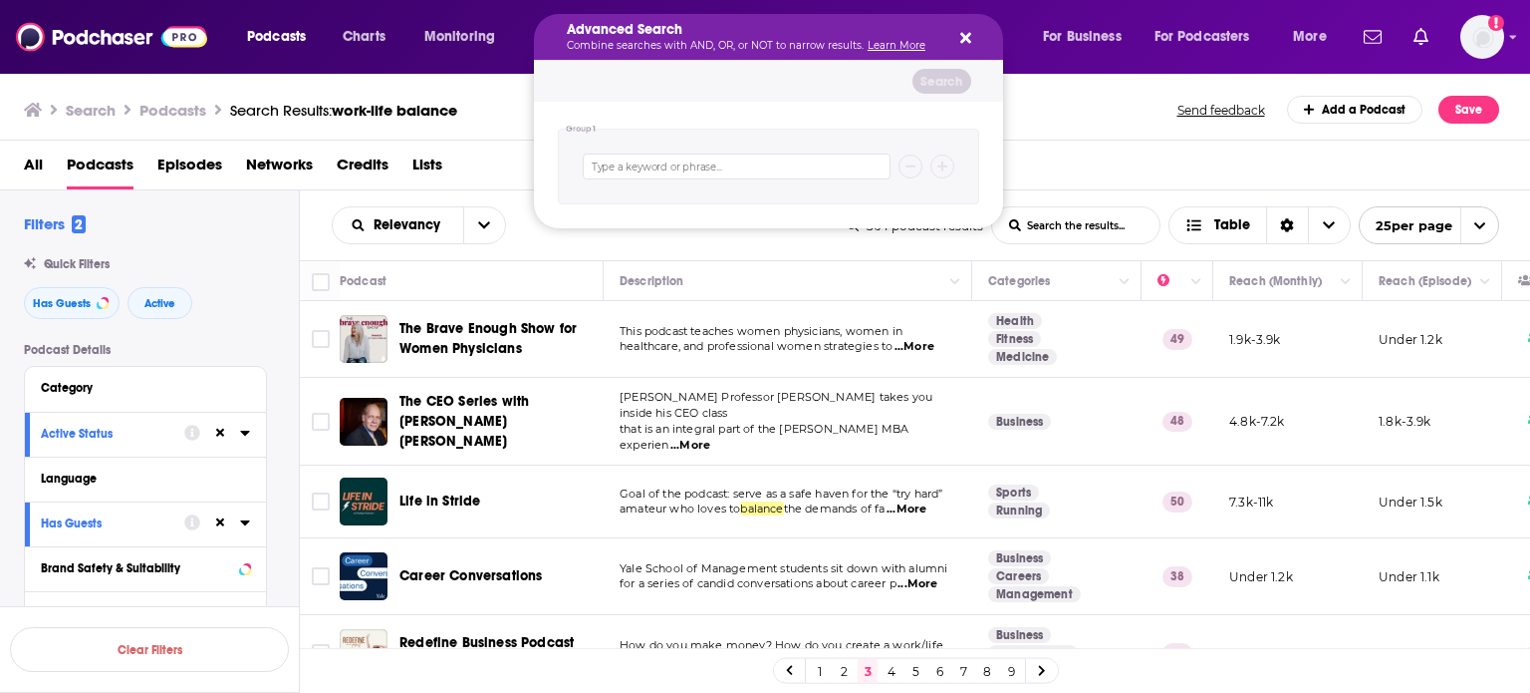
click at [967, 37] on icon "Search podcasts, credits, & more..." at bounding box center [966, 38] width 11 height 11
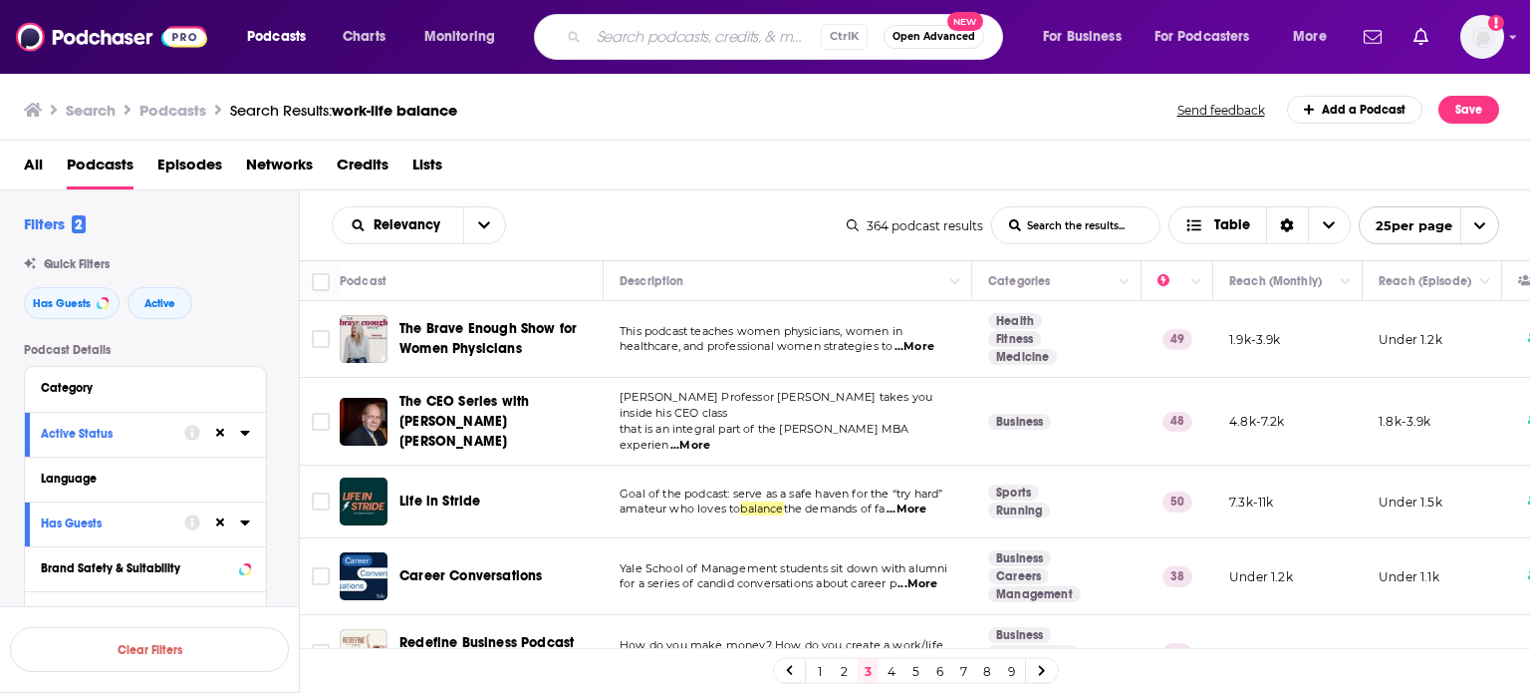
click at [700, 44] on input "Search podcasts, credits, & more..." at bounding box center [705, 37] width 232 height 32
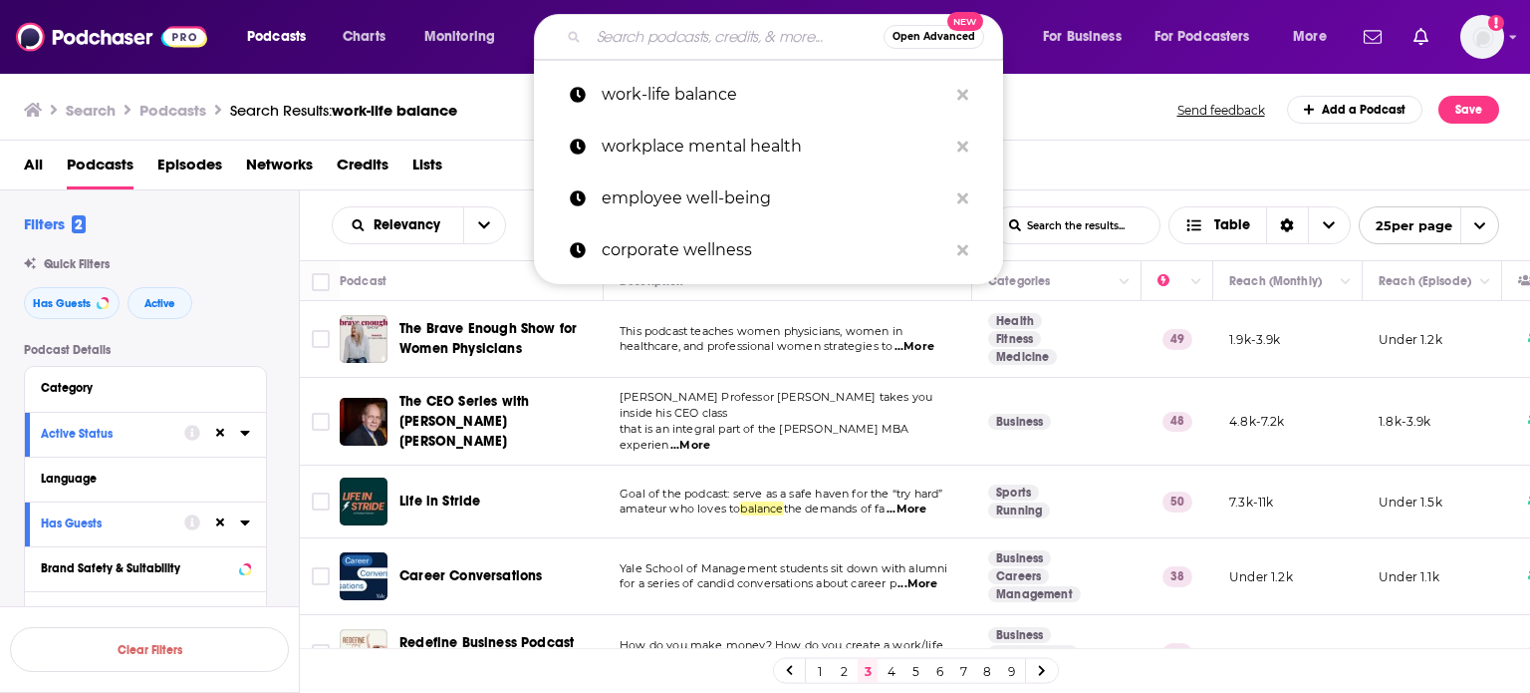
paste input "people management"
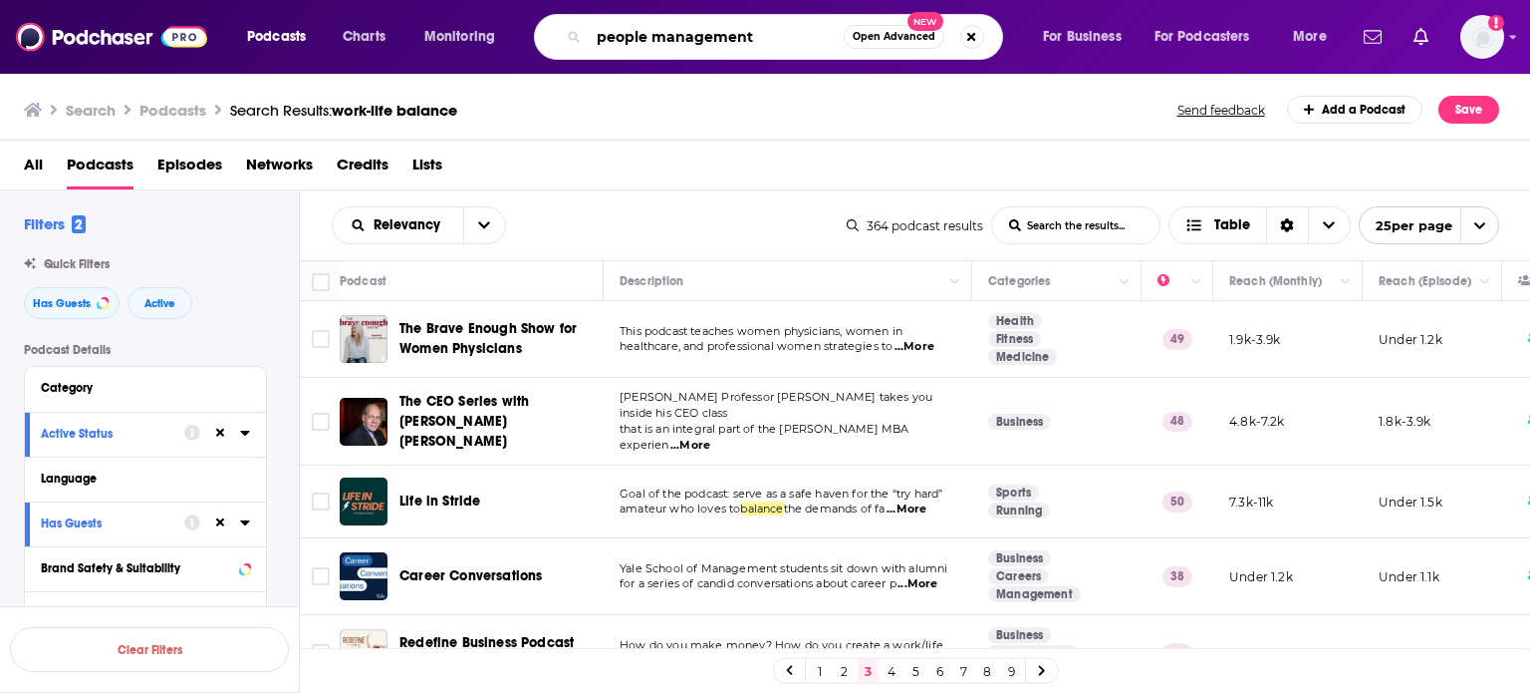
type input "people management"
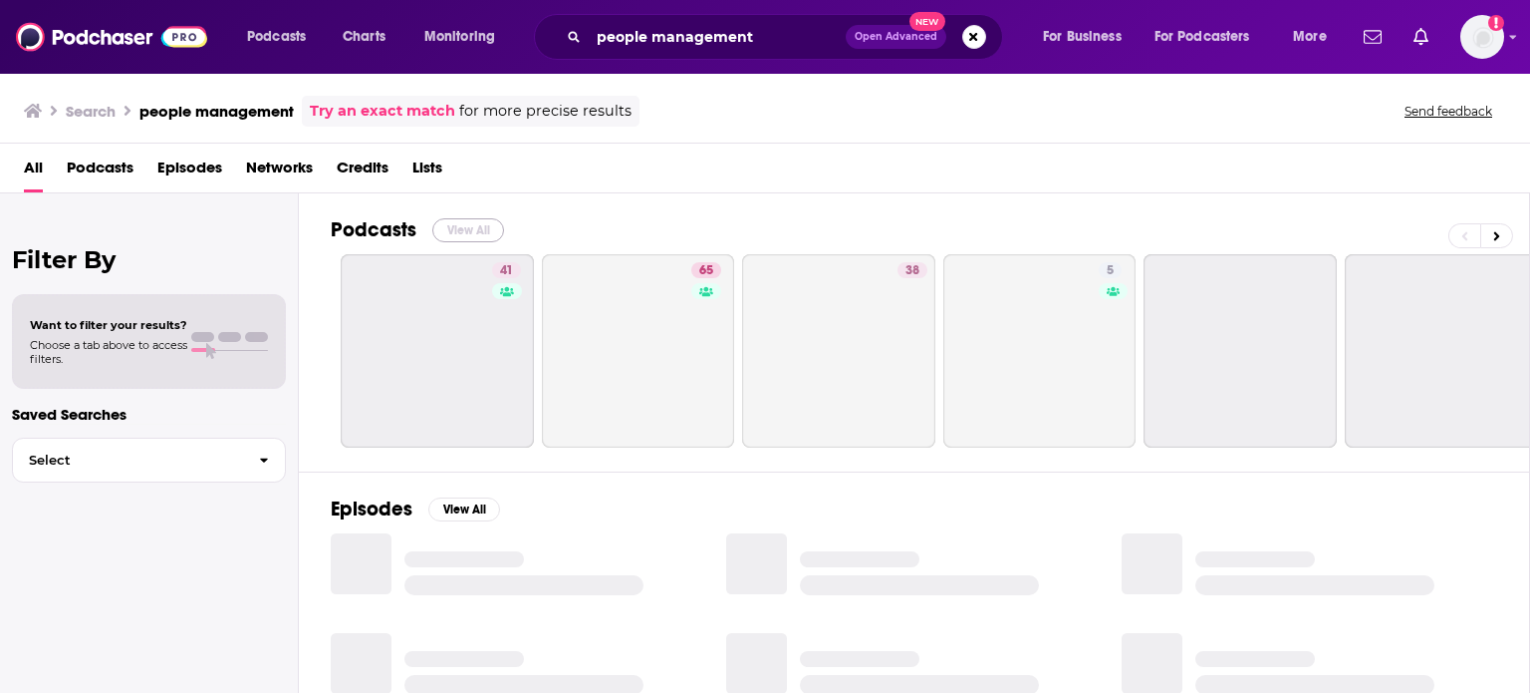
click at [465, 225] on button "View All" at bounding box center [468, 230] width 72 height 24
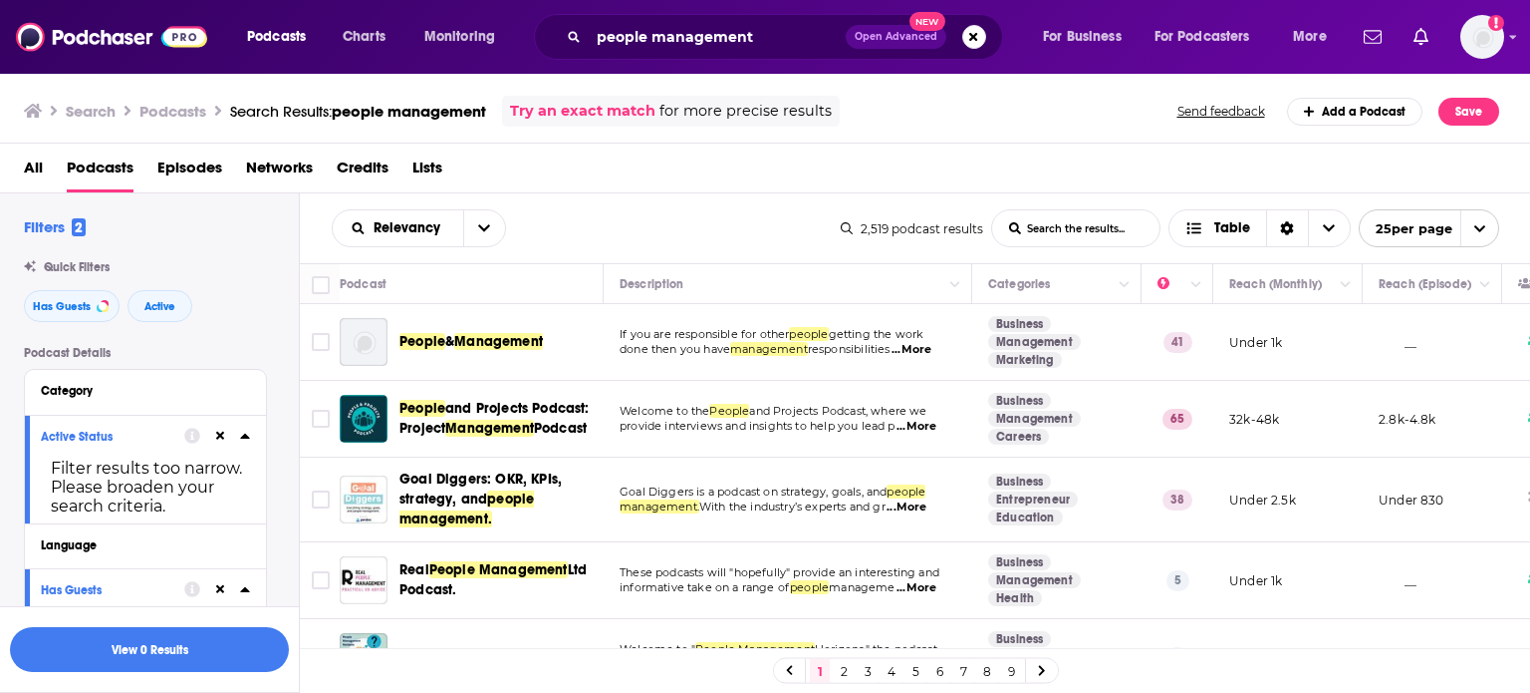
click at [919, 345] on span "...More" at bounding box center [912, 350] width 40 height 16
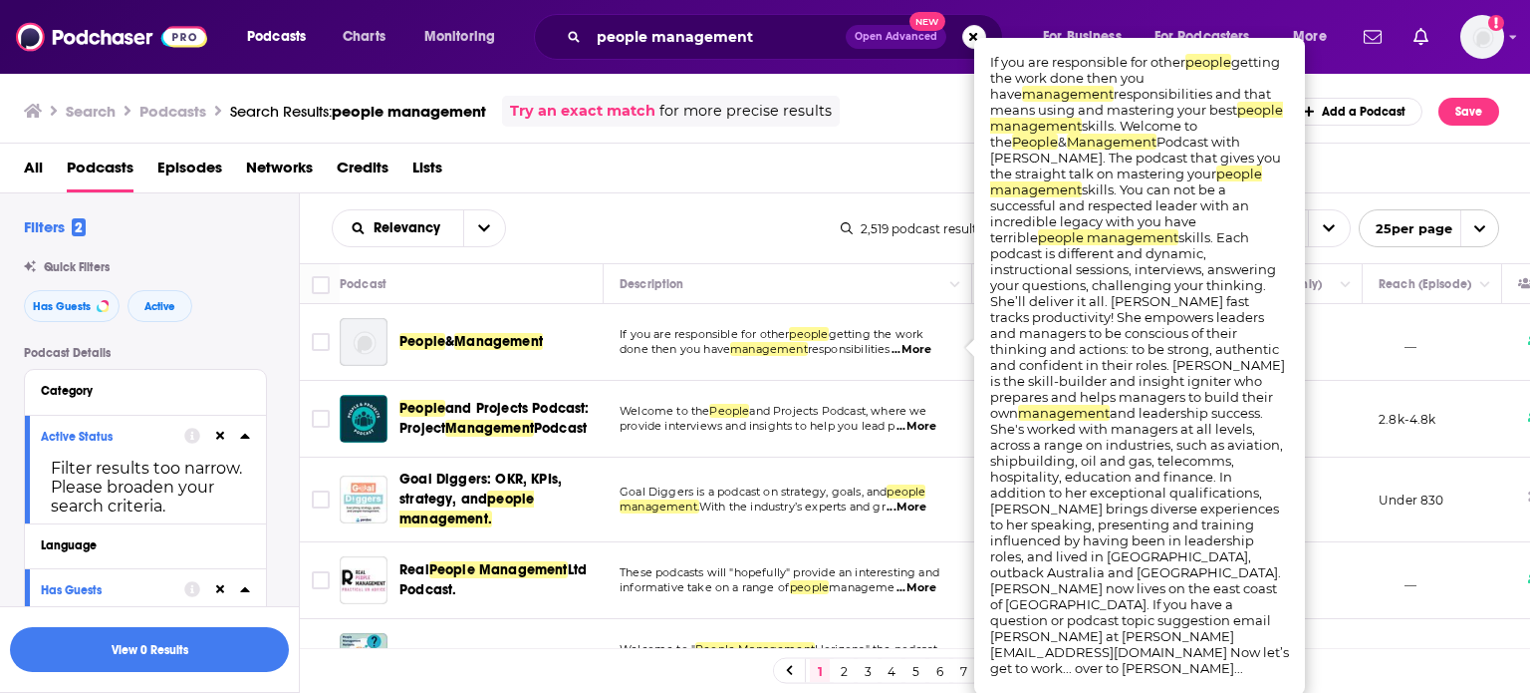
click at [844, 308] on td "If you are responsible for other people getting the work done then you have man…" at bounding box center [788, 342] width 369 height 77
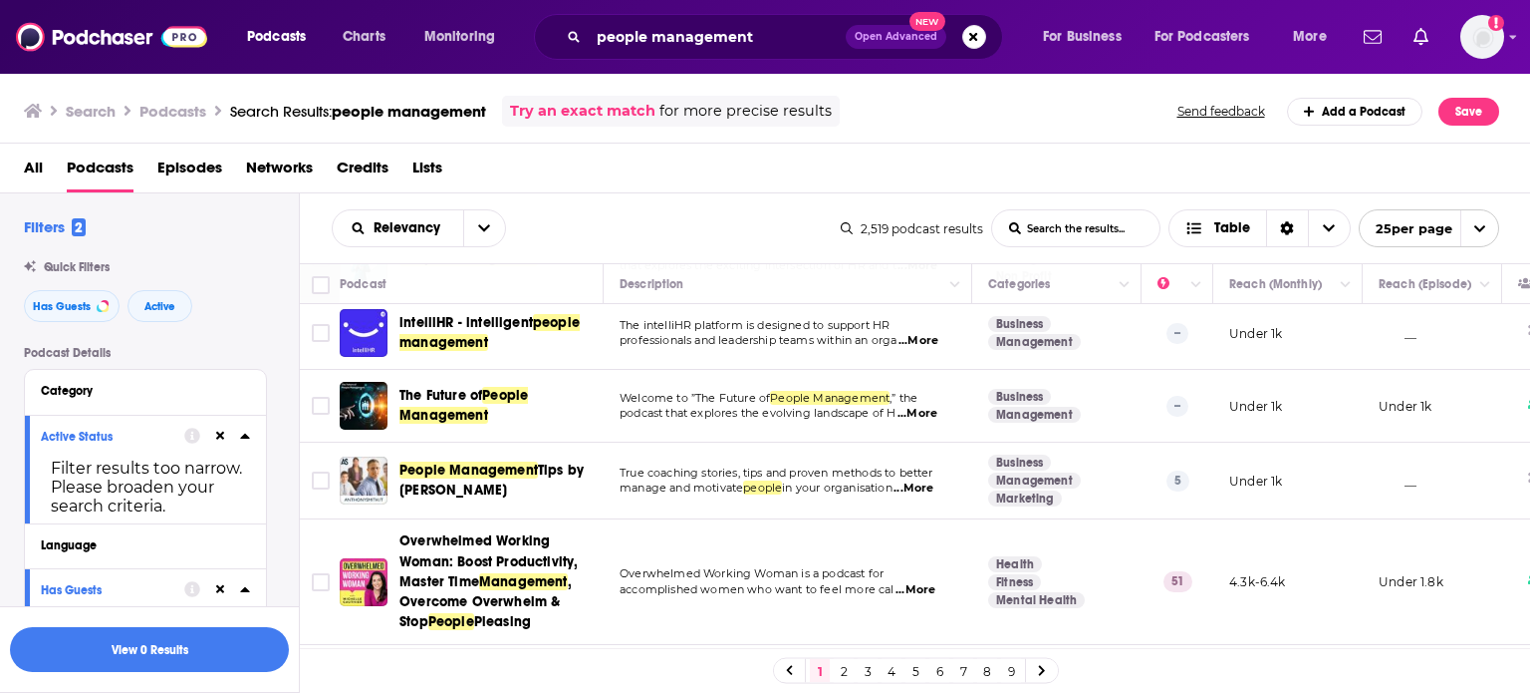
scroll to position [498, 0]
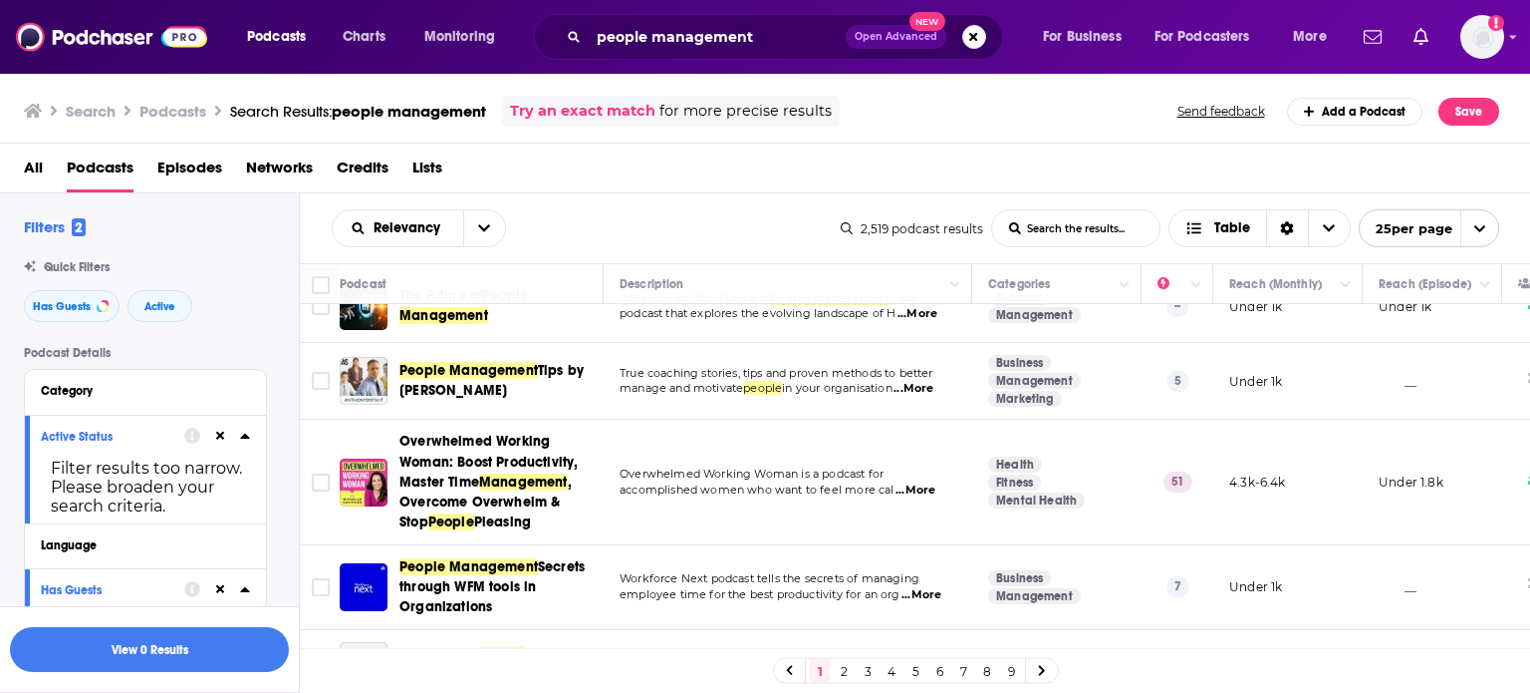
click at [917, 484] on span "...More" at bounding box center [916, 490] width 40 height 16
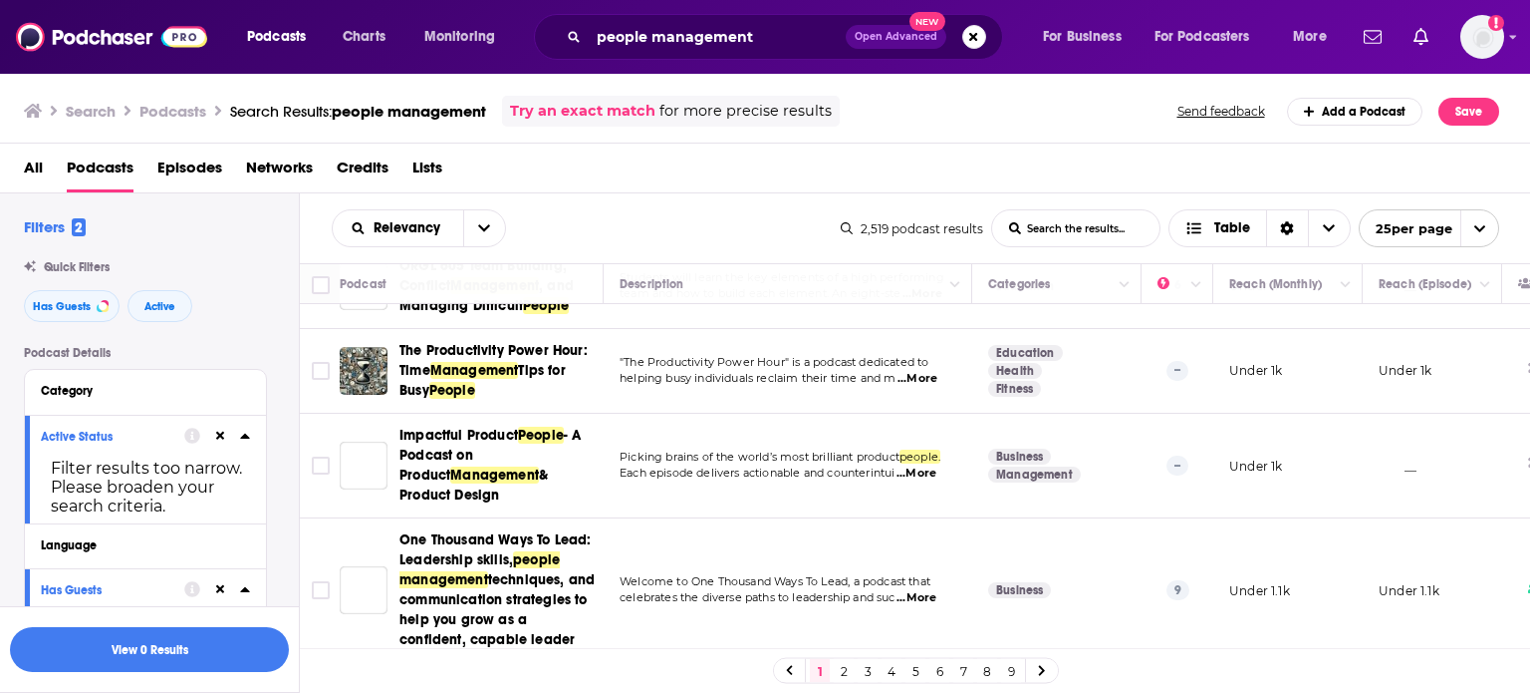
scroll to position [1850, 0]
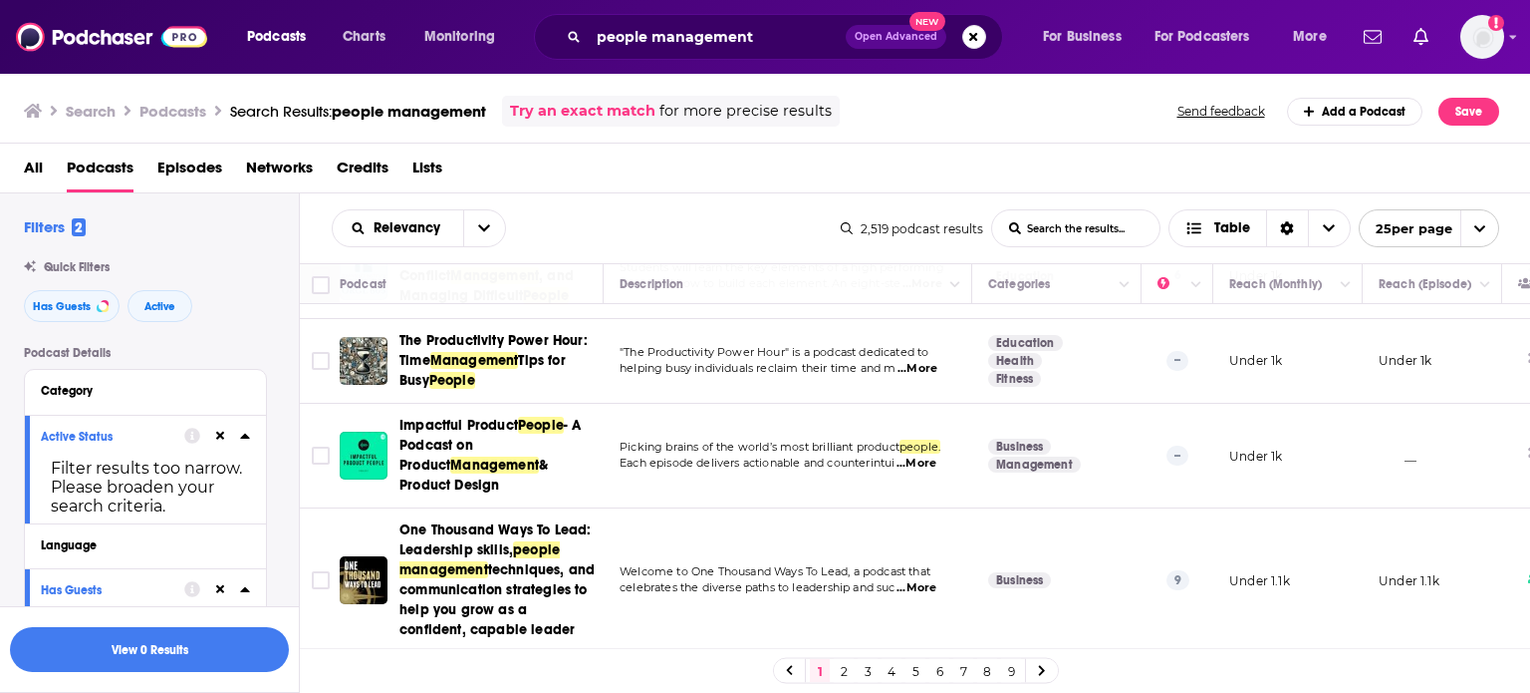
click at [840, 672] on link "2" at bounding box center [844, 671] width 20 height 24
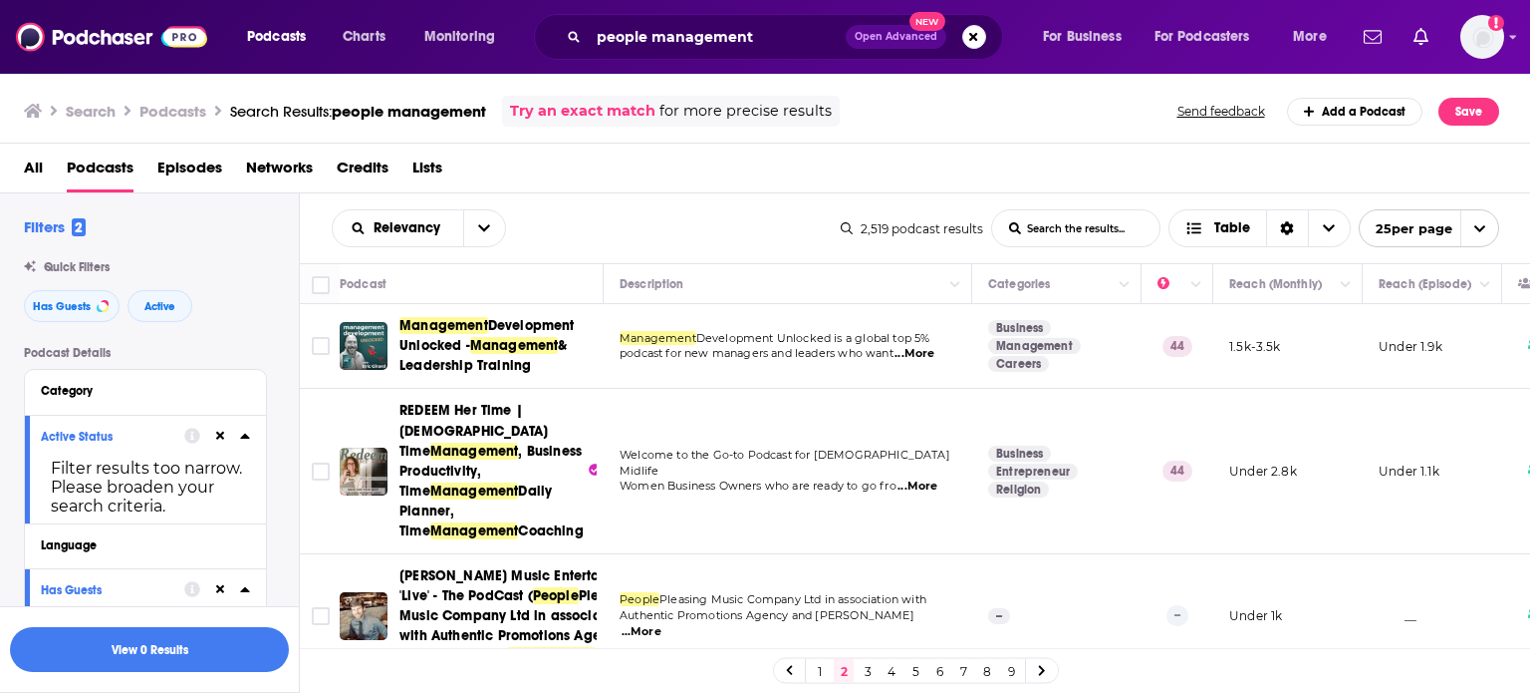
click at [917, 346] on span "...More" at bounding box center [915, 354] width 40 height 16
click at [777, 243] on div "Relevancy List Search Input Search the results... Table" at bounding box center [586, 228] width 509 height 38
click at [314, 346] on input "Toggle select row" at bounding box center [321, 346] width 18 height 18
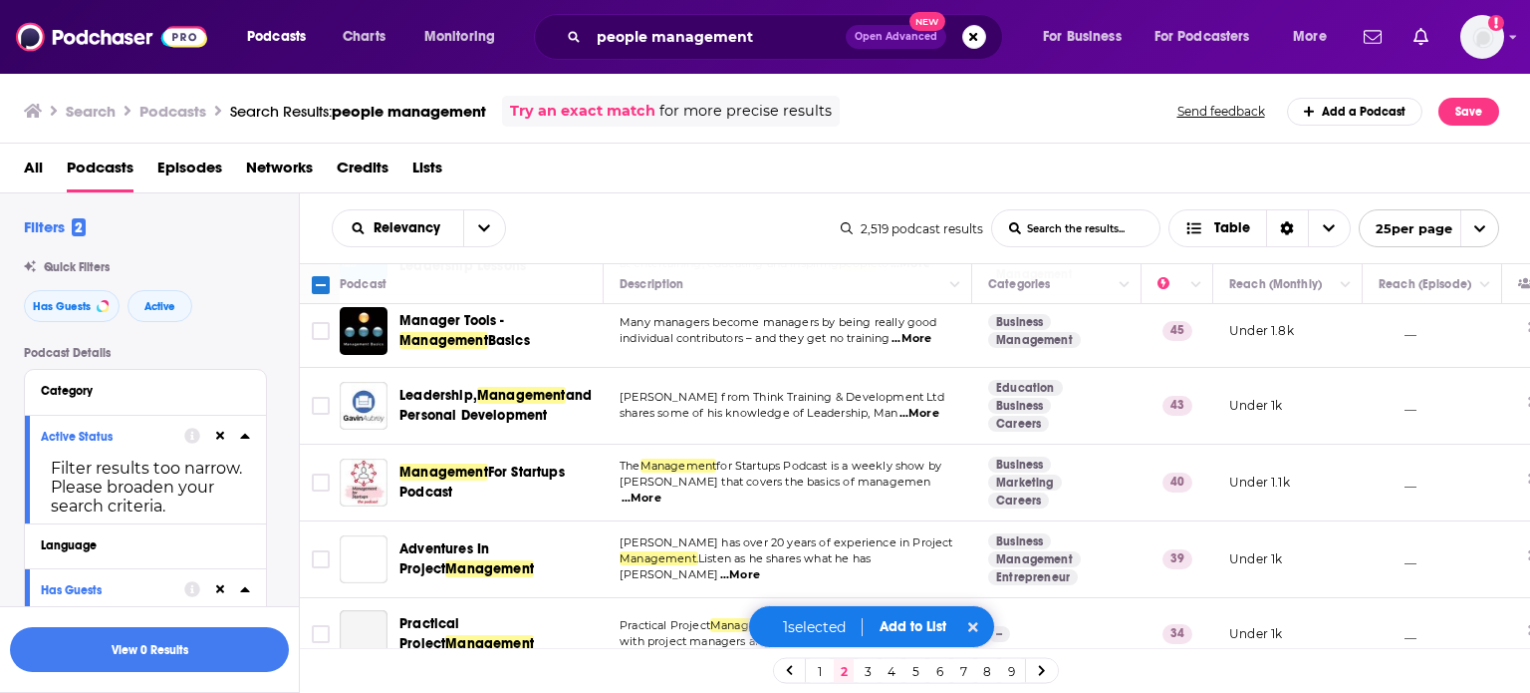
scroll to position [697, 0]
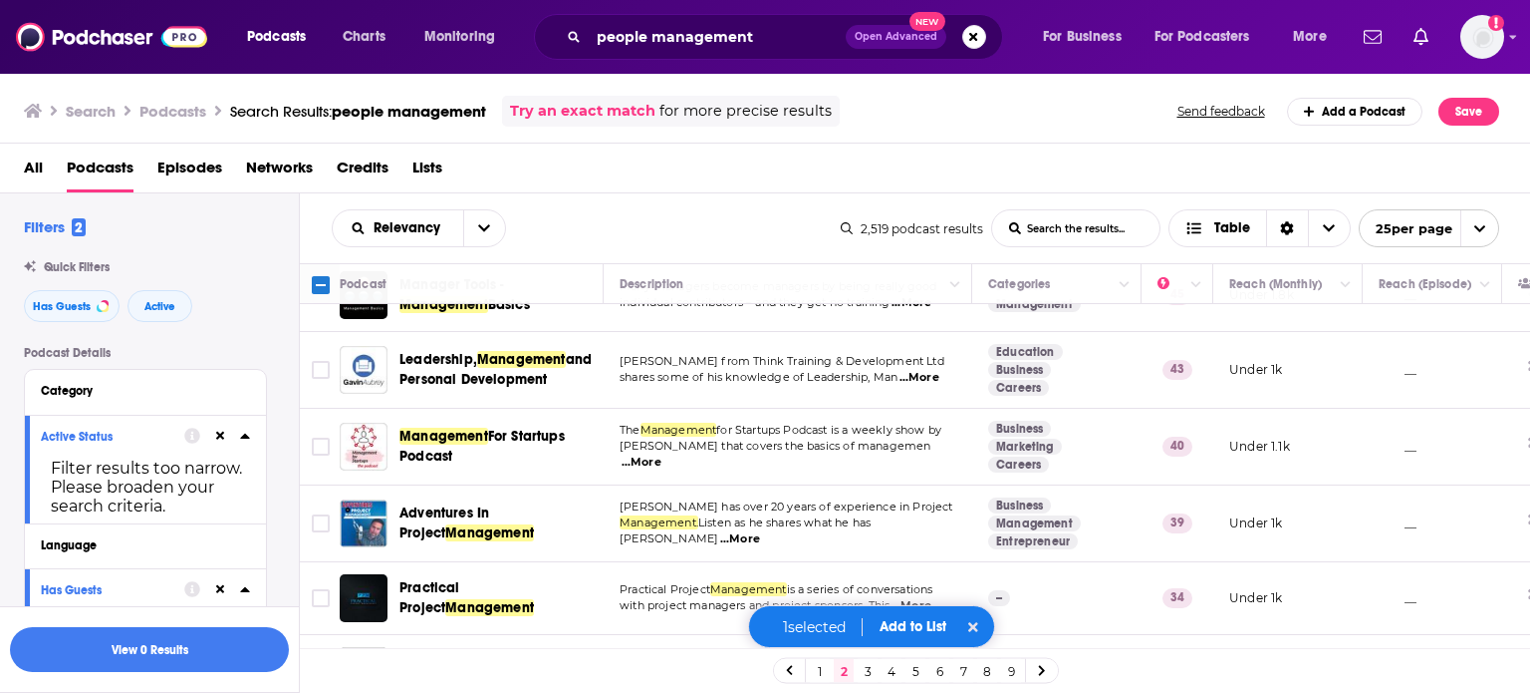
click at [931, 625] on button "Add to List" at bounding box center [913, 626] width 99 height 17
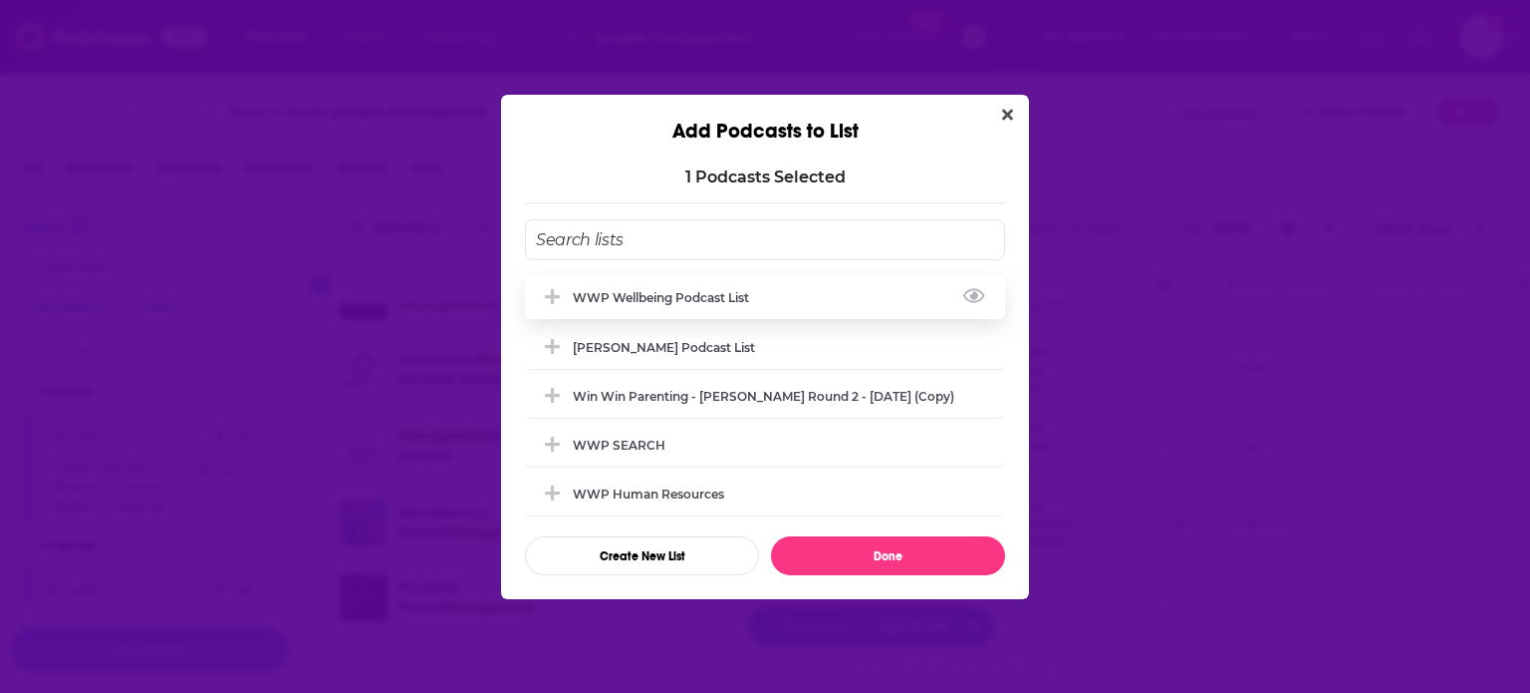
click at [705, 307] on div "WWP Wellbeing Podcast List" at bounding box center [765, 297] width 480 height 44
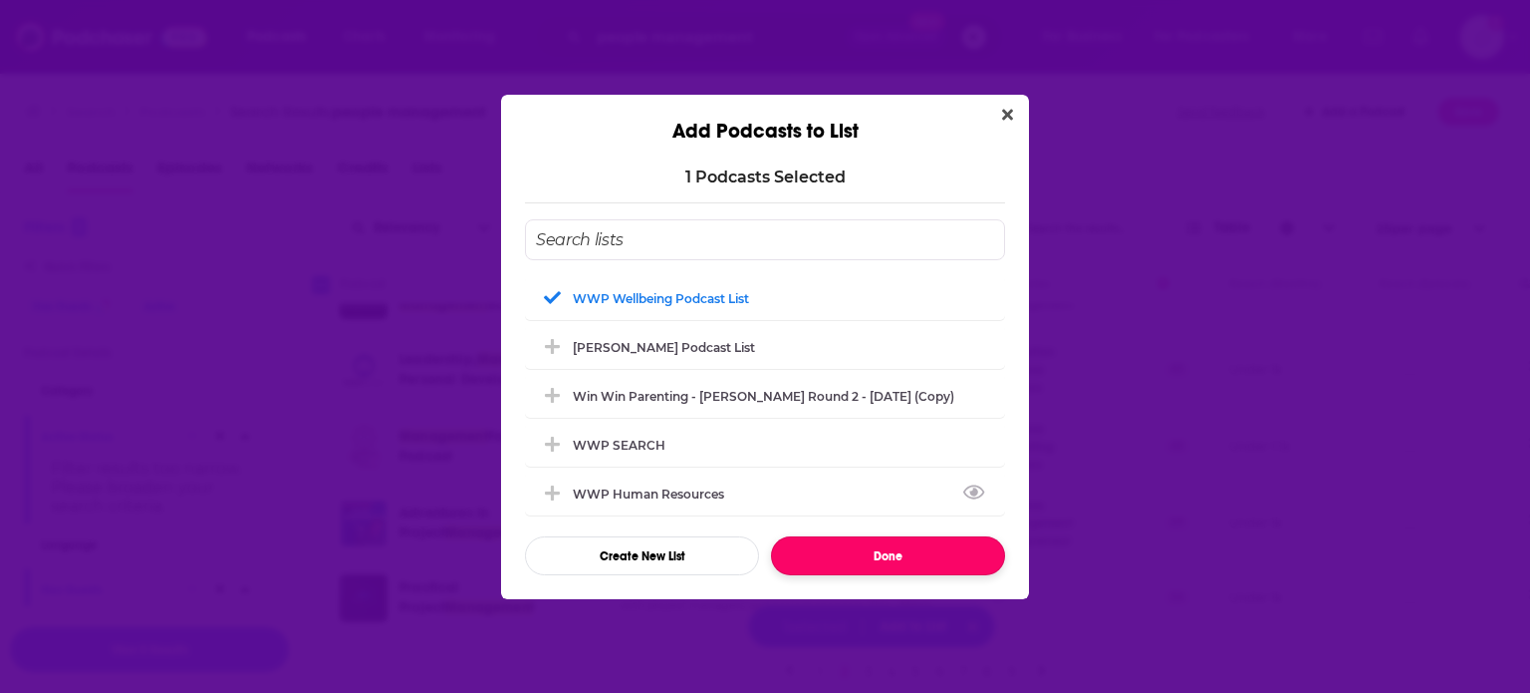
click at [937, 569] on button "Done" at bounding box center [888, 555] width 234 height 39
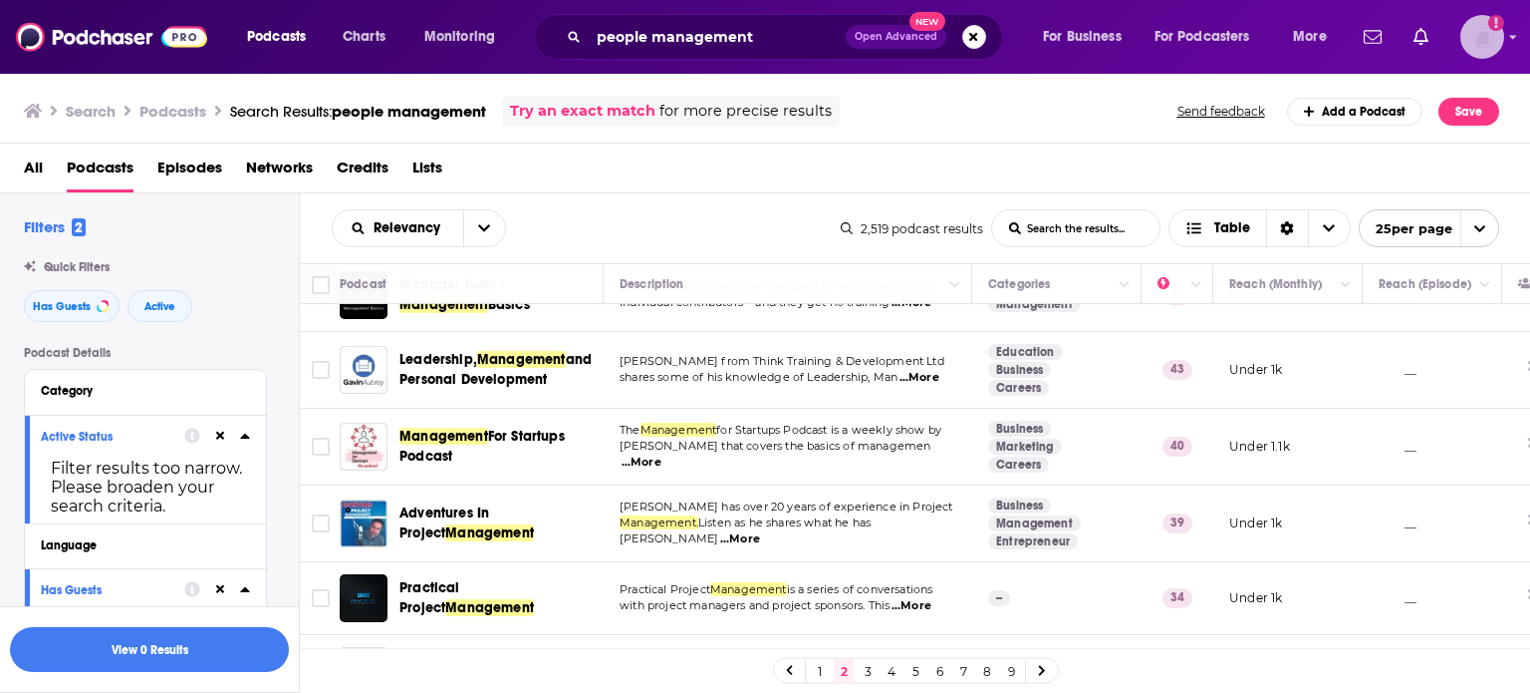
click at [1482, 35] on img "Logged in as ColinMcA" at bounding box center [1483, 37] width 44 height 44
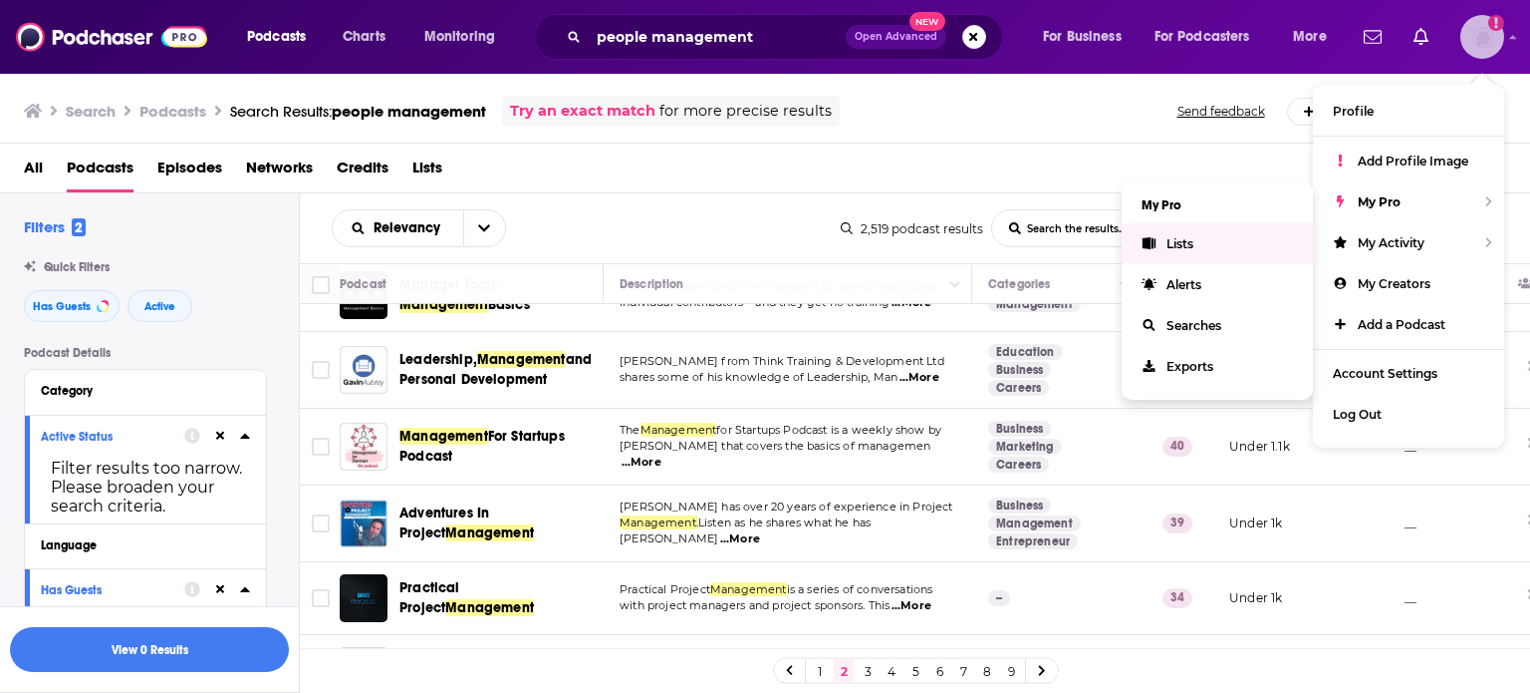
click at [1190, 240] on span "Lists" at bounding box center [1180, 243] width 27 height 15
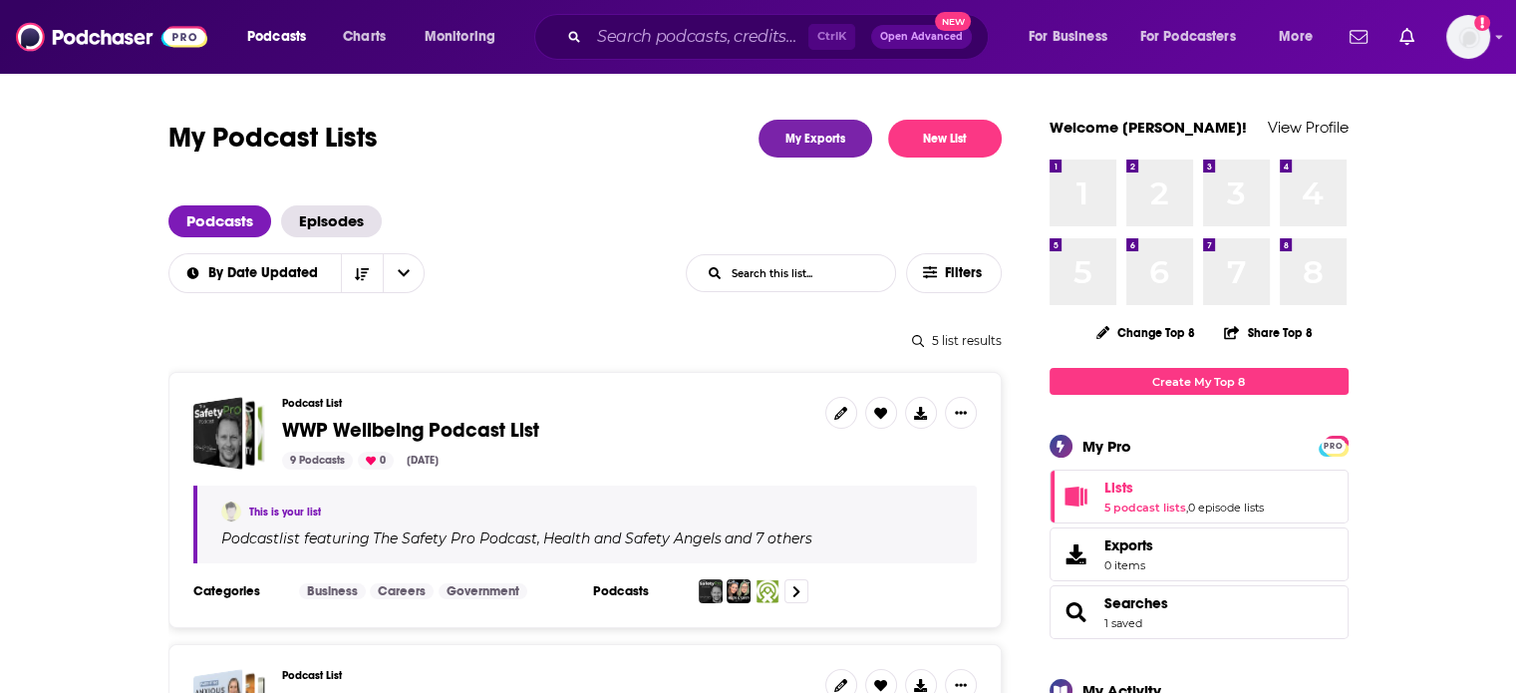
click at [327, 425] on span "WWP Wellbeing Podcast List" at bounding box center [410, 429] width 257 height 25
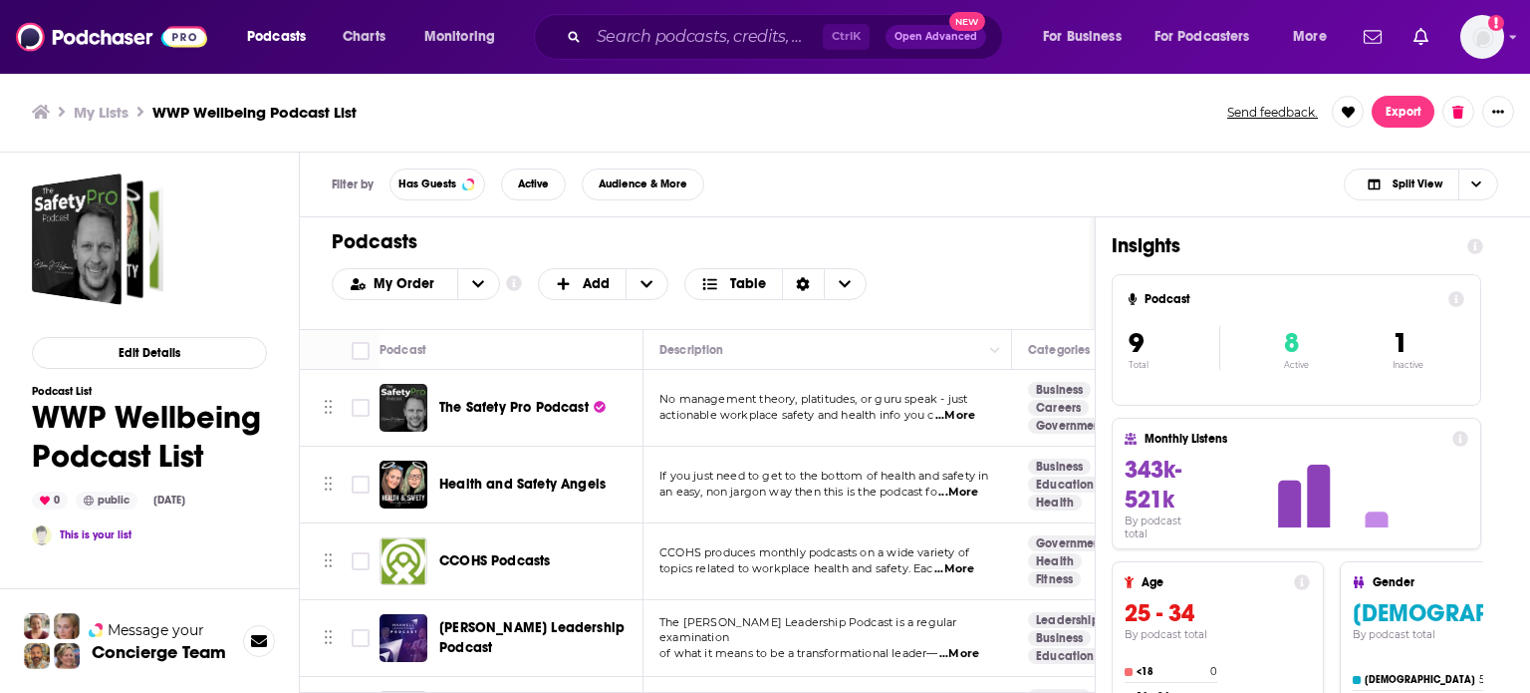
click at [553, 405] on div "Podcasts Charts Monitoring Ctrl K Open Advanced New For Business For Podcasters…" at bounding box center [765, 346] width 1530 height 693
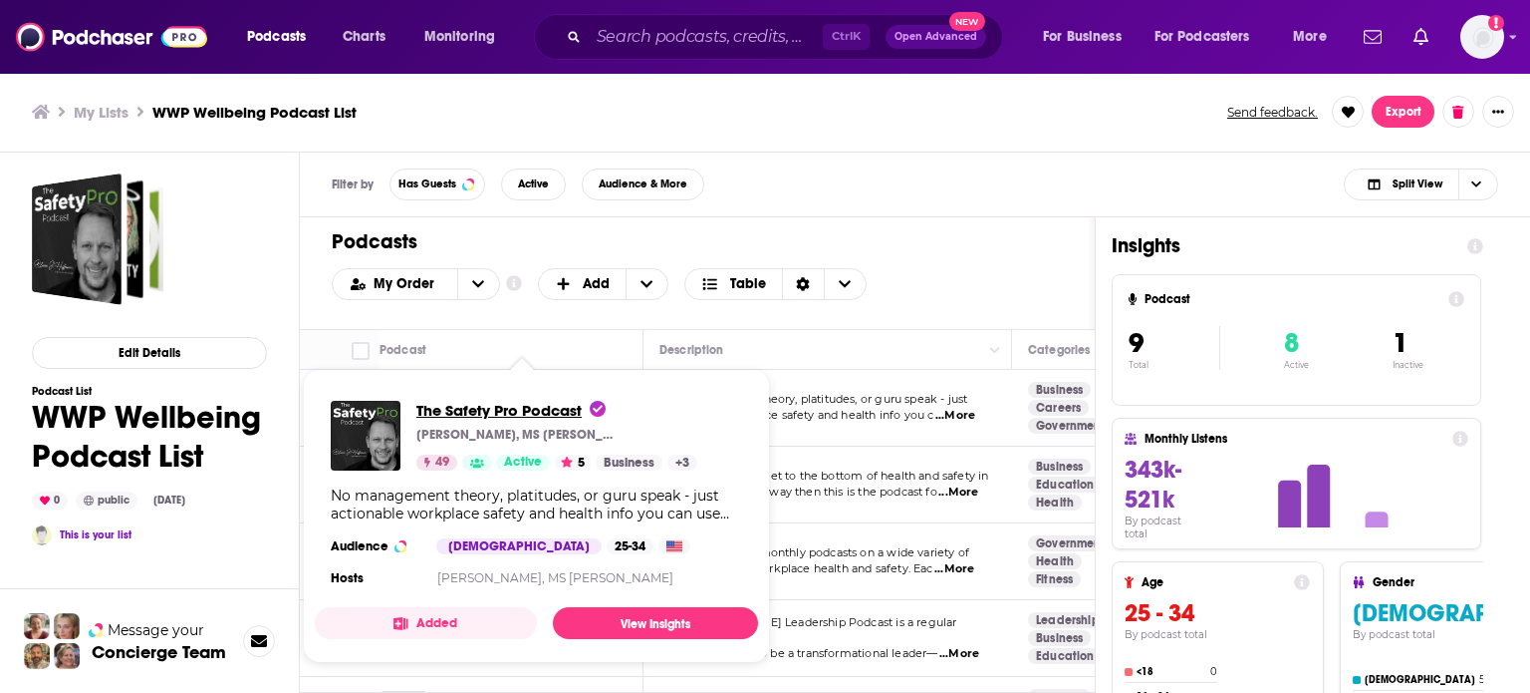
click at [491, 410] on span "The Safety Pro Podcast" at bounding box center [511, 410] width 189 height 19
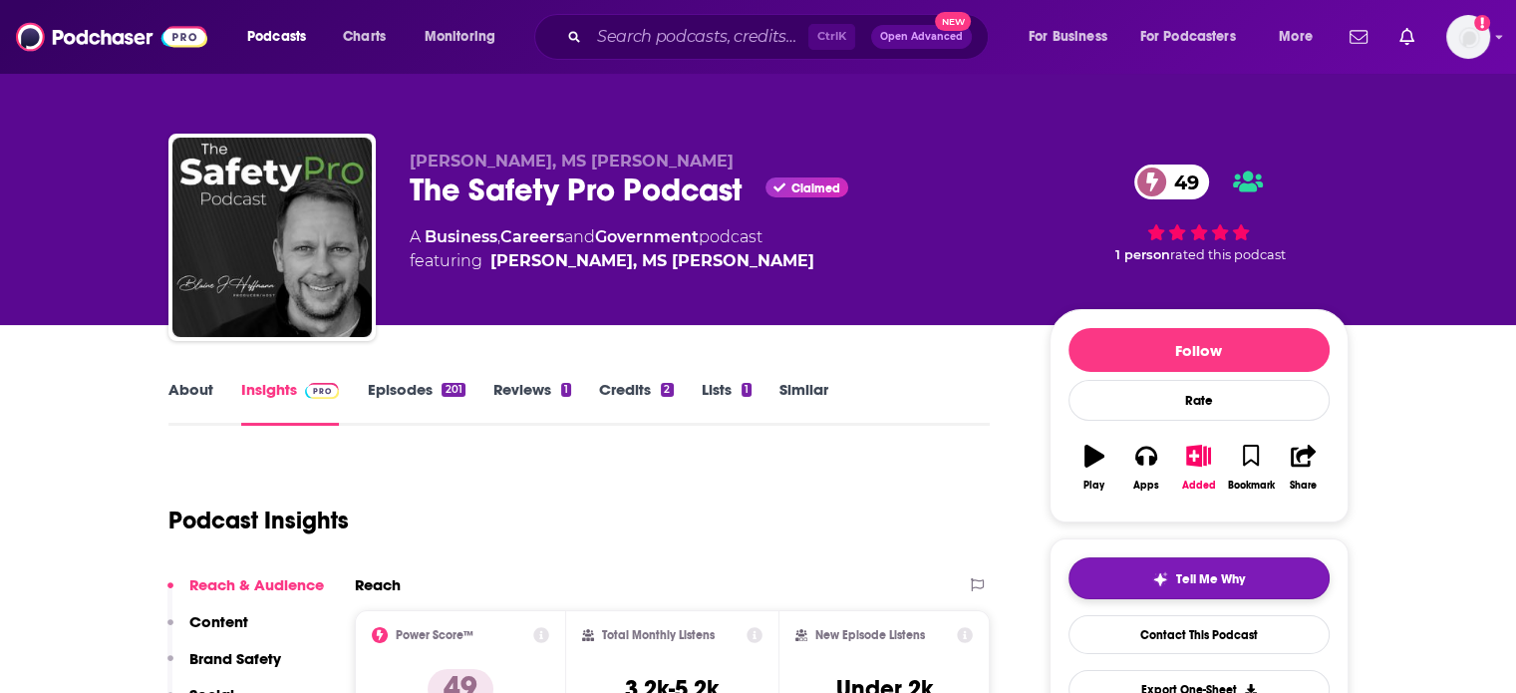
click at [1220, 579] on span "Tell Me Why" at bounding box center [1210, 579] width 69 height 16
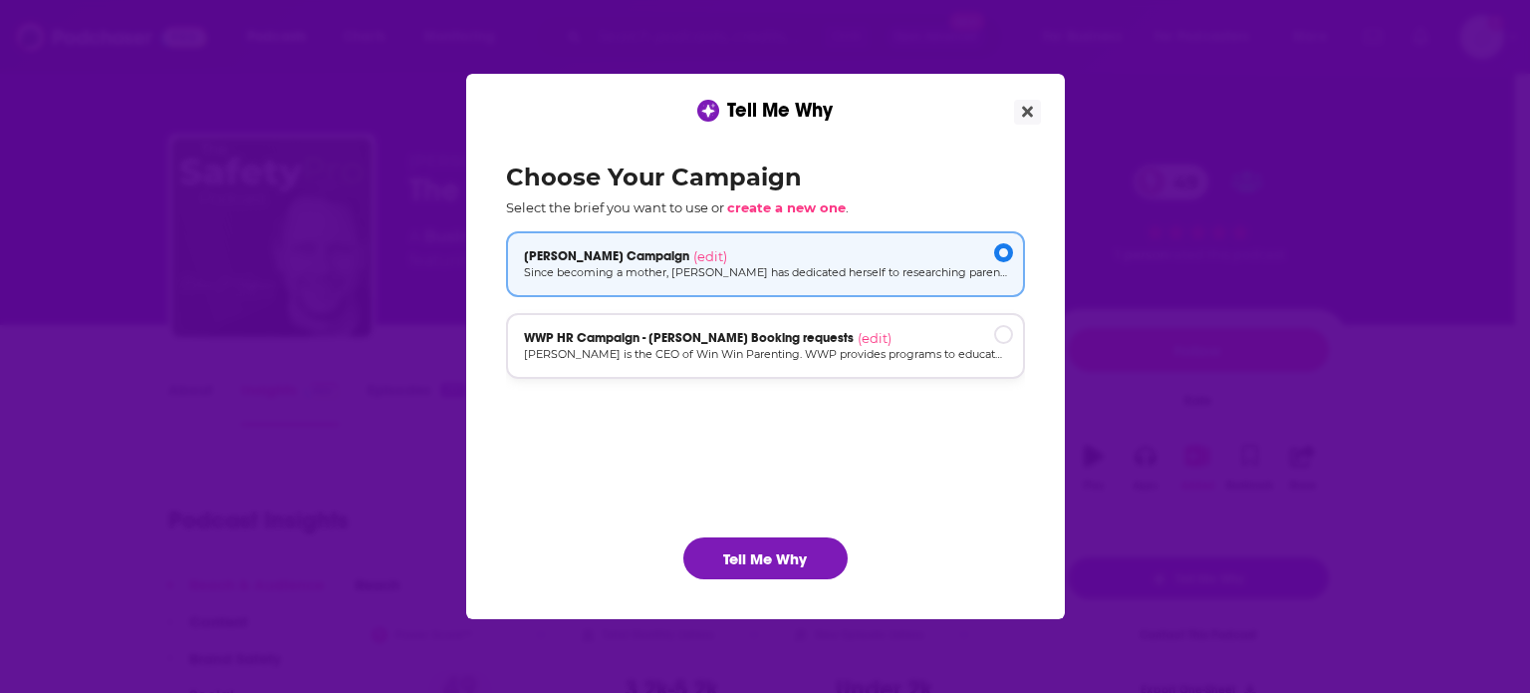
click at [723, 338] on span "WWP HR Campaign - [PERSON_NAME] Booking requests" at bounding box center [689, 338] width 330 height 16
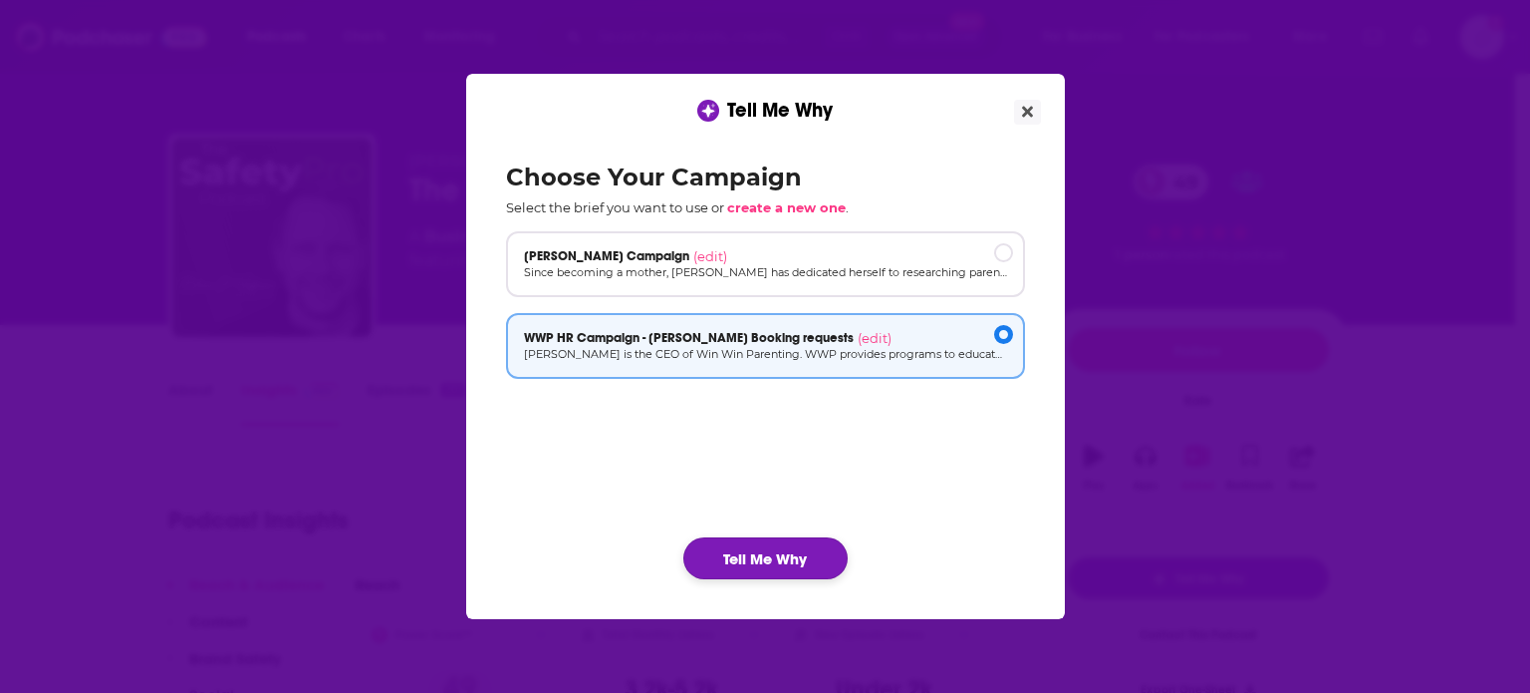
click at [793, 549] on button "Tell Me Why" at bounding box center [766, 558] width 164 height 42
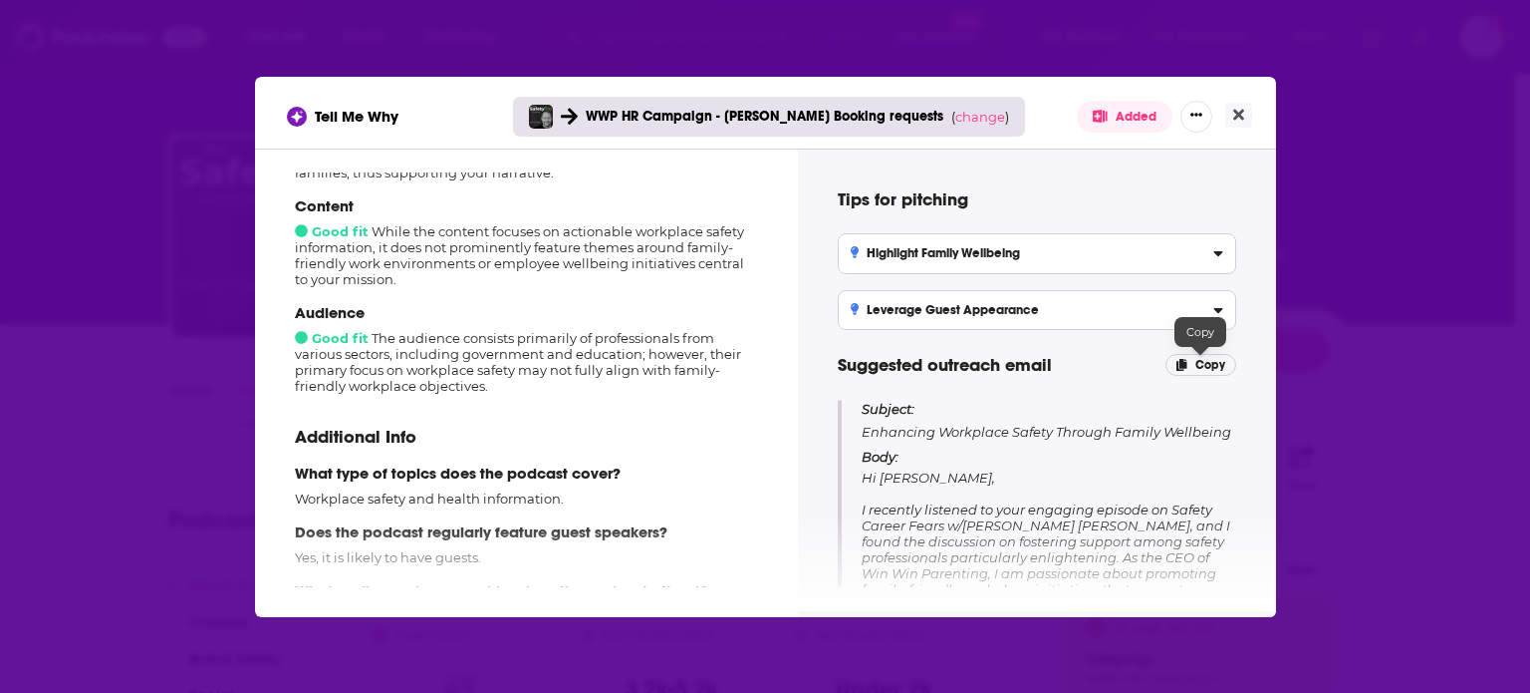
click at [1188, 360] on p "Copy" at bounding box center [1201, 365] width 71 height 22
click at [1244, 115] on button "Close" at bounding box center [1239, 115] width 27 height 25
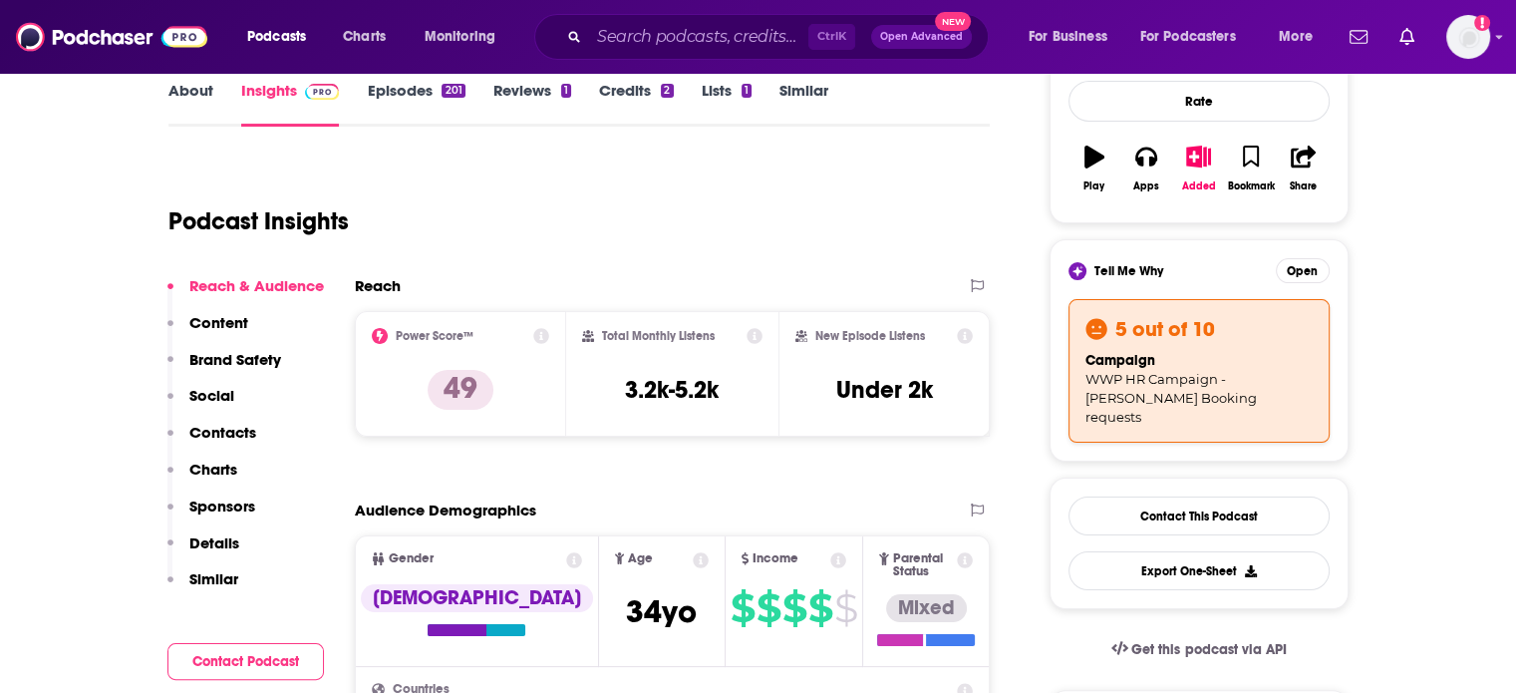
scroll to position [498, 0]
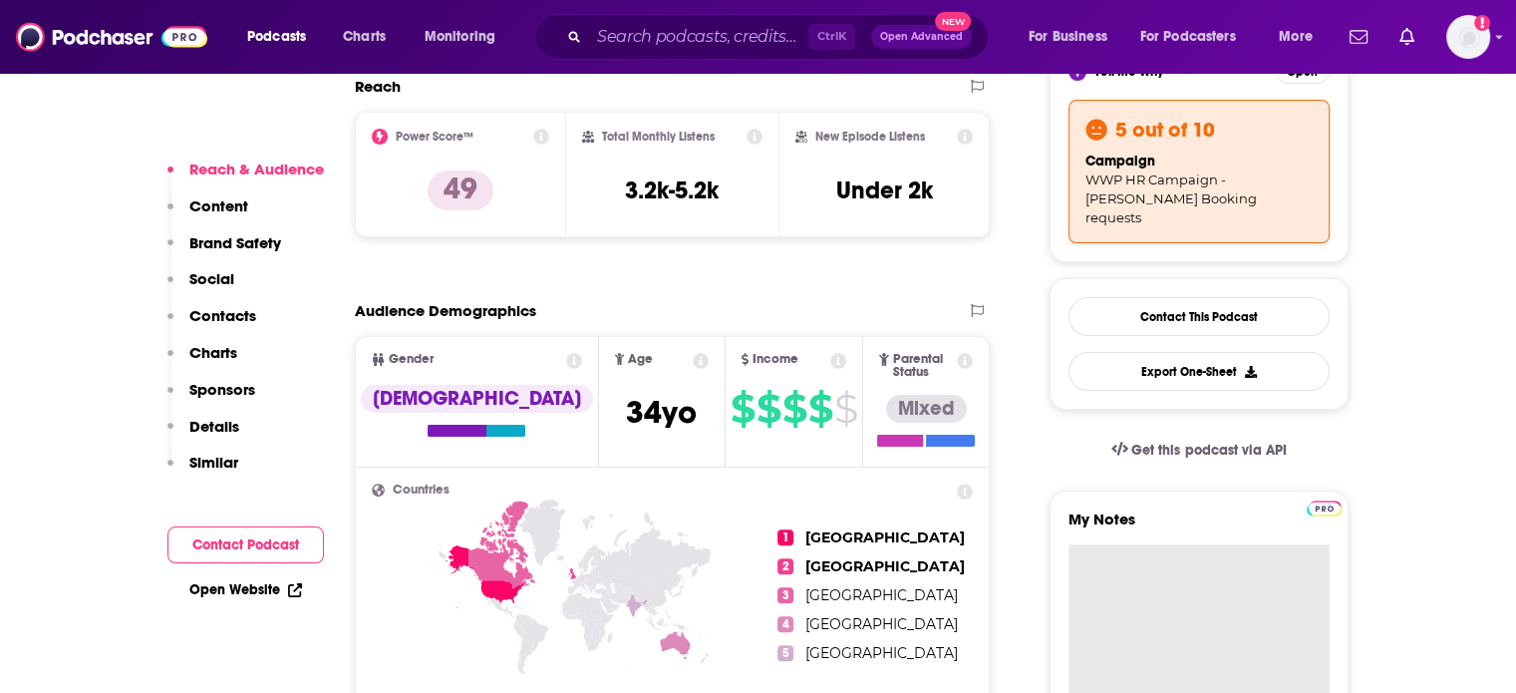
click at [1175, 552] on textarea "My Notes" at bounding box center [1198, 663] width 261 height 239
paste textarea "Subject: Enhancing Workplace Safety Through Family Wellbeing Body: Hi [PERSON_N…"
type textarea "Subject: Enhancing Workplace Safety Through Family Wellbeing Body: Hi [PERSON_N…"
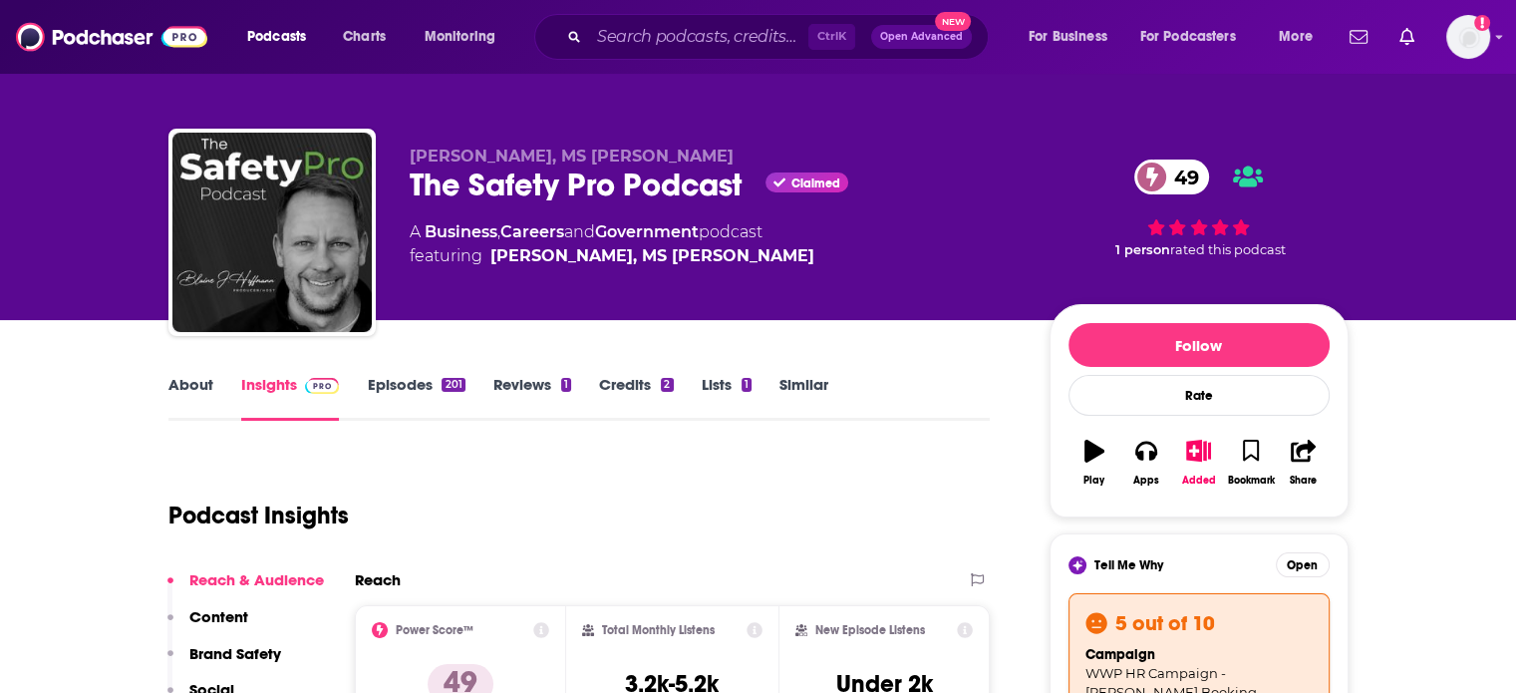
scroll to position [0, 0]
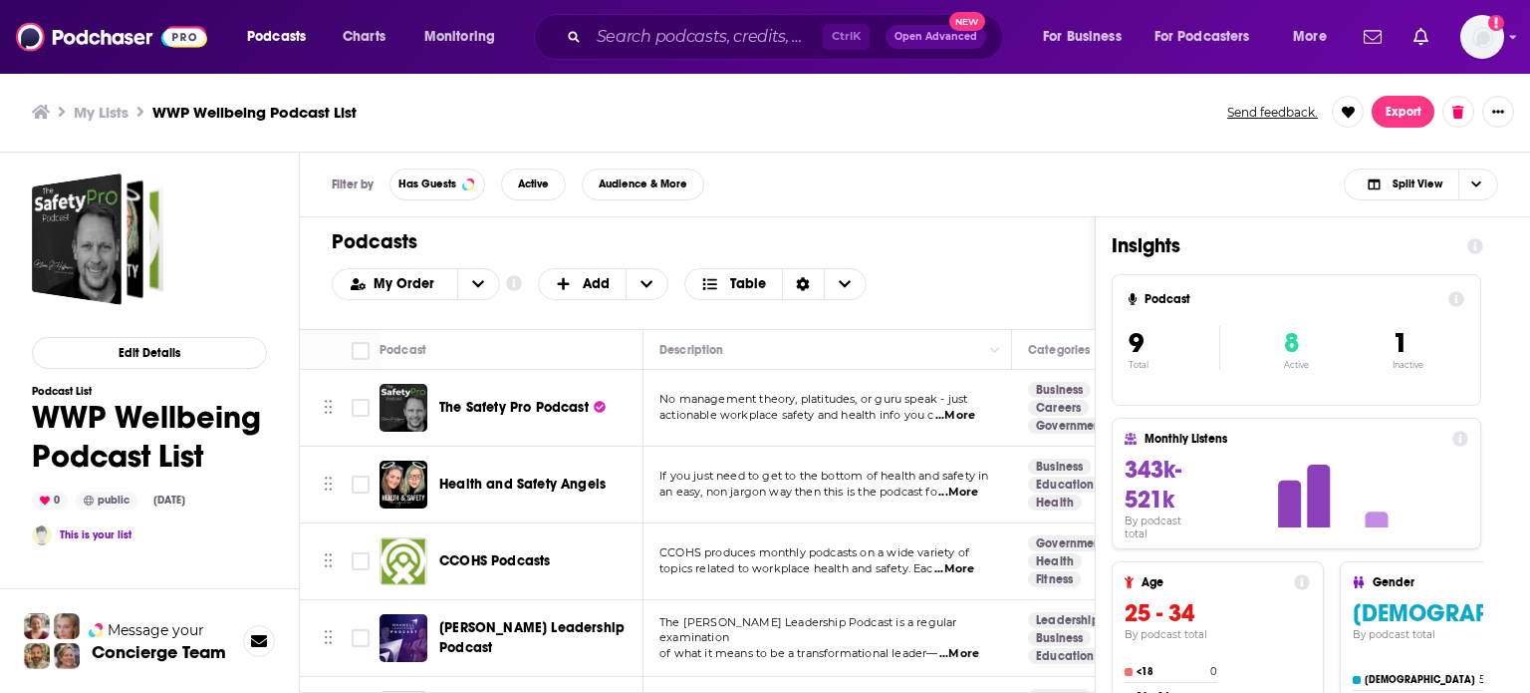
click at [522, 477] on span "Health and Safety Angels" at bounding box center [522, 483] width 166 height 17
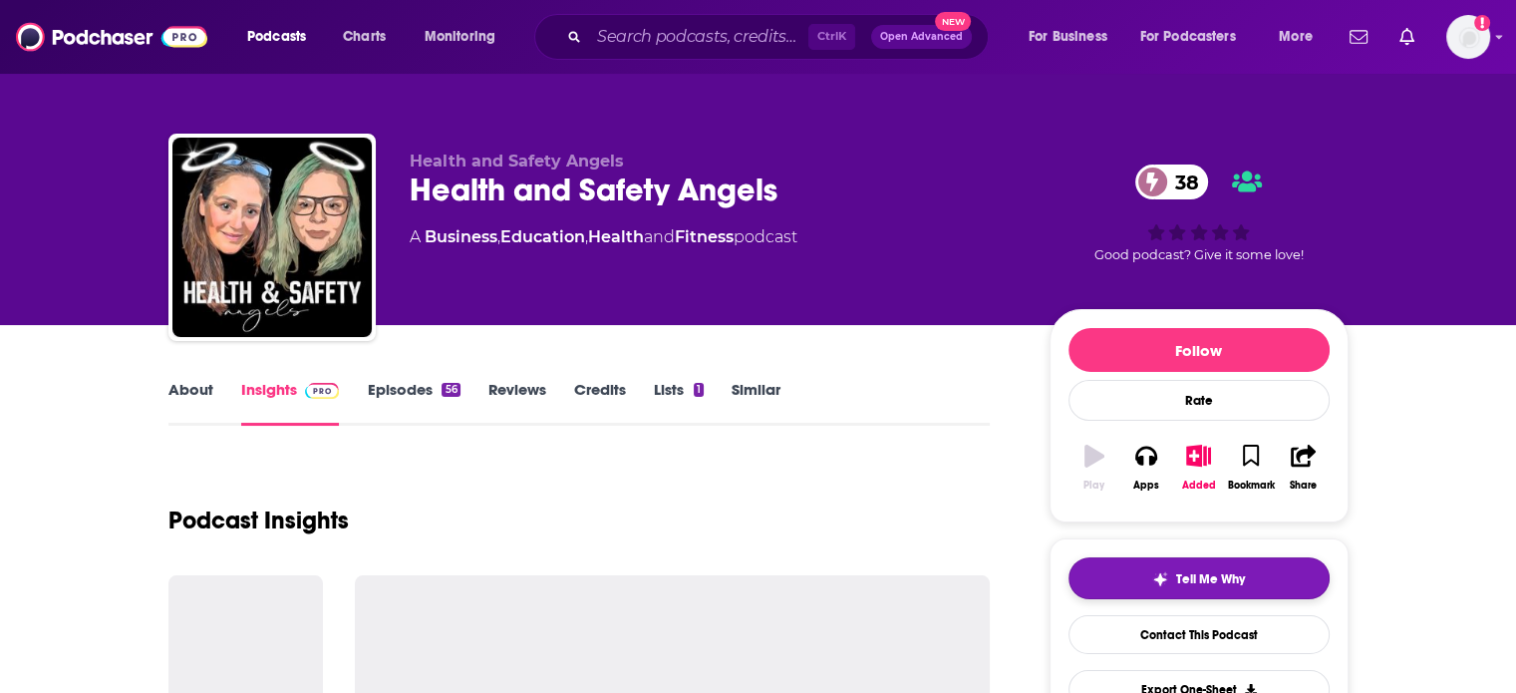
click at [1191, 583] on span "Tell Me Why" at bounding box center [1210, 579] width 69 height 16
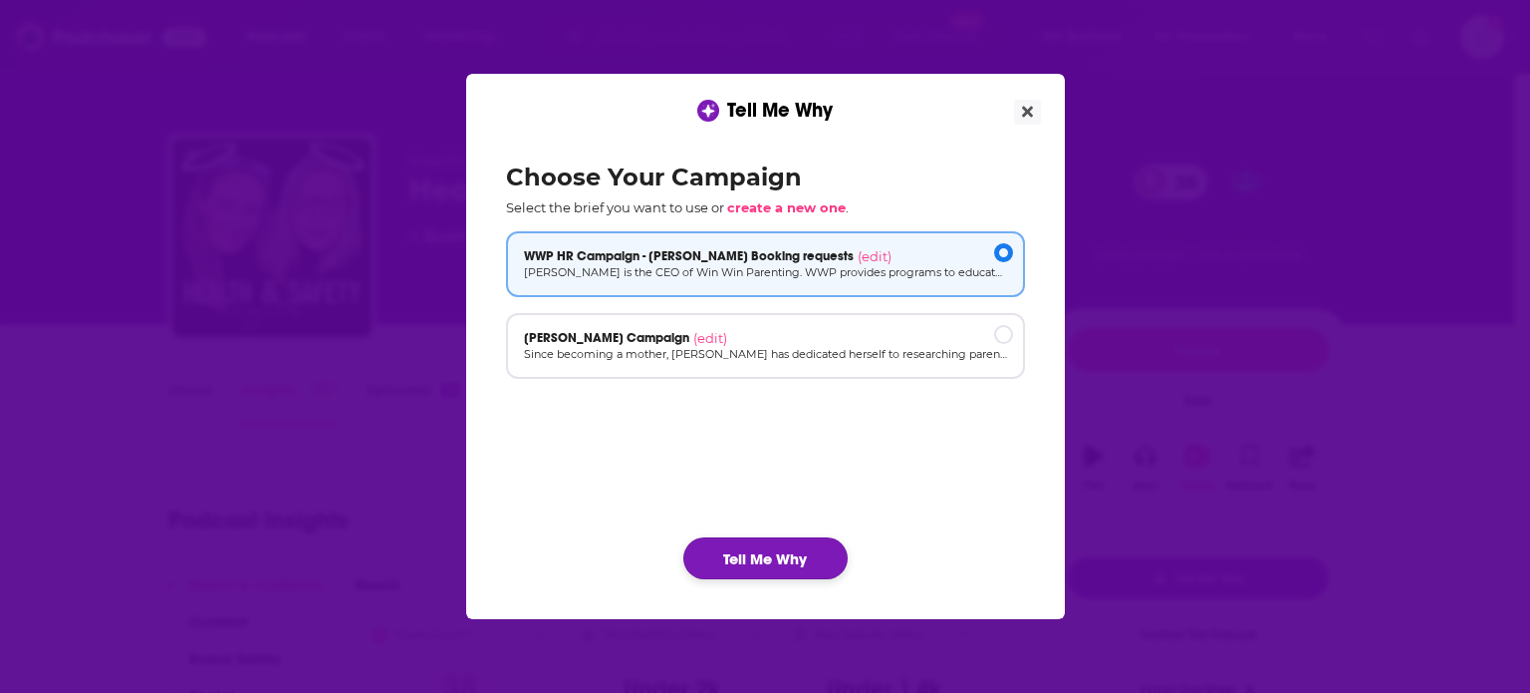
click at [787, 554] on button "Tell Me Why" at bounding box center [766, 558] width 164 height 42
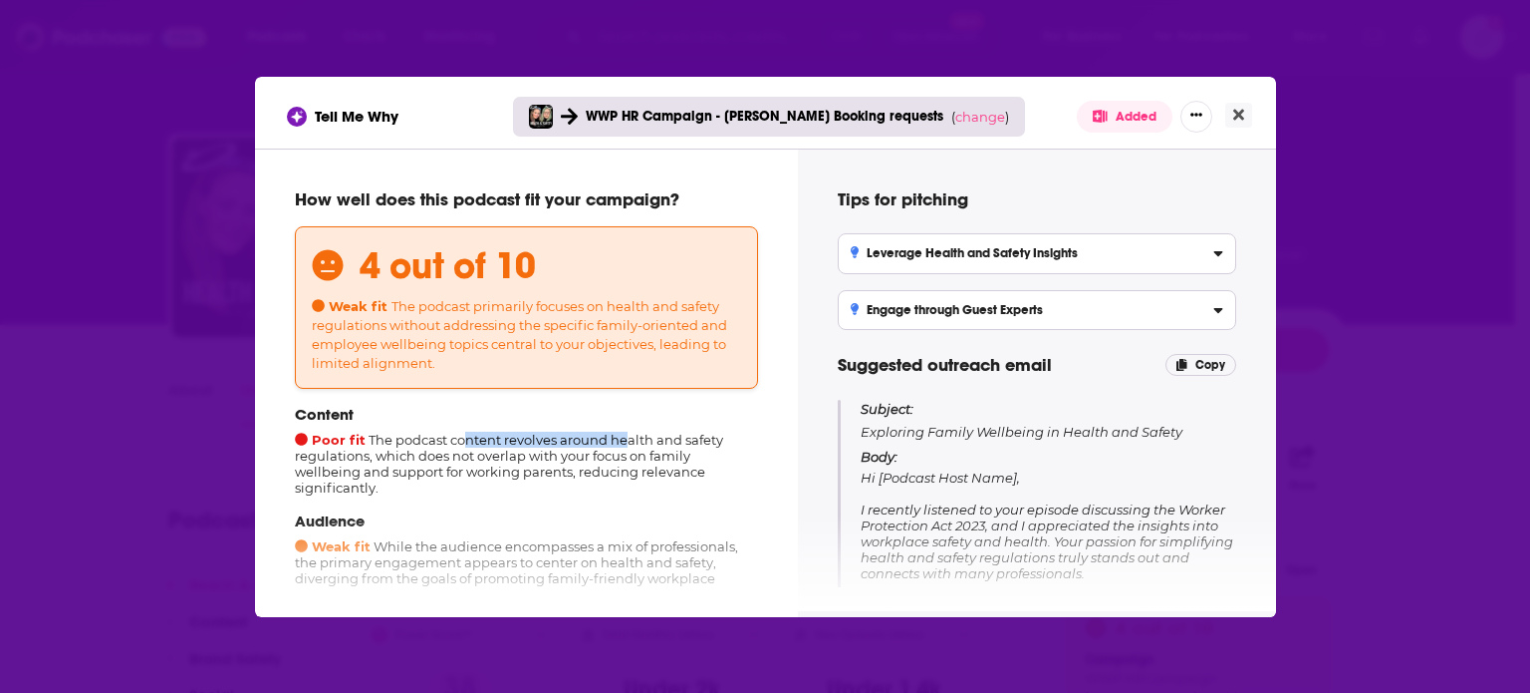
drag, startPoint x: 462, startPoint y: 444, endPoint x: 622, endPoint y: 442, distance: 159.4
click at [622, 442] on div "Content Poor fit The podcast content revolves around health and safety regulati…" at bounding box center [526, 450] width 463 height 91
click at [623, 441] on div "Content Poor fit The podcast content revolves around health and safety regulati…" at bounding box center [526, 450] width 463 height 91
drag, startPoint x: 644, startPoint y: 440, endPoint x: 685, endPoint y: 440, distance: 40.9
click at [685, 440] on div "Content Poor fit The podcast content revolves around health and safety regulati…" at bounding box center [526, 450] width 463 height 91
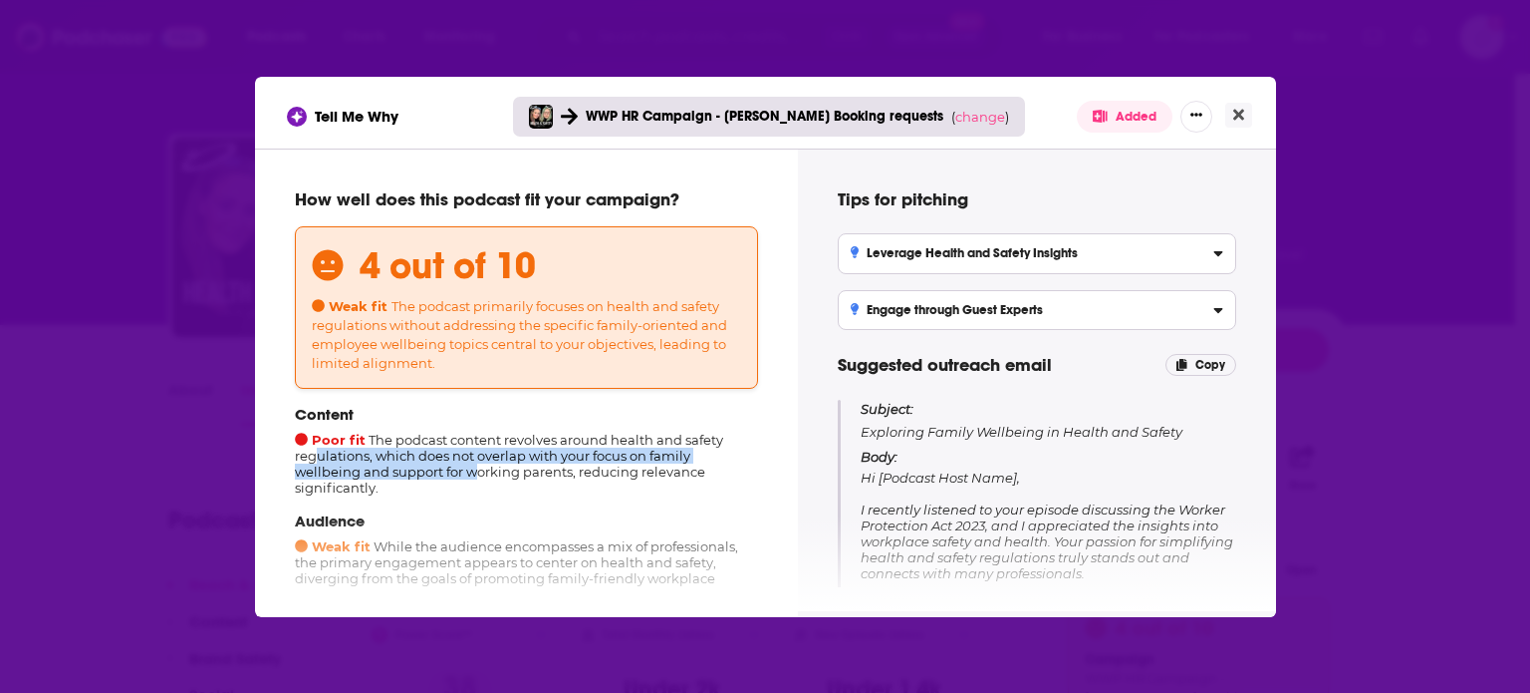
drag, startPoint x: 317, startPoint y: 458, endPoint x: 483, endPoint y: 466, distance: 166.6
click at [481, 466] on div "Content Poor fit The podcast content revolves around health and safety regulati…" at bounding box center [526, 450] width 463 height 91
click at [498, 460] on div "Content Poor fit The podcast content revolves around health and safety regulati…" at bounding box center [526, 450] width 463 height 91
drag, startPoint x: 576, startPoint y: 456, endPoint x: 588, endPoint y: 456, distance: 12.0
click at [588, 456] on div "Content Poor fit The podcast content revolves around health and safety regulati…" at bounding box center [526, 450] width 463 height 91
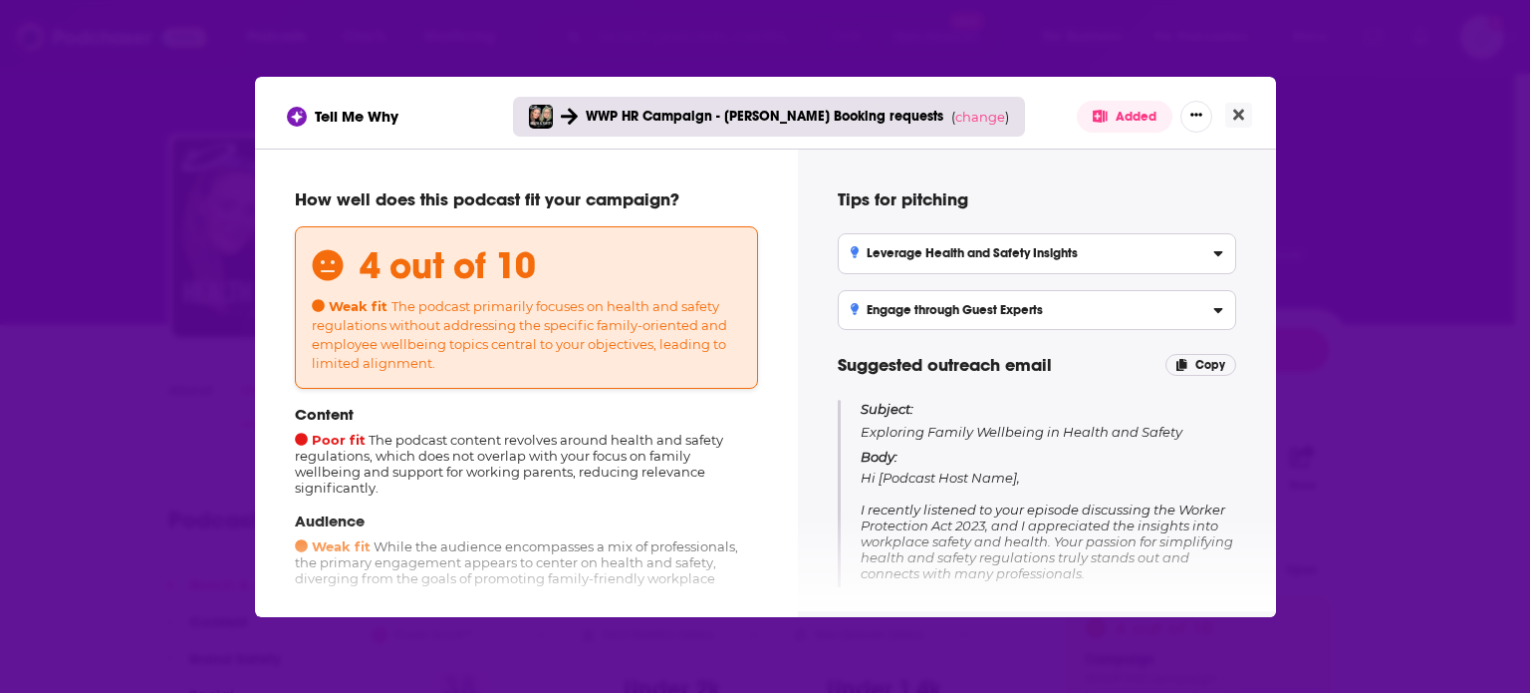
click at [678, 456] on div "Content Poor fit The podcast content revolves around health and safety regulati…" at bounding box center [526, 450] width 463 height 91
drag, startPoint x: 370, startPoint y: 475, endPoint x: 478, endPoint y: 470, distance: 108.7
click at [478, 470] on div "Content Poor fit The podcast content revolves around health and safety regulati…" at bounding box center [526, 450] width 463 height 91
drag, startPoint x: 630, startPoint y: 482, endPoint x: 690, endPoint y: 485, distance: 59.9
click at [690, 485] on div "Content Poor fit The podcast content revolves around health and safety regulati…" at bounding box center [526, 450] width 463 height 91
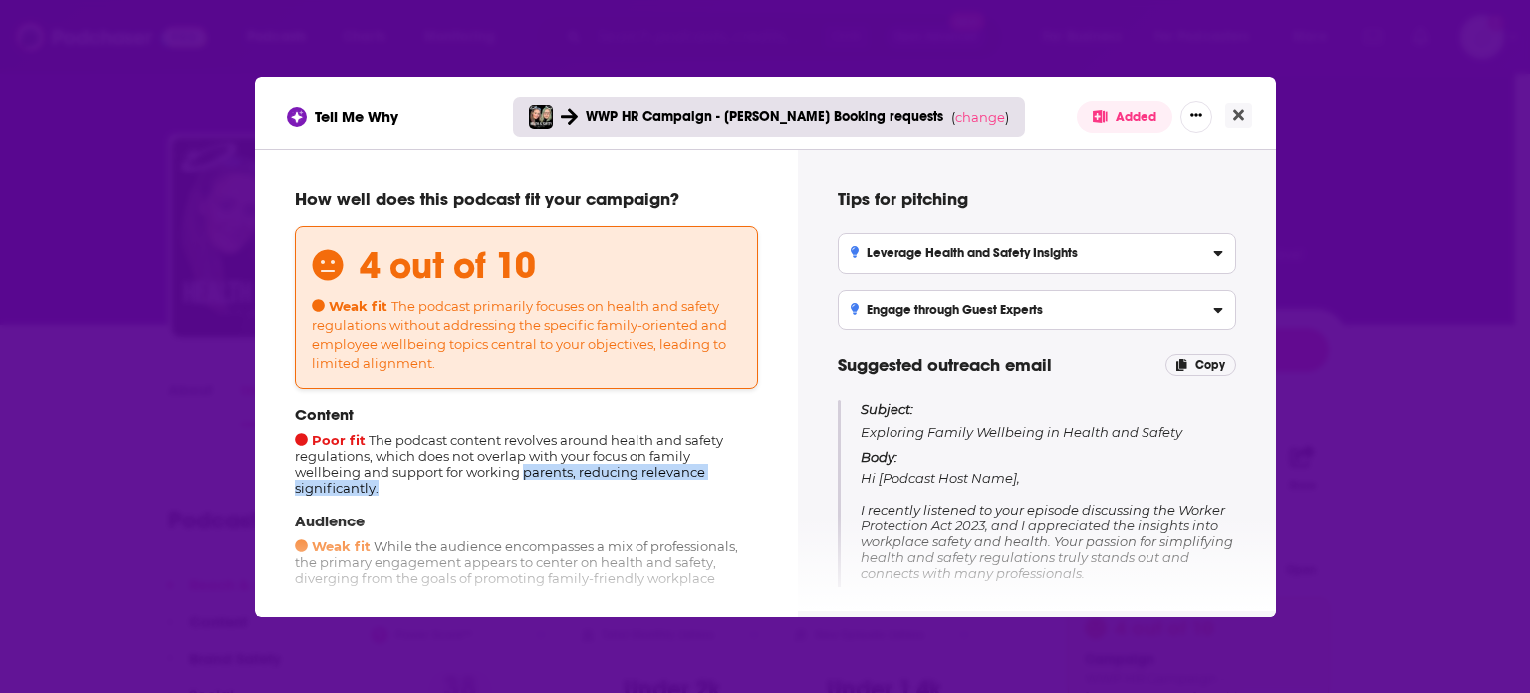
click at [684, 475] on div "Content Poor fit The podcast content revolves around health and safety regulati…" at bounding box center [526, 450] width 463 height 91
click at [1242, 113] on icon "Close" at bounding box center [1239, 114] width 11 height 11
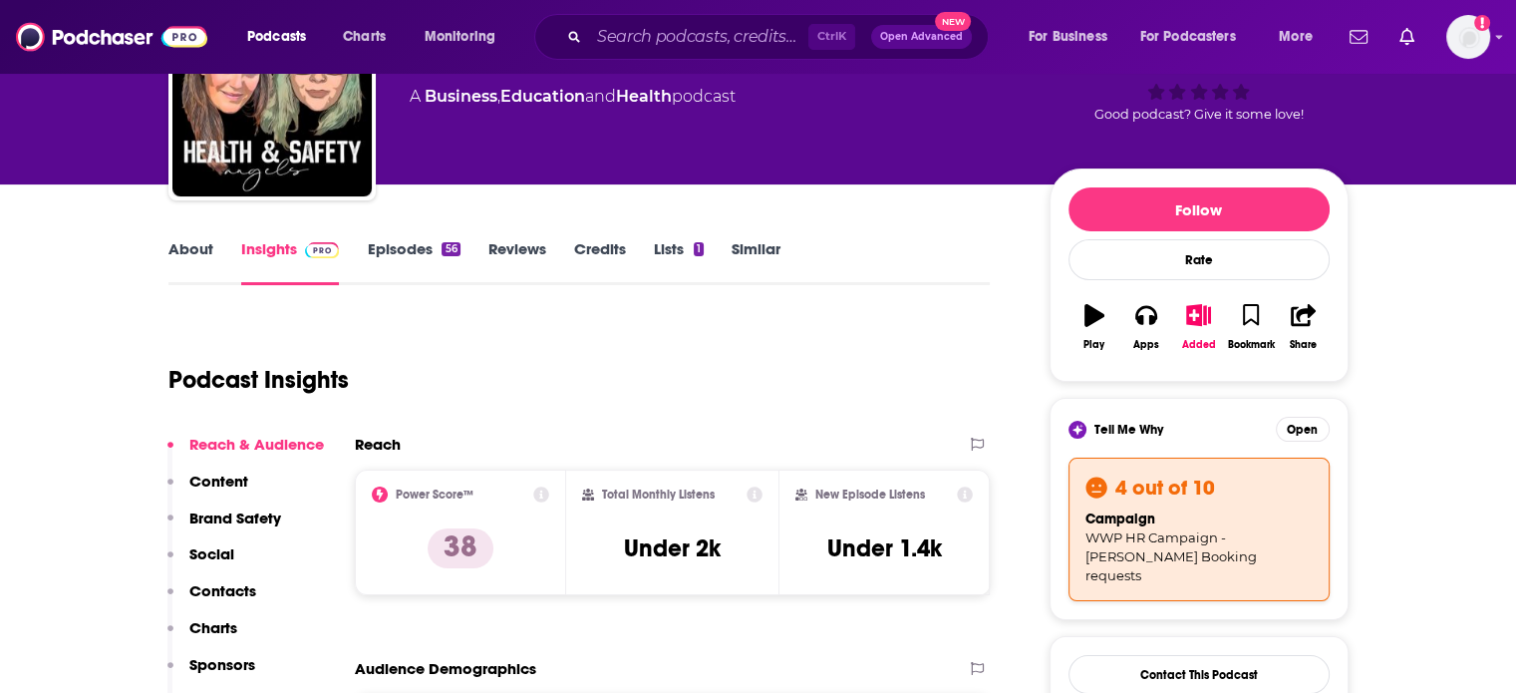
scroll to position [199, 0]
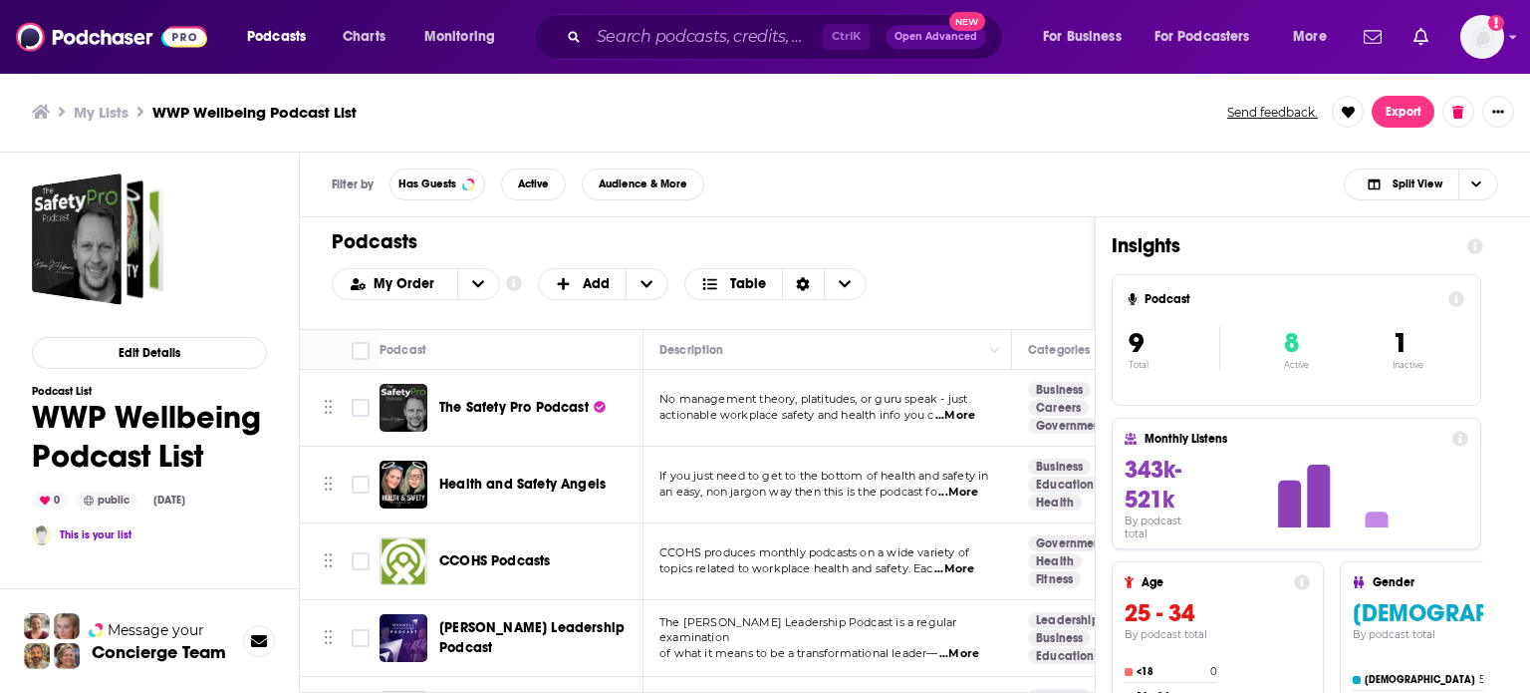
click at [499, 555] on span "CCOHS Podcasts" at bounding box center [494, 560] width 111 height 17
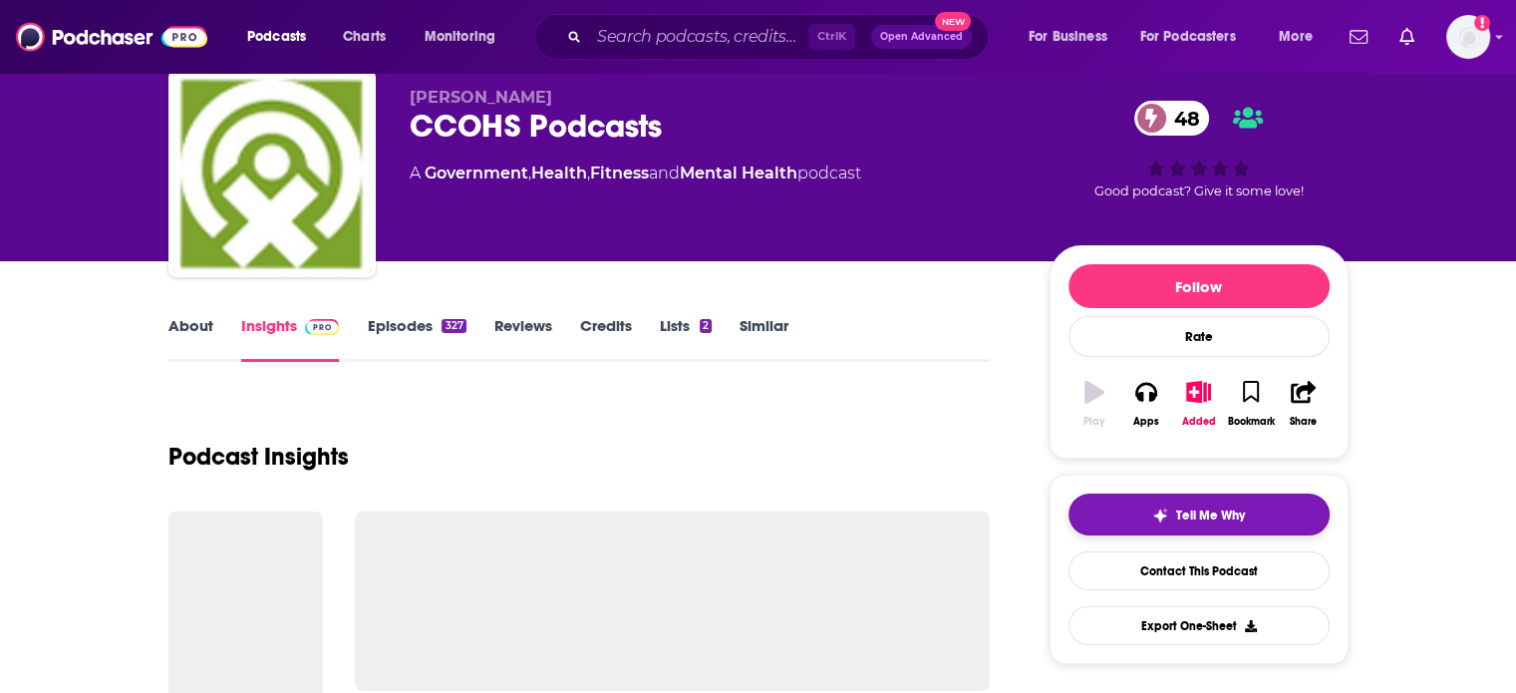
scroll to position [100, 0]
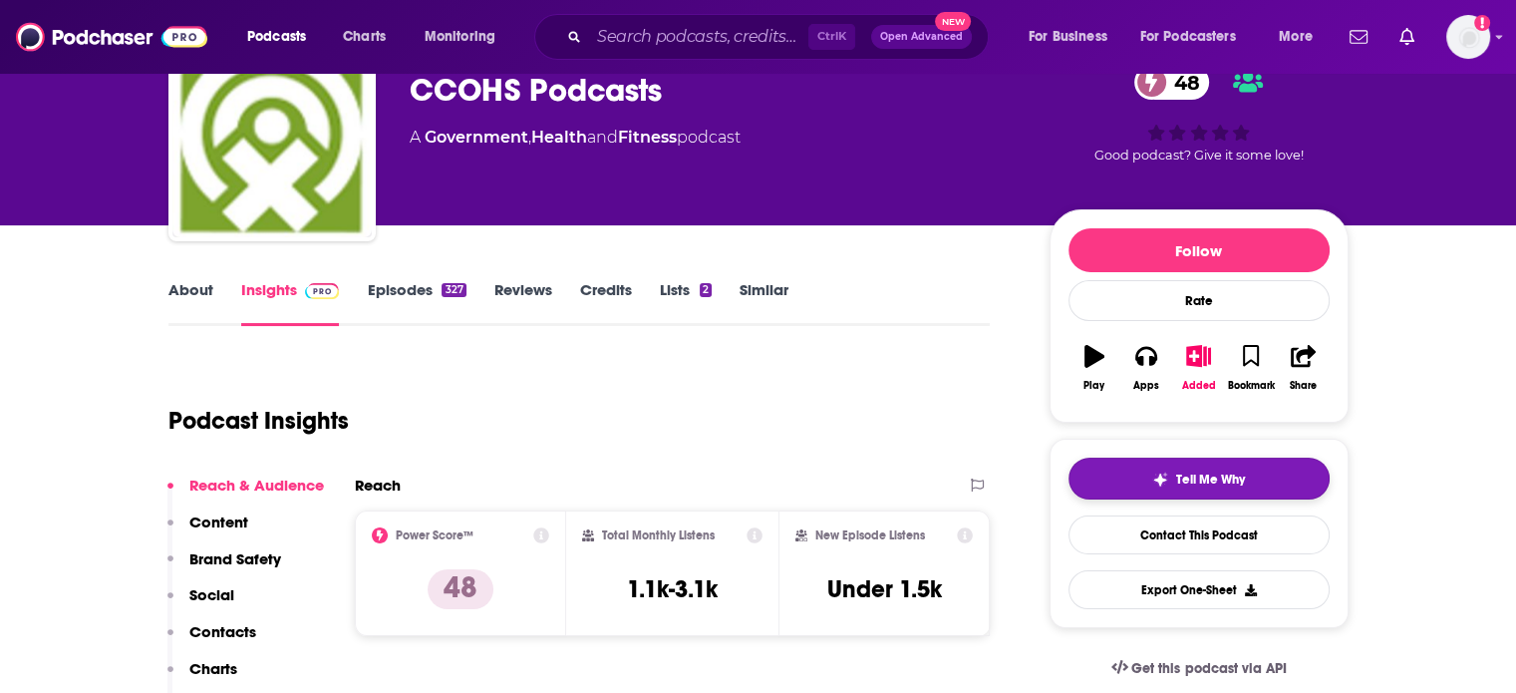
click at [1188, 478] on span "Tell Me Why" at bounding box center [1210, 479] width 69 height 16
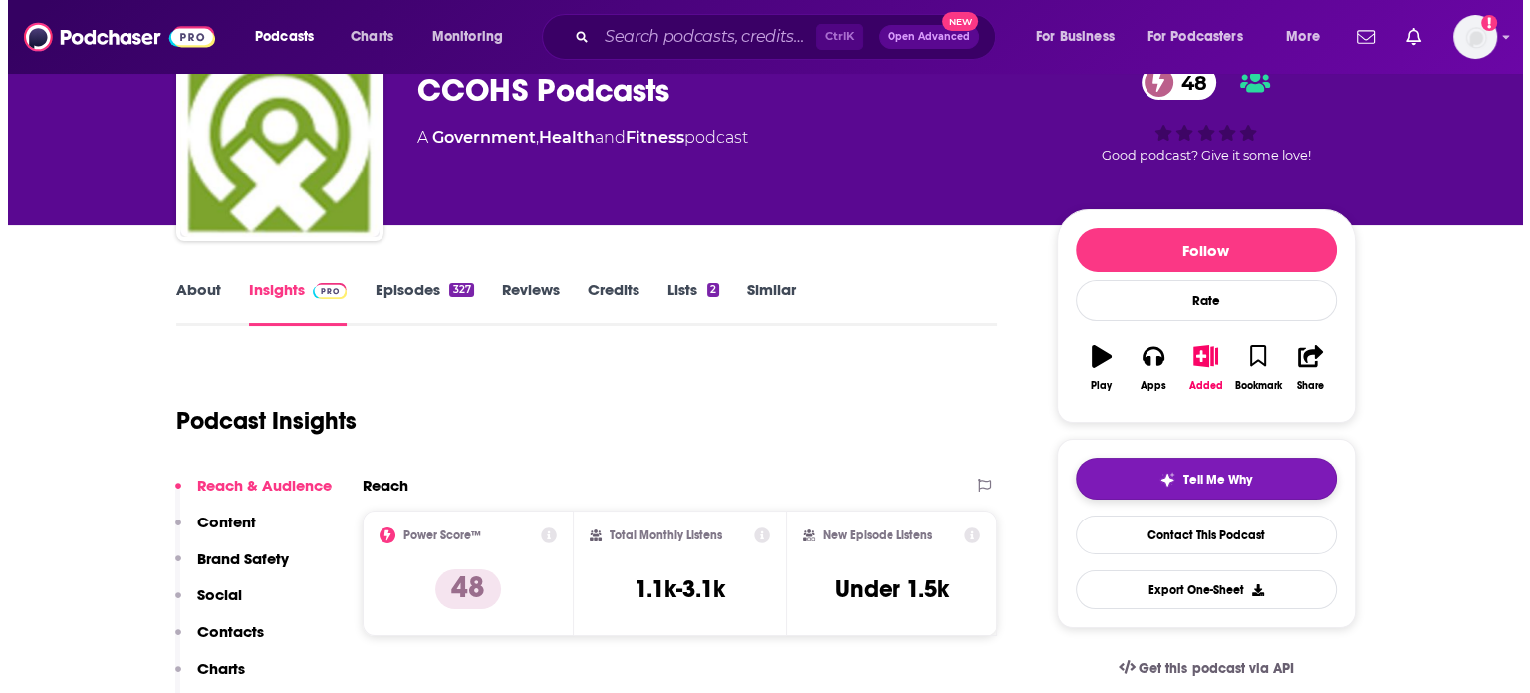
scroll to position [0, 0]
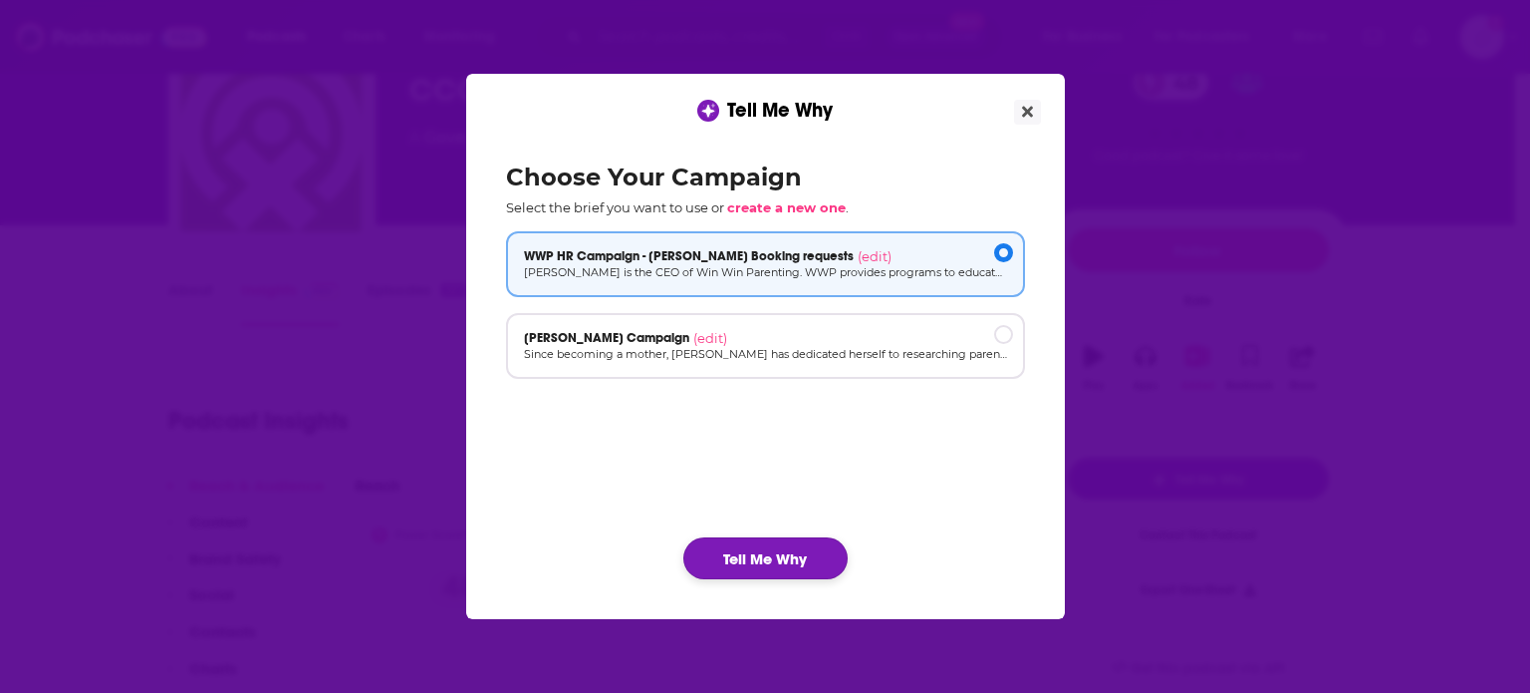
click at [813, 567] on button "Tell Me Why" at bounding box center [766, 558] width 164 height 42
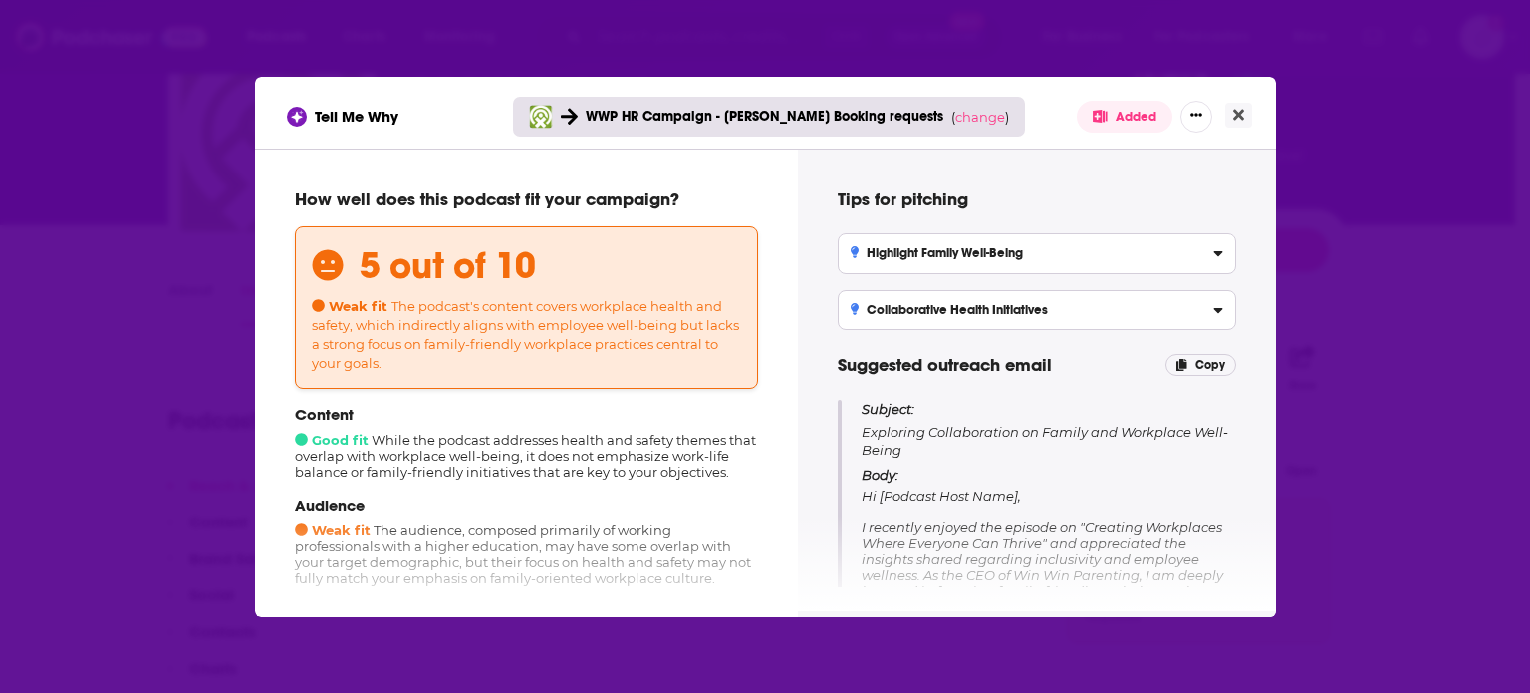
click at [1104, 250] on div "Highlight Family Well-Being" at bounding box center [1037, 253] width 373 height 14
click at [0, 0] on input "Highlight Family Well-Being Emphasize the intersection of workplace health and …" at bounding box center [0, 0] width 0 height 0
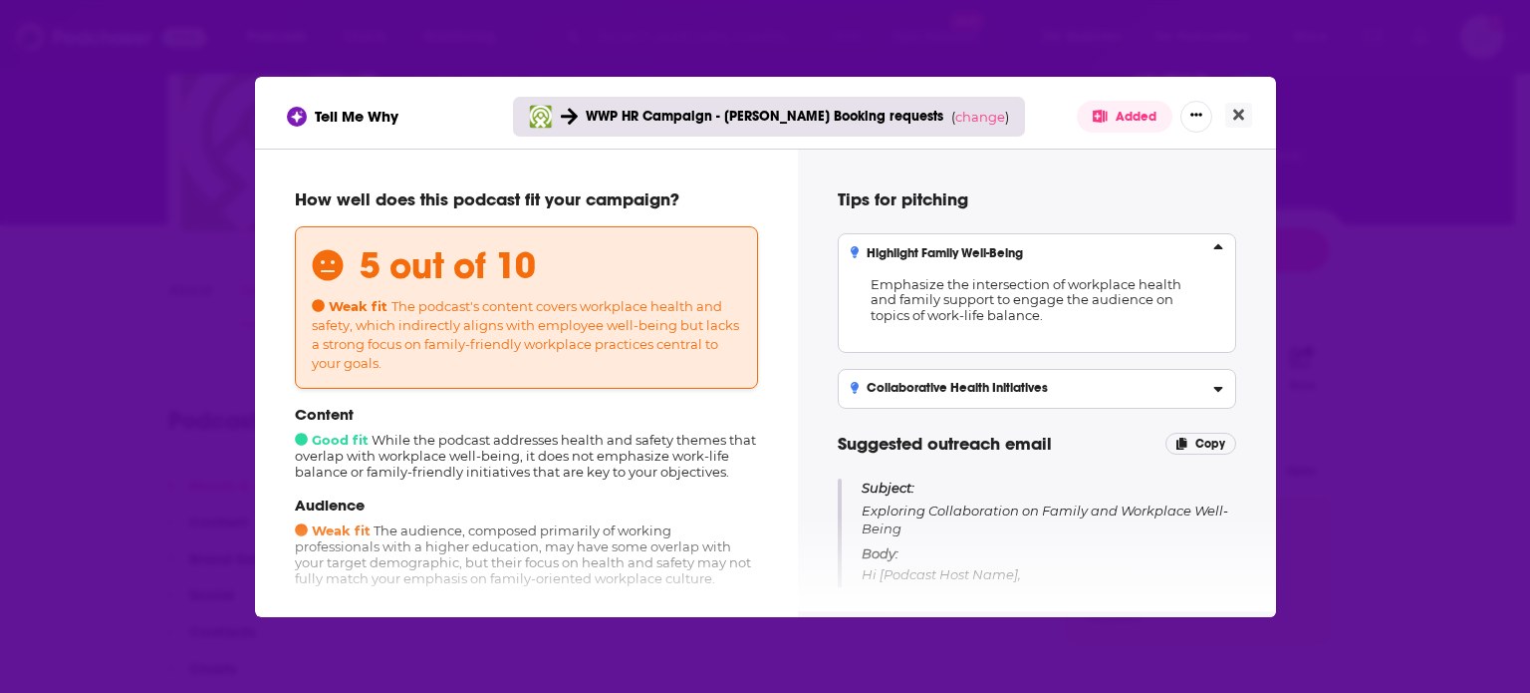
click at [1103, 247] on div "Highlight Family Well-Being" at bounding box center [1037, 253] width 373 height 14
click at [0, 0] on input "Highlight Family Well-Being Emphasize the intersection of workplace health and …" at bounding box center [0, 0] width 0 height 0
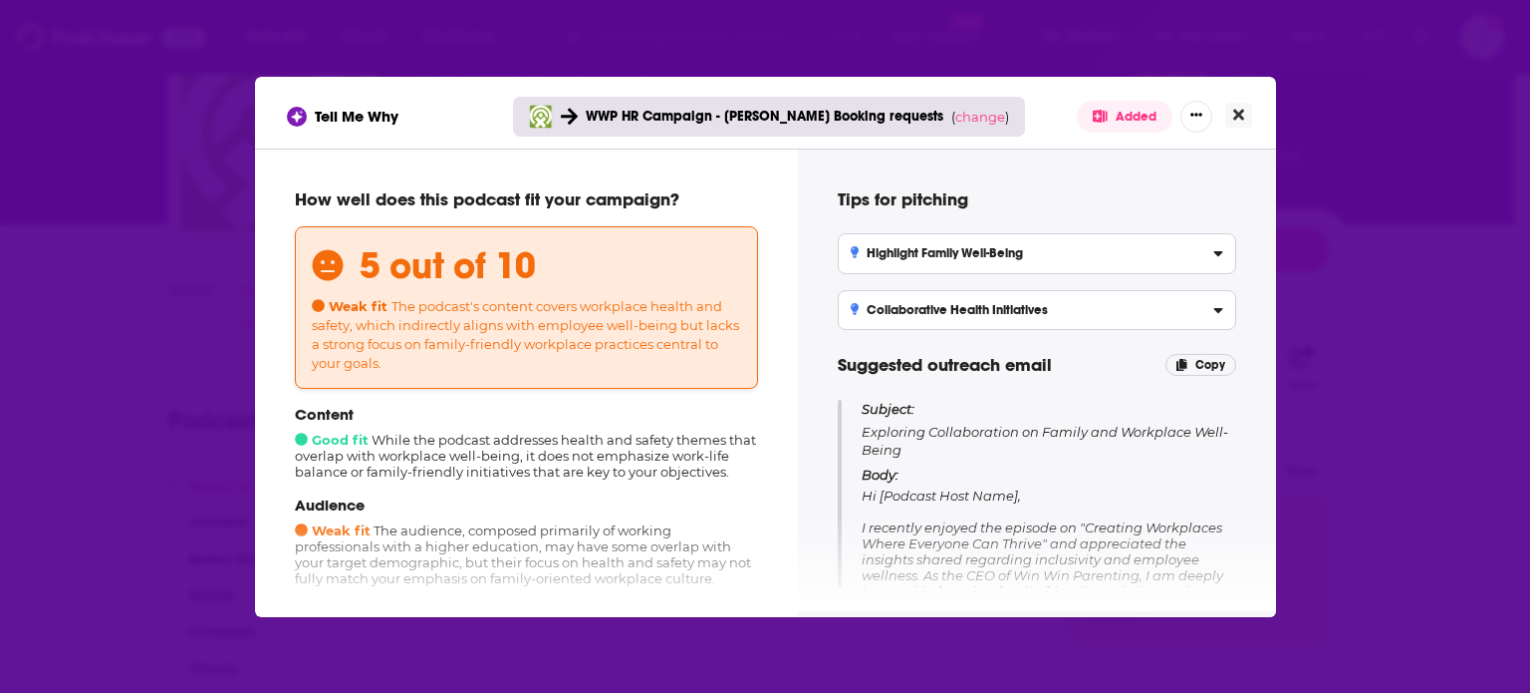
click at [1231, 112] on button "Close" at bounding box center [1239, 115] width 27 height 25
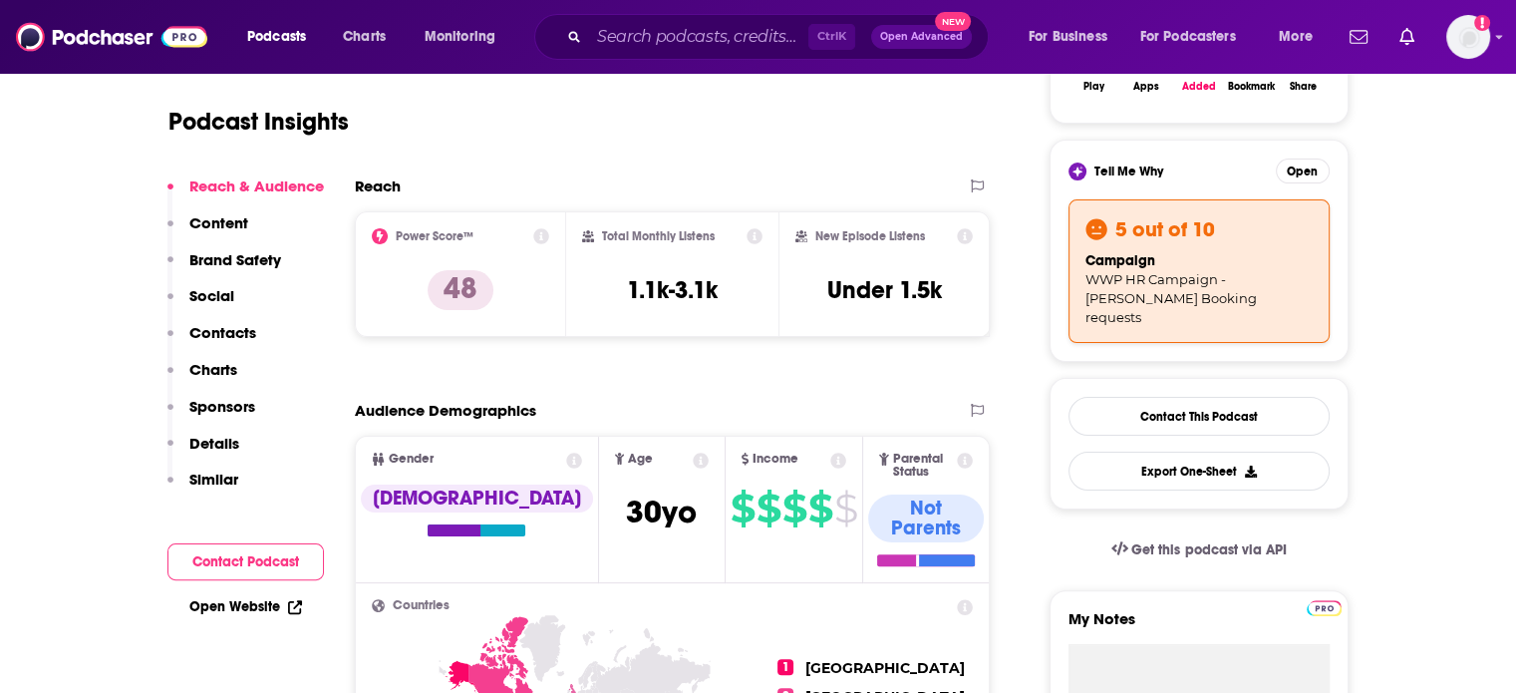
scroll to position [199, 0]
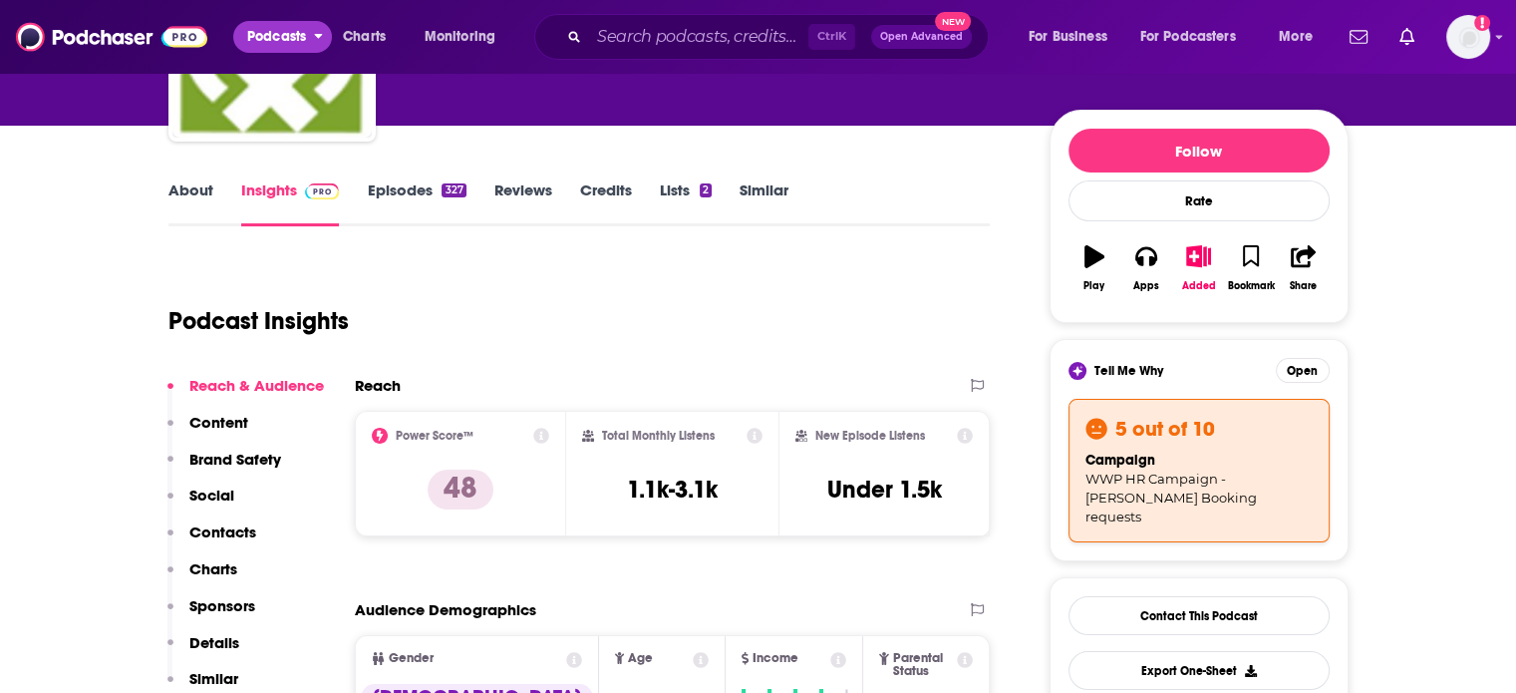
click at [294, 46] on span "Podcasts" at bounding box center [276, 37] width 59 height 28
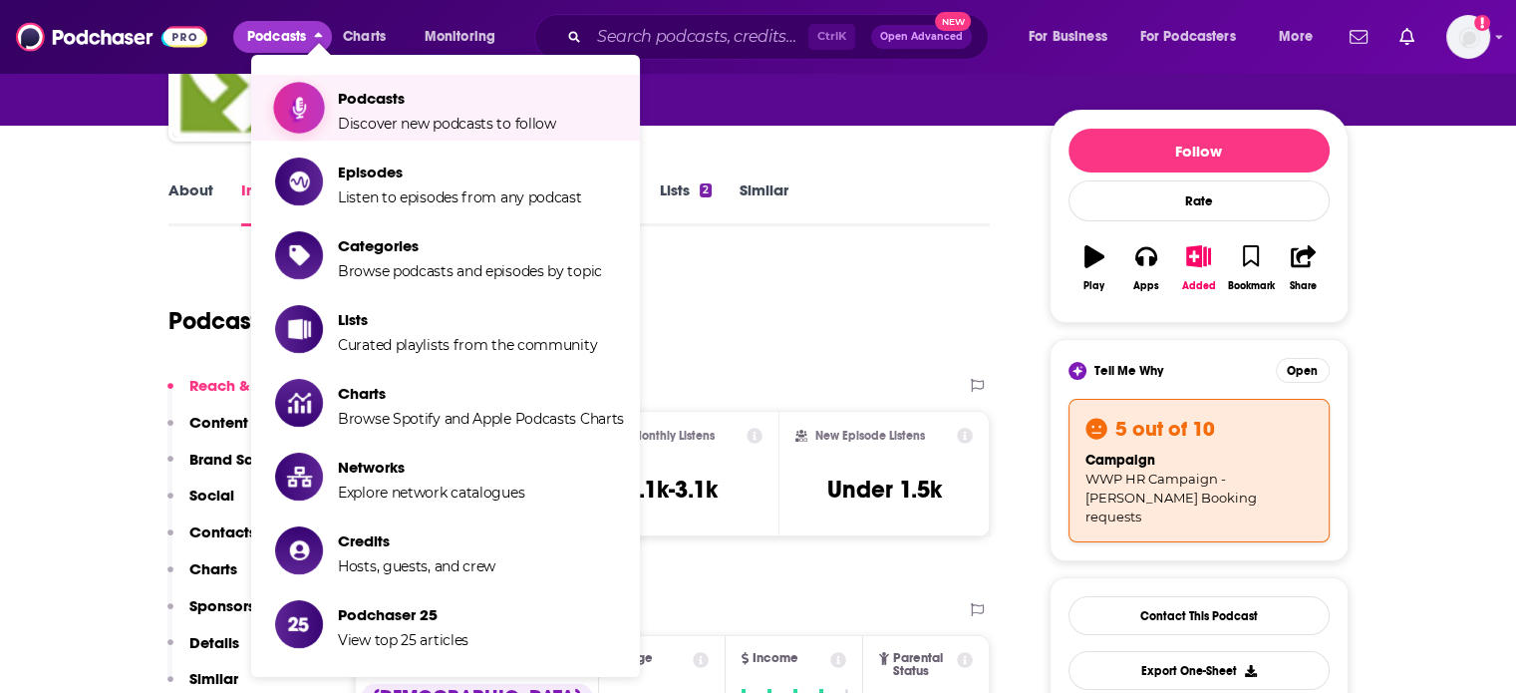
click at [376, 113] on span "Podcasts Discover new podcasts to follow" at bounding box center [447, 108] width 218 height 50
